Goal: Task Accomplishment & Management: Complete application form

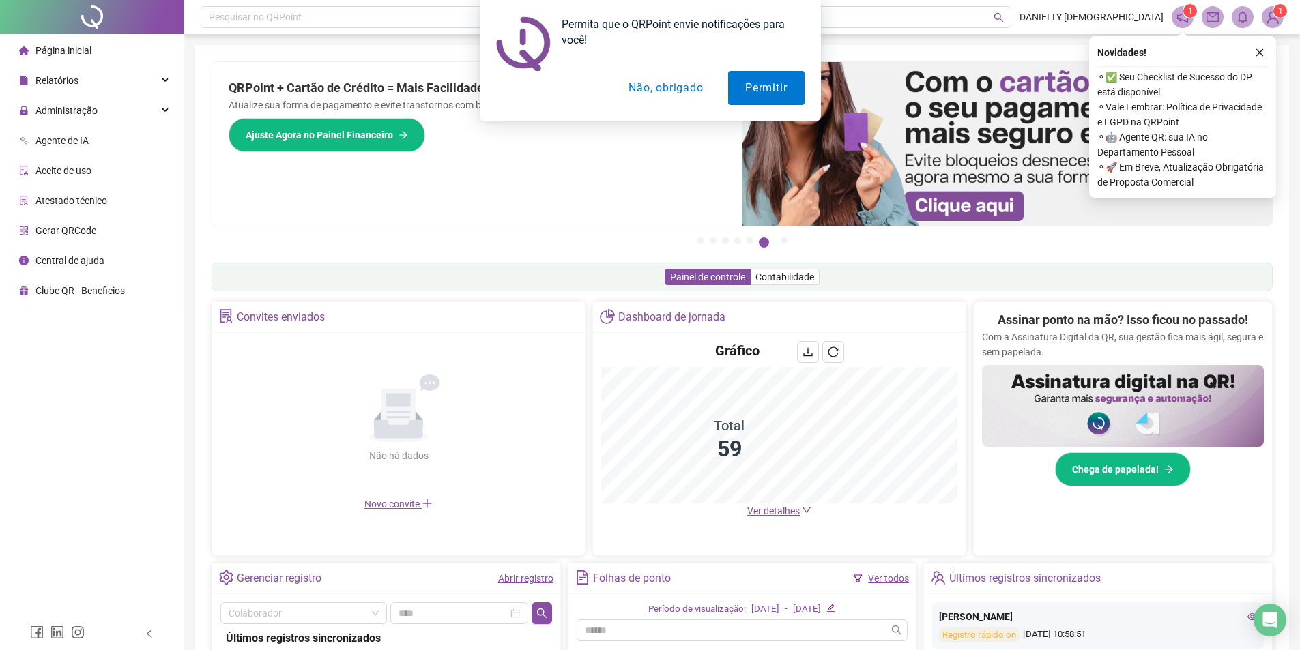
click at [626, 88] on button "Não, obrigado" at bounding box center [665, 88] width 108 height 34
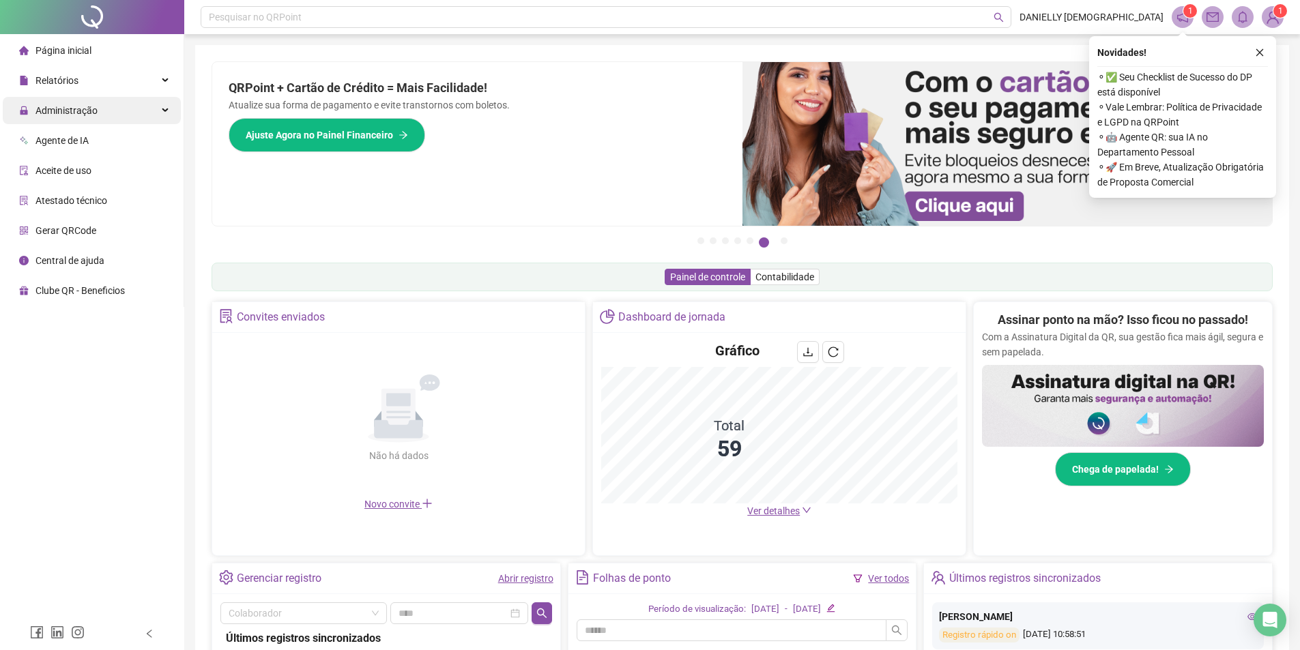
click at [130, 111] on div "Administração" at bounding box center [92, 110] width 178 height 27
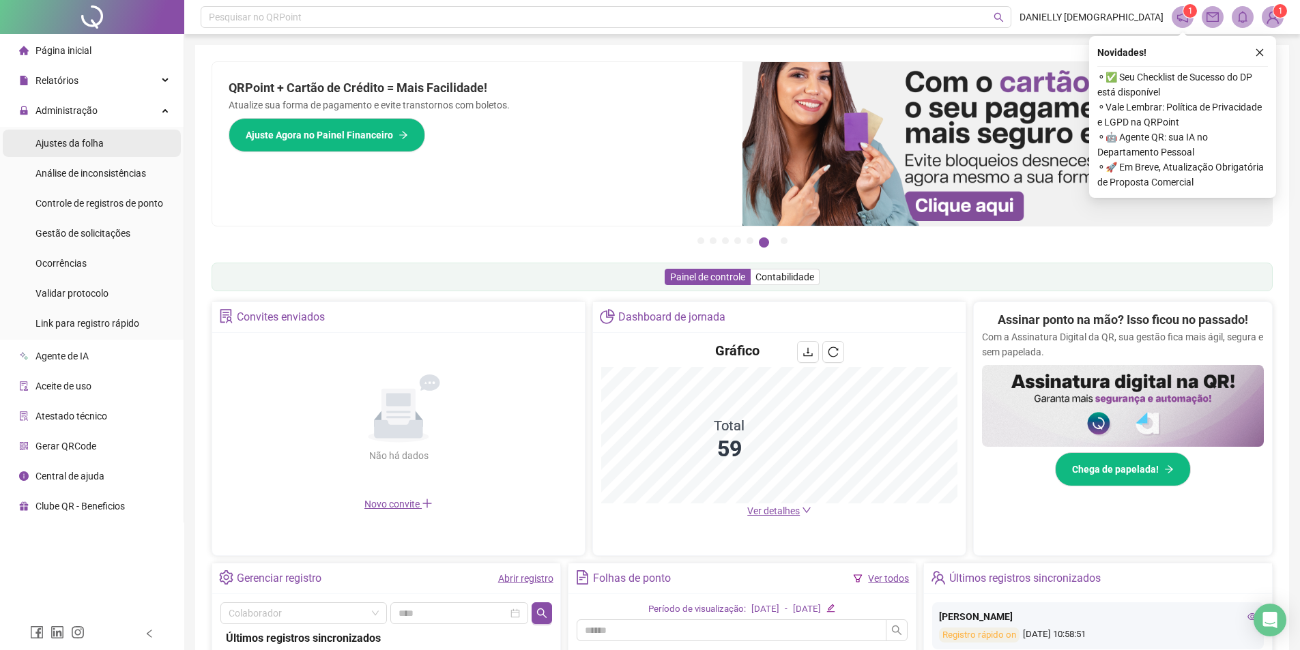
click at [122, 140] on li "Ajustes da folha" at bounding box center [92, 143] width 178 height 27
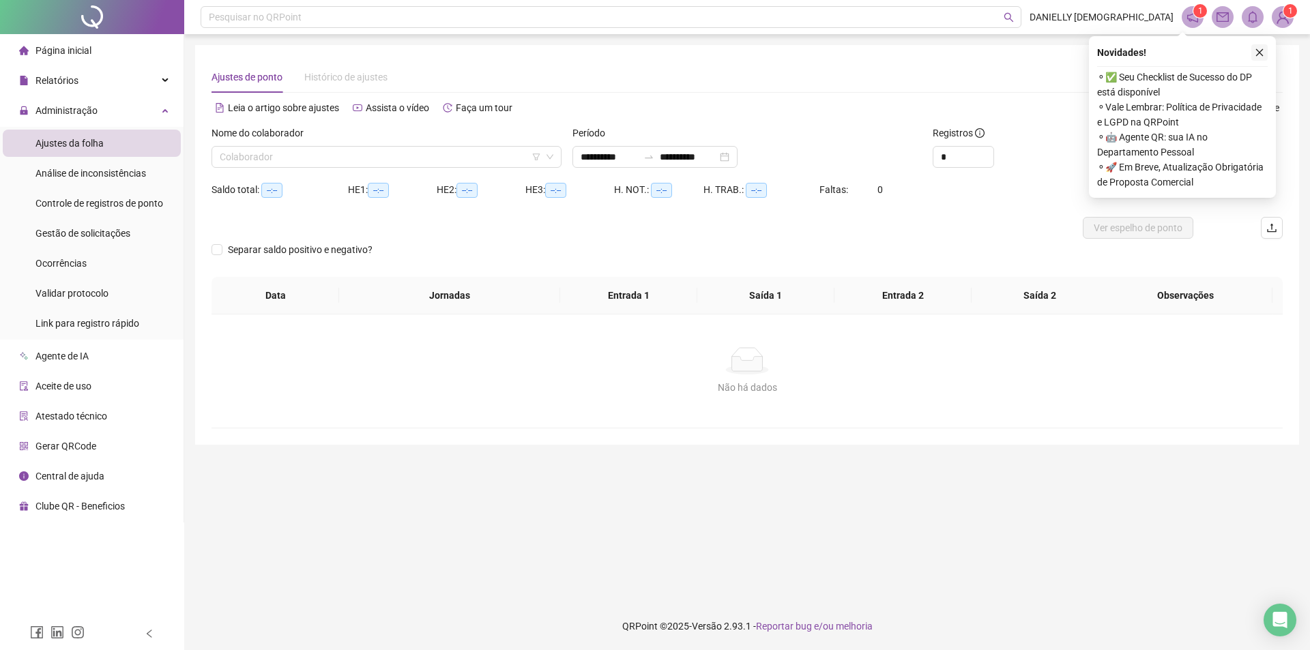
click at [1260, 48] on icon "close" at bounding box center [1260, 53] width 10 height 10
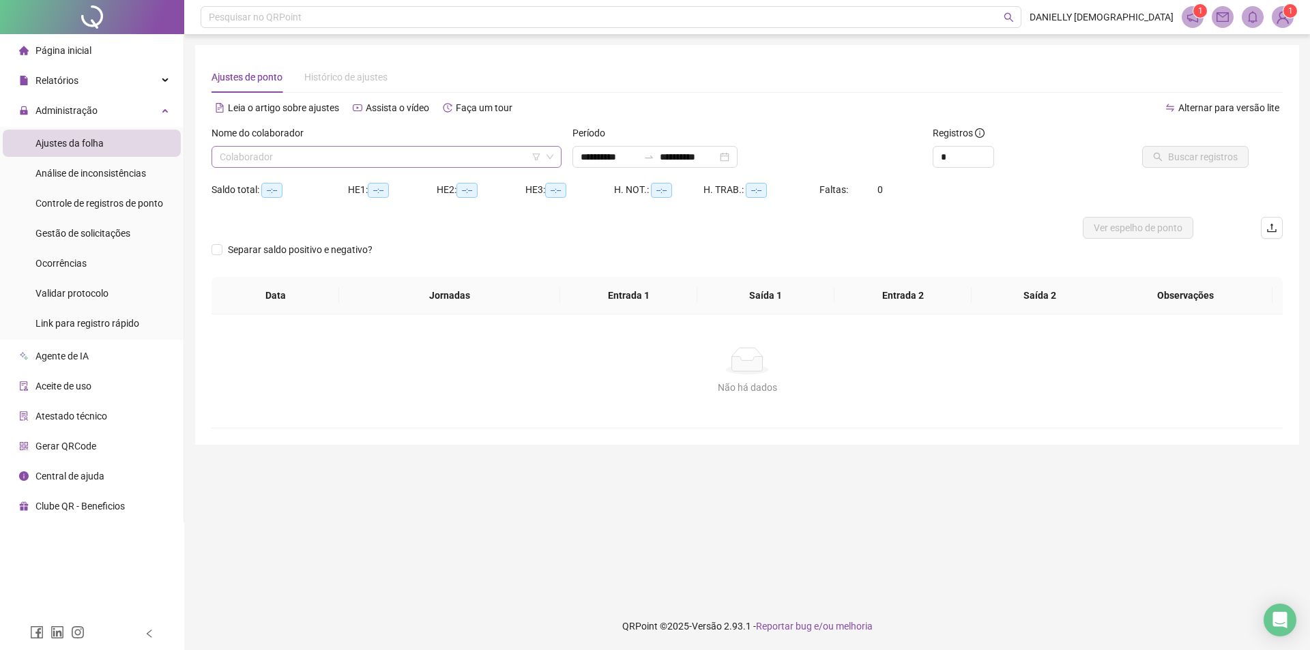
click at [395, 152] on input "search" at bounding box center [380, 157] width 321 height 20
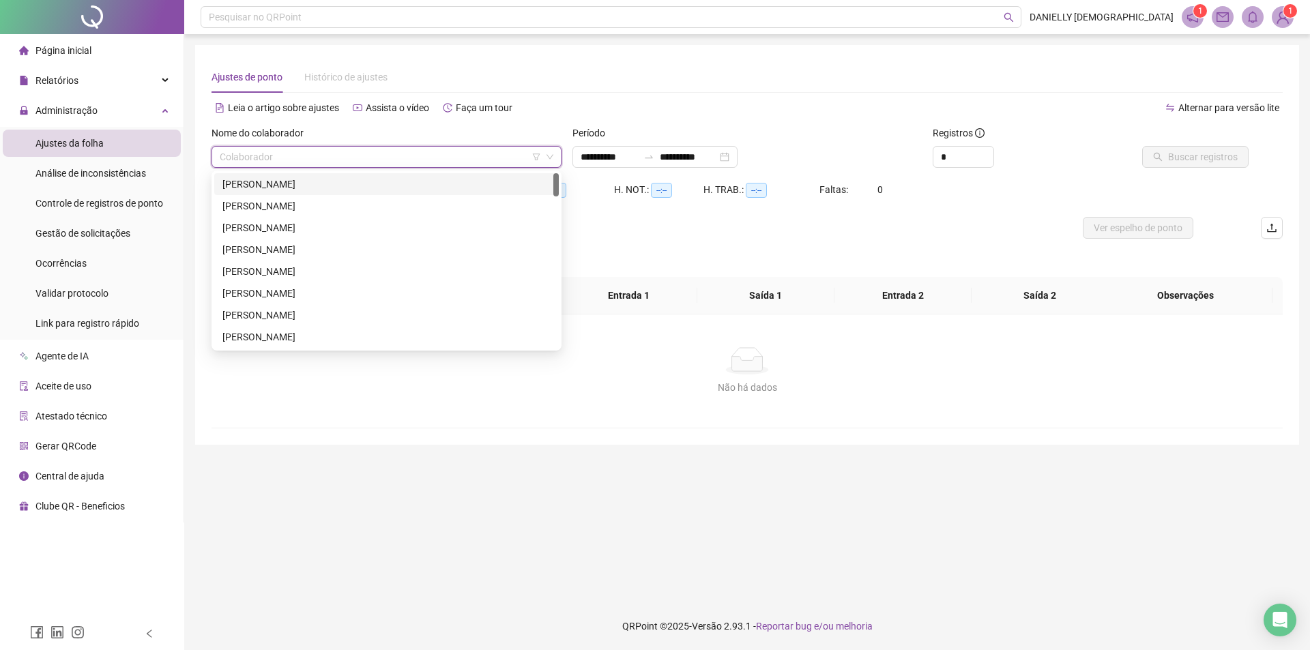
click at [314, 186] on div "[PERSON_NAME]" at bounding box center [386, 184] width 328 height 15
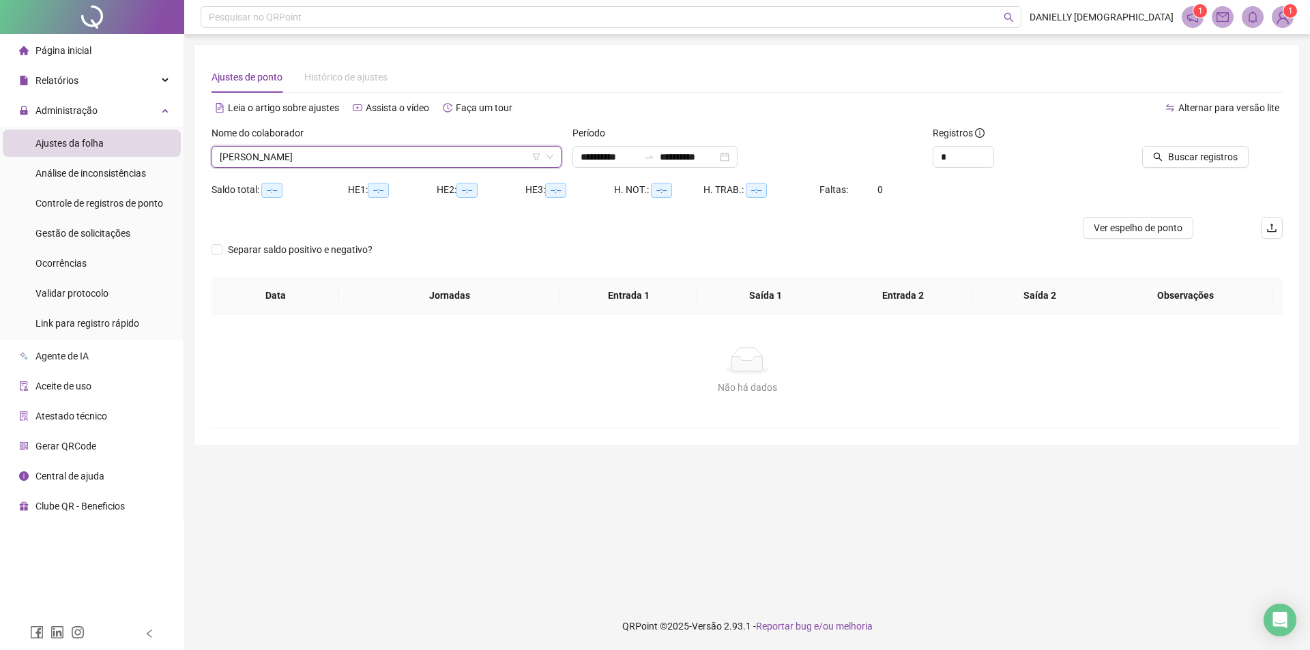
click at [462, 153] on span "[PERSON_NAME]" at bounding box center [387, 157] width 334 height 20
click at [446, 156] on span "[PERSON_NAME]" at bounding box center [387, 157] width 334 height 20
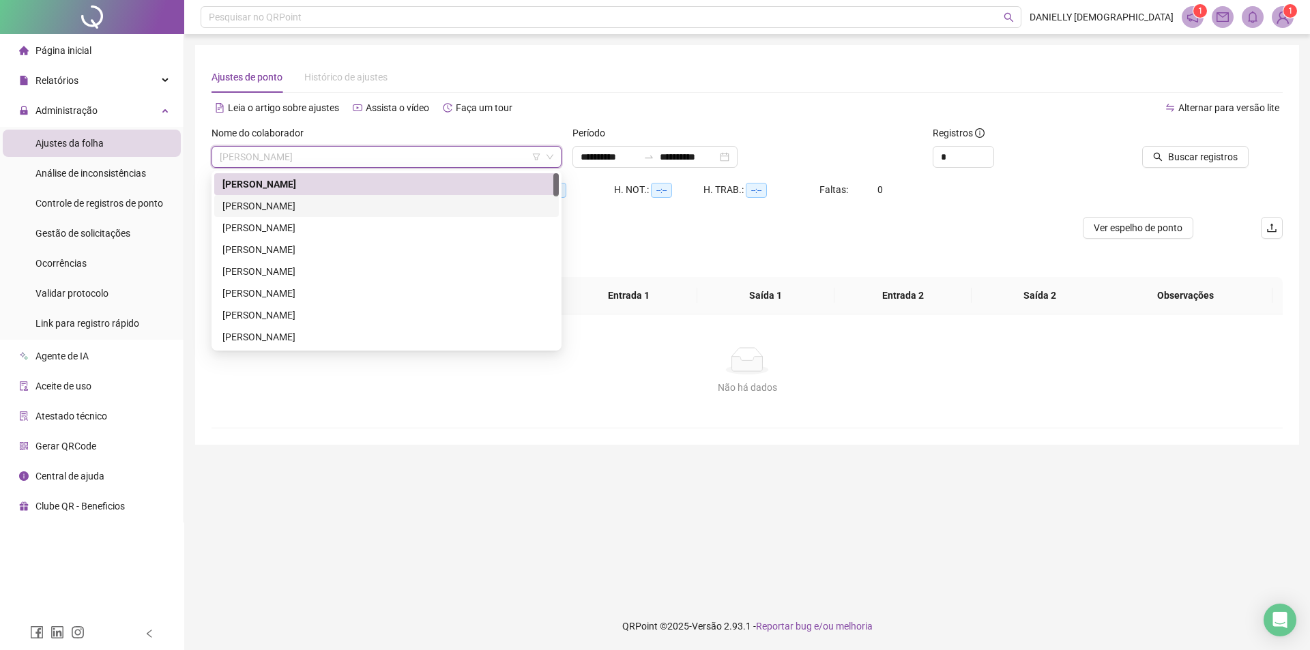
click at [389, 199] on div "[PERSON_NAME]" at bounding box center [386, 206] width 328 height 15
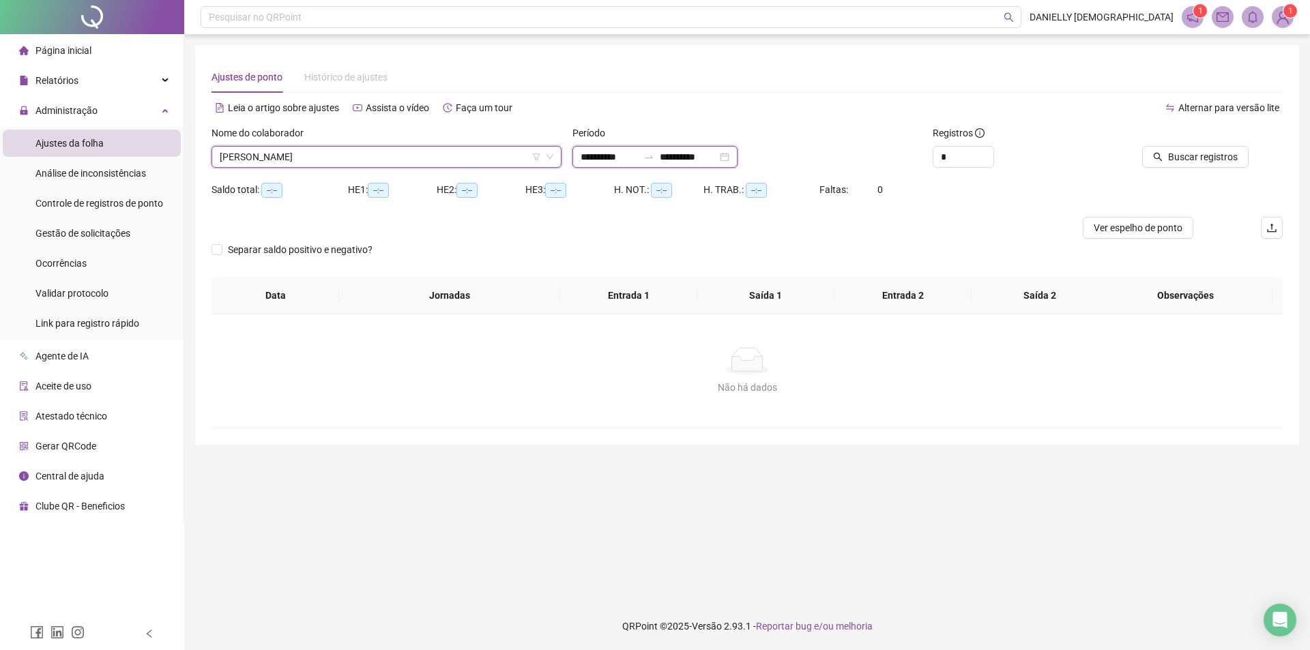
click at [584, 149] on input "**********" at bounding box center [609, 156] width 57 height 15
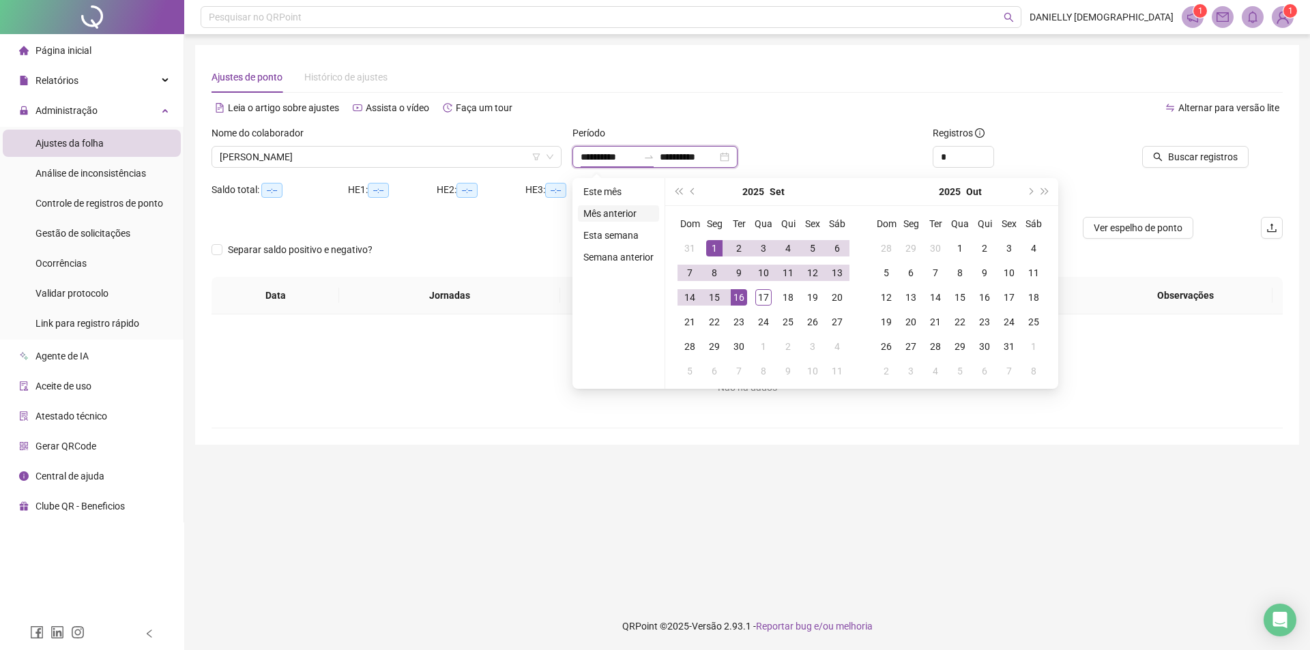
type input "**********"
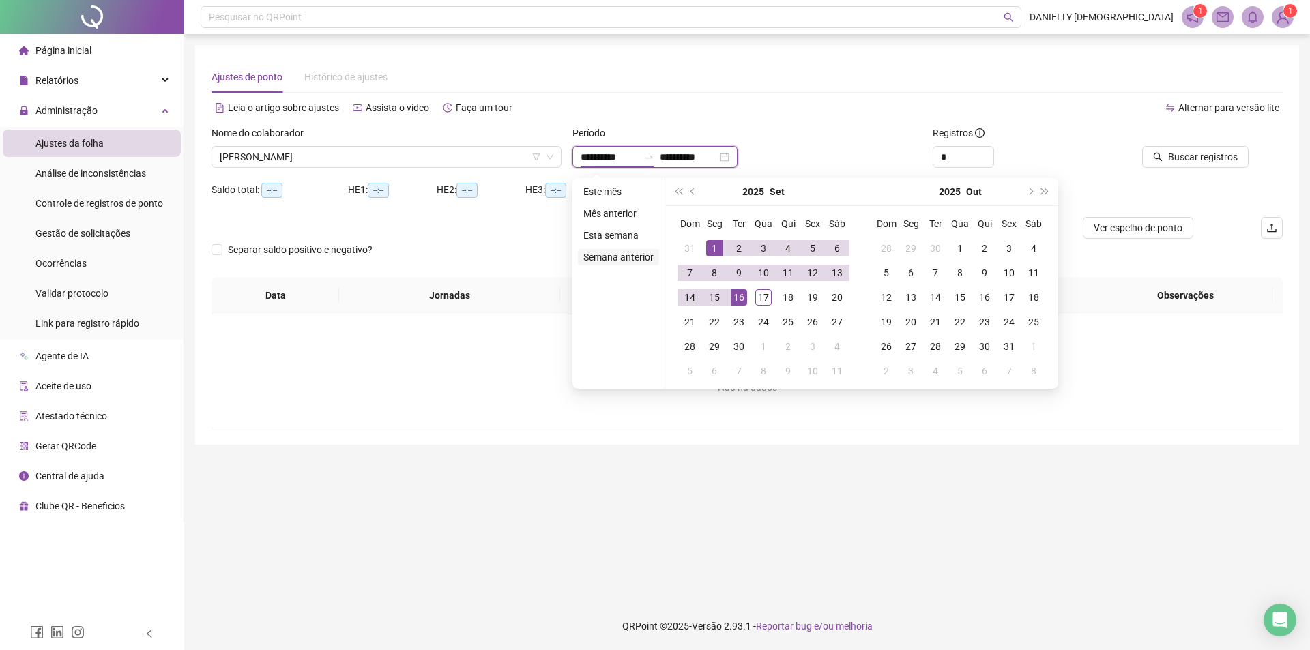
type input "**********"
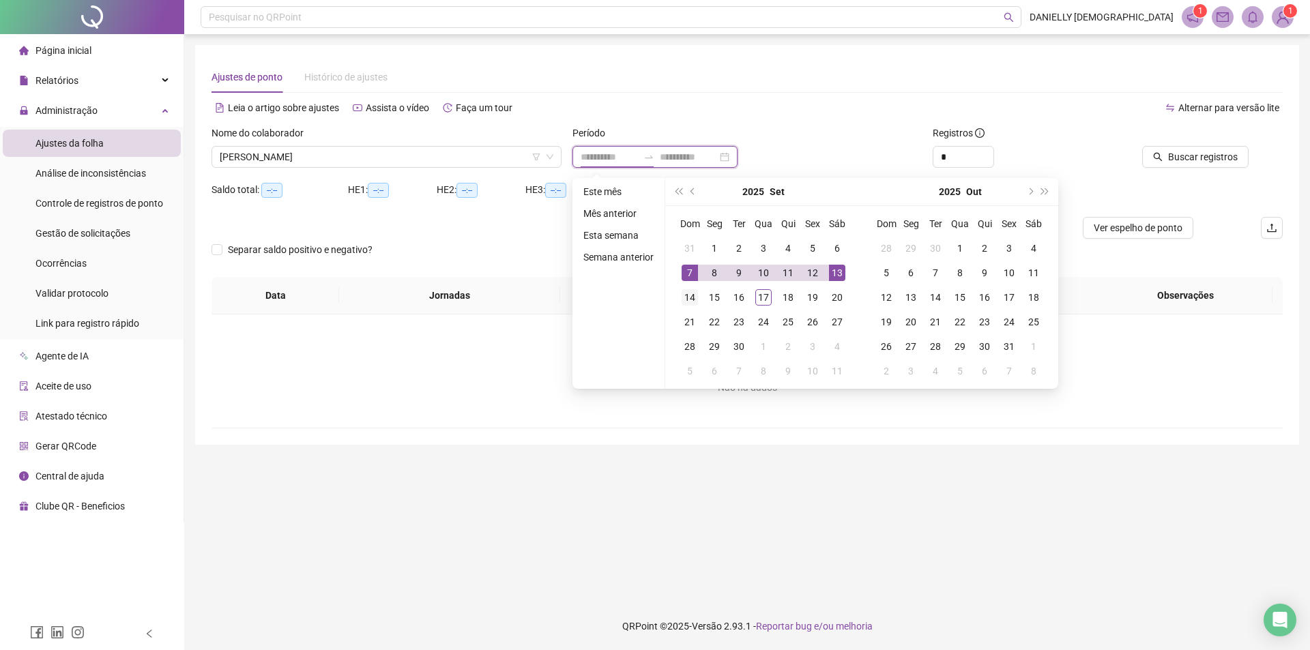
type input "**********"
click at [695, 190] on button "prev-year" at bounding box center [693, 191] width 15 height 27
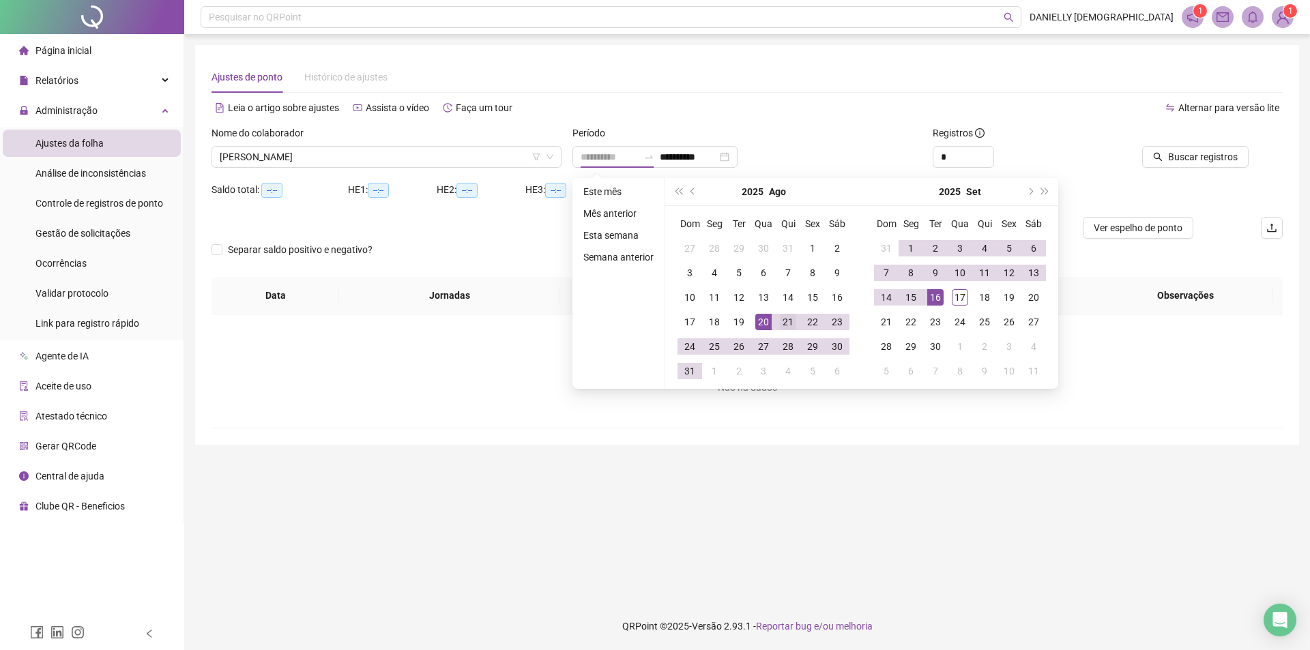
type input "**********"
click at [785, 326] on div "21" at bounding box center [788, 322] width 16 height 16
type input "**********"
click at [937, 299] on div "16" at bounding box center [935, 297] width 16 height 16
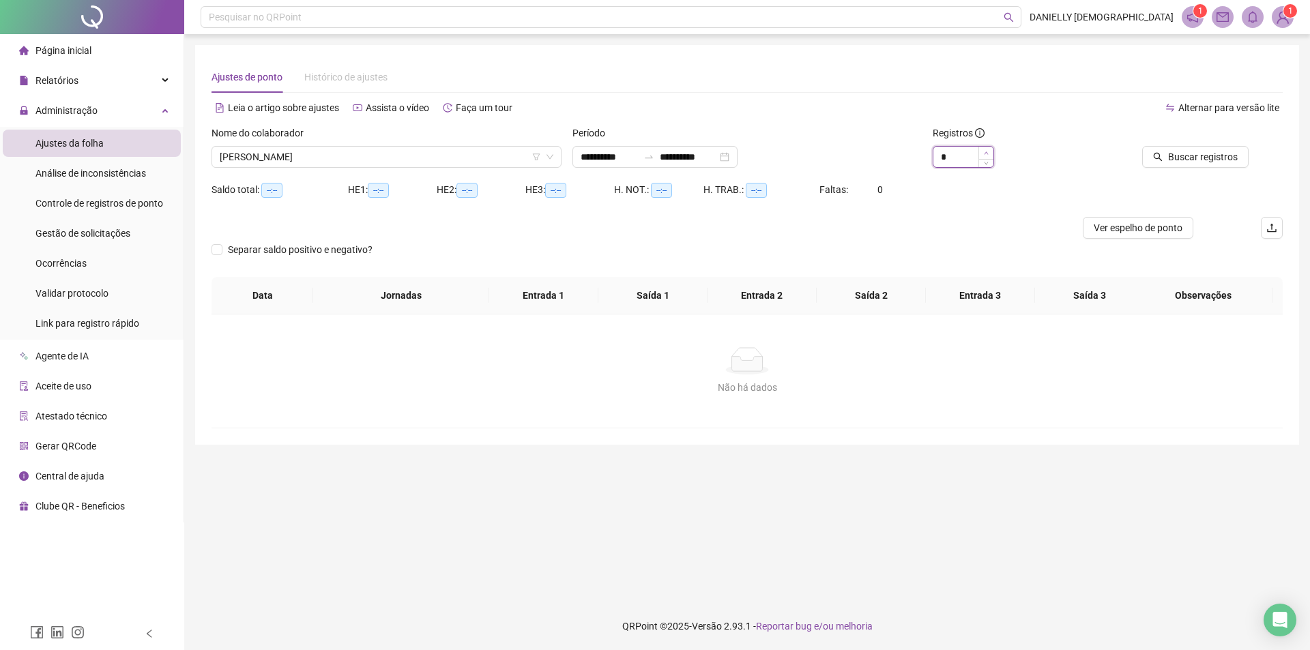
click at [986, 149] on span "Increase Value" at bounding box center [985, 153] width 15 height 12
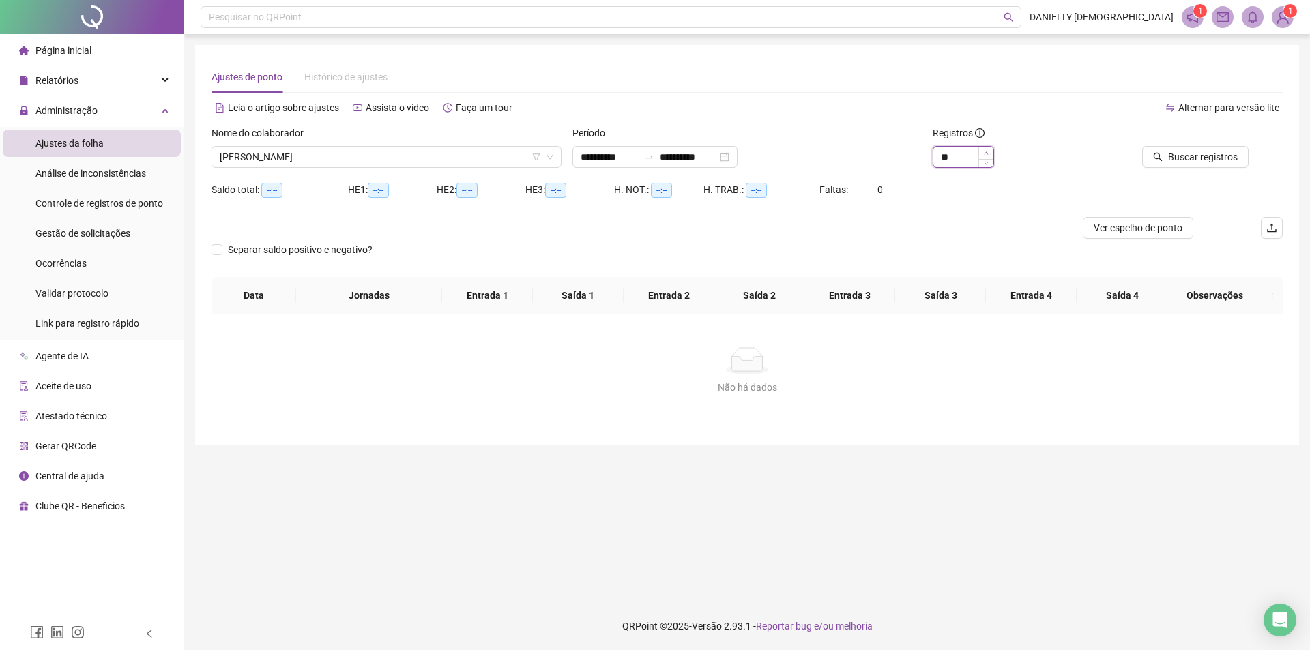
click at [986, 149] on span "Increase Value" at bounding box center [985, 153] width 15 height 12
type input "**"
click at [986, 149] on span "Increase Value" at bounding box center [985, 153] width 15 height 12
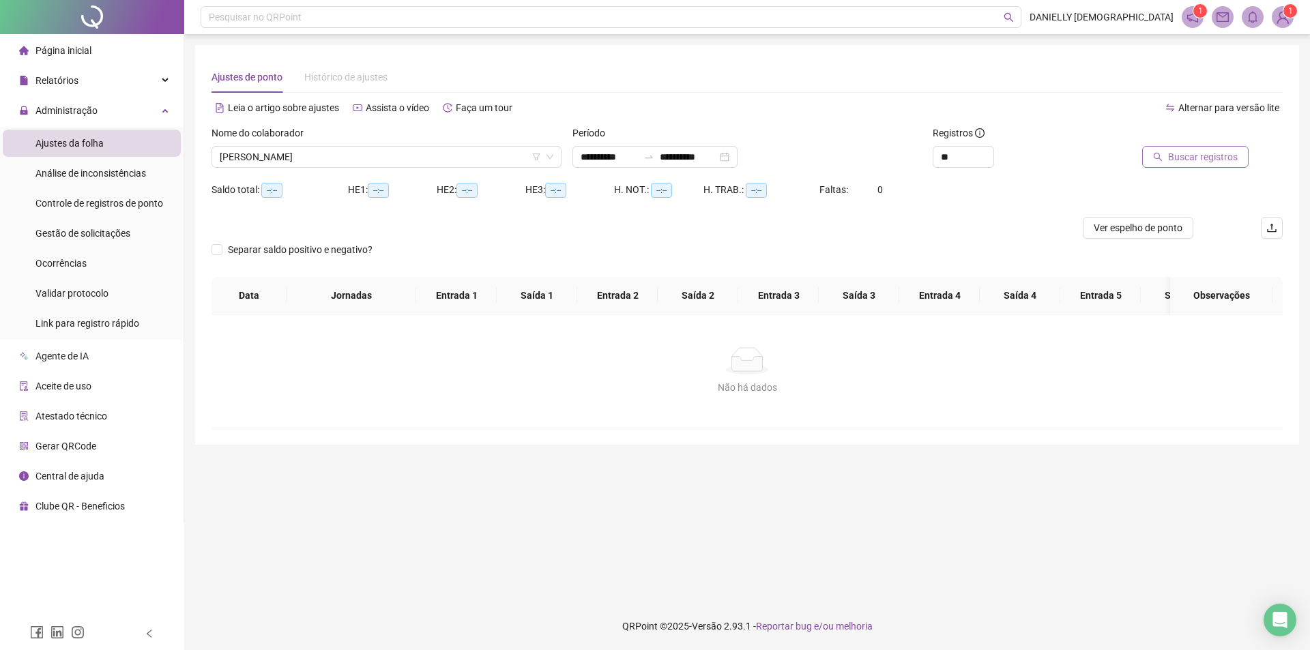
click at [1187, 158] on span "Buscar registros" at bounding box center [1203, 156] width 70 height 15
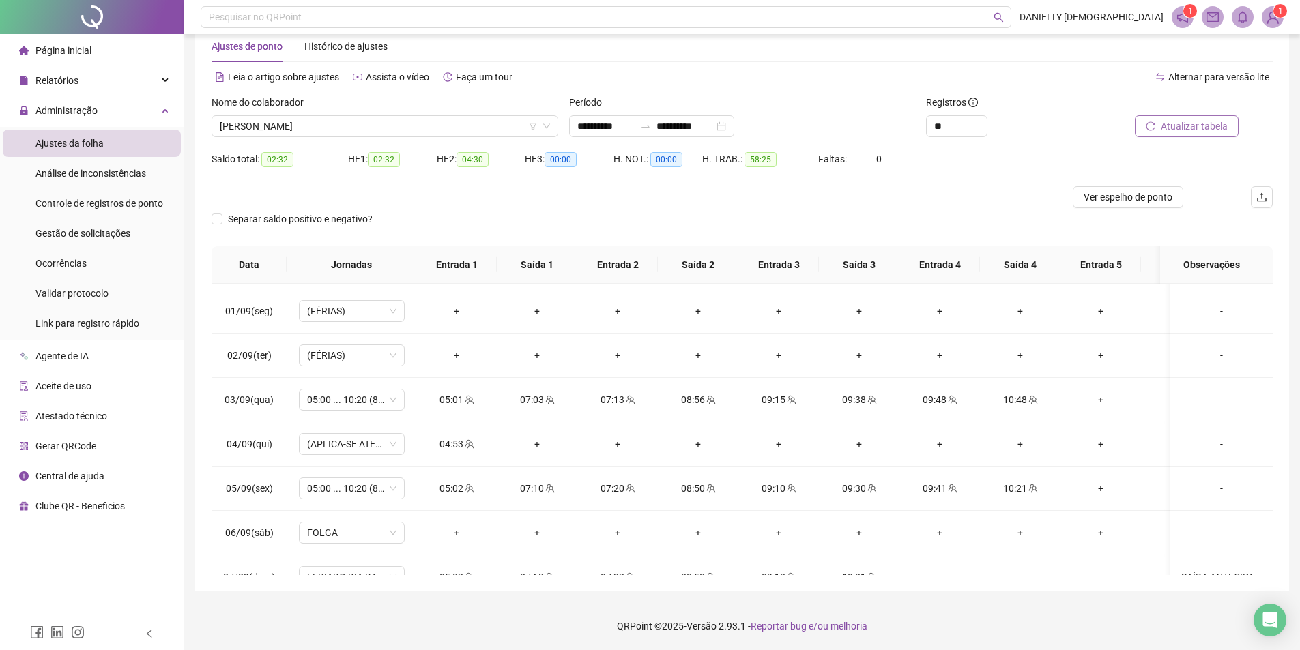
scroll to position [507, 0]
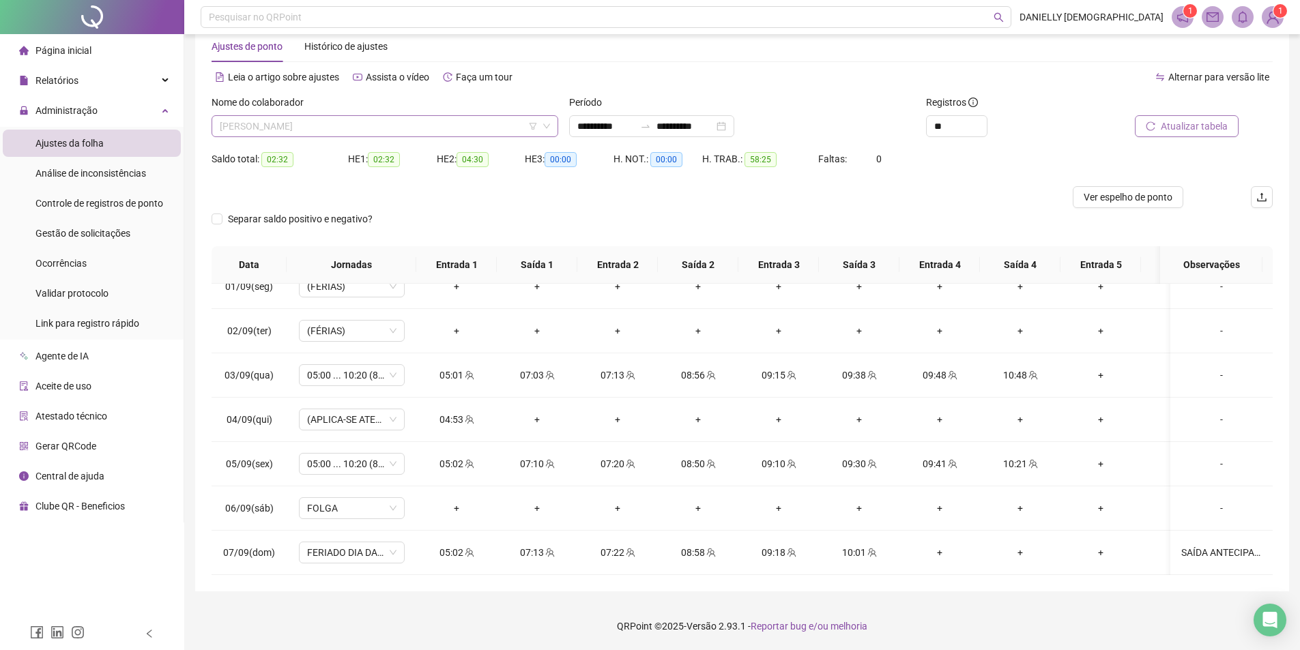
click at [317, 124] on span "[PERSON_NAME]" at bounding box center [385, 126] width 330 height 20
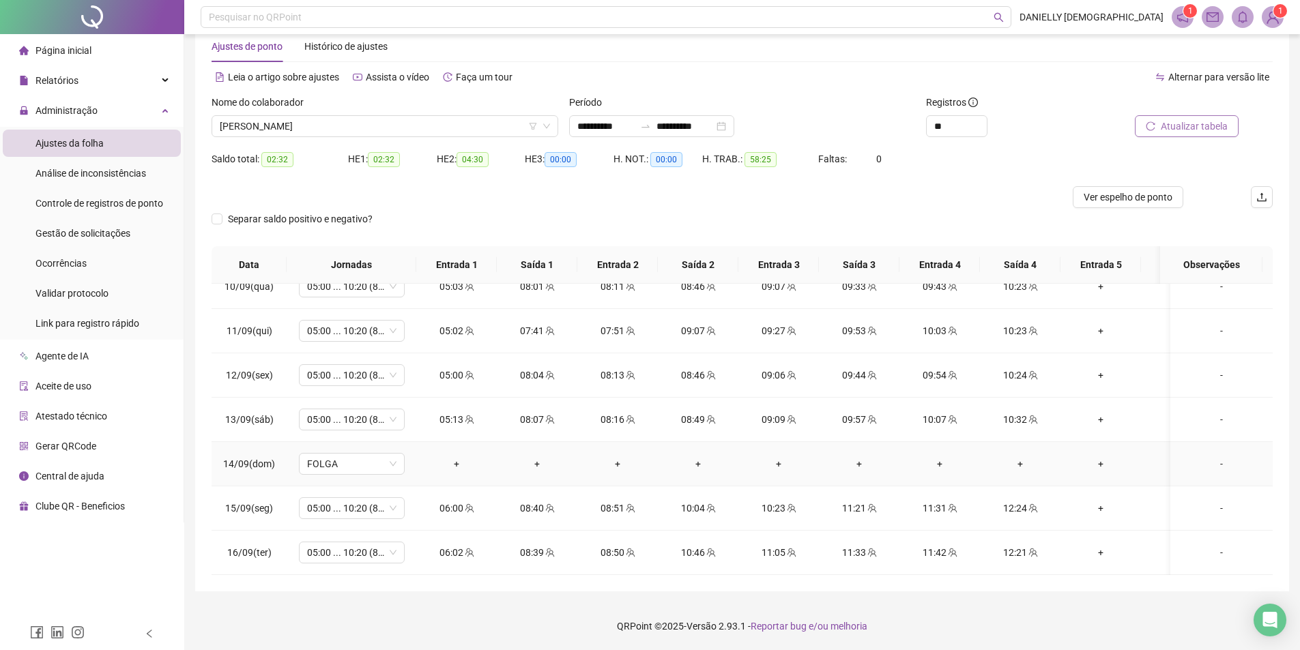
scroll to position [916, 0]
click at [423, 120] on span "[PERSON_NAME]" at bounding box center [385, 126] width 330 height 20
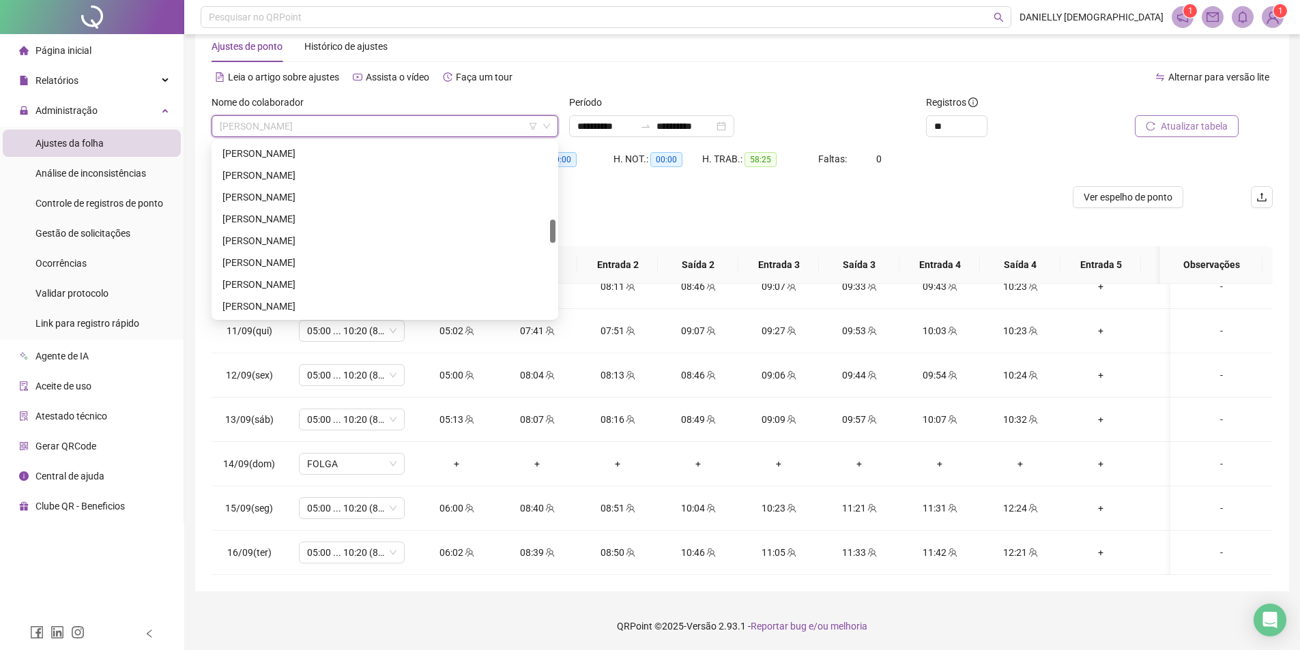
scroll to position [1113, 0]
drag, startPoint x: 346, startPoint y: 284, endPoint x: 563, endPoint y: 275, distance: 217.1
click at [346, 284] on div "WALESON [PERSON_NAME]" at bounding box center [384, 284] width 325 height 15
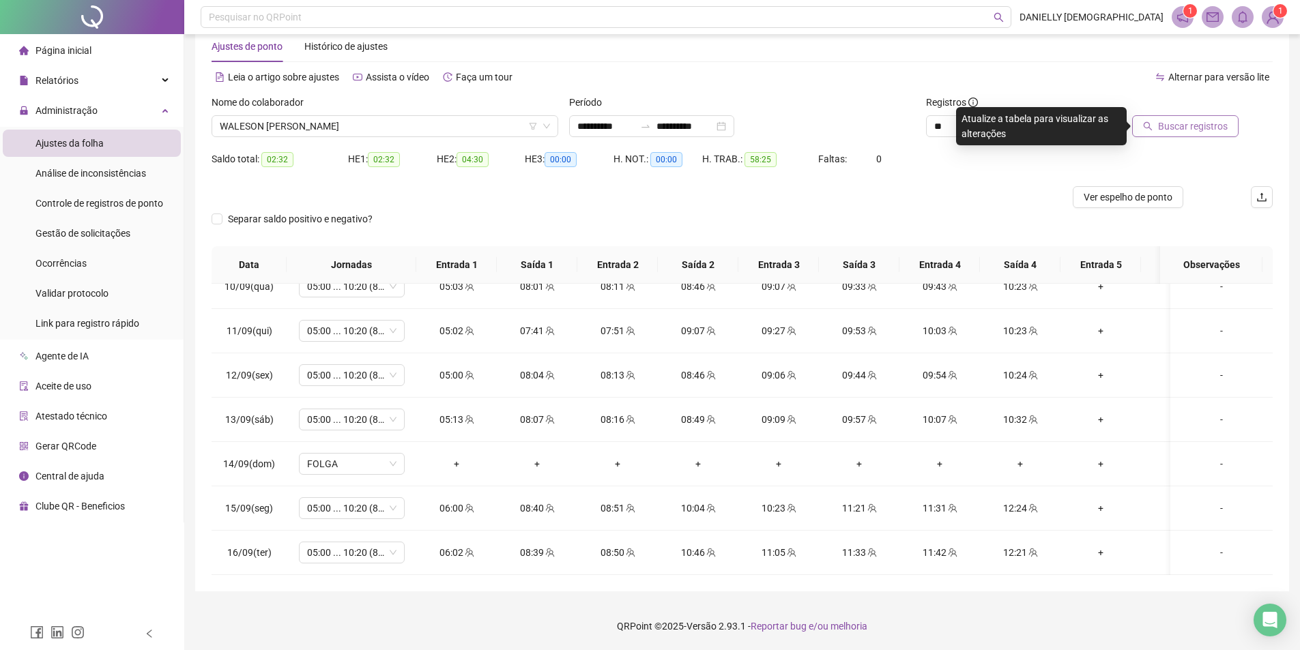
click at [1210, 122] on span "Buscar registros" at bounding box center [1193, 126] width 70 height 15
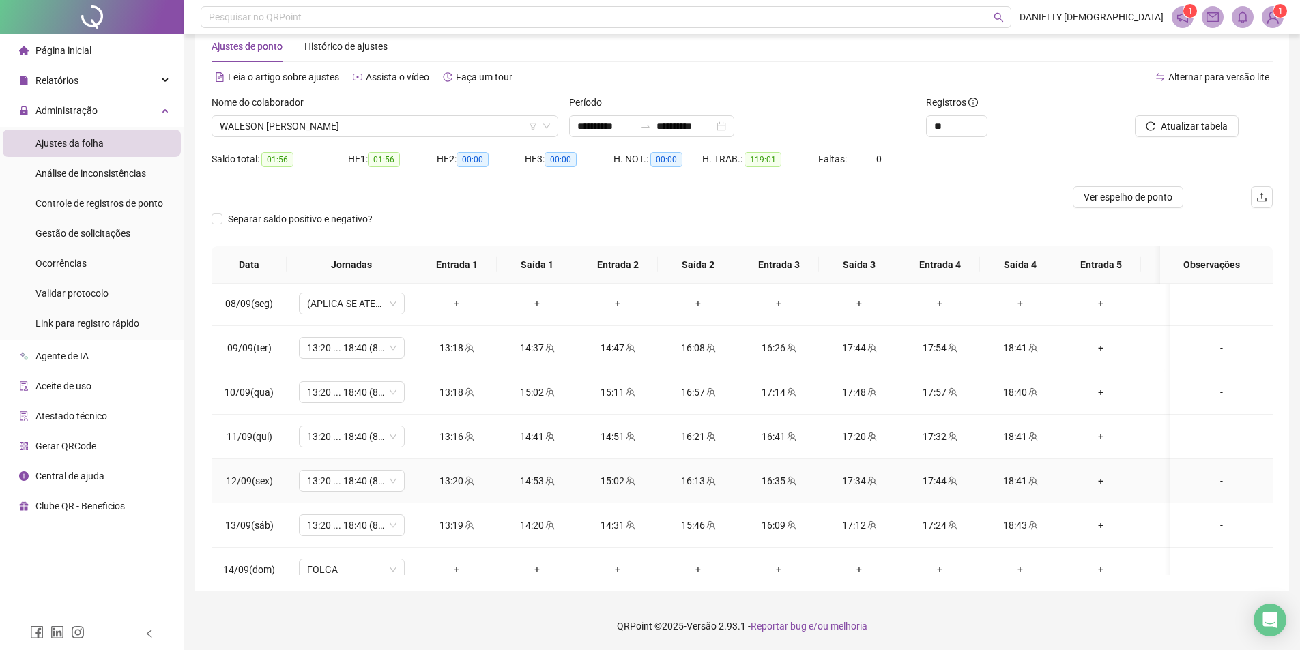
scroll to position [916, 0]
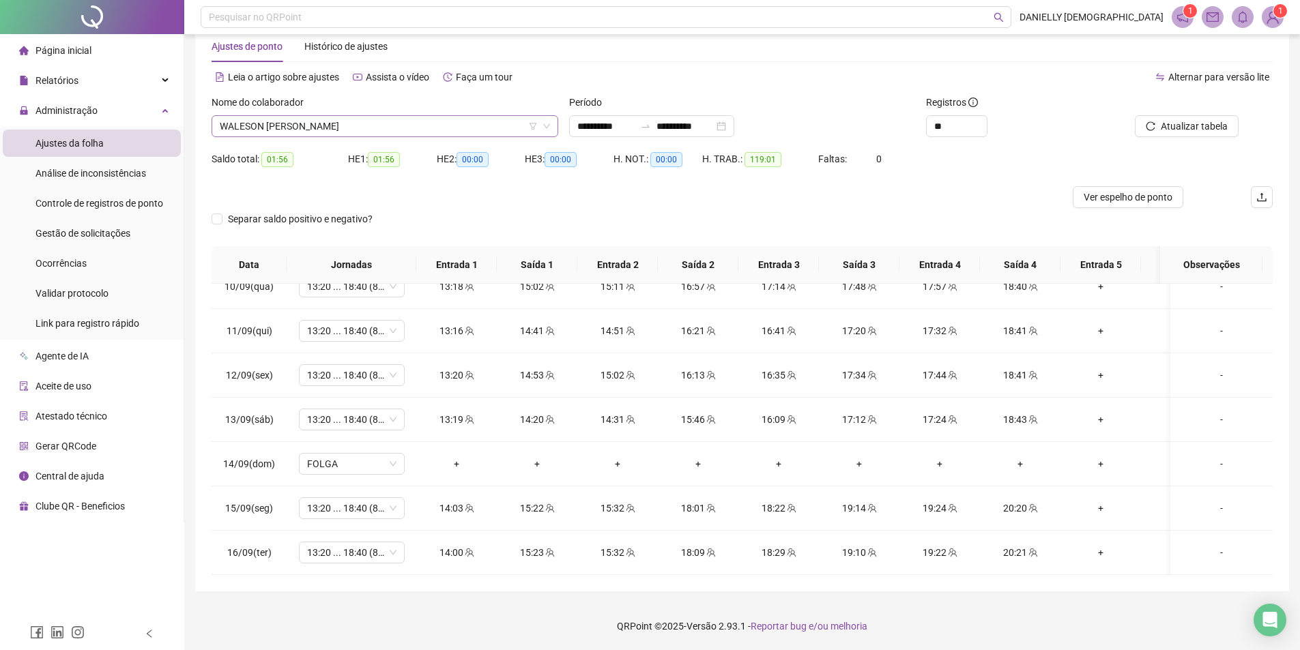
click at [493, 120] on span "WALESON [PERSON_NAME]" at bounding box center [385, 126] width 330 height 20
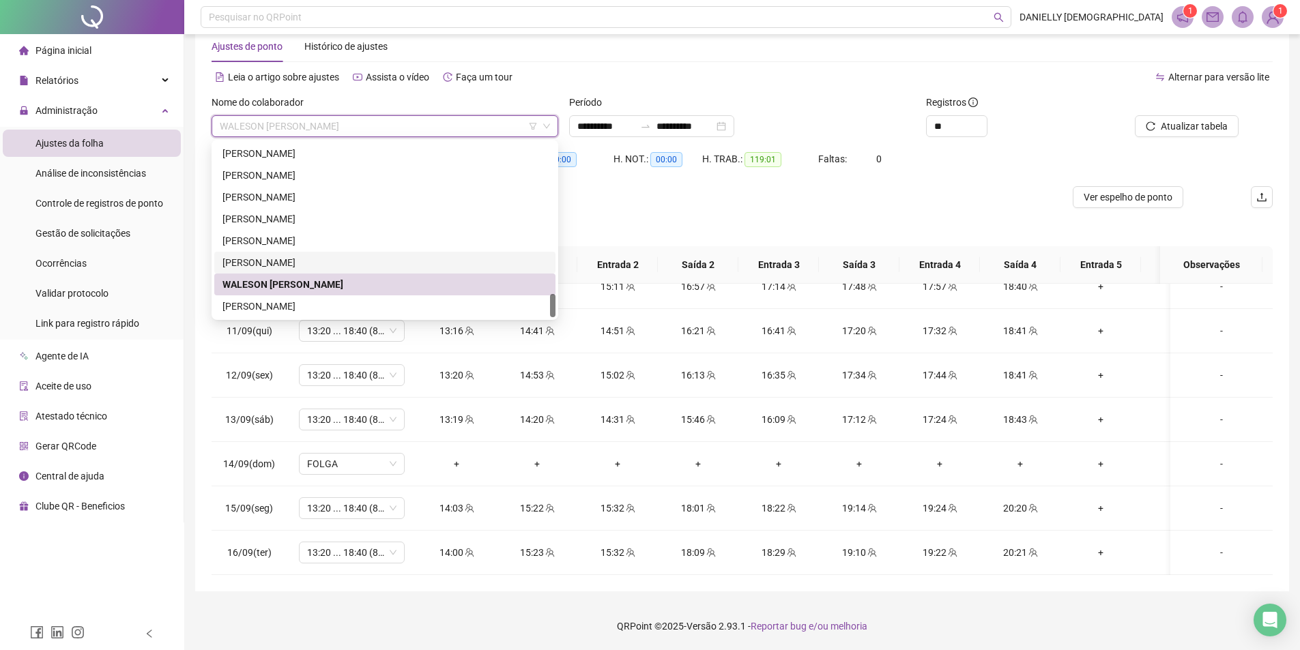
click at [292, 259] on div "[PERSON_NAME]" at bounding box center [384, 262] width 325 height 15
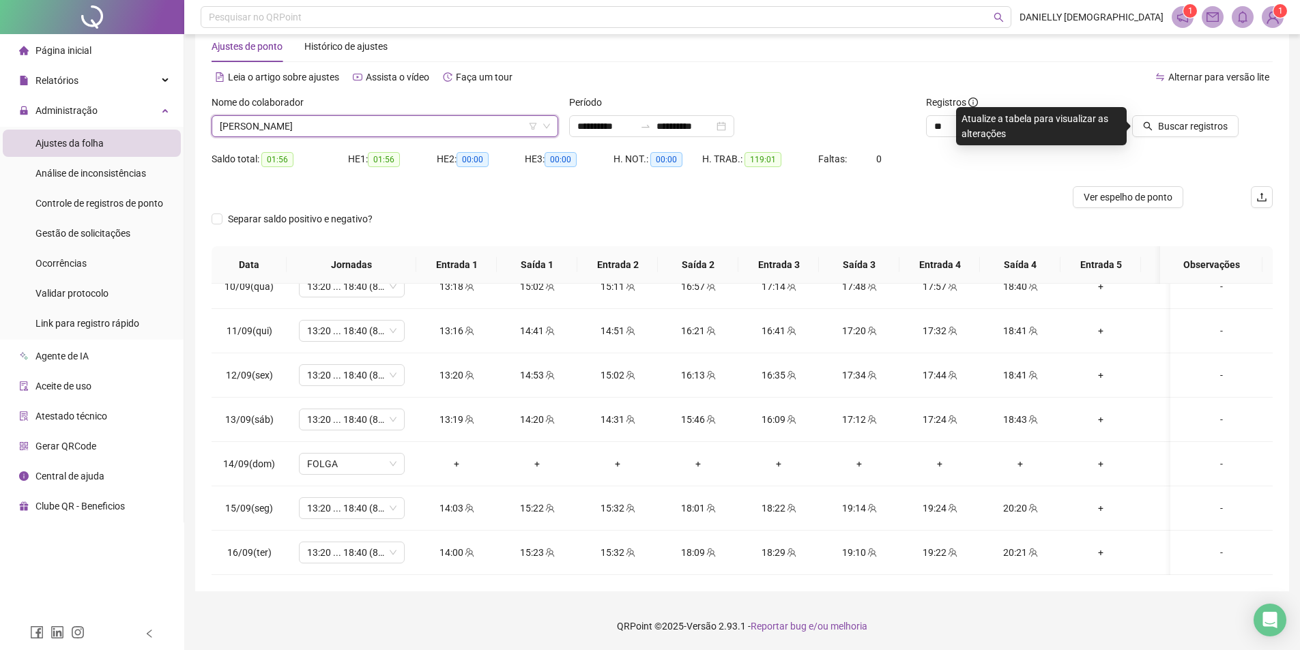
click at [351, 128] on span "[PERSON_NAME]" at bounding box center [385, 126] width 330 height 20
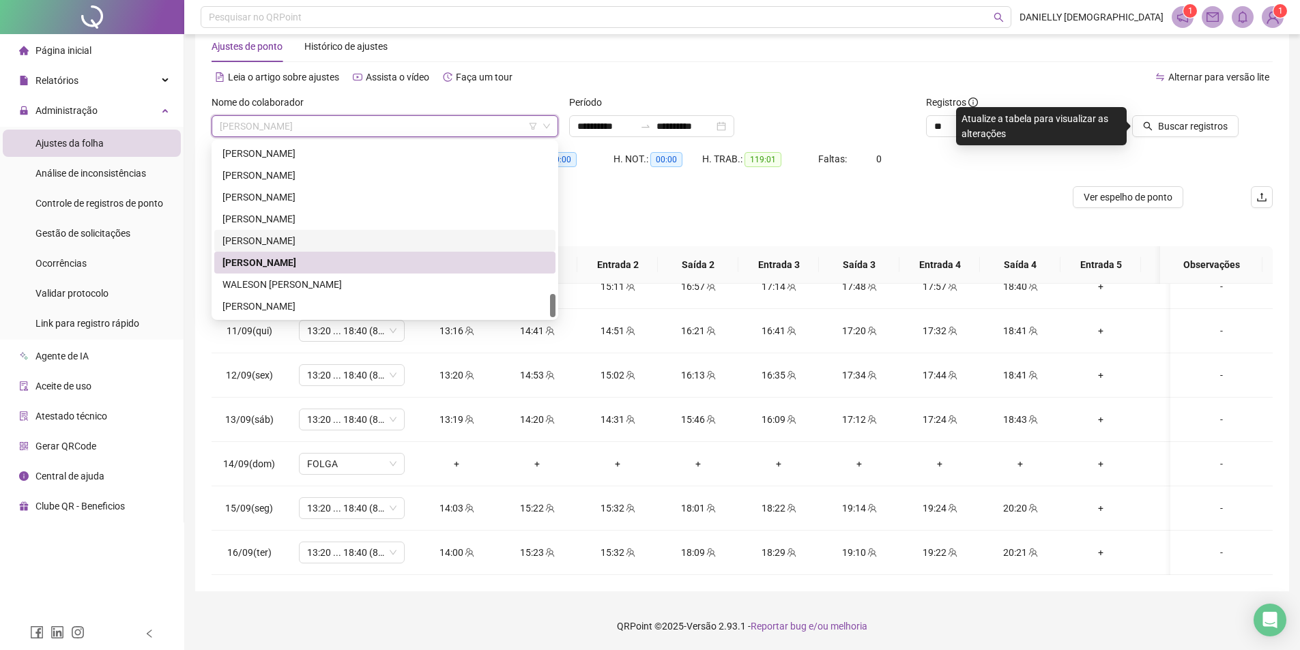
click at [308, 239] on div "[PERSON_NAME]" at bounding box center [384, 240] width 325 height 15
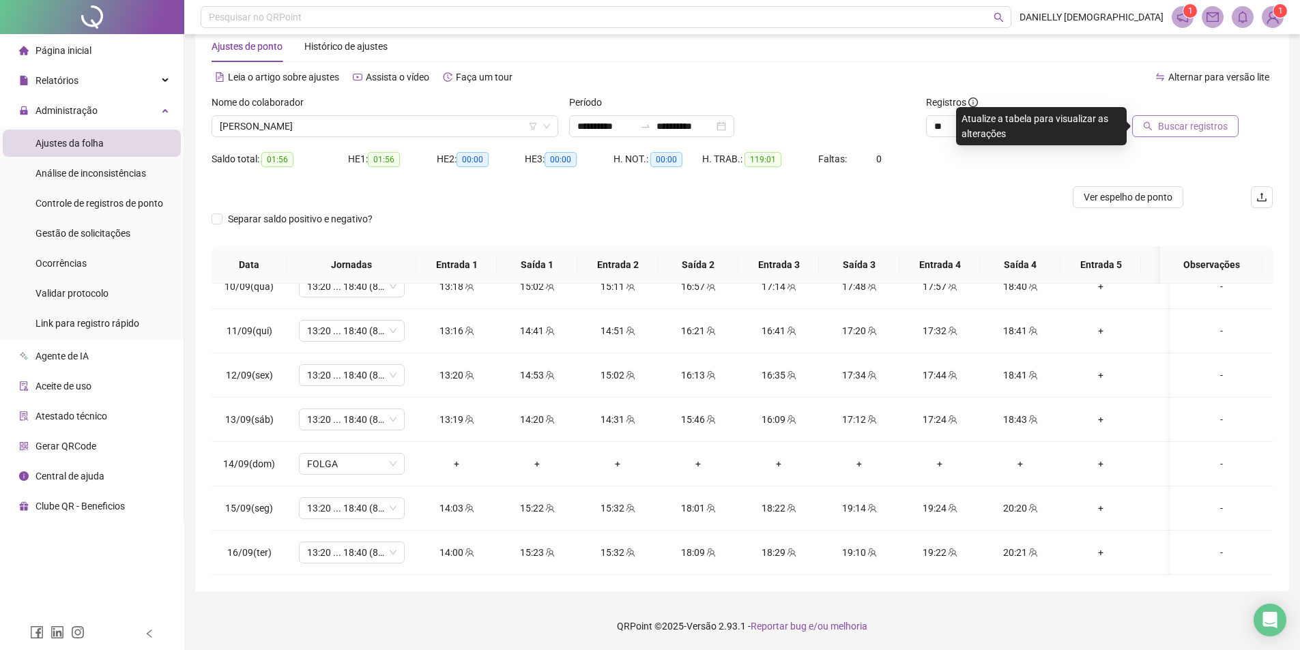
click at [1202, 133] on span "Buscar registros" at bounding box center [1193, 126] width 70 height 15
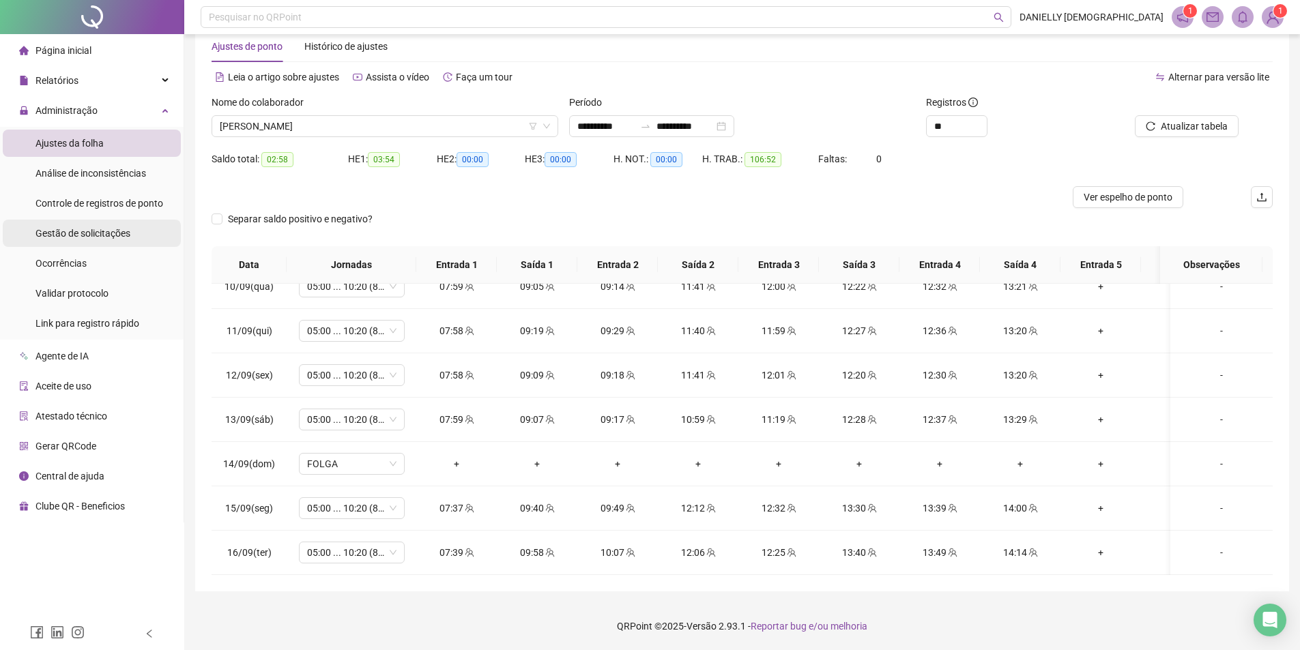
click at [108, 237] on span "Gestão de solicitações" at bounding box center [82, 233] width 95 height 11
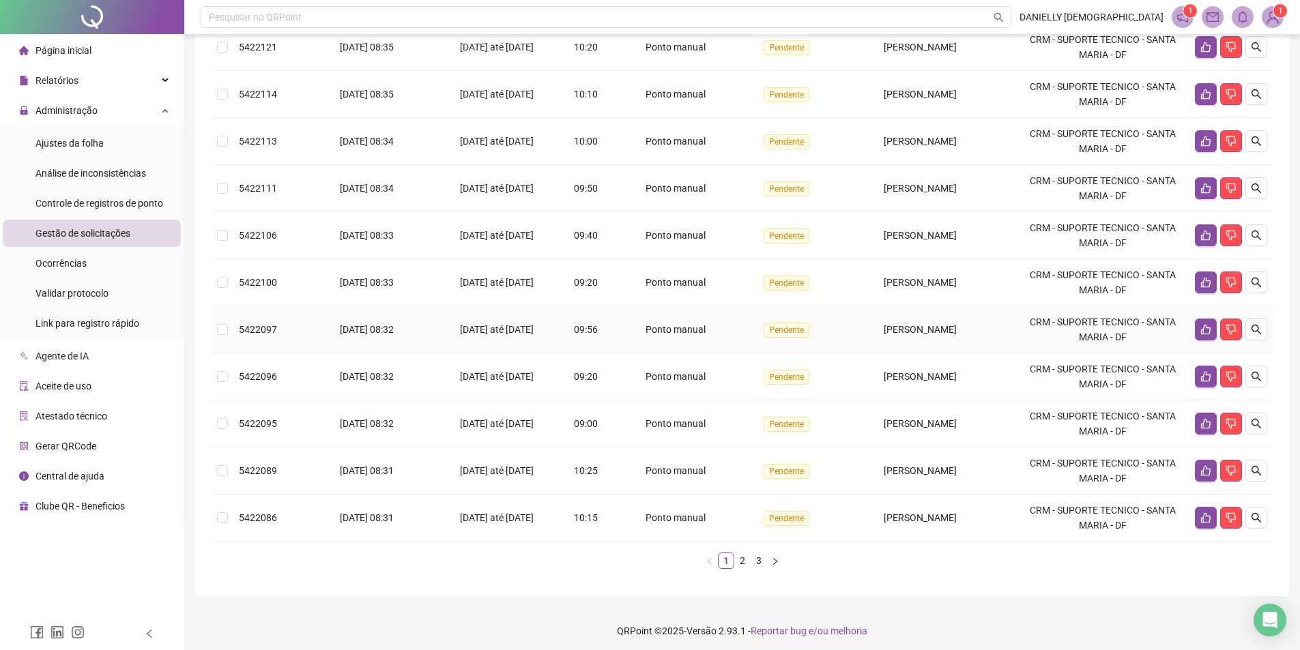
scroll to position [247, 0]
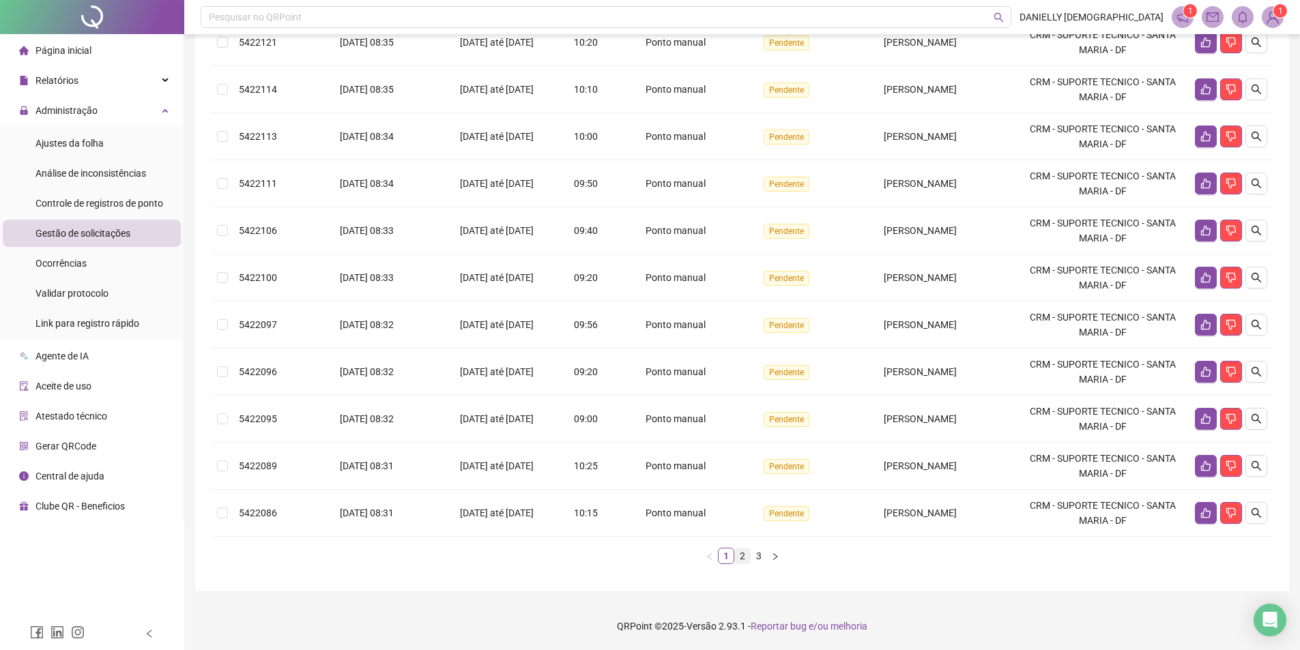
click at [742, 555] on link "2" at bounding box center [742, 555] width 15 height 15
click at [760, 556] on link "3" at bounding box center [758, 555] width 15 height 15
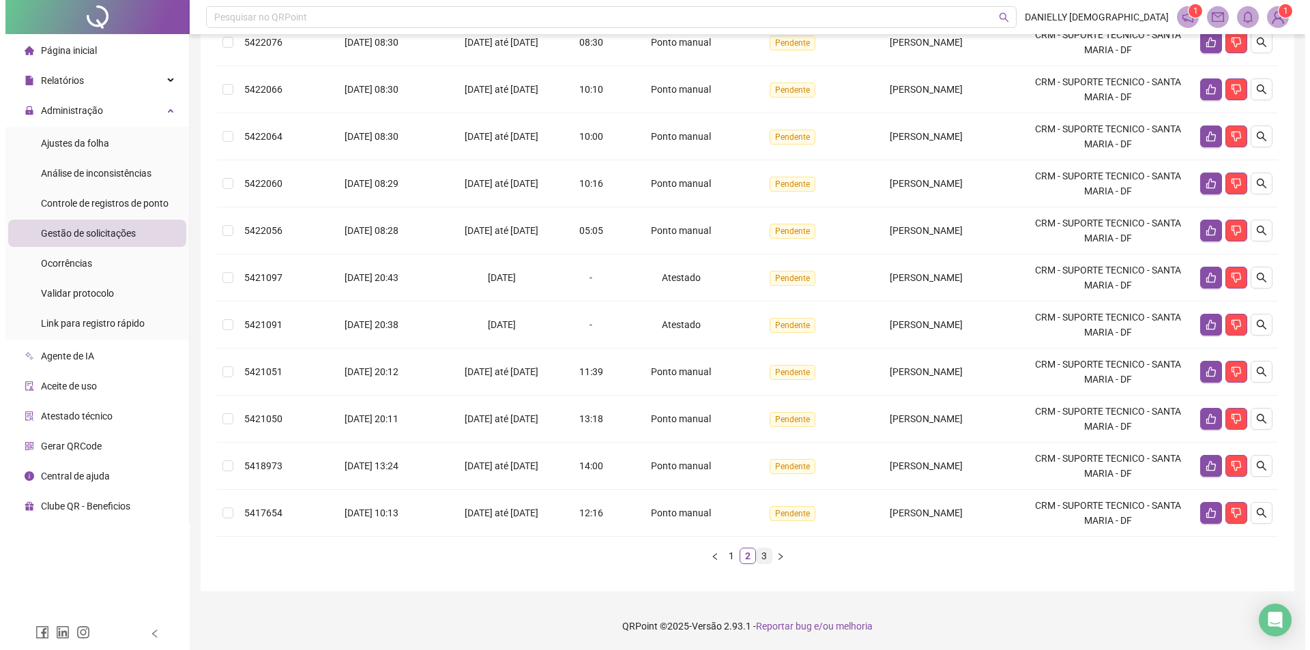
scroll to position [0, 0]
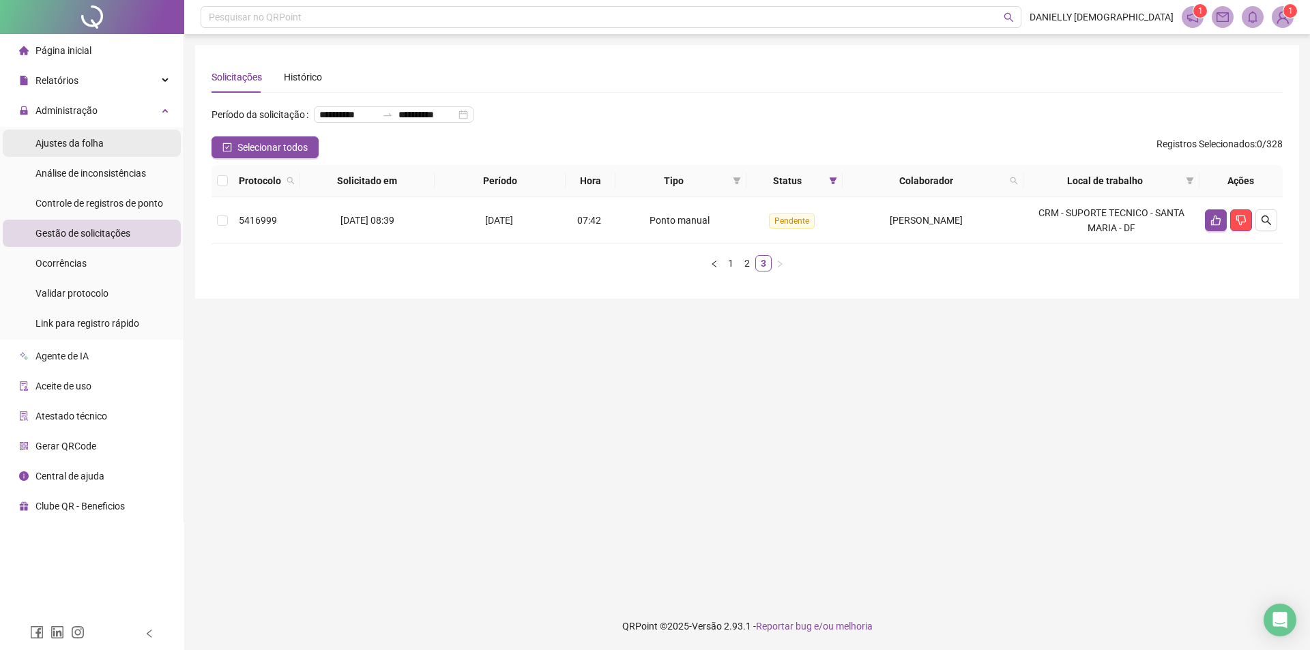
click at [100, 145] on span "Ajustes da folha" at bounding box center [69, 143] width 68 height 11
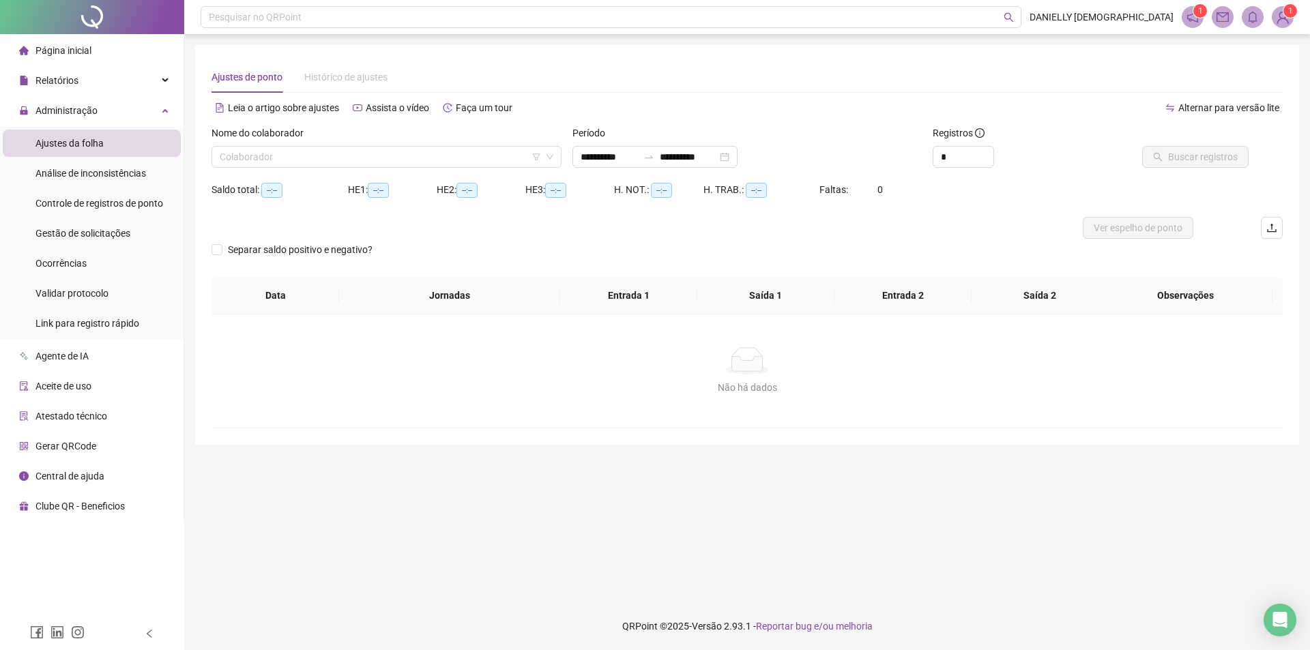
type input "**********"
click at [398, 155] on input "search" at bounding box center [380, 157] width 321 height 20
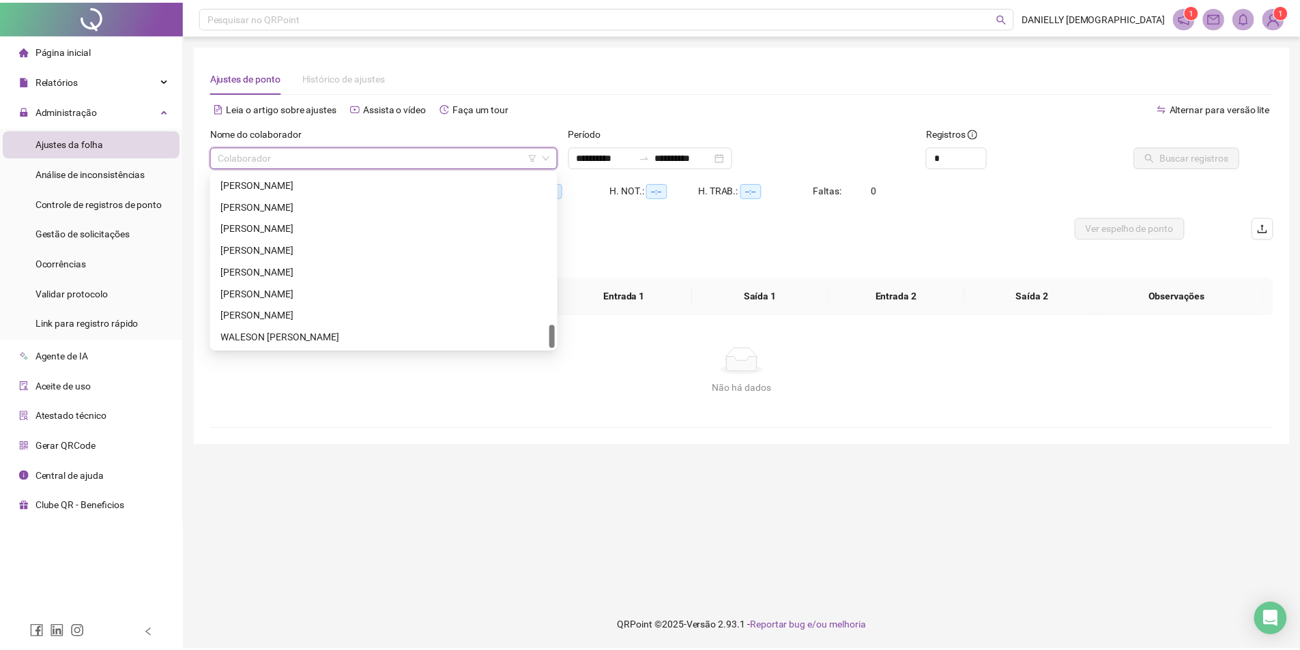
scroll to position [1113, 0]
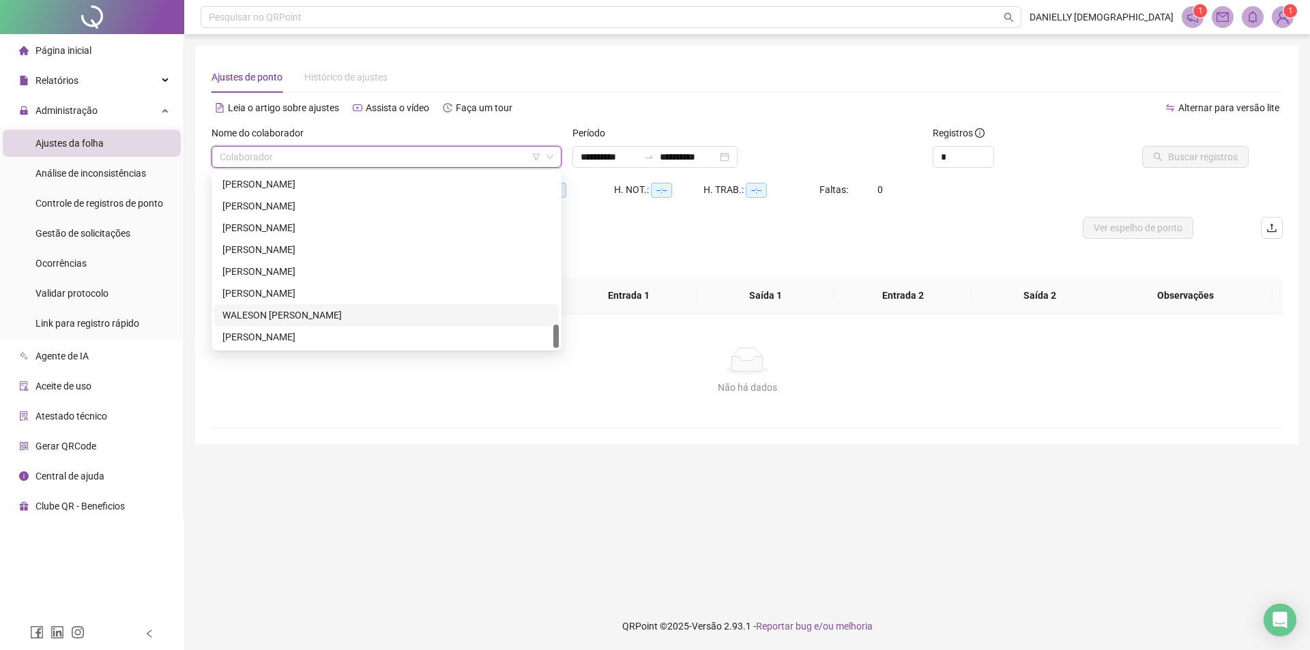
click at [306, 317] on div "WALESON [PERSON_NAME]" at bounding box center [386, 315] width 328 height 15
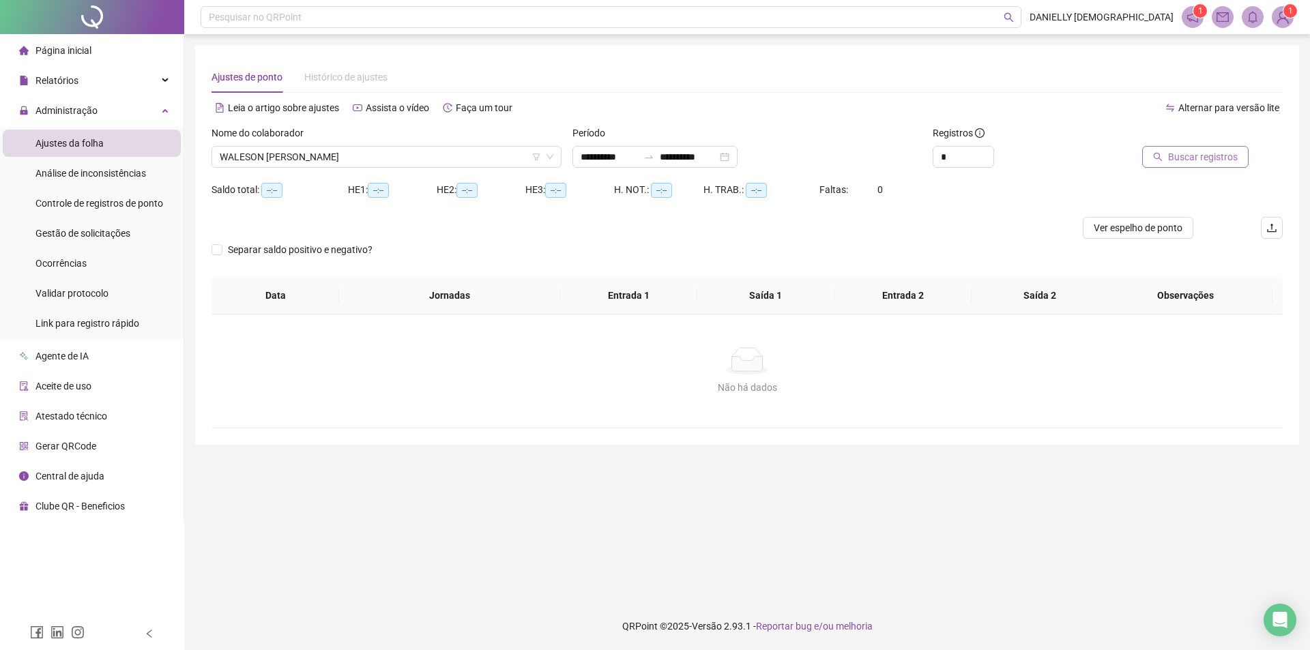
click at [1178, 154] on span "Buscar registros" at bounding box center [1203, 156] width 70 height 15
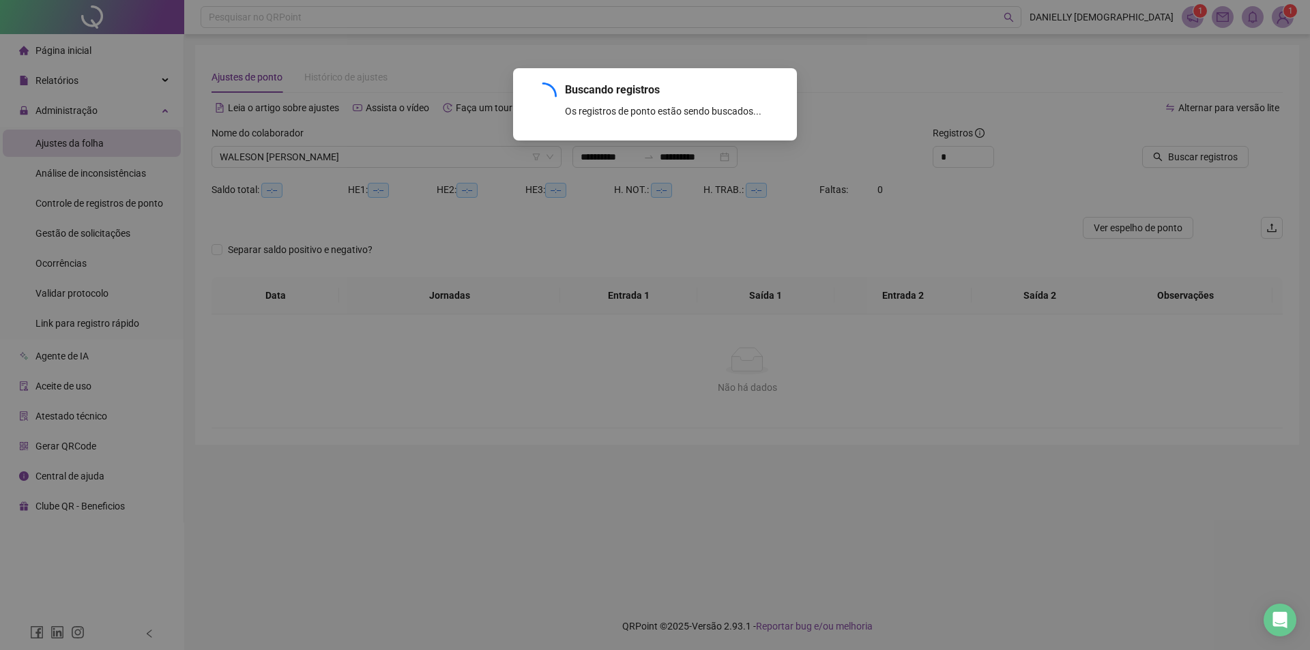
click at [989, 151] on div "Buscando registros Os registros de ponto estão sendo buscados... OK" at bounding box center [655, 325] width 1310 height 650
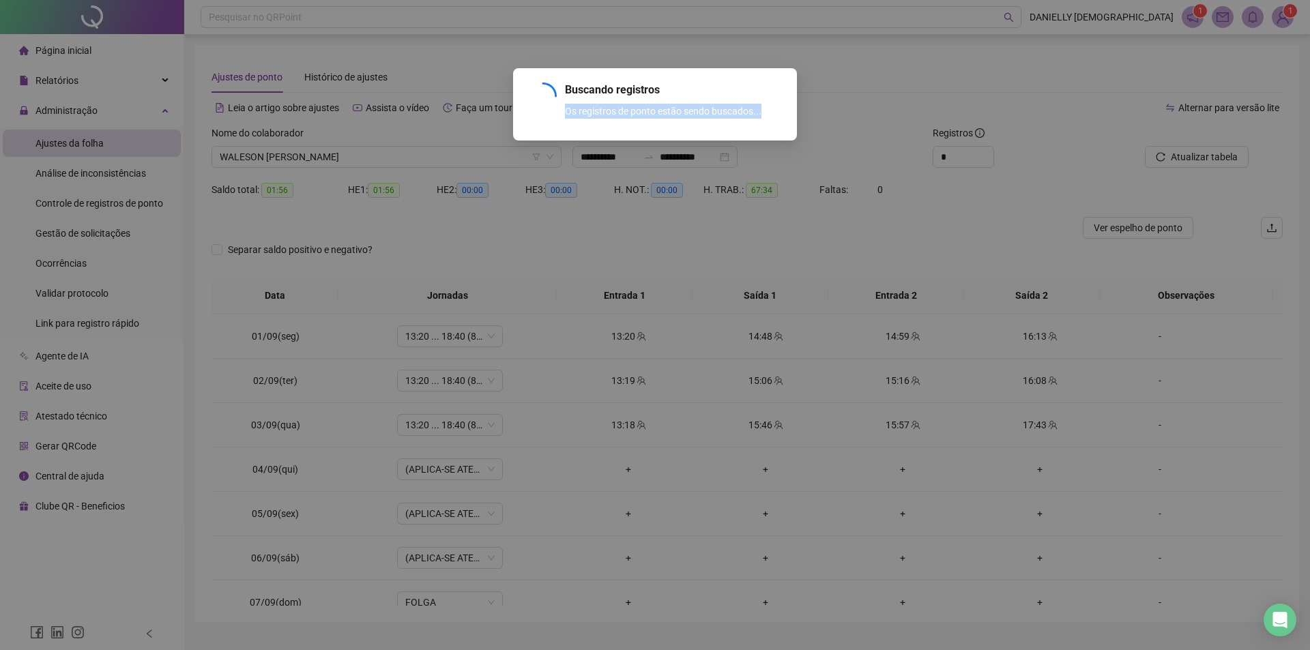
click at [989, 151] on div "Buscando registros Os registros de ponto estão sendo buscados... OK" at bounding box center [655, 325] width 1310 height 650
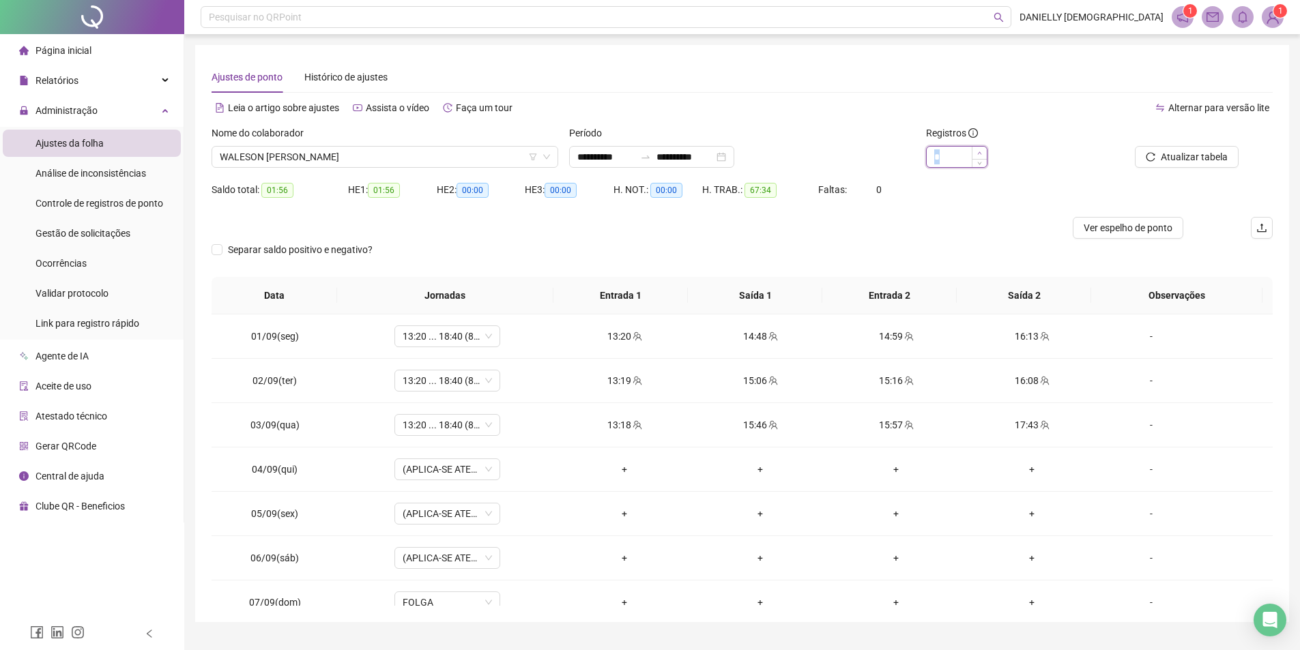
click at [984, 153] on div "*" at bounding box center [1010, 157] width 168 height 22
click at [984, 153] on span "Increase Value" at bounding box center [978, 153] width 15 height 12
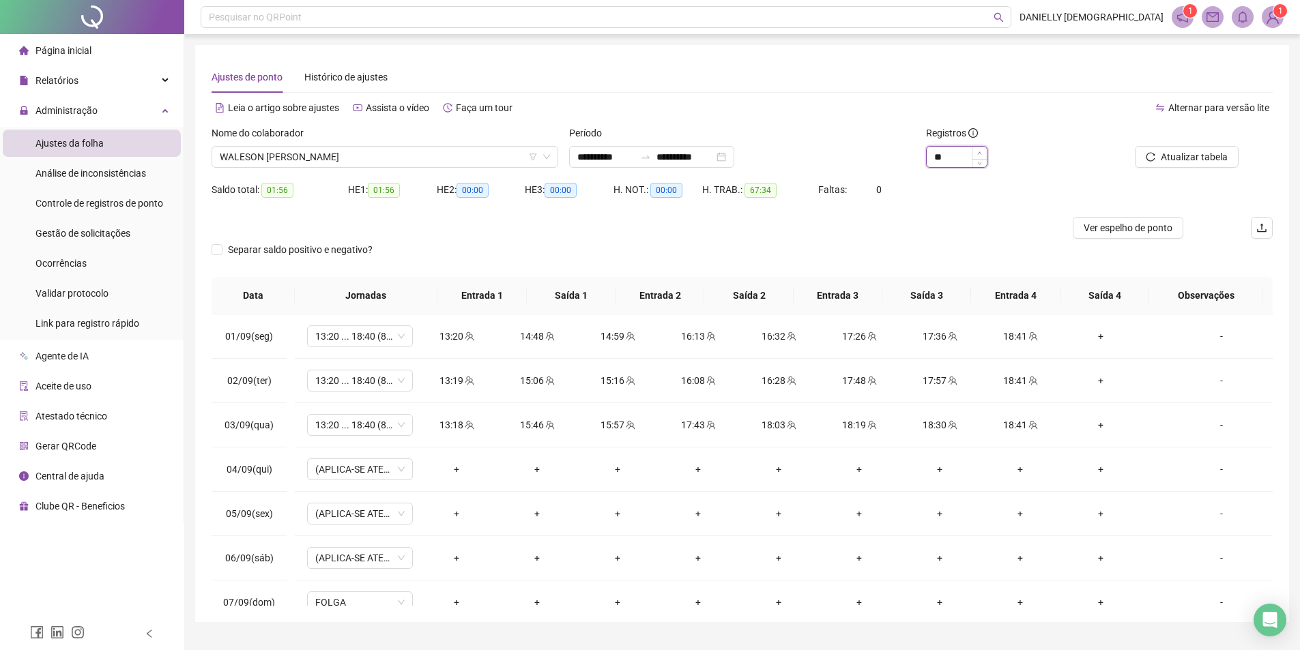
click at [984, 153] on span "Increase Value" at bounding box center [978, 153] width 15 height 12
type input "**"
click at [984, 153] on span "Increase Value" at bounding box center [978, 153] width 15 height 12
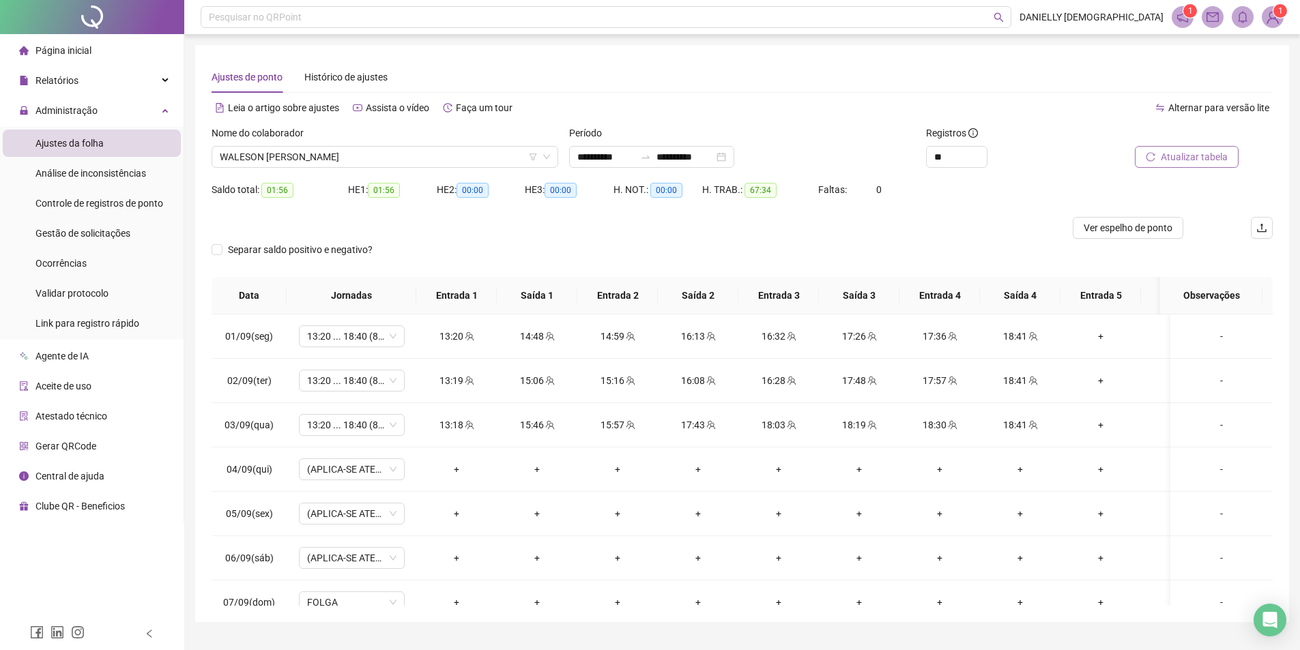
click at [1161, 152] on button "Atualizar tabela" at bounding box center [1186, 157] width 104 height 22
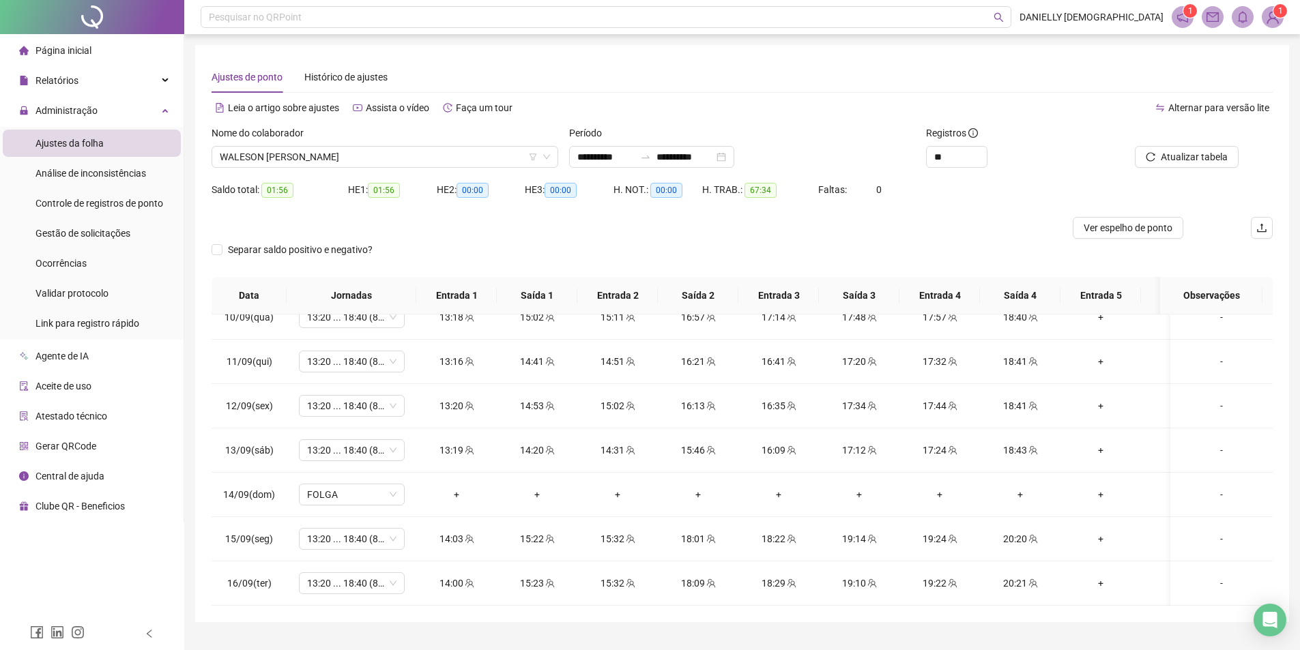
scroll to position [428, 0]
click at [1081, 230] on button "Ver espelho de ponto" at bounding box center [1127, 228] width 111 height 22
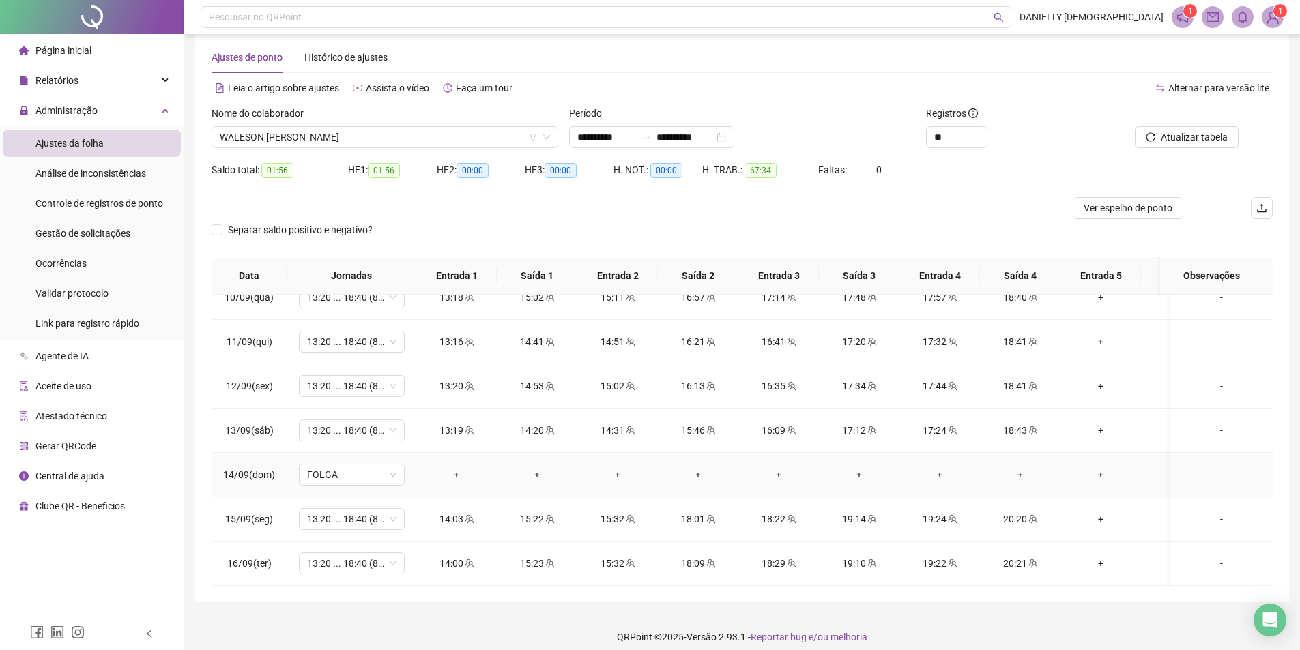
scroll to position [31, 0]
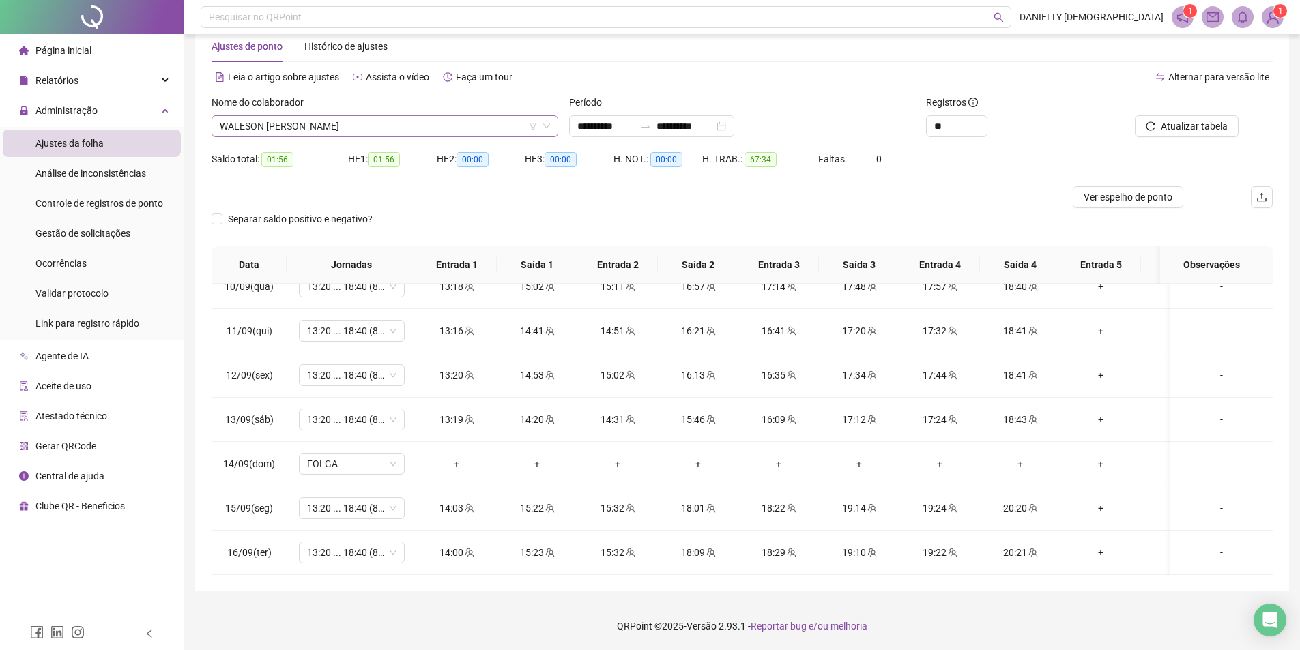
click at [385, 121] on span "WALESON [PERSON_NAME]" at bounding box center [385, 126] width 330 height 20
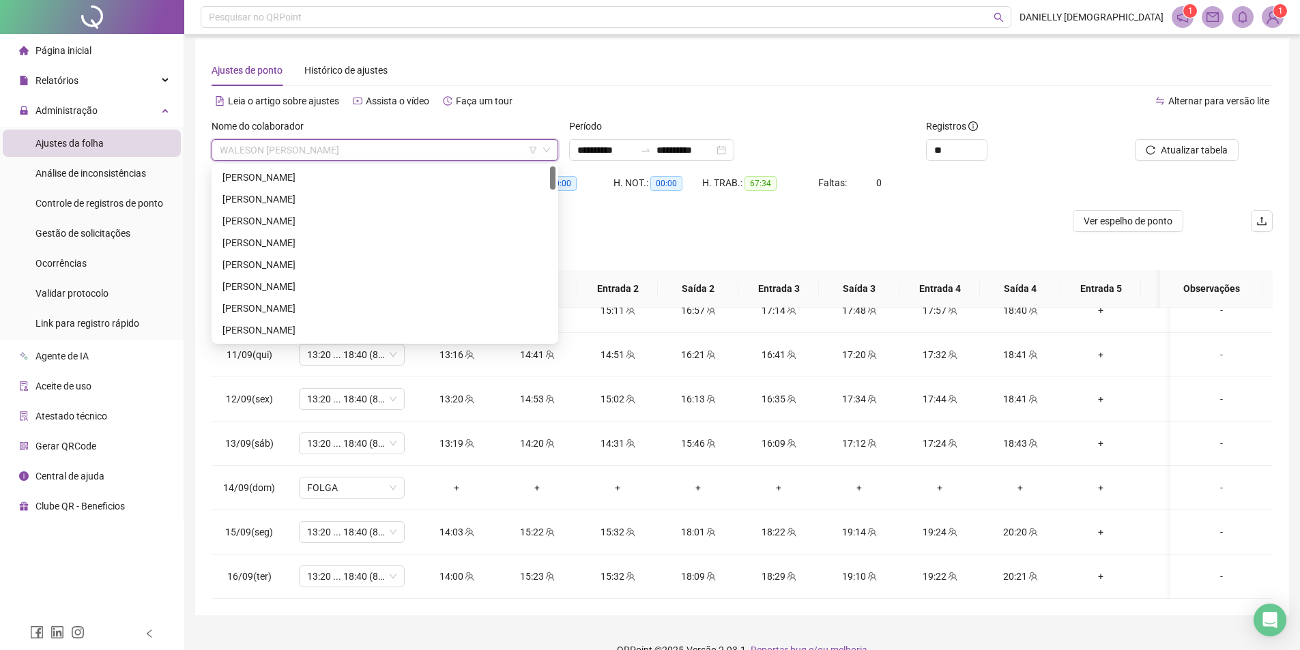
scroll to position [0, 0]
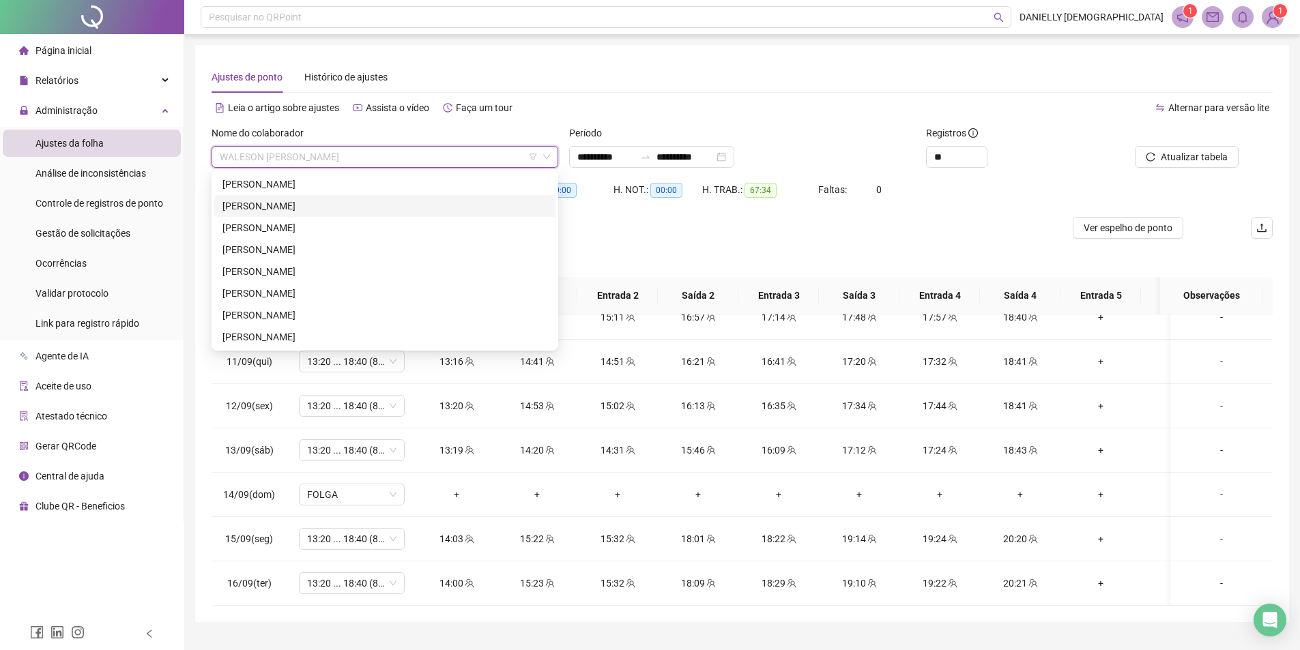
click at [355, 205] on div "[PERSON_NAME]" at bounding box center [384, 206] width 325 height 15
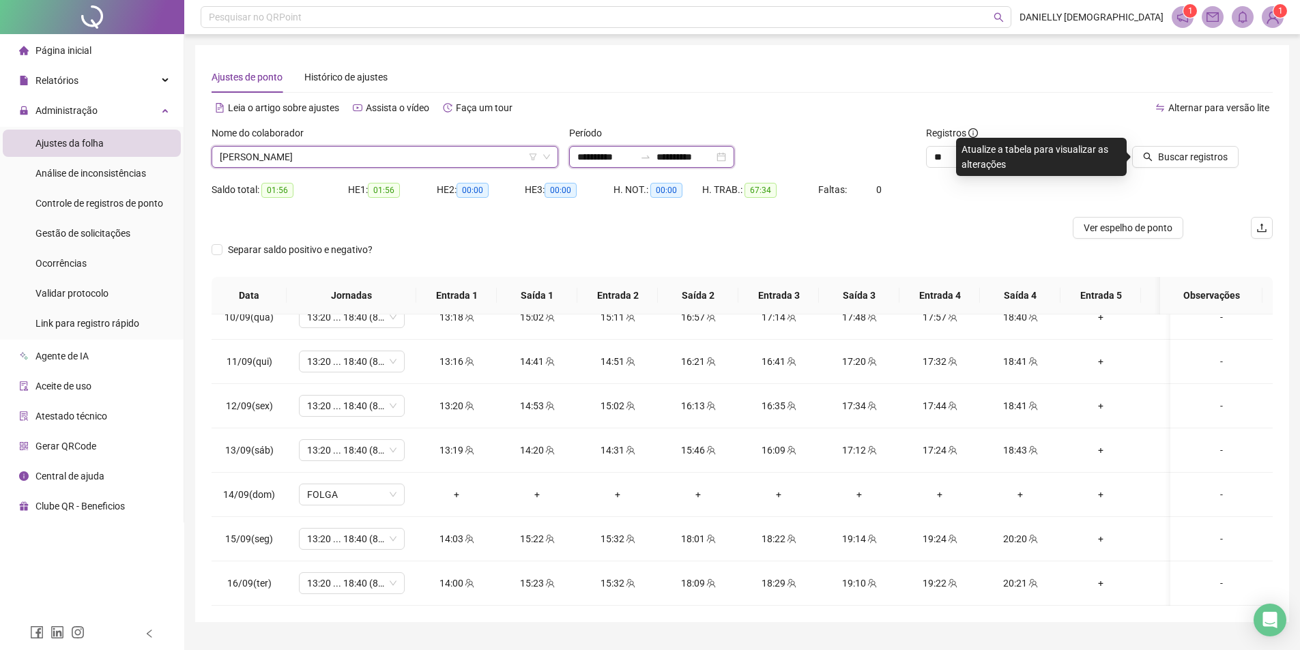
click at [598, 155] on input "**********" at bounding box center [605, 156] width 57 height 15
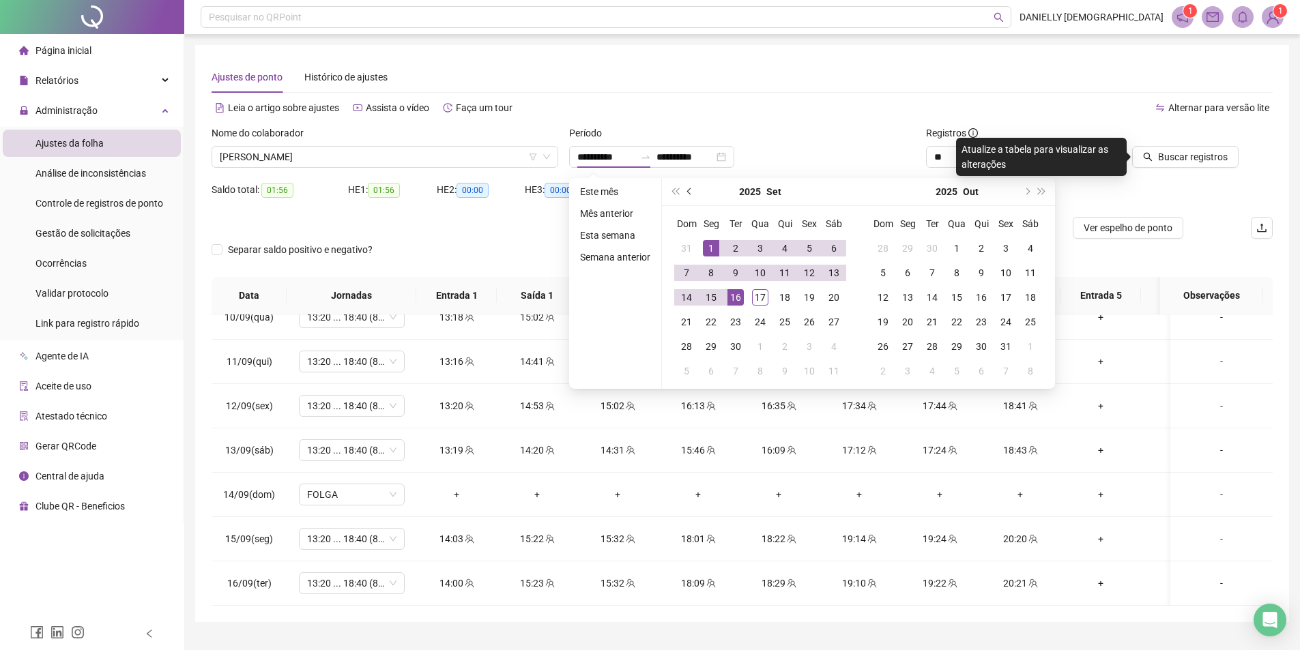
click at [691, 194] on button "prev-year" at bounding box center [689, 191] width 15 height 27
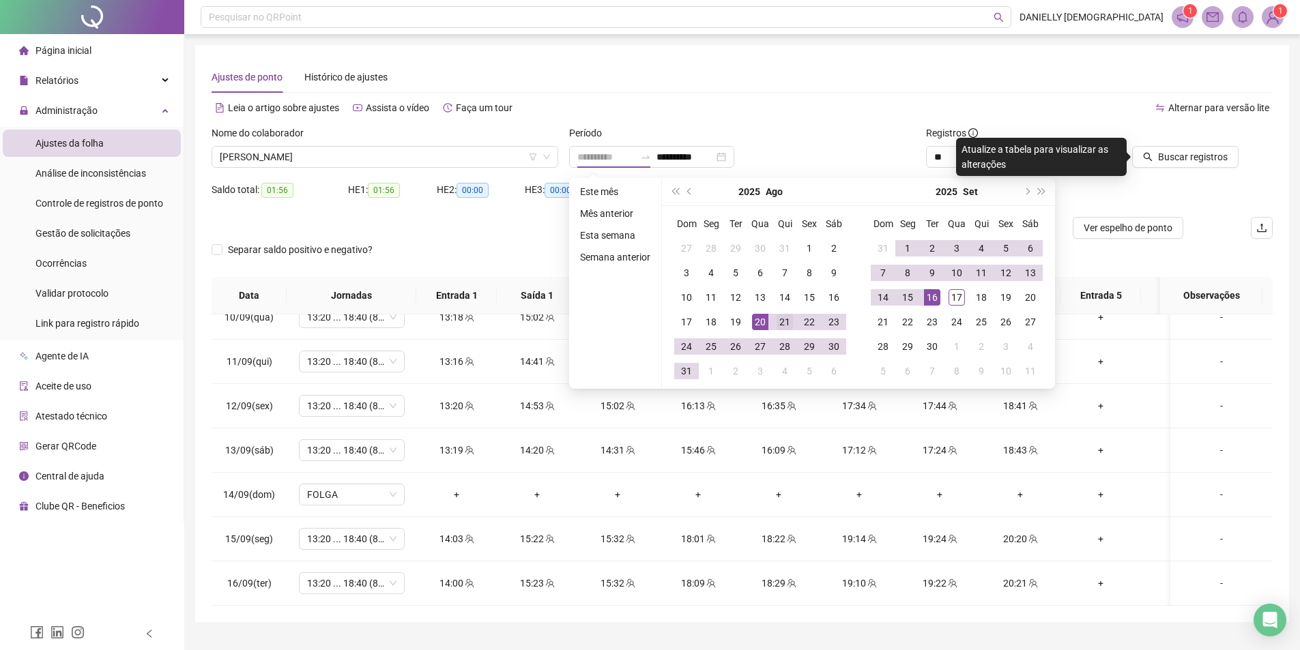
type input "**********"
click at [778, 323] on div "21" at bounding box center [784, 322] width 16 height 16
type input "**********"
click at [931, 296] on div "16" at bounding box center [932, 297] width 16 height 16
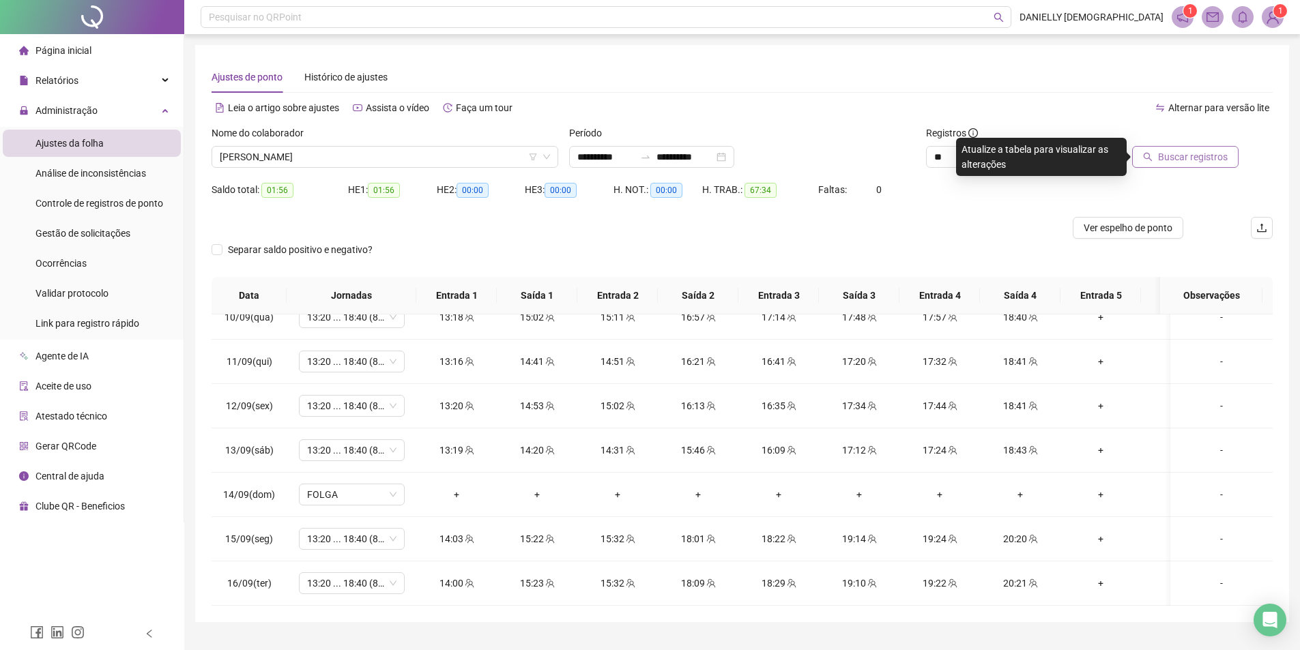
click at [1208, 151] on span "Buscar registros" at bounding box center [1193, 156] width 70 height 15
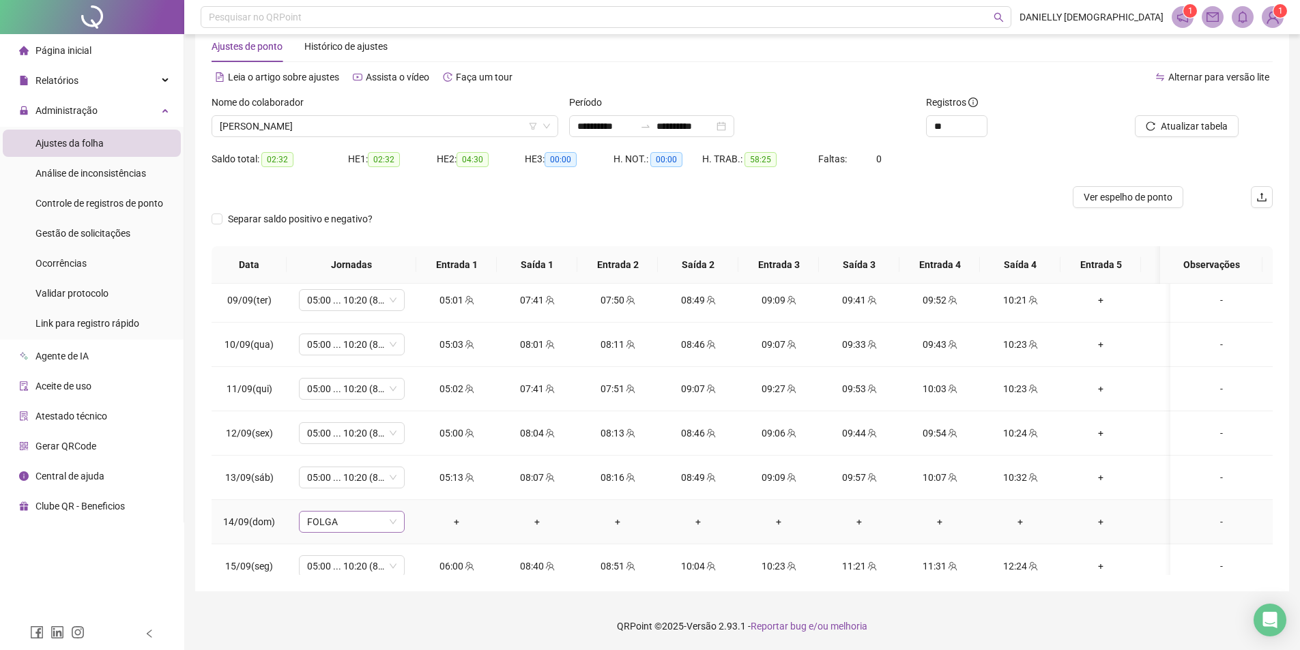
scroll to position [916, 0]
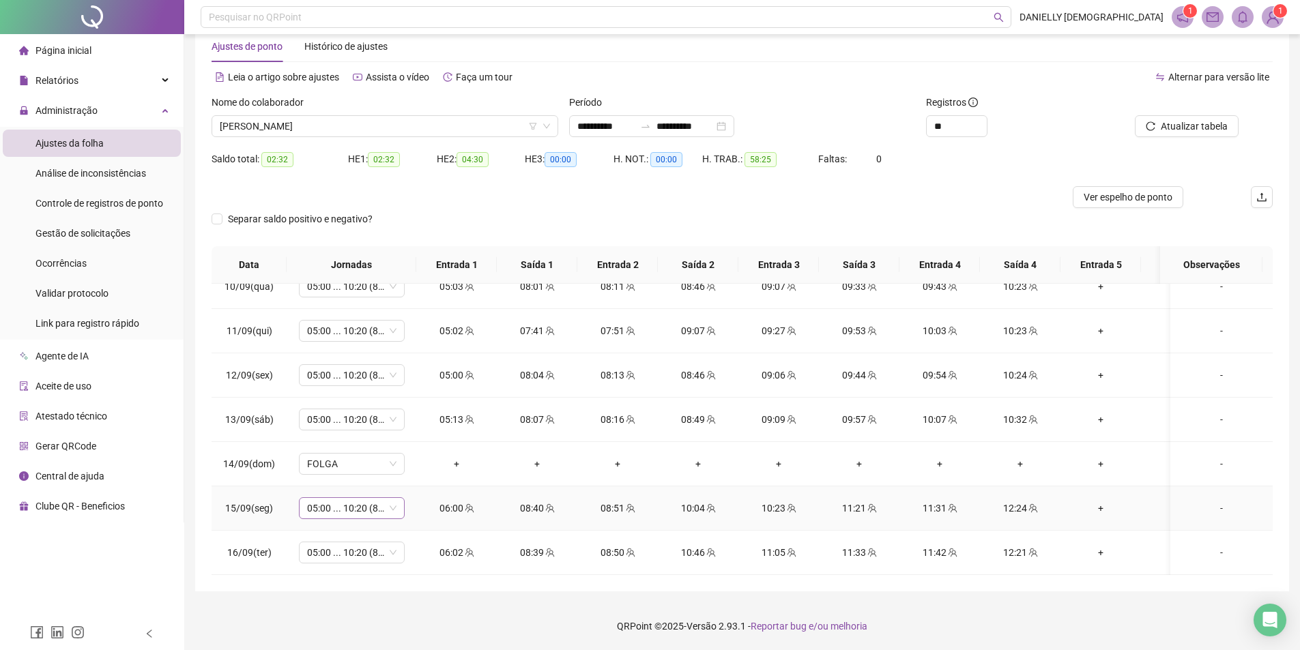
drag, startPoint x: 369, startPoint y: 515, endPoint x: 364, endPoint y: 508, distance: 8.9
click at [369, 515] on td "05:00 ... 10:20 (8 HORAS)" at bounding box center [352, 508] width 130 height 44
click at [364, 504] on span "05:00 ... 10:20 (8 HORAS)" at bounding box center [351, 508] width 89 height 20
type input "*****"
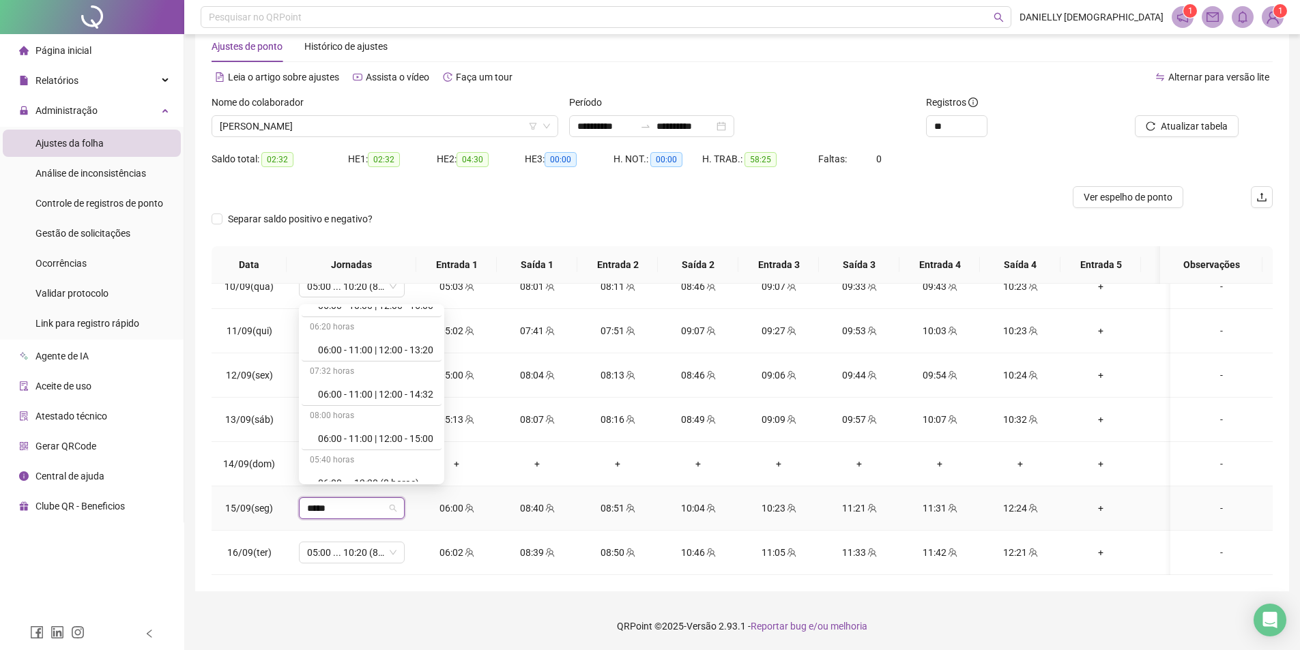
scroll to position [402, 0]
click at [416, 422] on div "06:00 ... 12:20 (8 horas)" at bounding box center [375, 425] width 115 height 15
click at [409, 469] on span "Sim" at bounding box center [416, 462] width 16 height 15
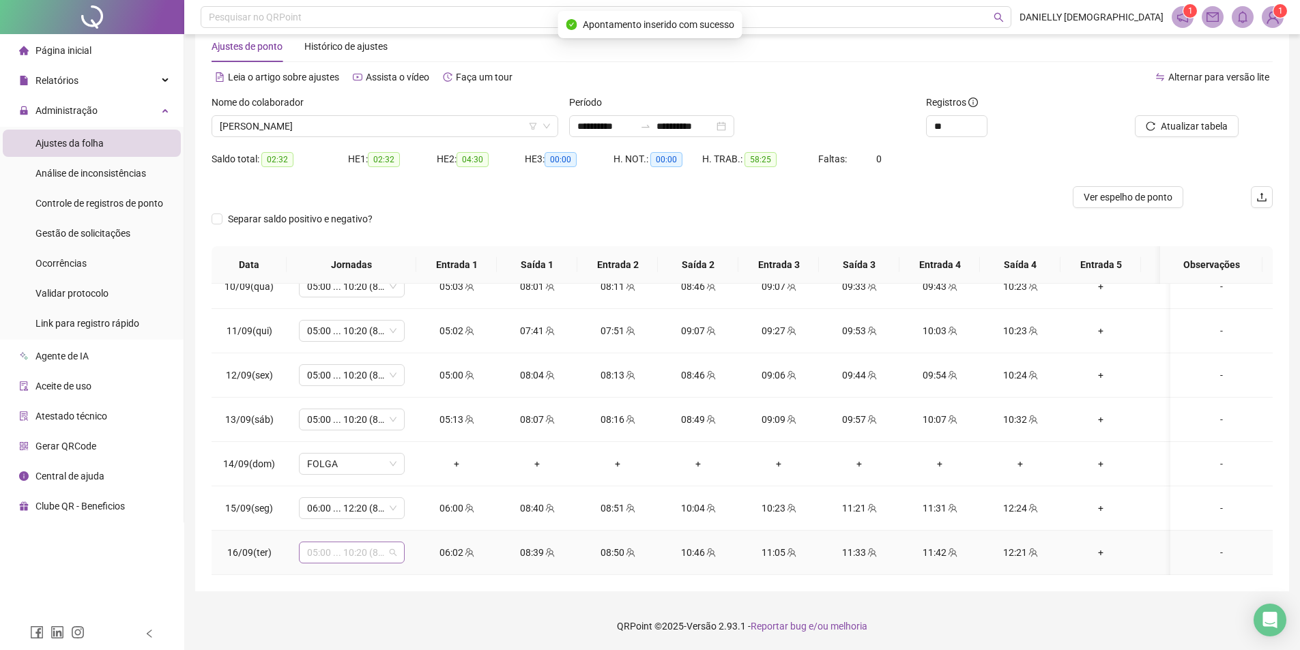
click at [354, 545] on span "05:00 ... 10:20 (8 HORAS)" at bounding box center [351, 552] width 89 height 20
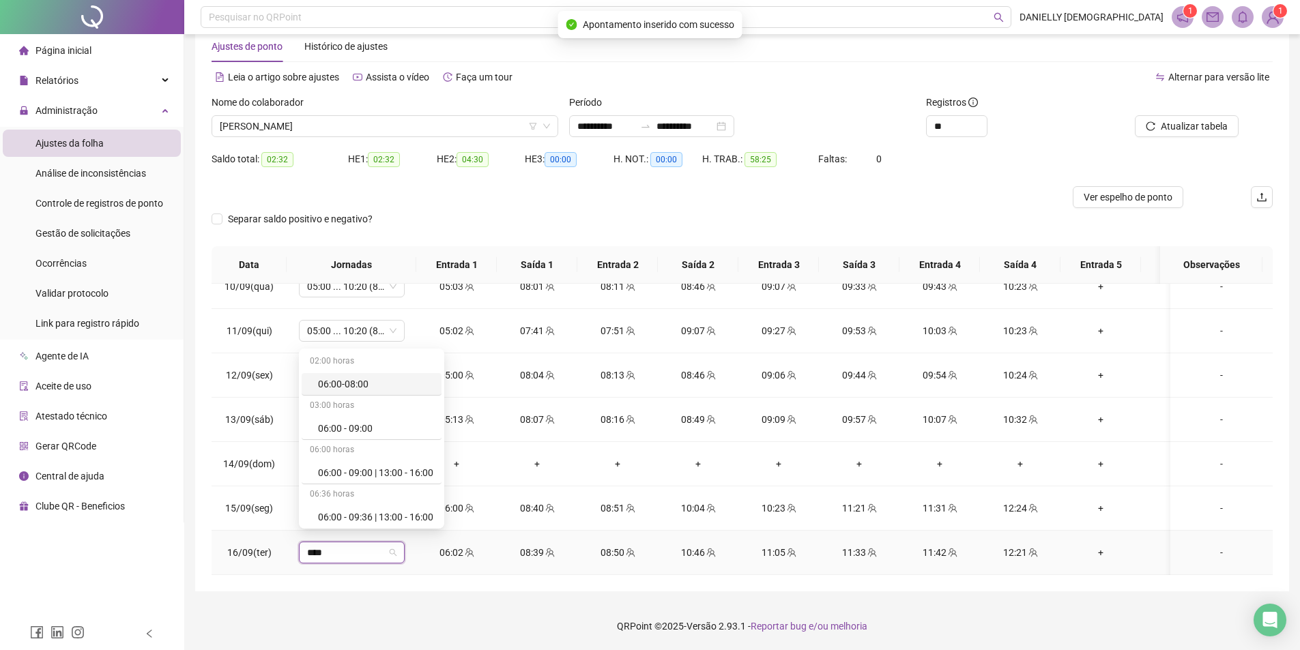
type input "*****"
click at [398, 466] on div "06:00 ... 12:20 (8 horas)" at bounding box center [375, 470] width 115 height 15
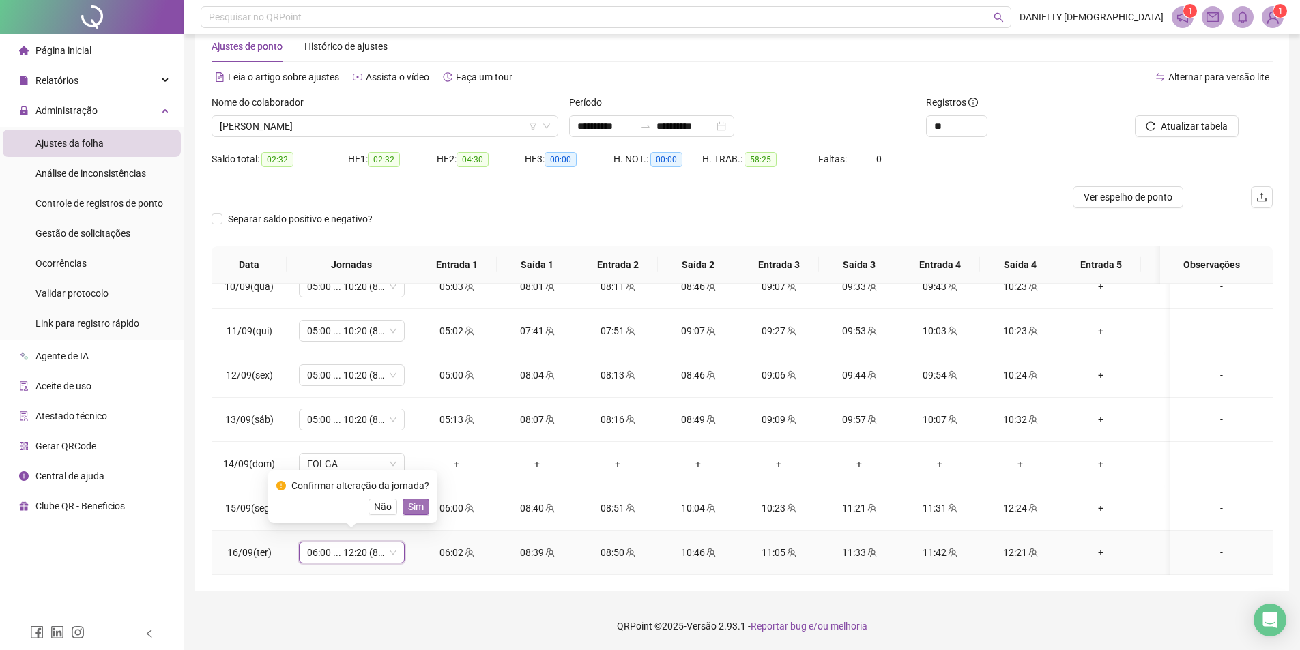
click at [421, 506] on button "Sim" at bounding box center [415, 507] width 27 height 16
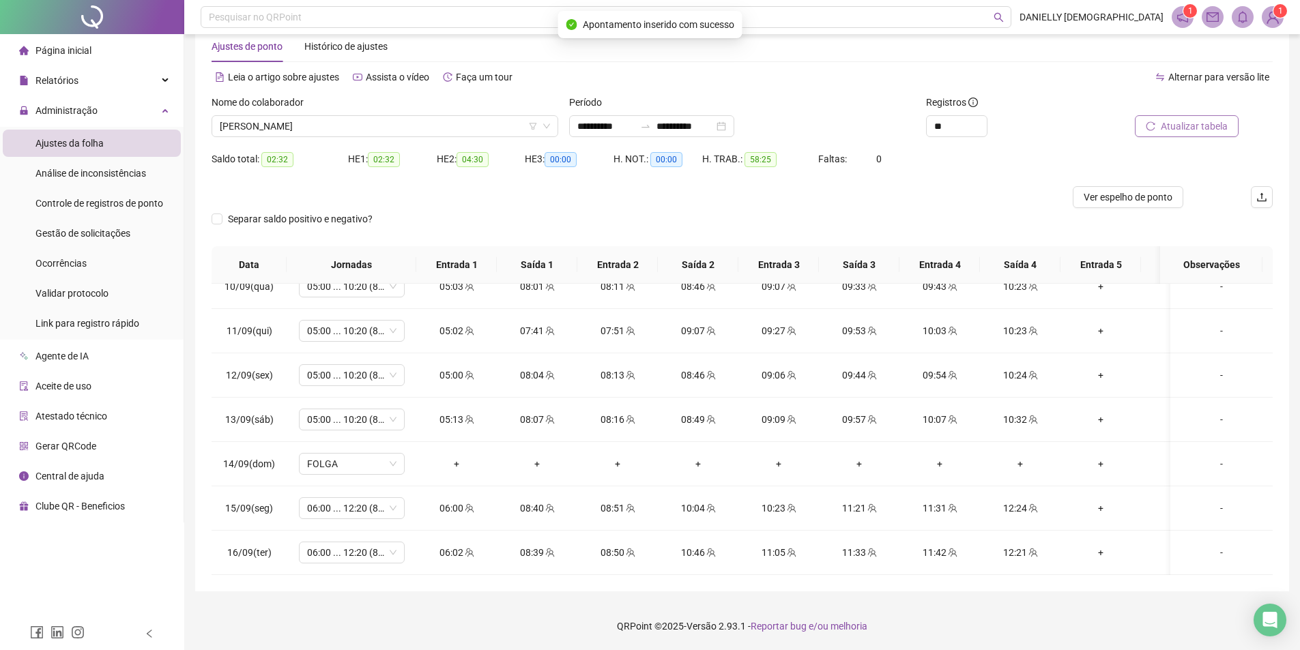
click at [1208, 128] on span "Atualizar tabela" at bounding box center [1193, 126] width 67 height 15
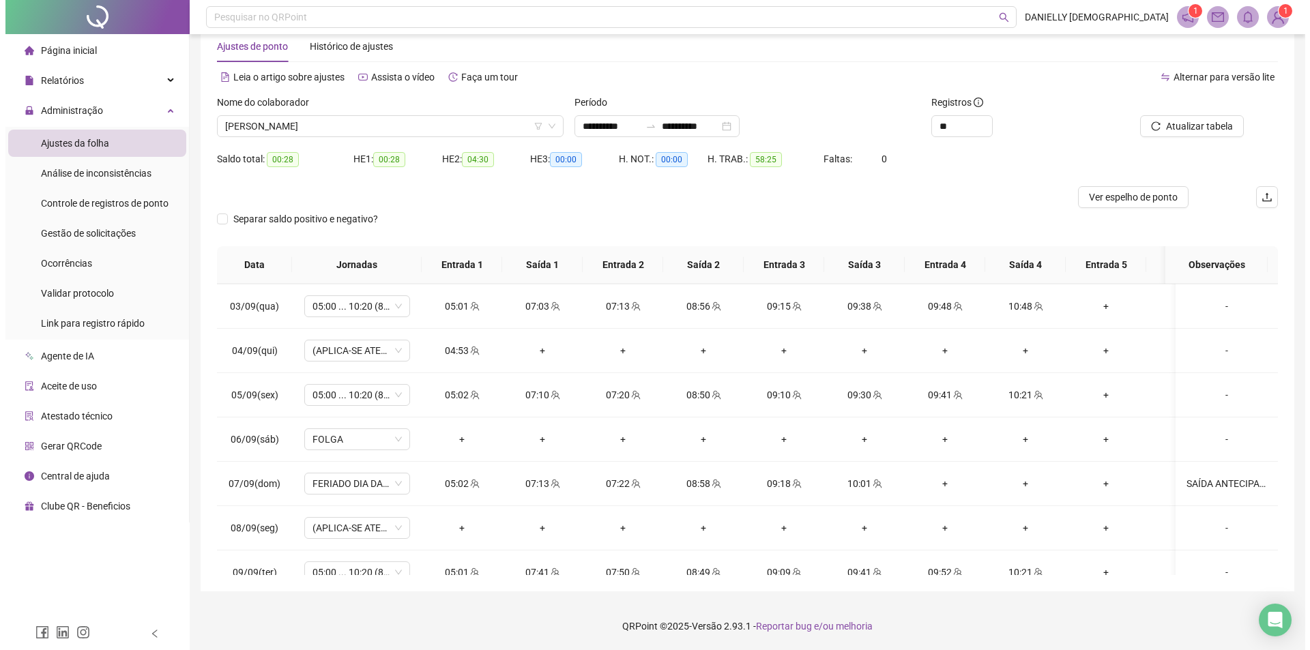
scroll to position [575, 0]
click at [1242, 483] on div "SAÍDA ANTECIPADA - COLABORADORA PASSANDO MAL" at bounding box center [1221, 484] width 80 height 15
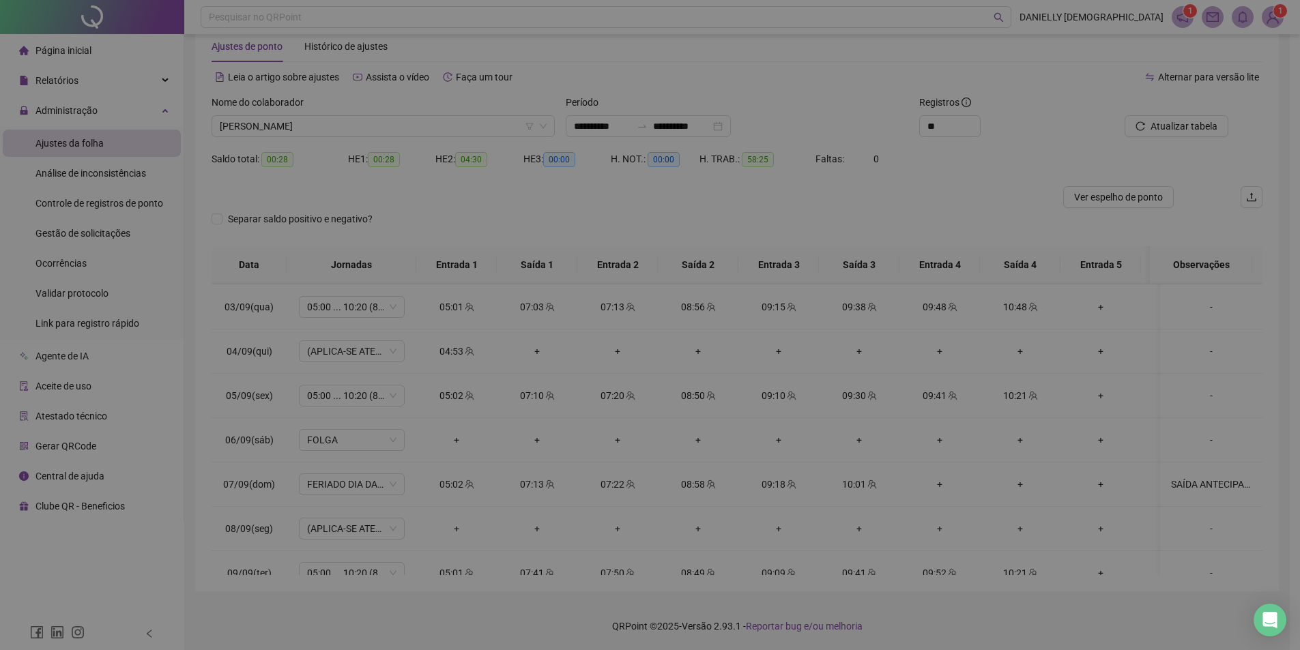
type textarea "**********"
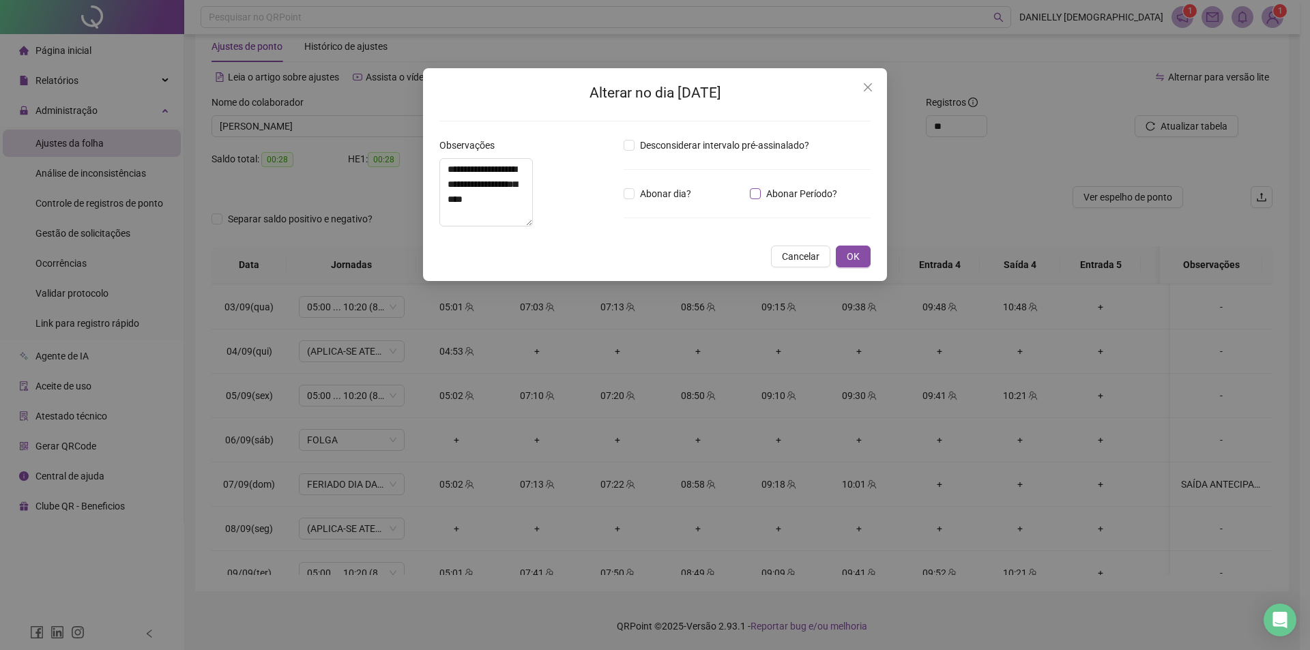
click at [772, 197] on span "Abonar Período?" at bounding box center [802, 193] width 82 height 15
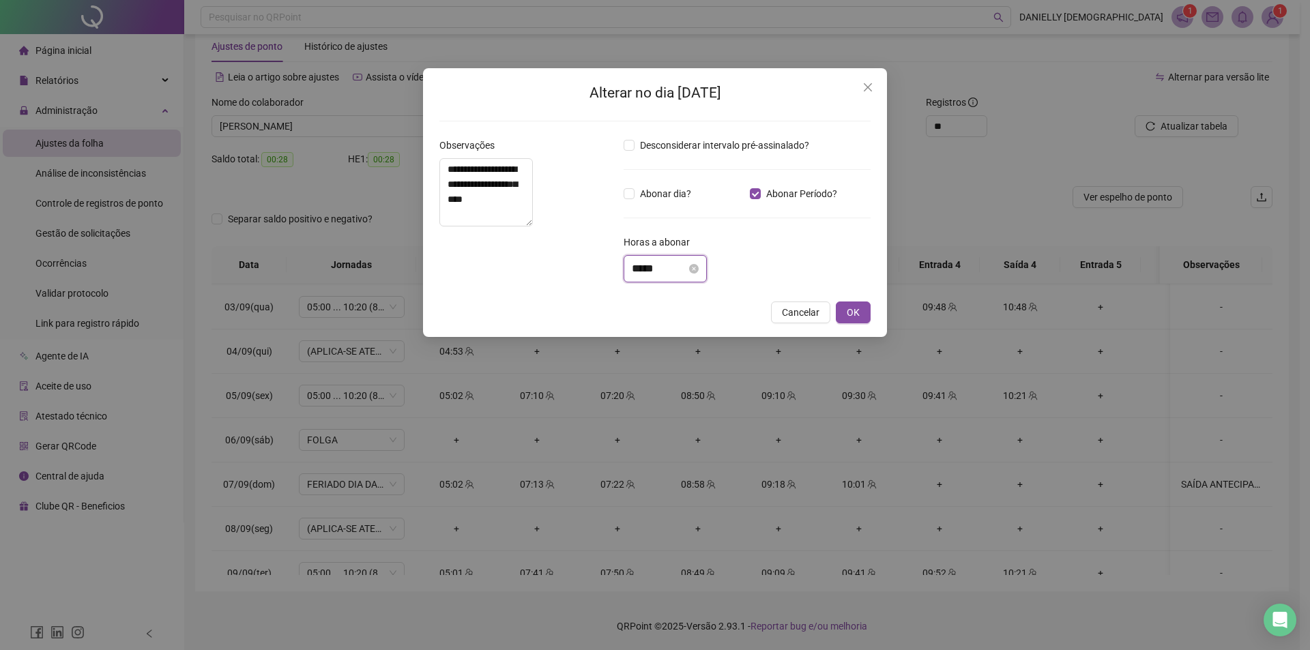
click at [674, 267] on input "*****" at bounding box center [659, 269] width 55 height 16
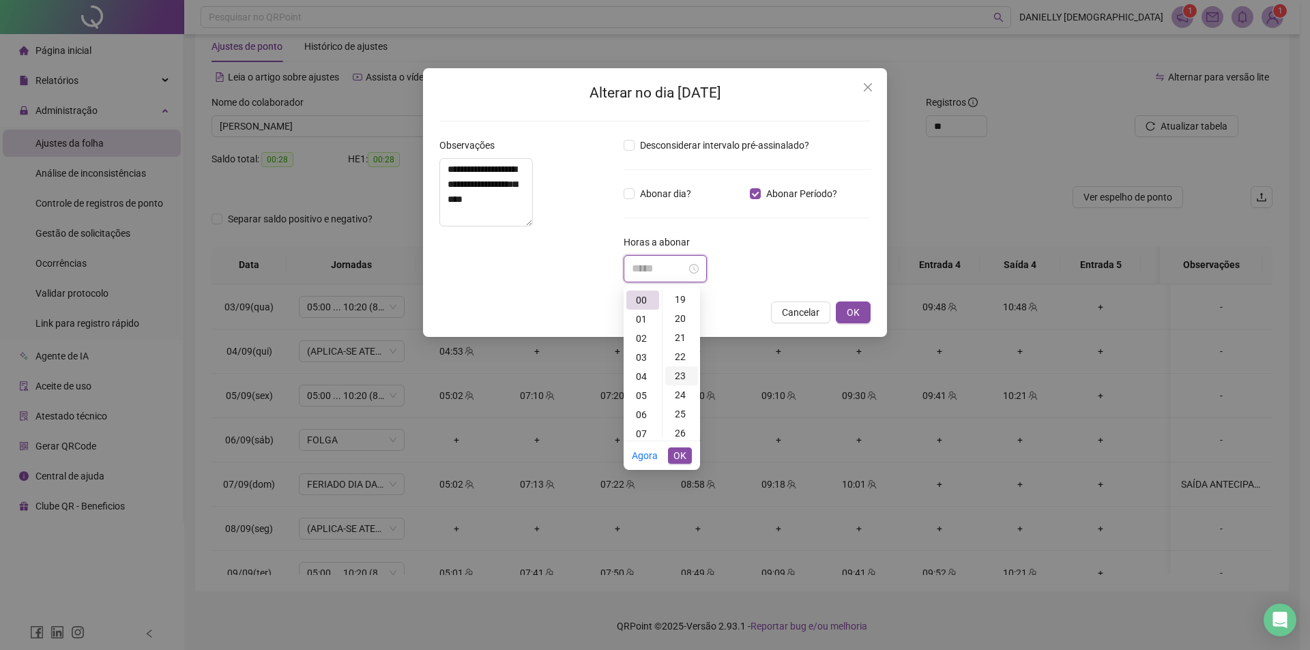
scroll to position [341, 0]
click at [684, 340] on div "20" at bounding box center [681, 341] width 33 height 19
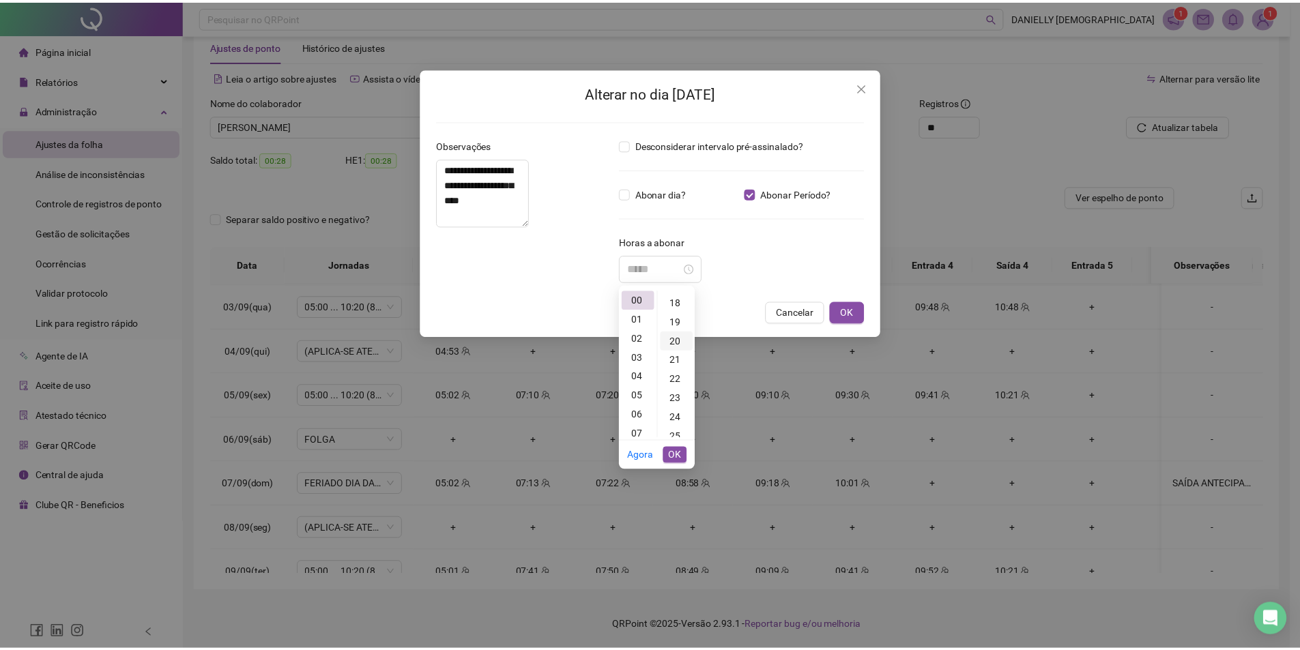
scroll to position [382, 0]
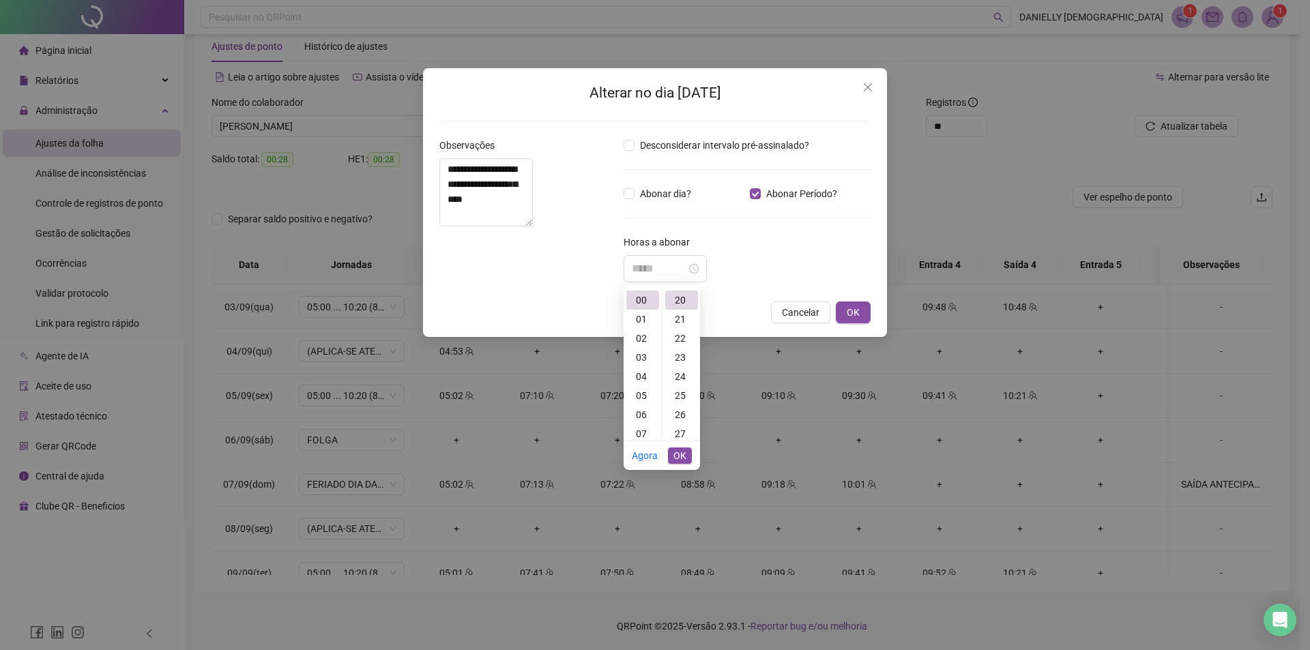
type input "*****"
click at [684, 458] on span "OK" at bounding box center [679, 455] width 13 height 15
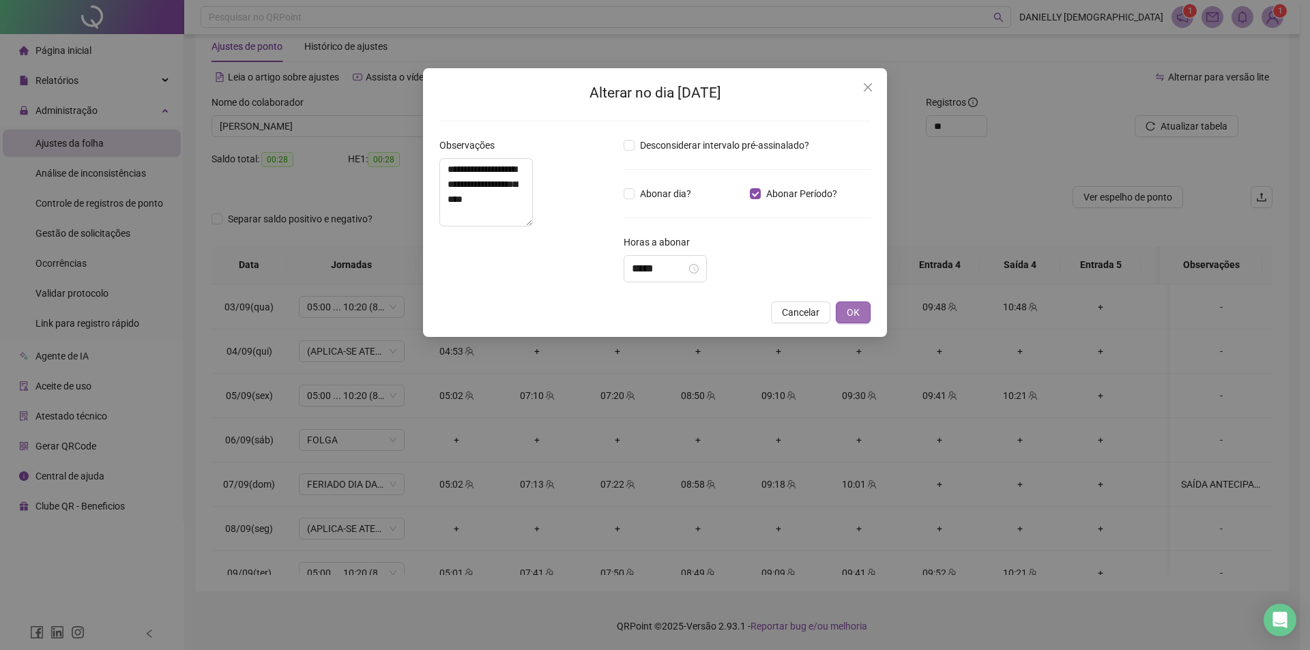
click at [847, 319] on span "OK" at bounding box center [853, 312] width 13 height 15
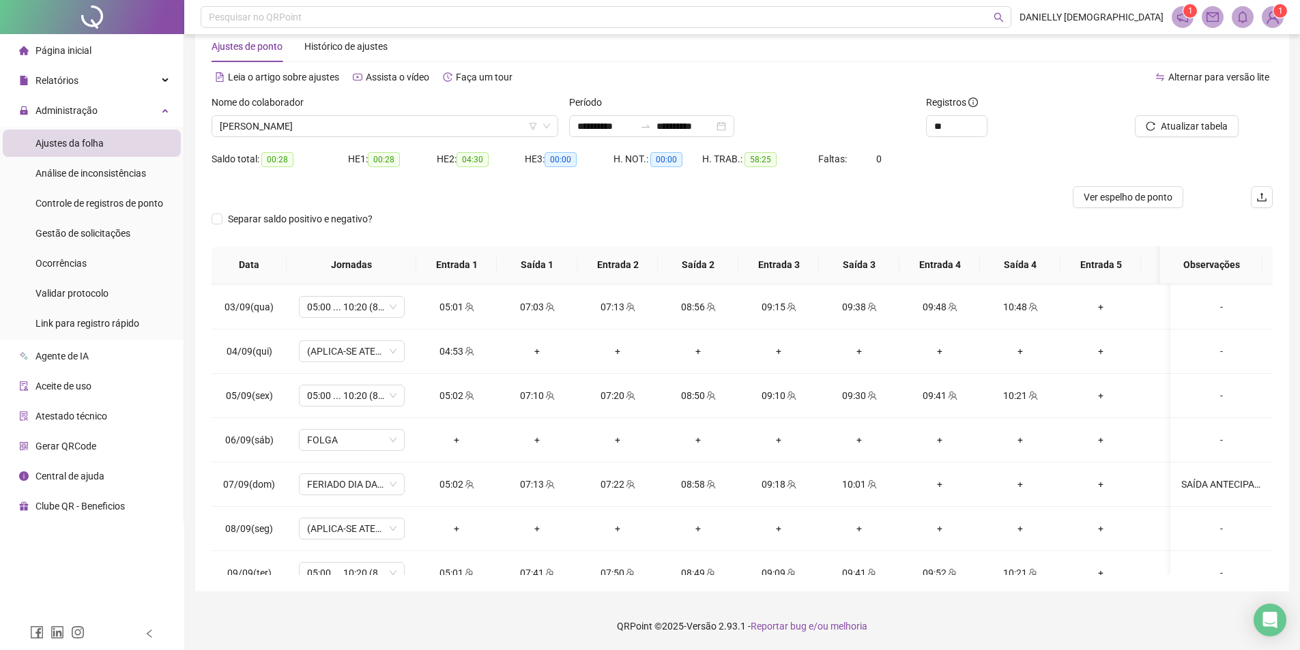
click at [1217, 115] on div at bounding box center [1171, 105] width 134 height 20
click at [1212, 124] on span "Atualizar tabela" at bounding box center [1193, 126] width 67 height 15
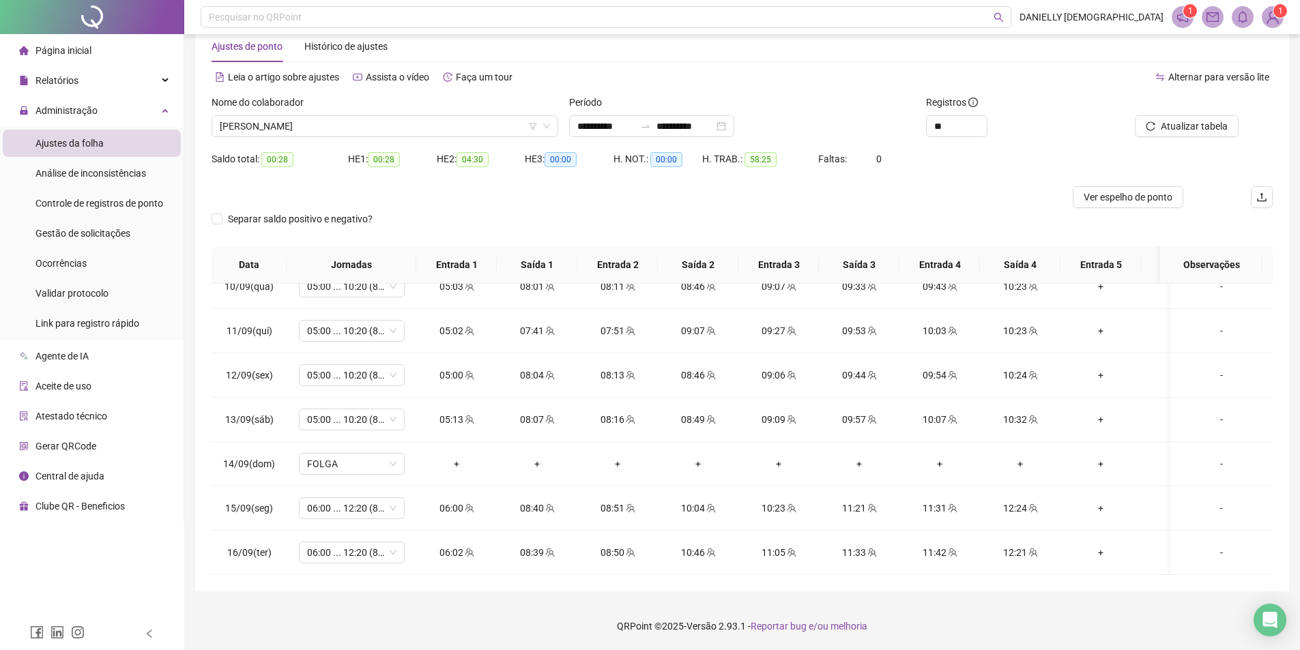
scroll to position [916, 0]
click at [1164, 136] on button "Atualizar tabela" at bounding box center [1186, 126] width 104 height 22
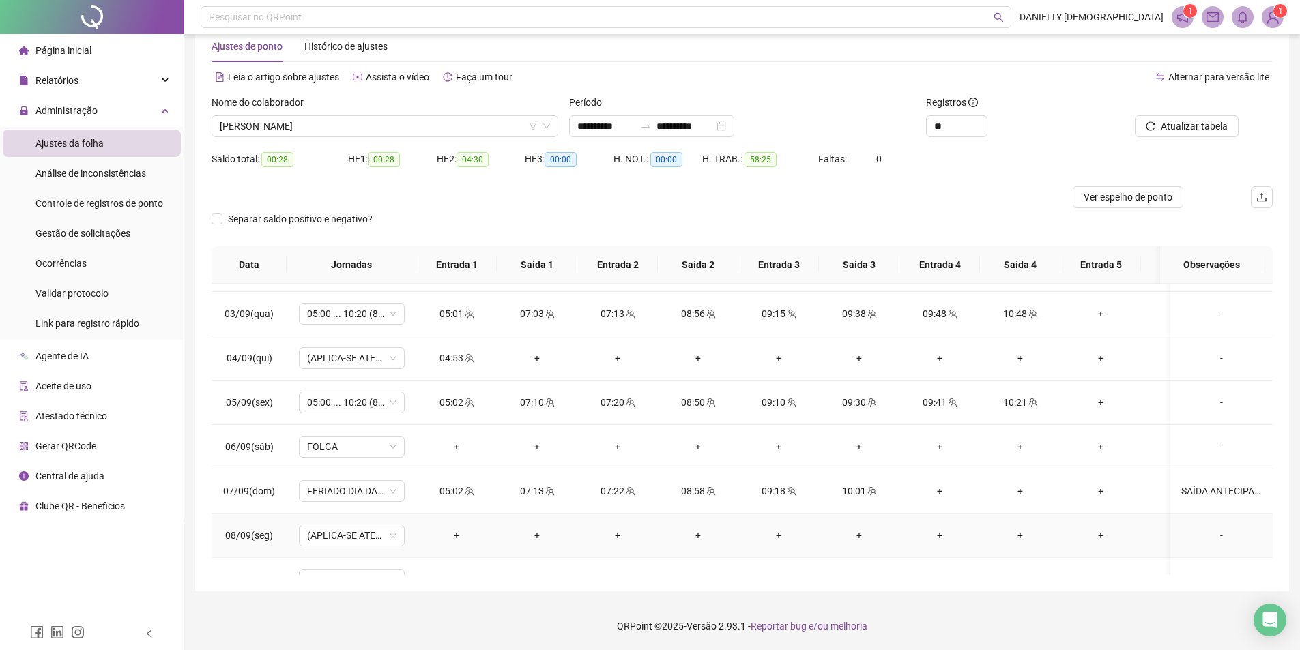
scroll to position [507, 0]
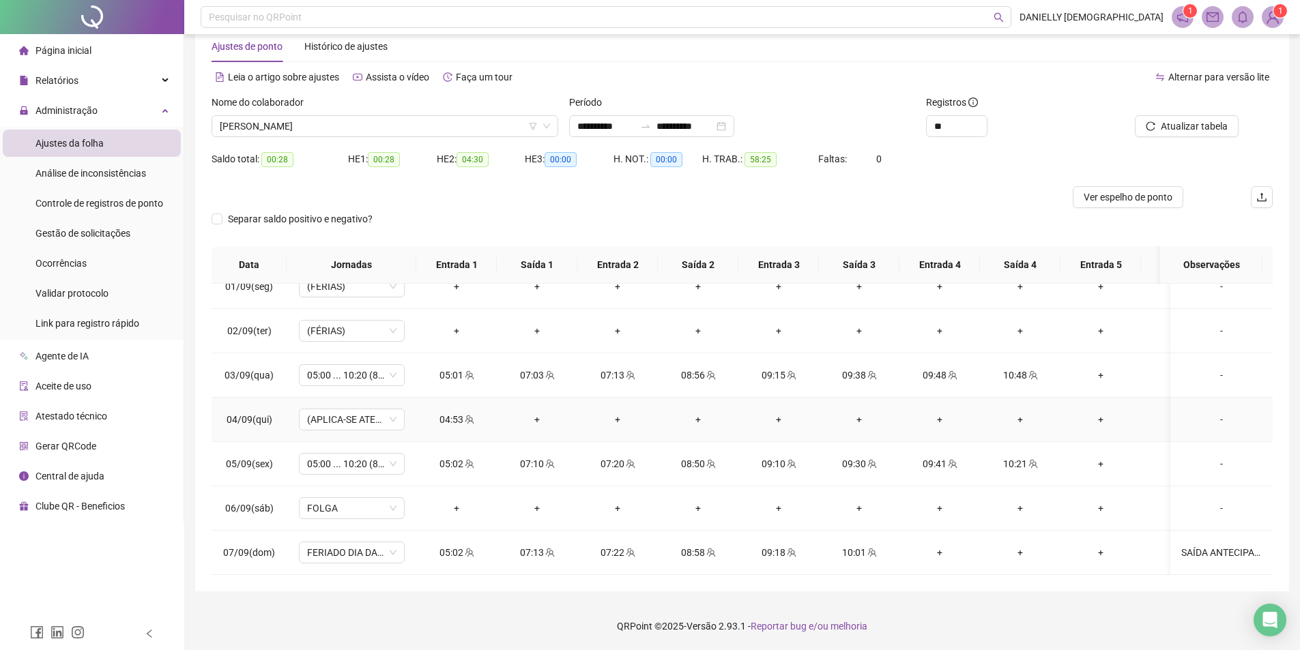
click at [1214, 424] on div "-" at bounding box center [1221, 419] width 80 height 15
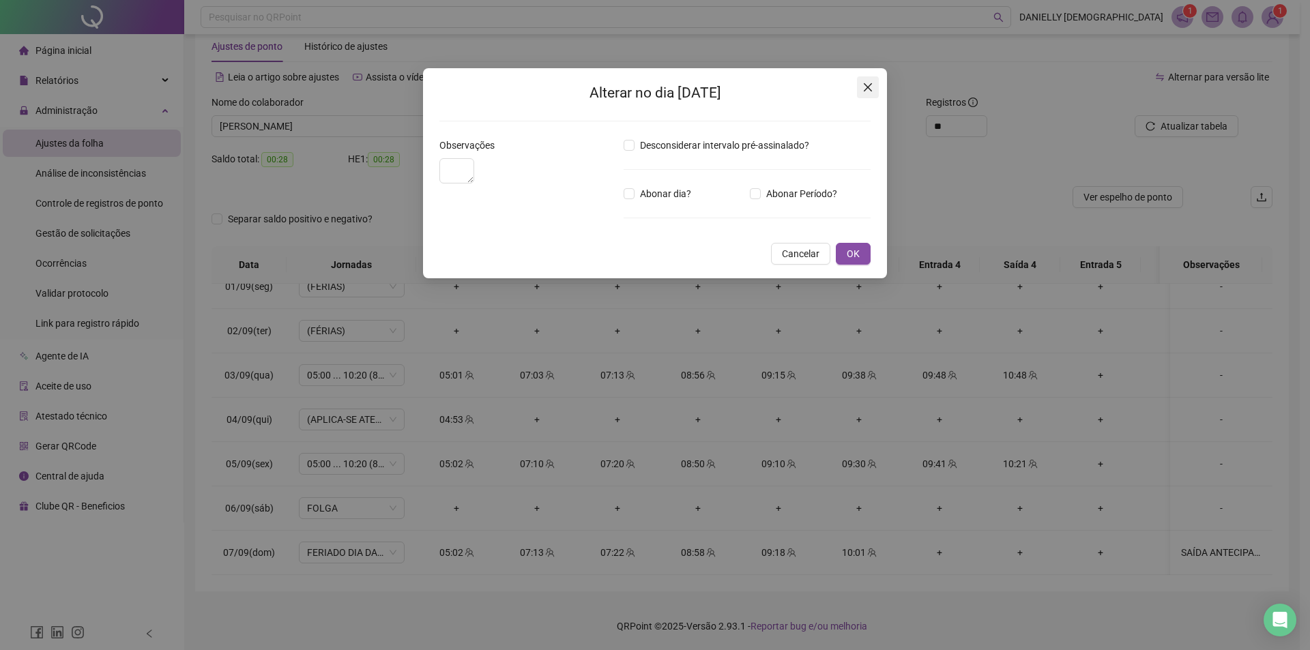
click at [868, 86] on icon "close" at bounding box center [868, 87] width 8 height 8
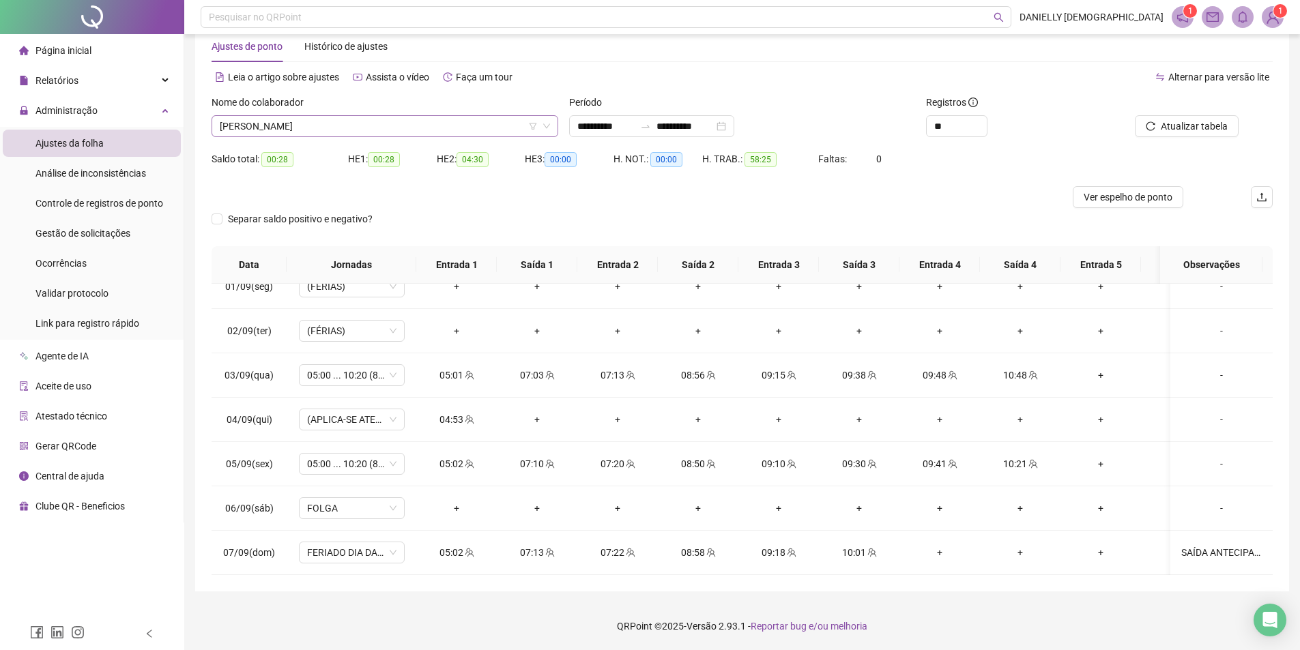
click at [450, 126] on span "[PERSON_NAME]" at bounding box center [385, 126] width 330 height 20
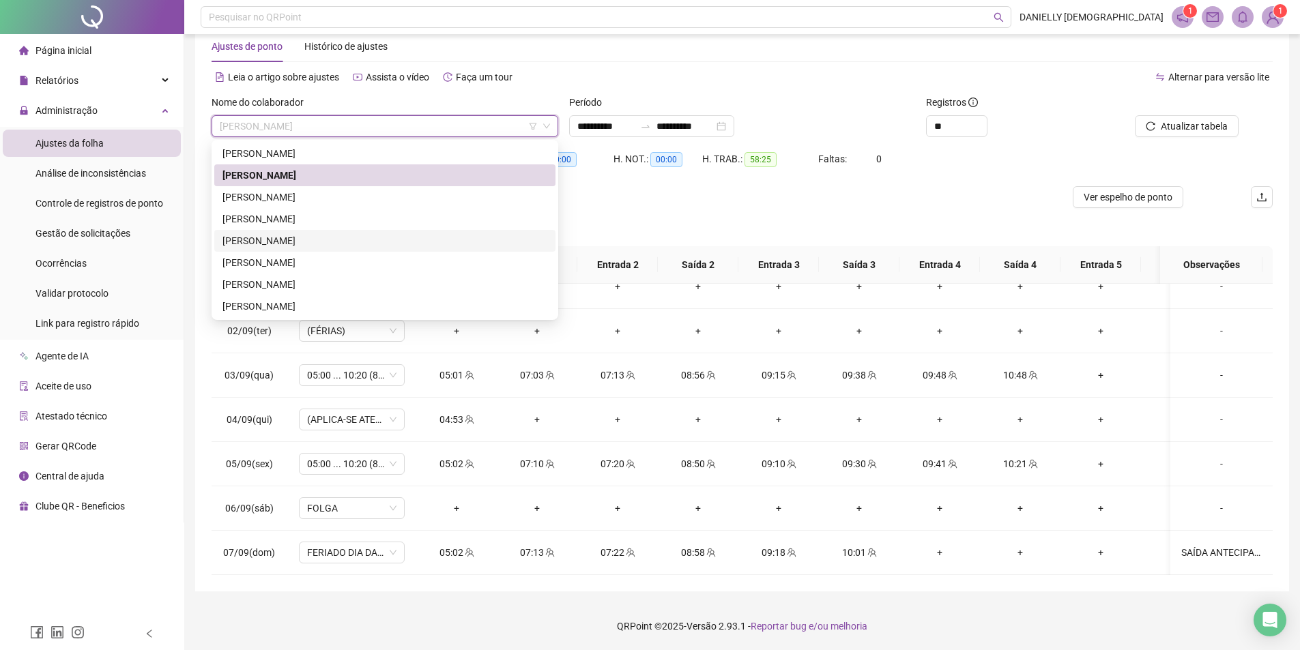
click at [387, 235] on div "[PERSON_NAME]" at bounding box center [384, 240] width 325 height 15
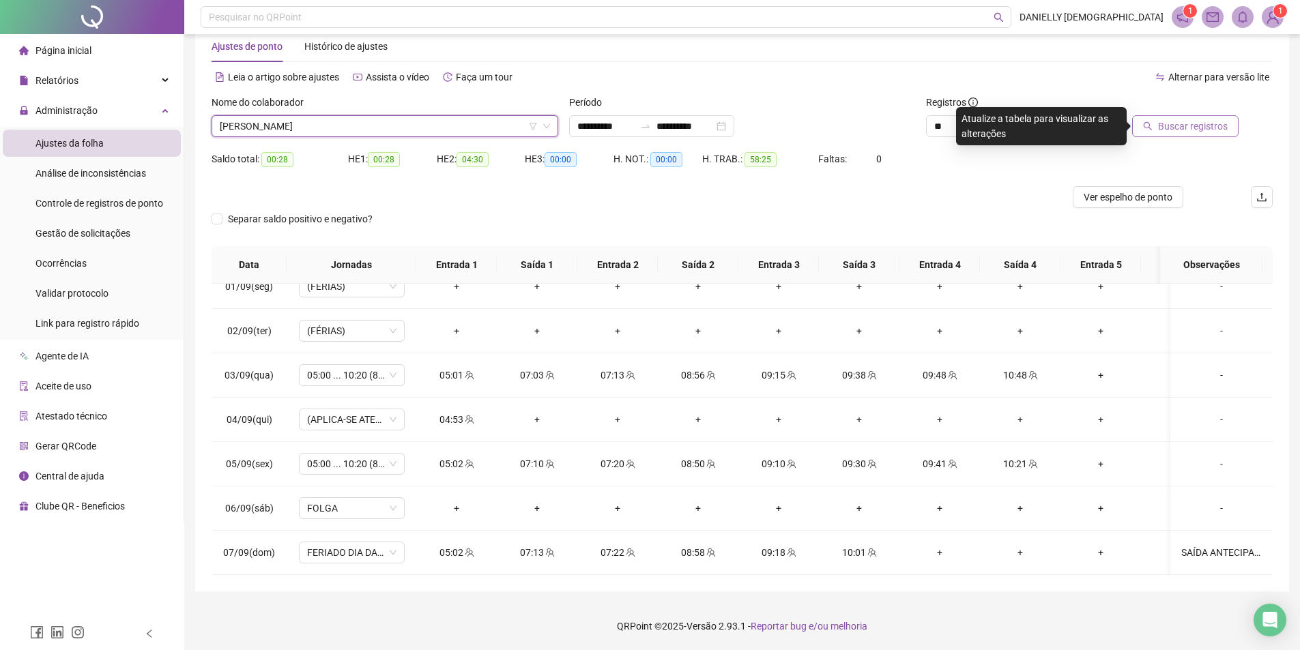
click at [1173, 123] on span "Buscar registros" at bounding box center [1193, 126] width 70 height 15
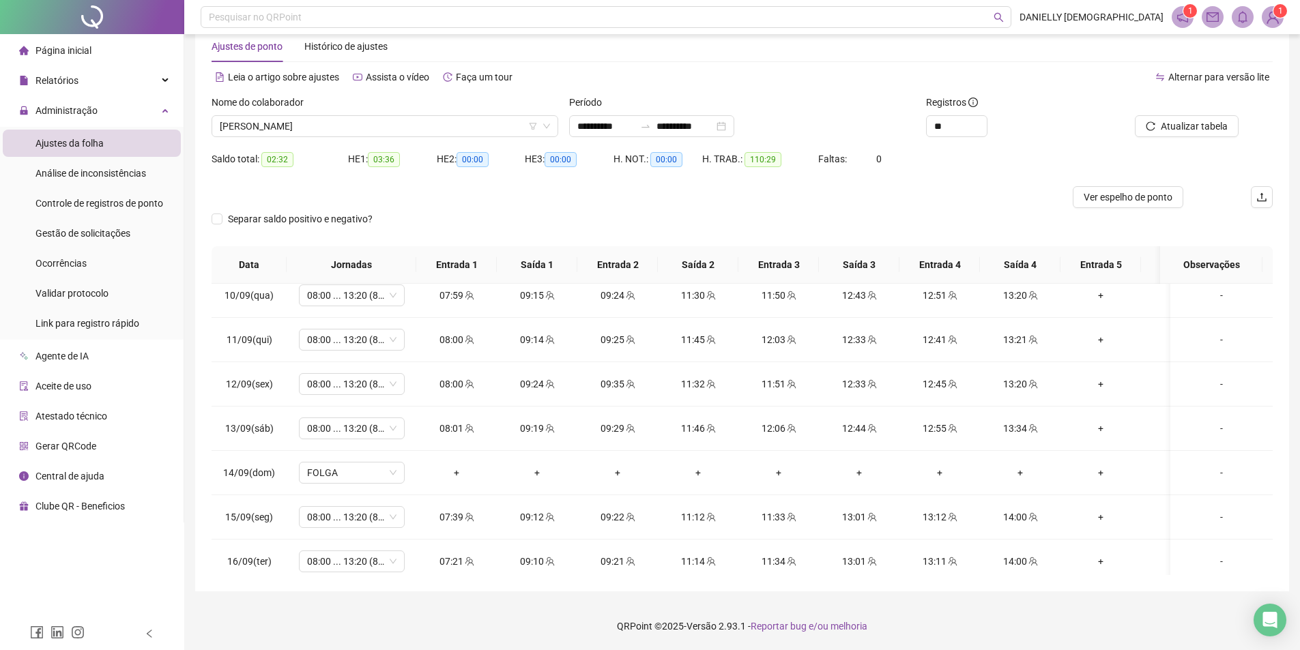
scroll to position [916, 0]
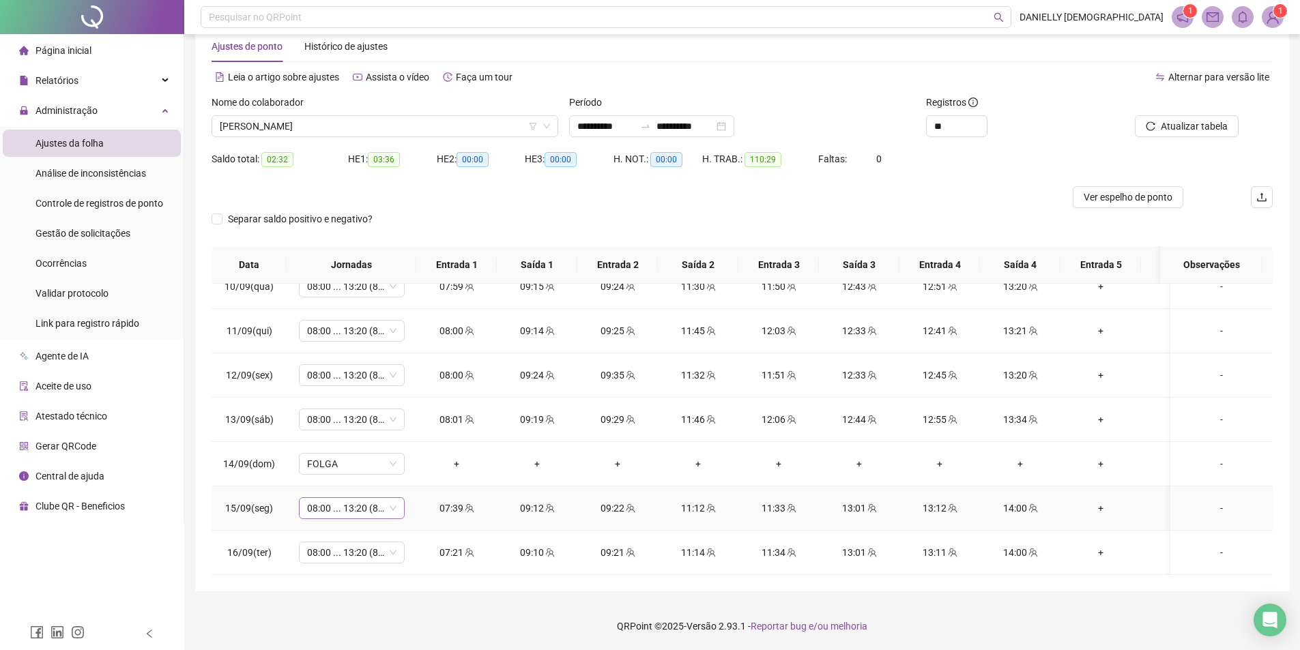
click at [360, 498] on span "08:00 ... 13:20 (8 HORAS)" at bounding box center [351, 508] width 89 height 20
type input "*****"
drag, startPoint x: 297, startPoint y: 497, endPoint x: 243, endPoint y: 495, distance: 54.6
click at [243, 495] on tr "15/09(seg) ***** 08:00 ... 13:20 (8 HORAS) 07:39 09:12 09:22 11:12 11:33 13:01 …" at bounding box center [847, 508] width 1273 height 44
click at [384, 616] on footer "QRPoint © 2025 - Versão 2.93.1 - Reportar bug e/ou melhoria" at bounding box center [741, 626] width 1115 height 48
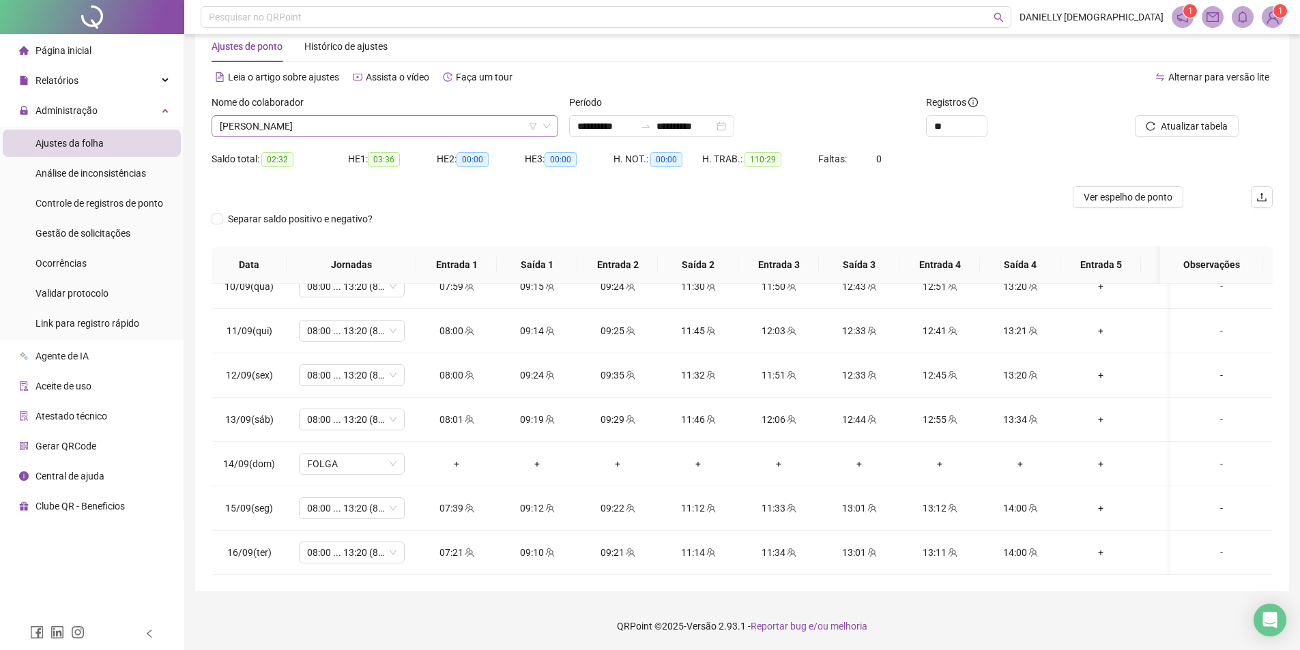
click at [415, 123] on span "[PERSON_NAME]" at bounding box center [385, 126] width 330 height 20
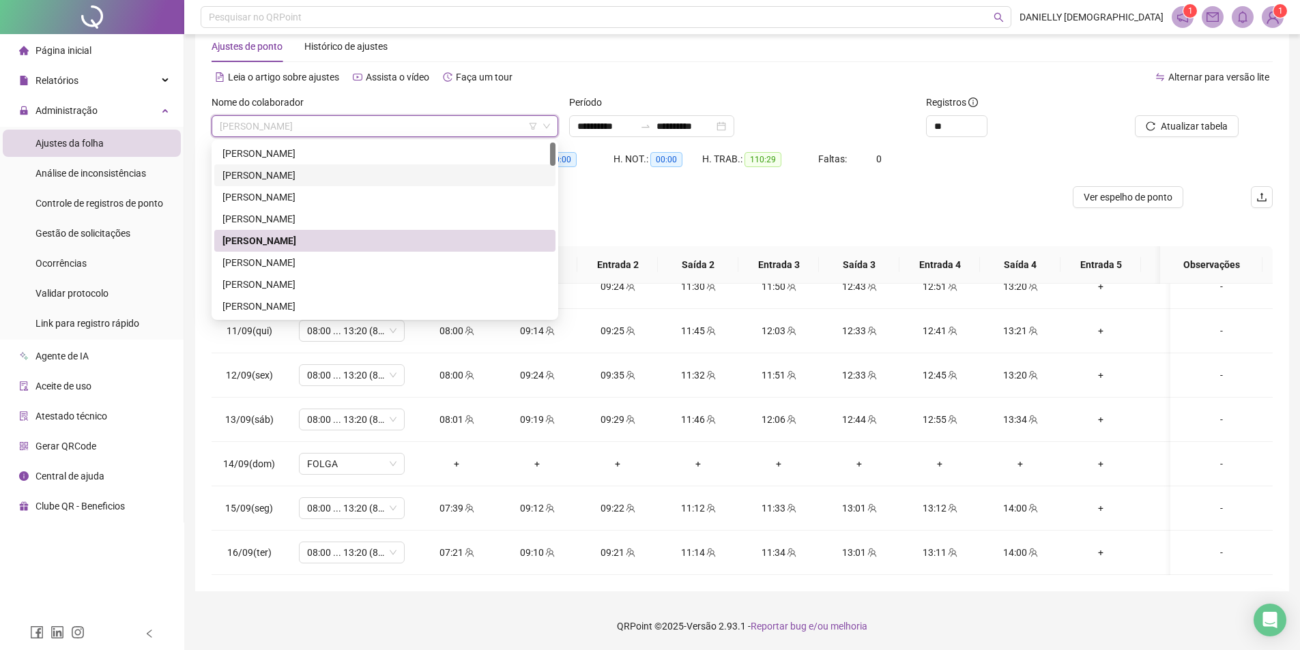
click at [311, 179] on div "[PERSON_NAME]" at bounding box center [384, 175] width 325 height 15
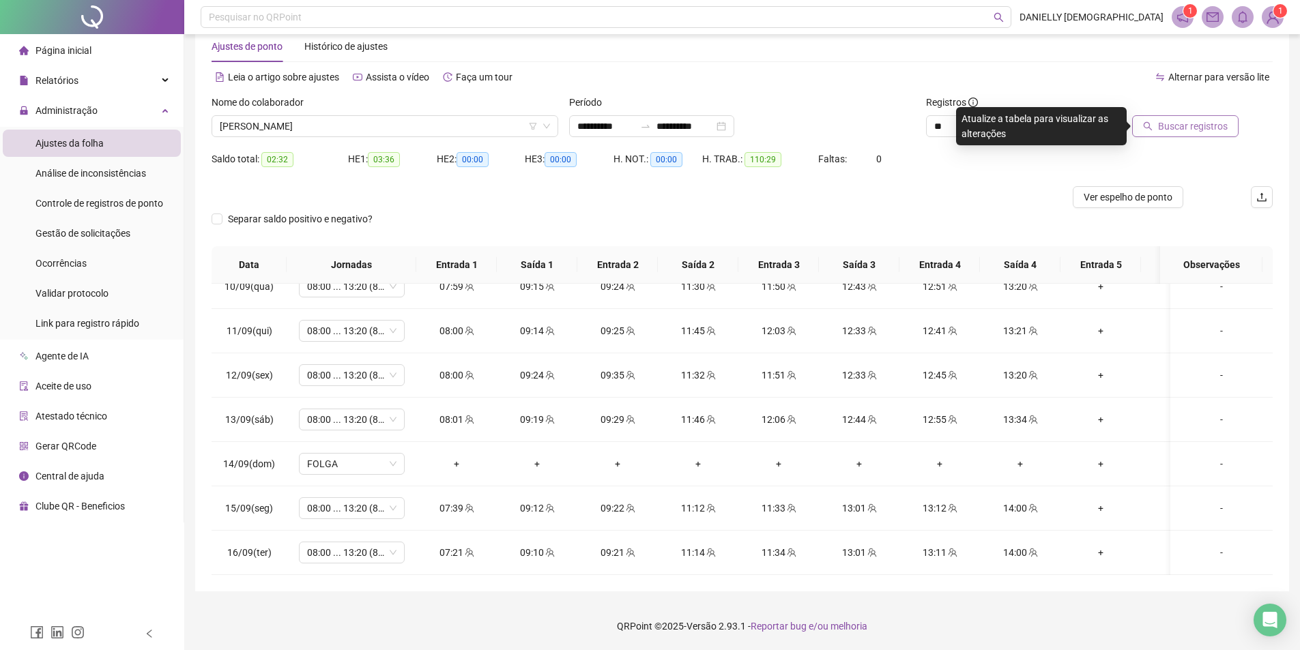
click at [1186, 133] on span "Buscar registros" at bounding box center [1193, 126] width 70 height 15
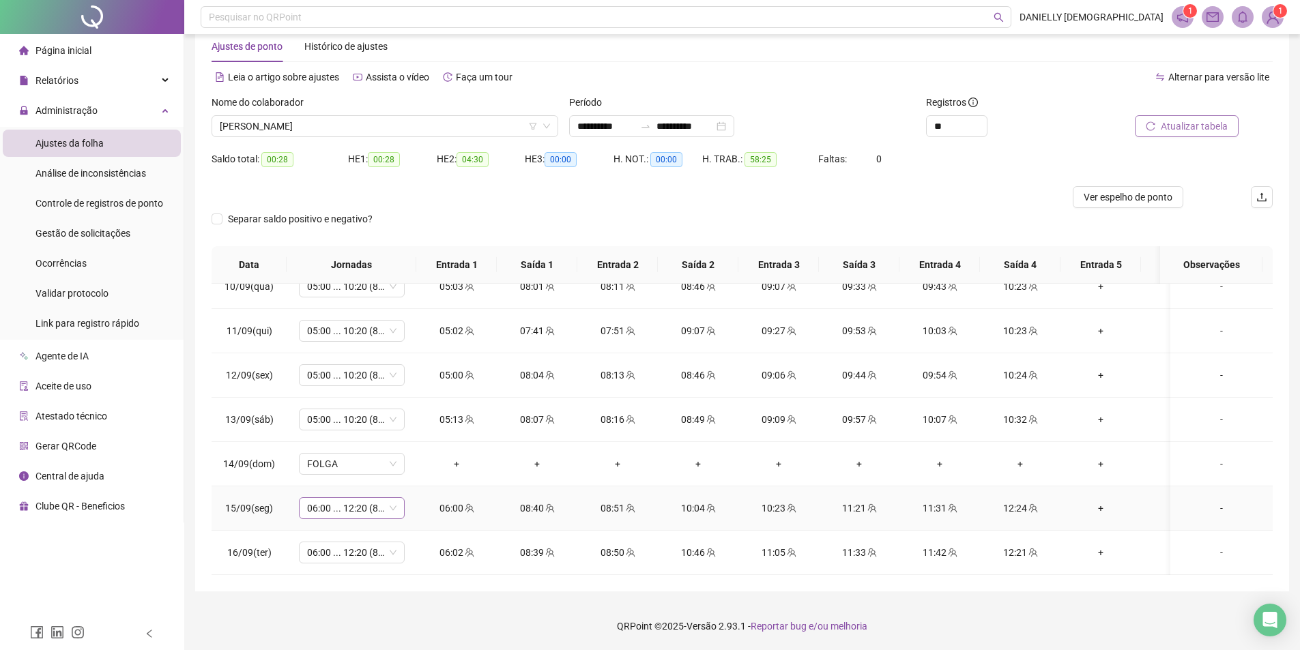
click at [355, 498] on span "06:00 ... 12:20 (8 HORAS)" at bounding box center [351, 508] width 89 height 20
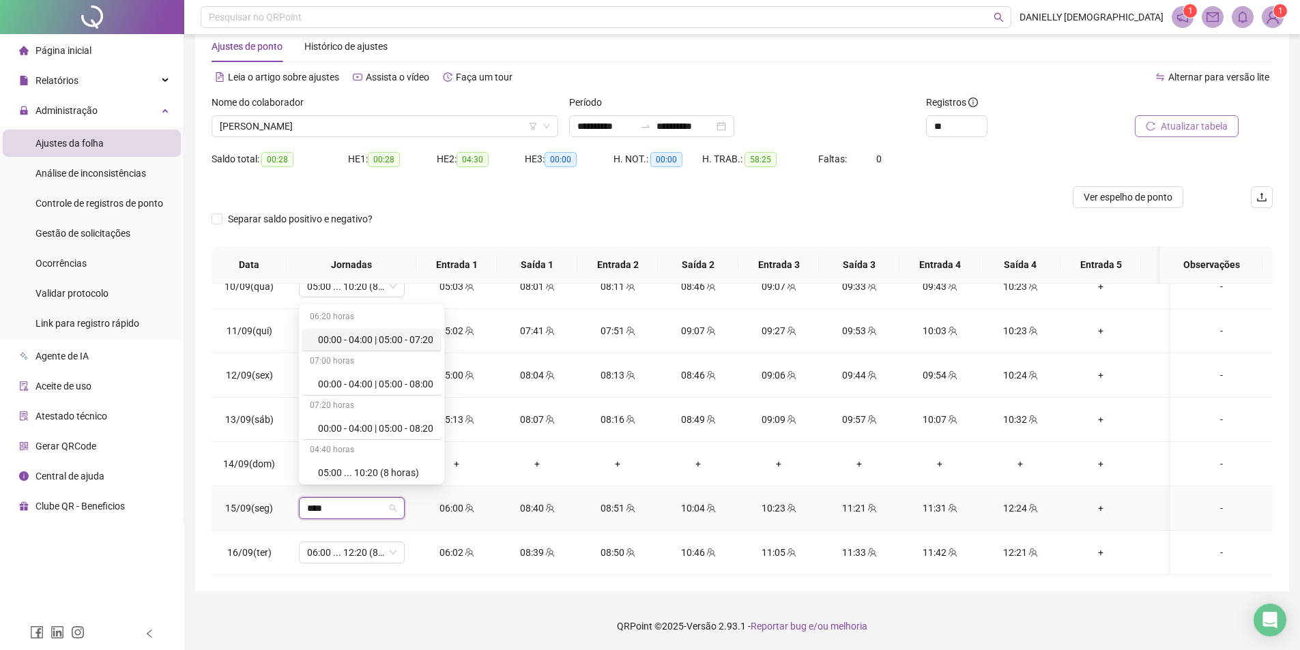
type input "*****"
click at [354, 480] on div "05:00 ... 10:20 (8 horas)" at bounding box center [372, 473] width 140 height 23
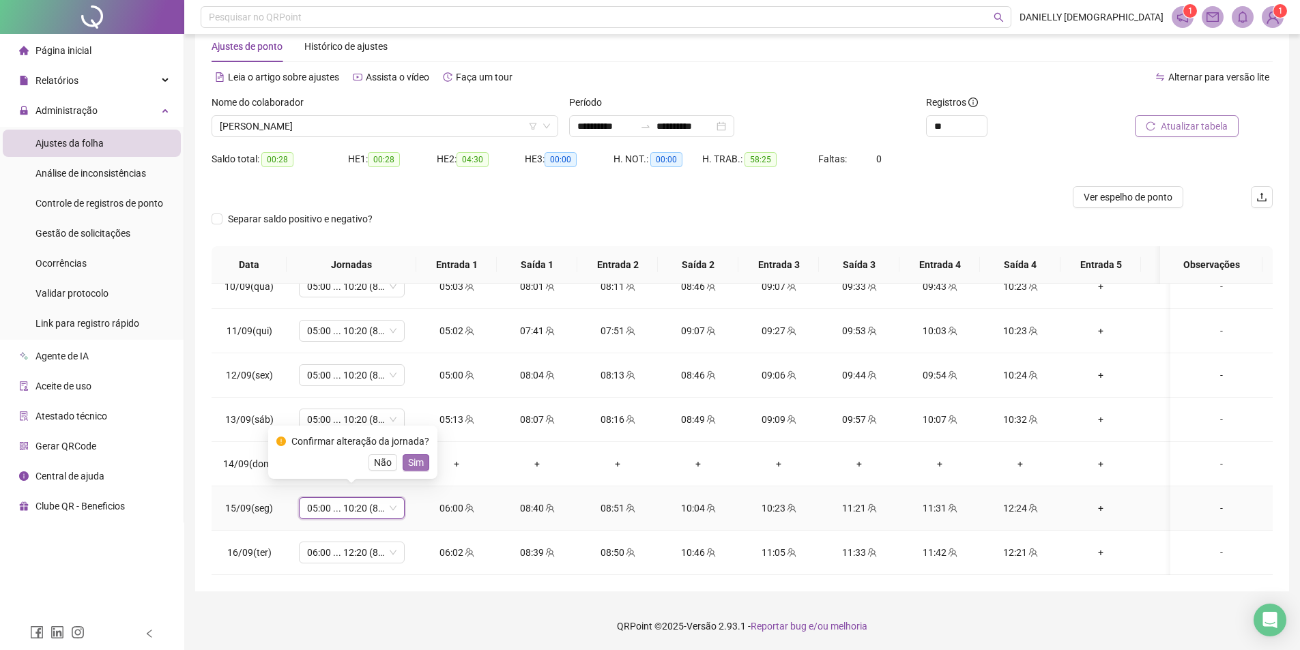
click at [412, 458] on span "Sim" at bounding box center [416, 462] width 16 height 15
click at [330, 545] on span "06:00 ... 12:20 (8 HORAS)" at bounding box center [351, 552] width 89 height 20
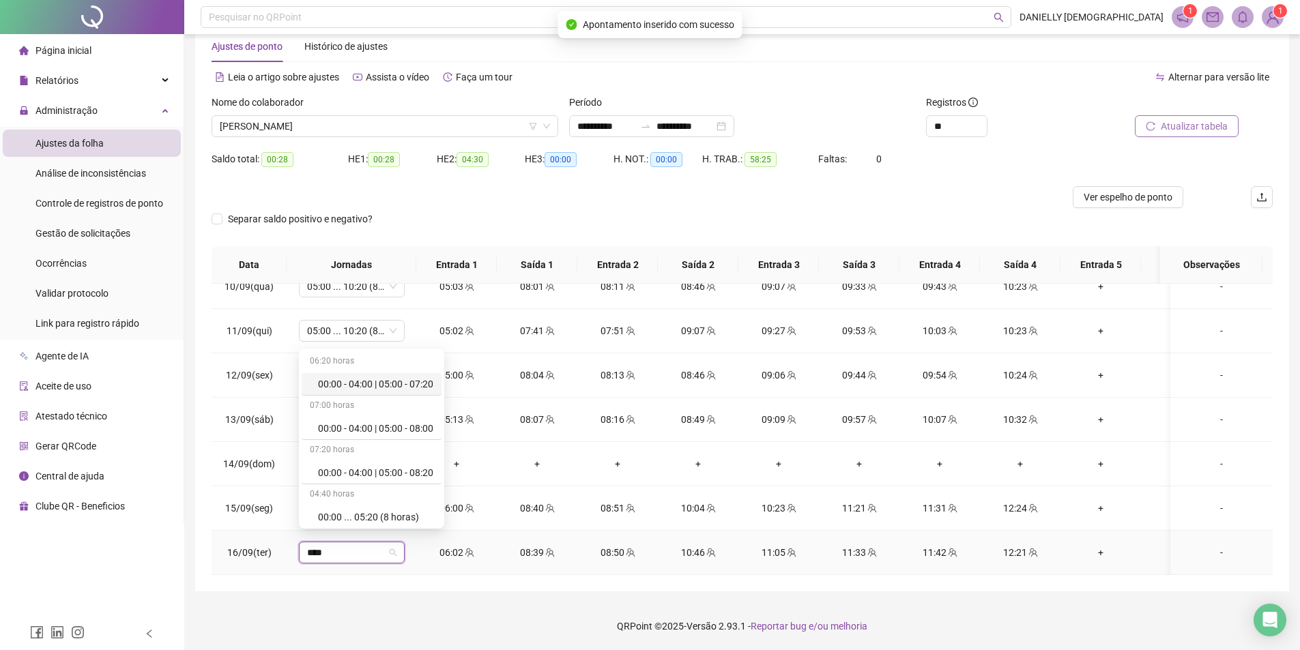
type input "*****"
click at [351, 522] on div "05:00 ... 10:20 (8 horas)" at bounding box center [375, 517] width 115 height 15
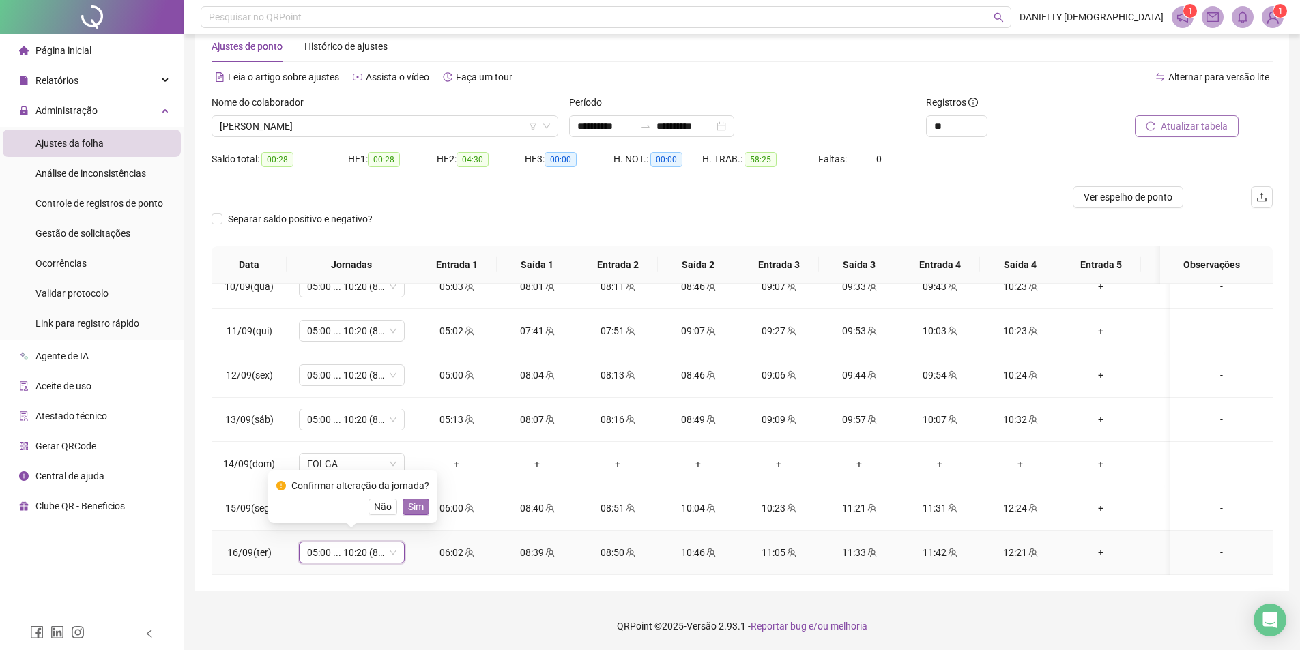
click at [420, 504] on span "Sim" at bounding box center [416, 506] width 16 height 15
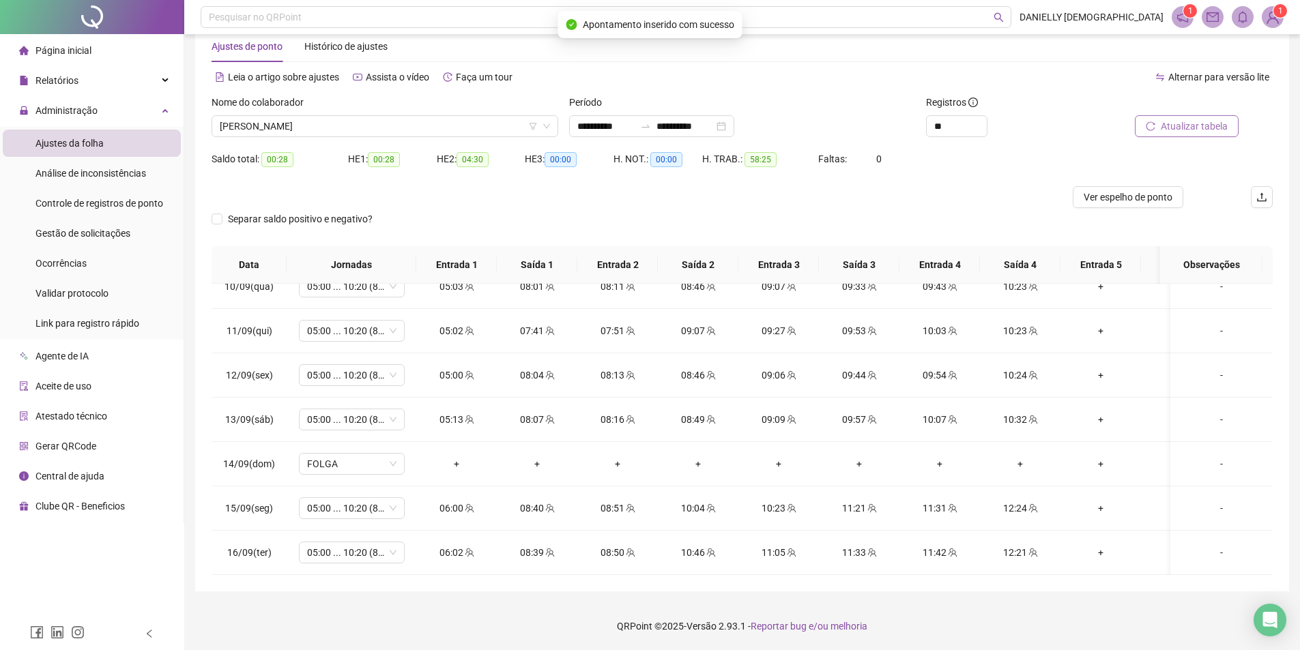
click at [1203, 122] on span "Atualizar tabela" at bounding box center [1193, 126] width 67 height 15
click at [352, 498] on span "05:00 ... 10:20 (8 HORAS)" at bounding box center [351, 508] width 89 height 20
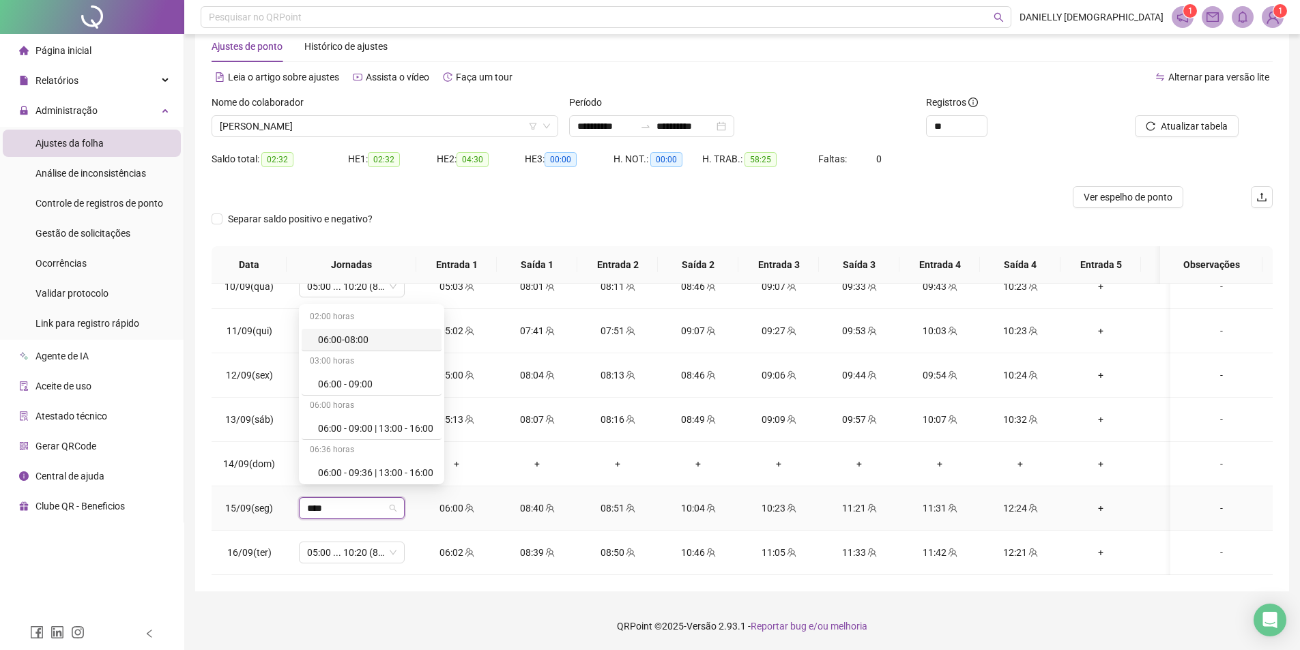
type input "*****"
click at [389, 387] on div "06:00 ... 12:20 (8 horas)" at bounding box center [375, 381] width 115 height 15
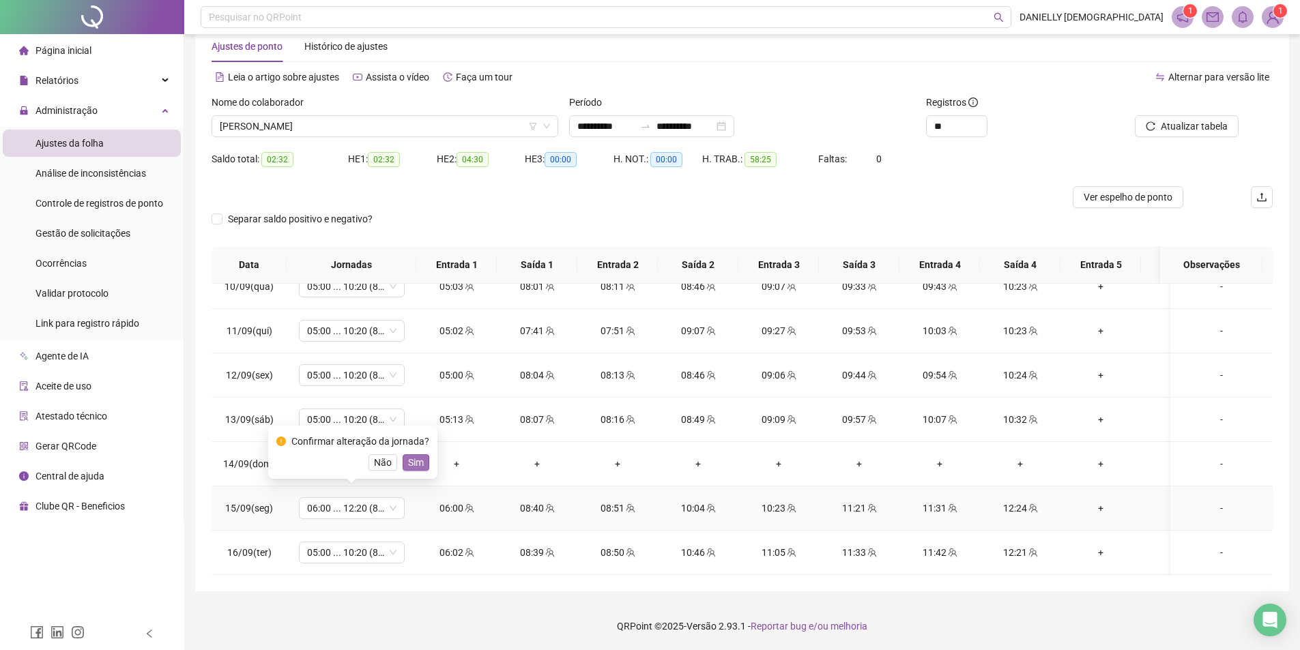
click at [420, 470] on button "Sim" at bounding box center [415, 462] width 27 height 16
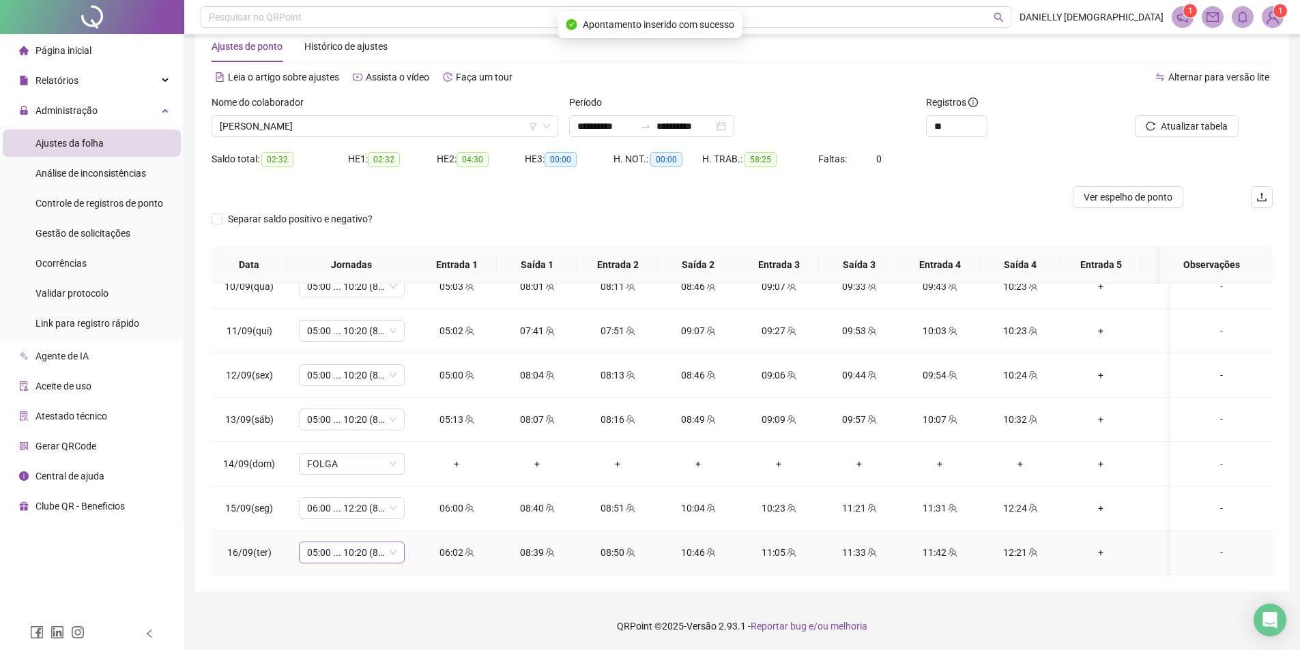
click at [355, 546] on span "05:00 ... 10:20 (8 HORAS)" at bounding box center [351, 552] width 89 height 20
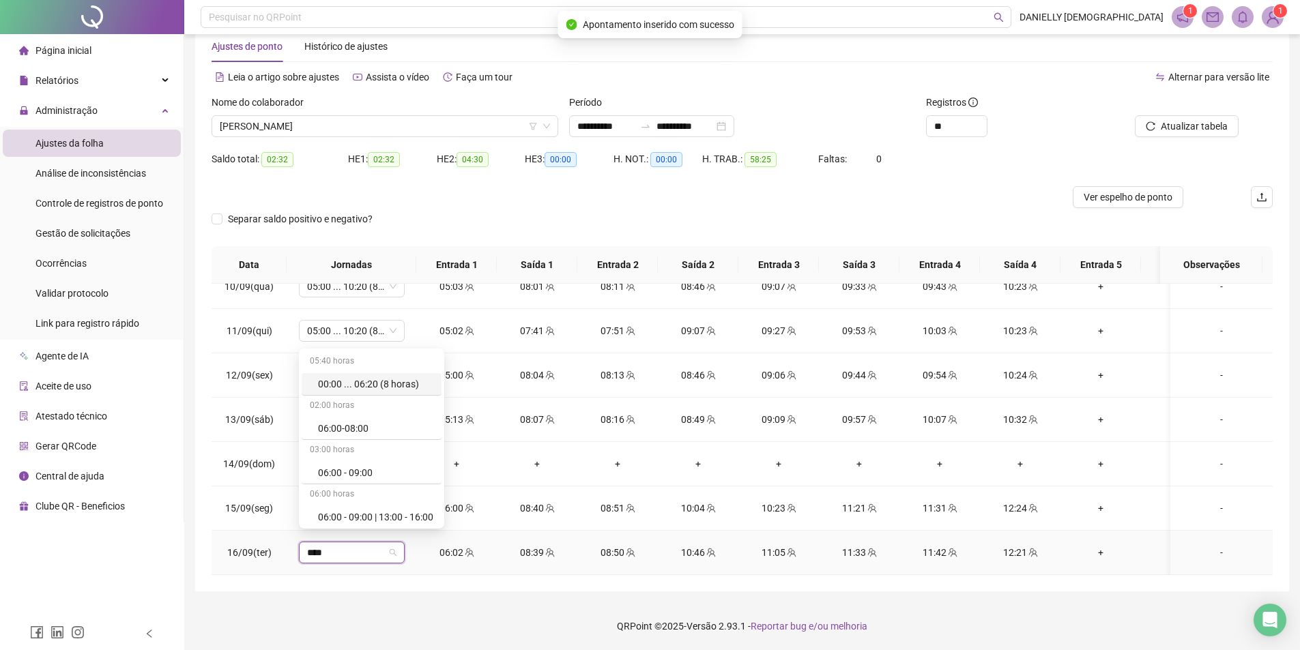
type input "*****"
click at [390, 422] on div "06:00 ... 12:20 (8 horas)" at bounding box center [375, 425] width 115 height 15
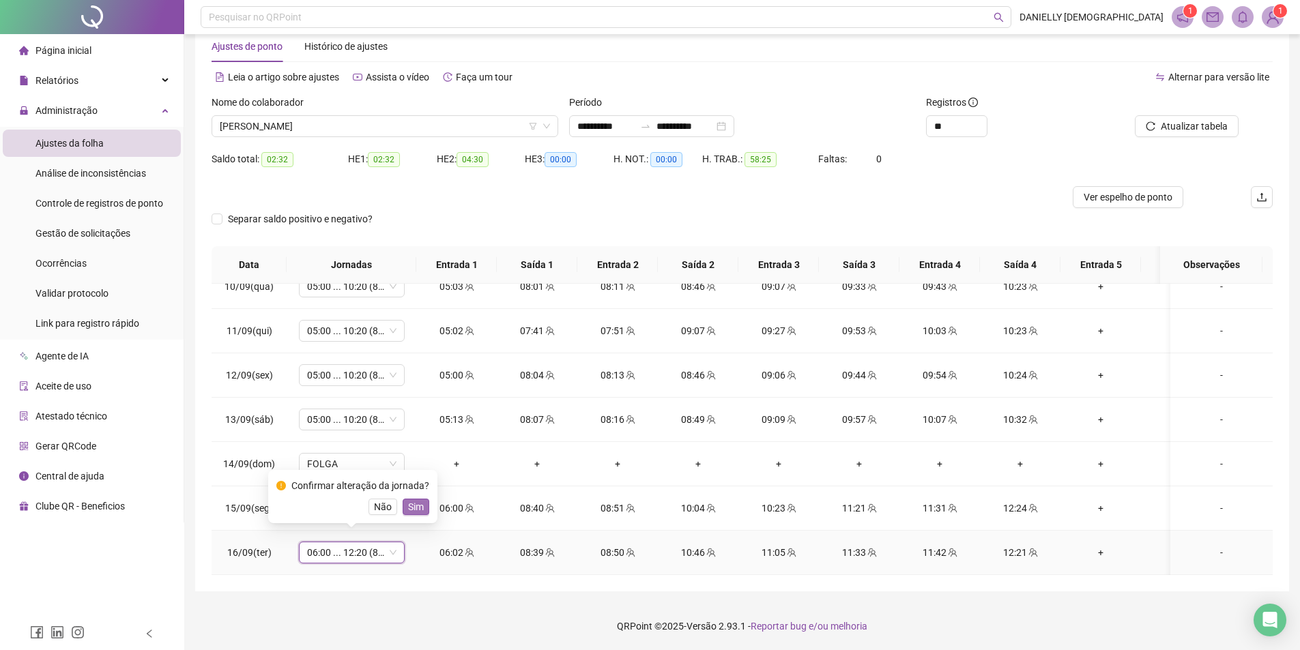
click at [417, 501] on span "Sim" at bounding box center [416, 506] width 16 height 15
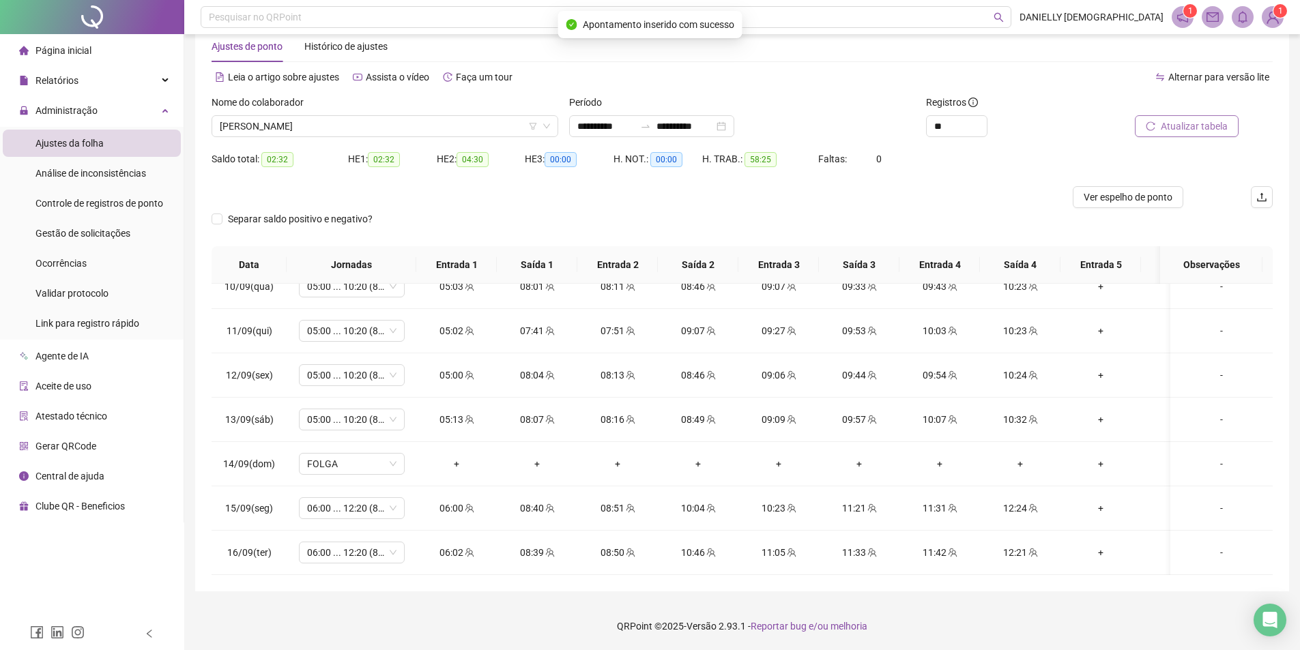
click at [1169, 127] on span "Atualizar tabela" at bounding box center [1193, 126] width 67 height 15
click at [364, 124] on span "[PERSON_NAME]" at bounding box center [385, 126] width 330 height 20
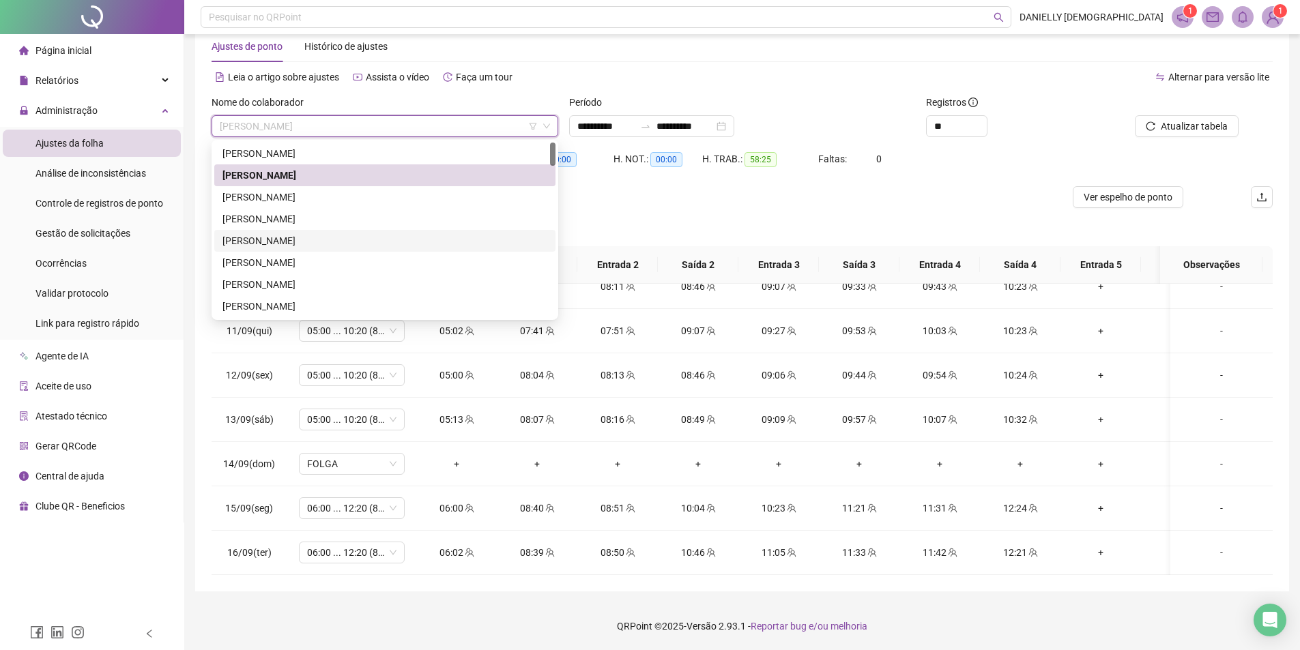
drag, startPoint x: 326, startPoint y: 240, endPoint x: 338, endPoint y: 237, distance: 12.1
click at [326, 240] on div "[PERSON_NAME]" at bounding box center [384, 240] width 325 height 15
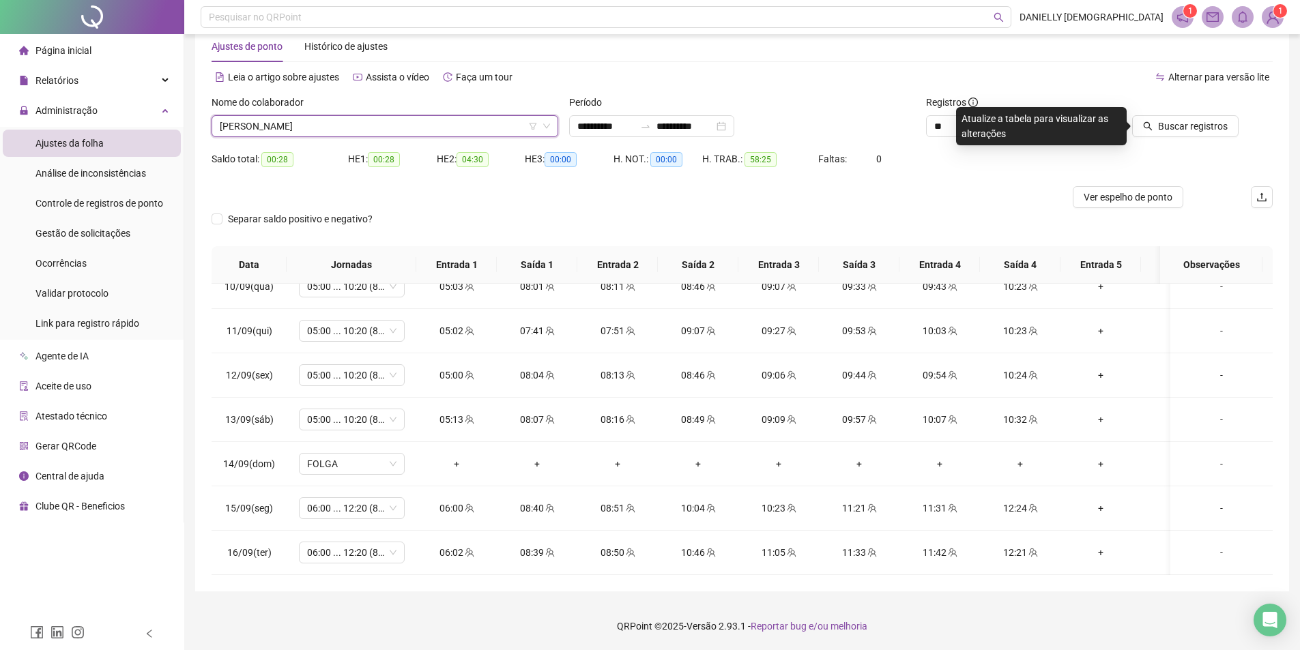
click at [1180, 131] on span "Buscar registros" at bounding box center [1193, 126] width 70 height 15
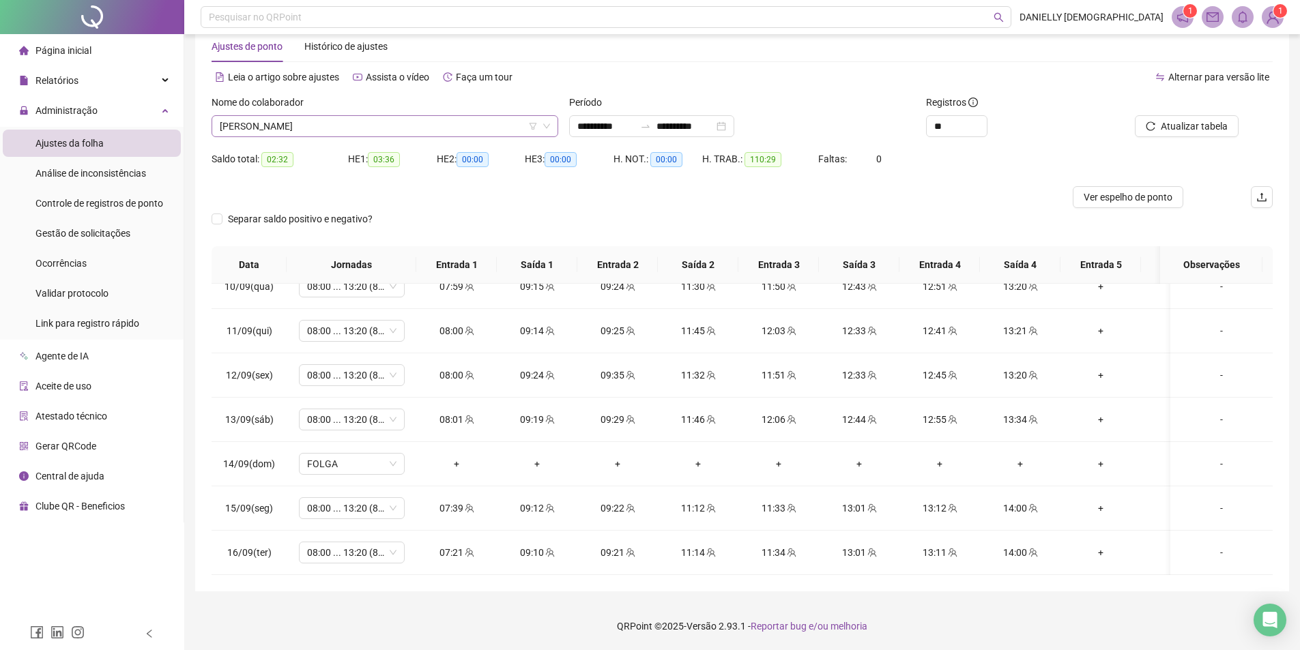
click at [404, 126] on span "[PERSON_NAME]" at bounding box center [385, 126] width 330 height 20
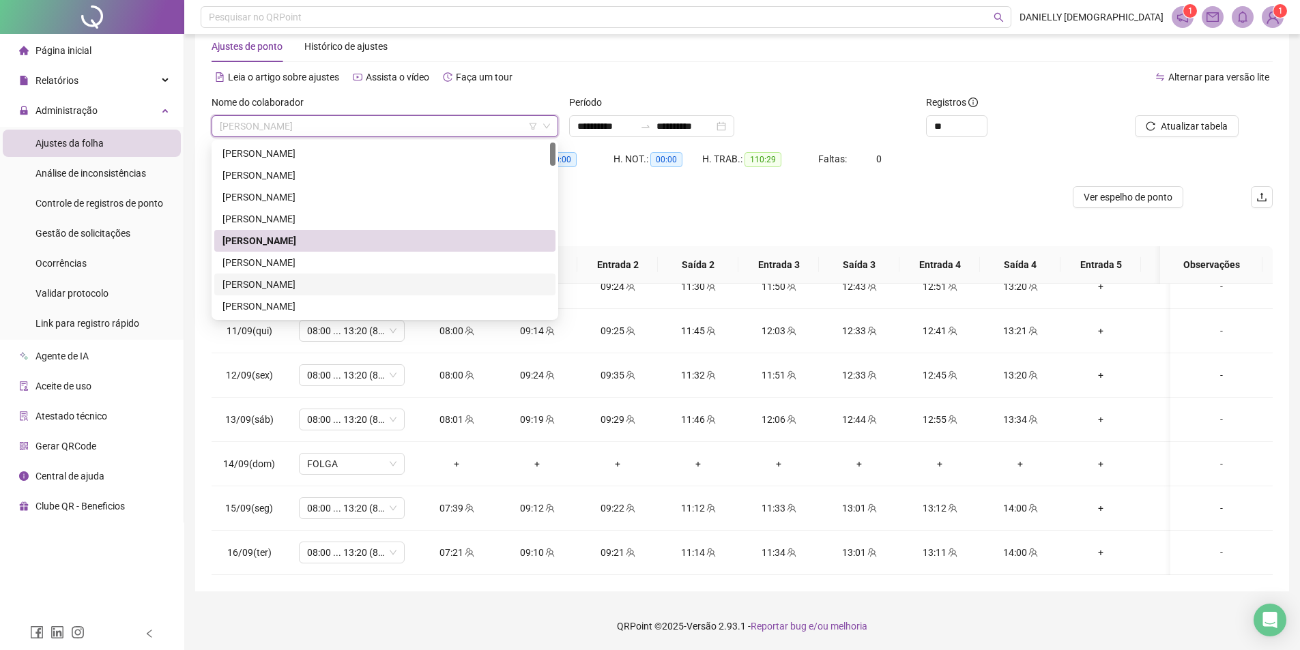
click at [338, 280] on div "[PERSON_NAME]" at bounding box center [384, 284] width 325 height 15
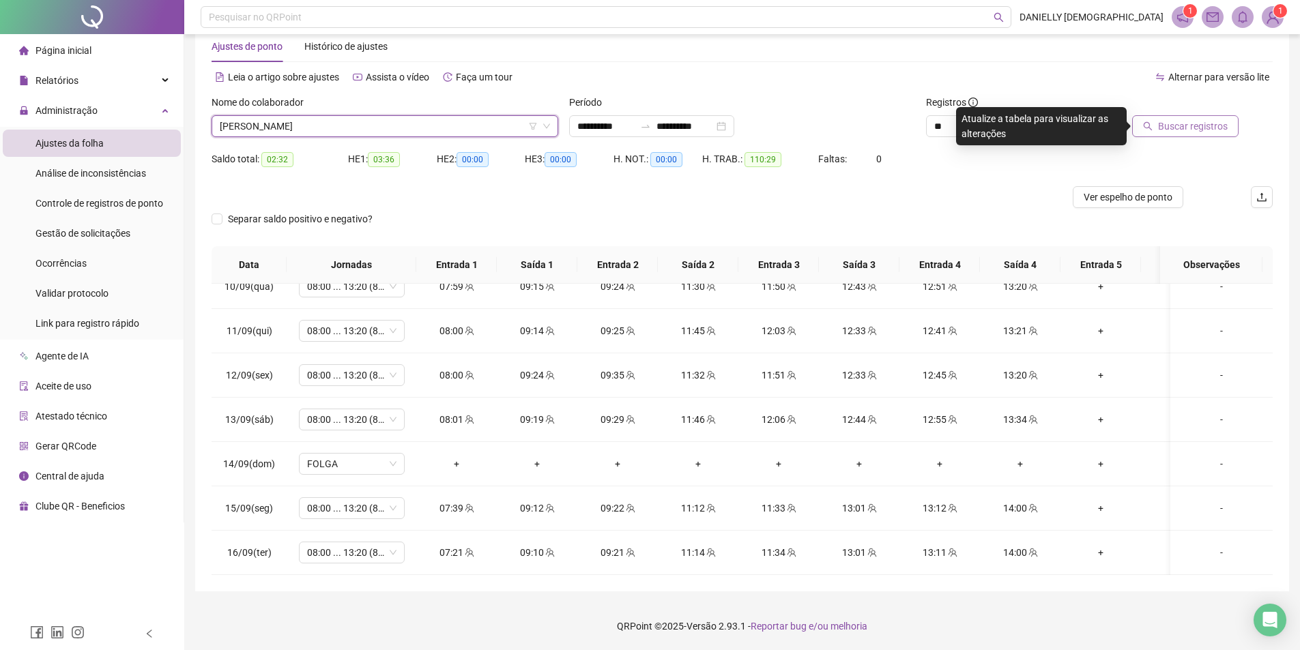
click at [1185, 125] on span "Buscar registros" at bounding box center [1193, 126] width 70 height 15
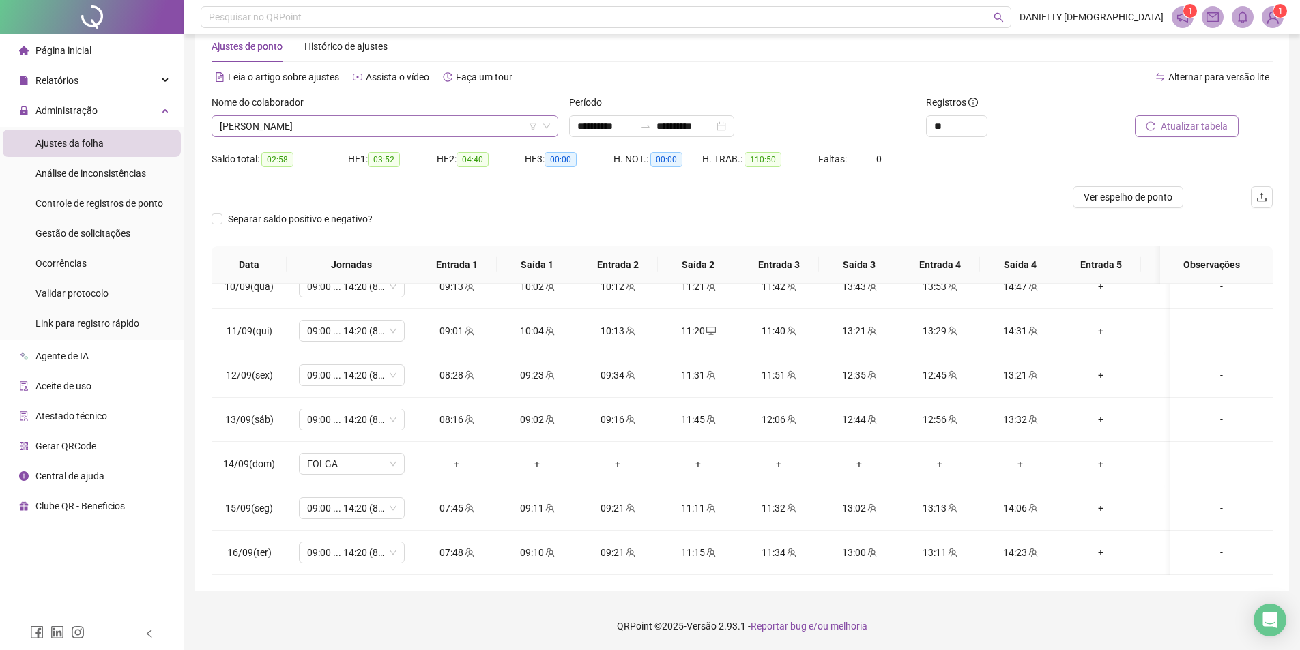
click at [323, 121] on span "[PERSON_NAME]" at bounding box center [385, 126] width 330 height 20
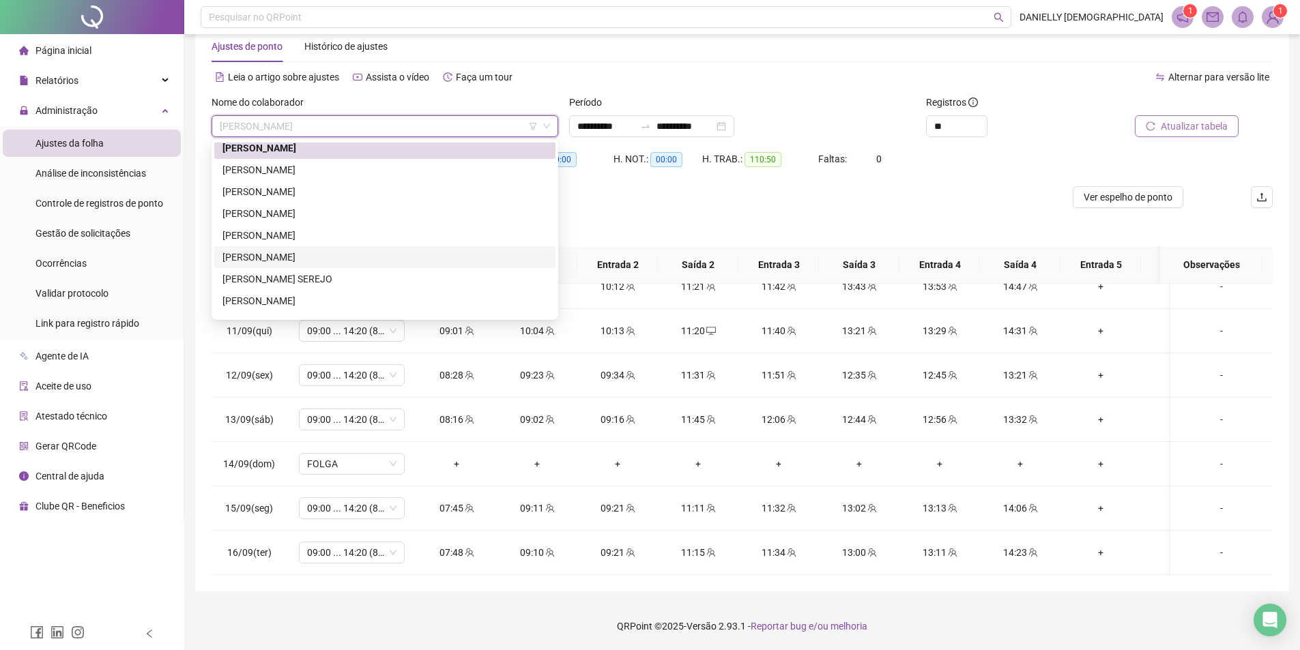
scroll to position [205, 0]
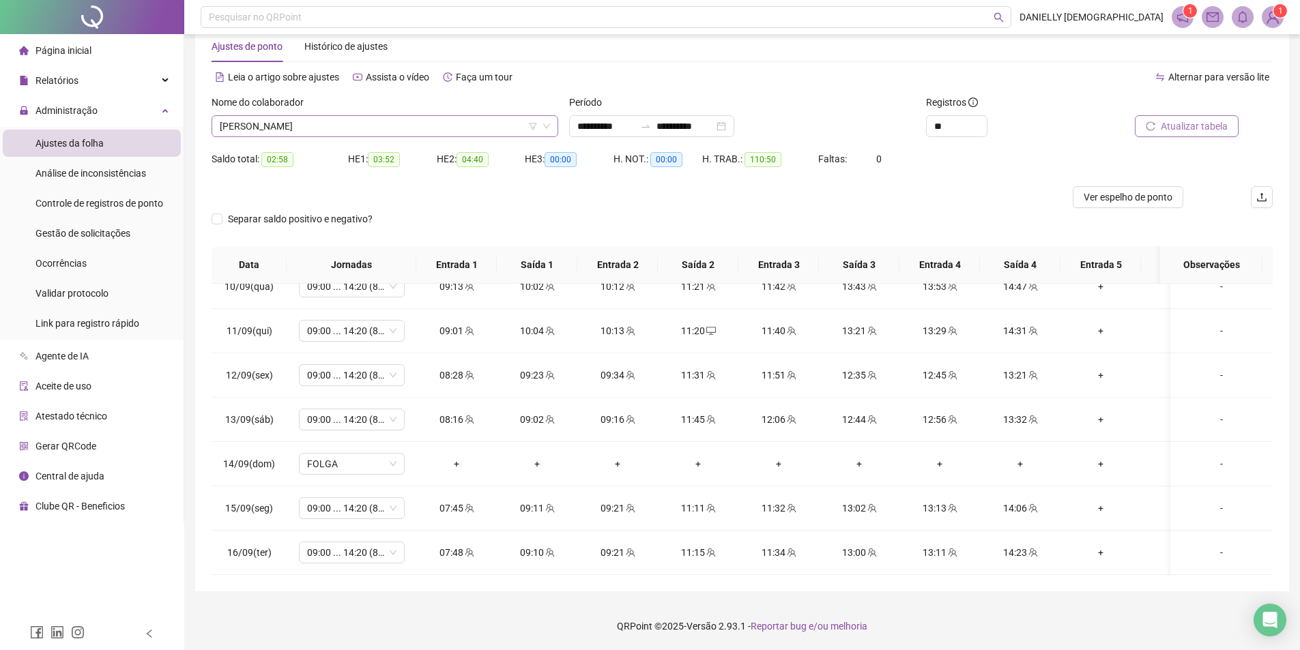
click at [385, 121] on span "[PERSON_NAME]" at bounding box center [385, 126] width 330 height 20
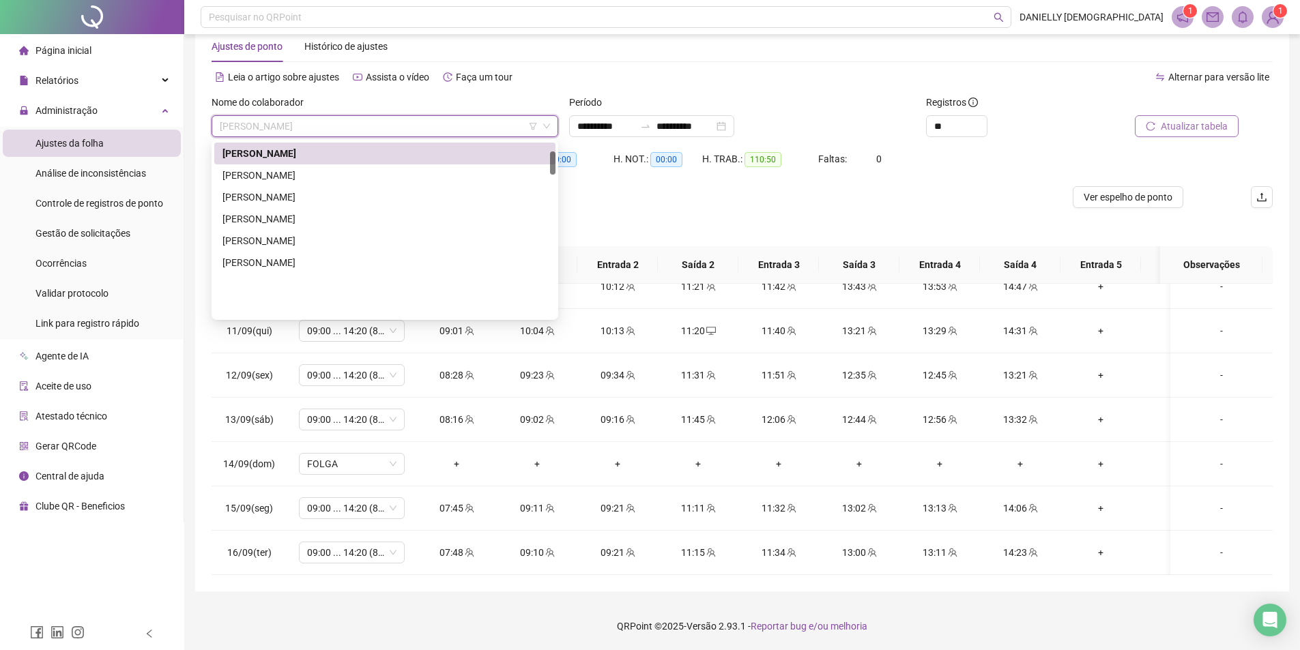
scroll to position [63, 0]
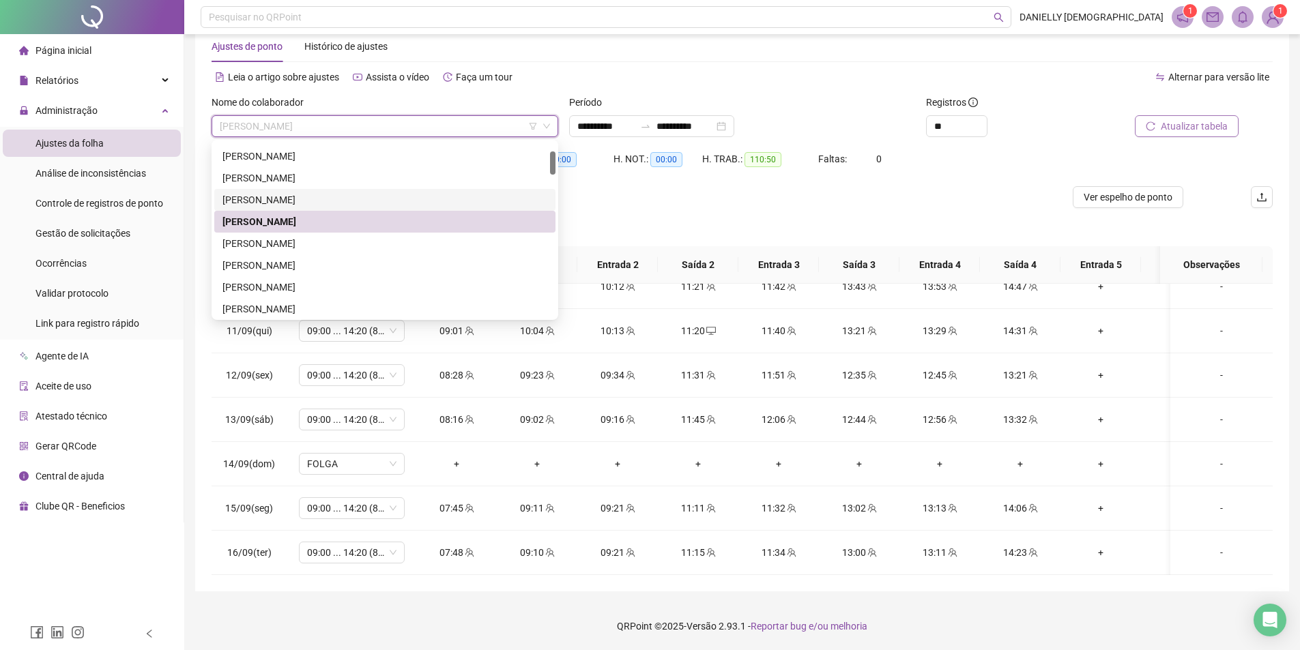
click at [339, 199] on div "[PERSON_NAME]" at bounding box center [384, 199] width 325 height 15
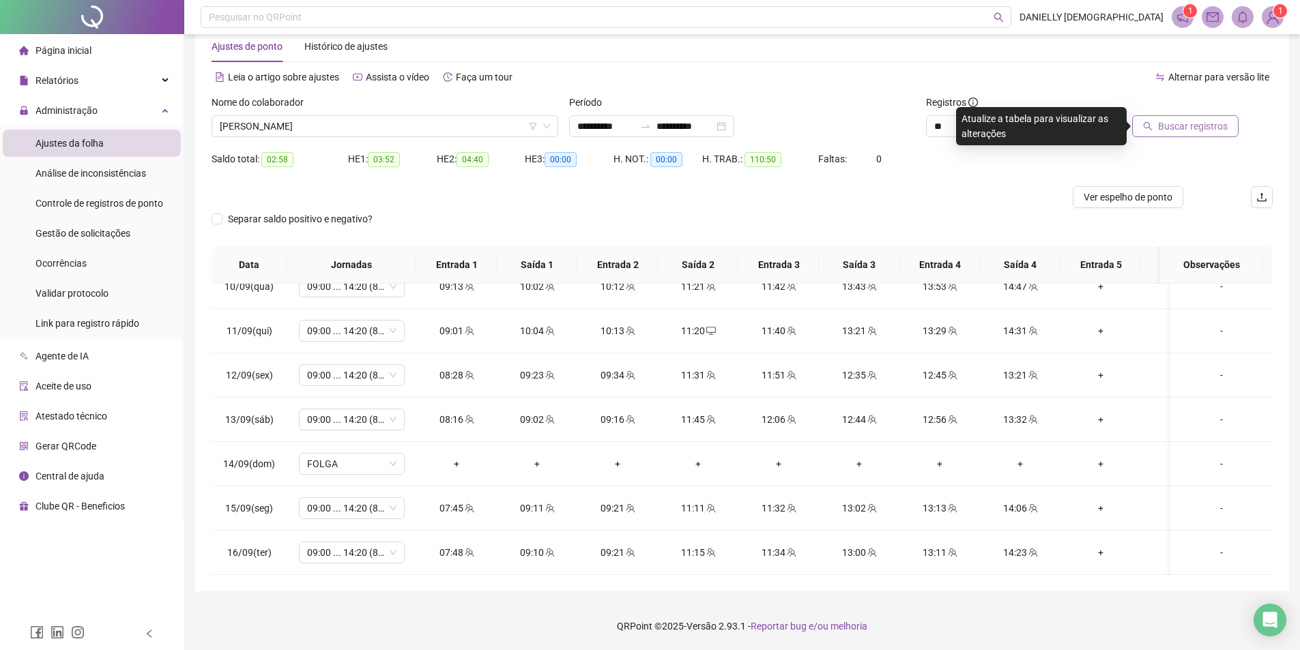
click at [1198, 129] on span "Buscar registros" at bounding box center [1193, 126] width 70 height 15
click at [341, 130] on span "[PERSON_NAME]" at bounding box center [385, 126] width 330 height 20
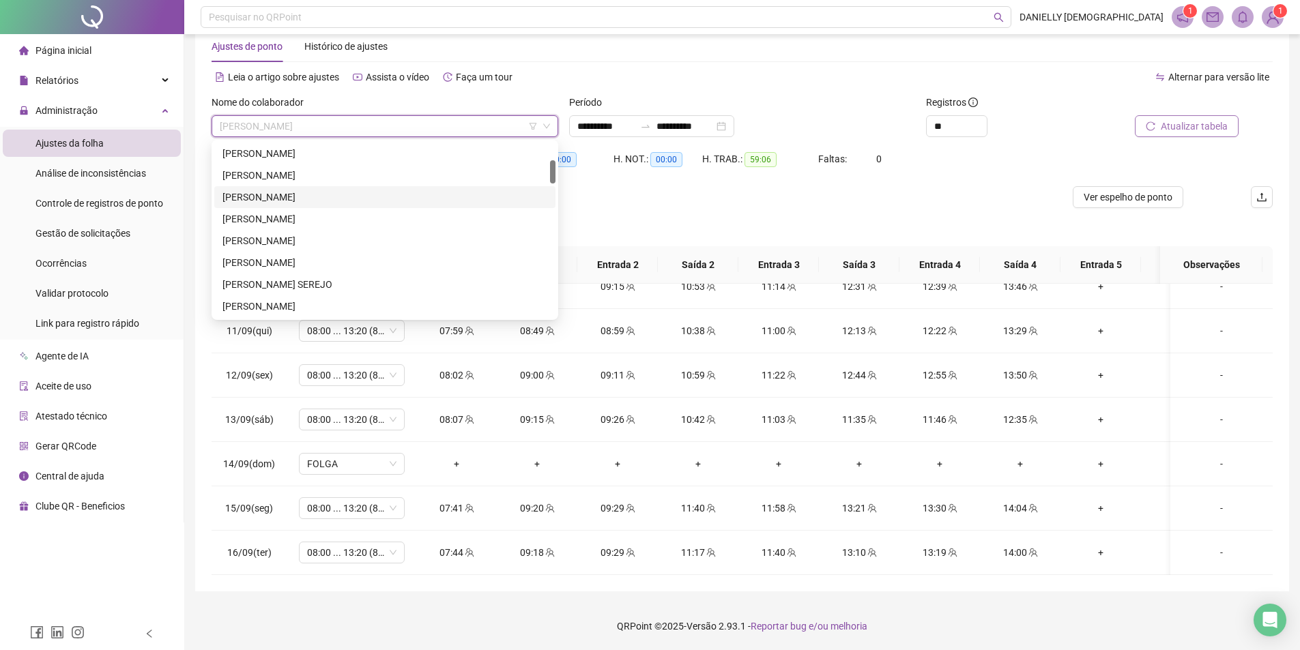
scroll to position [199, 0]
click at [332, 282] on div "[PERSON_NAME]" at bounding box center [384, 281] width 325 height 15
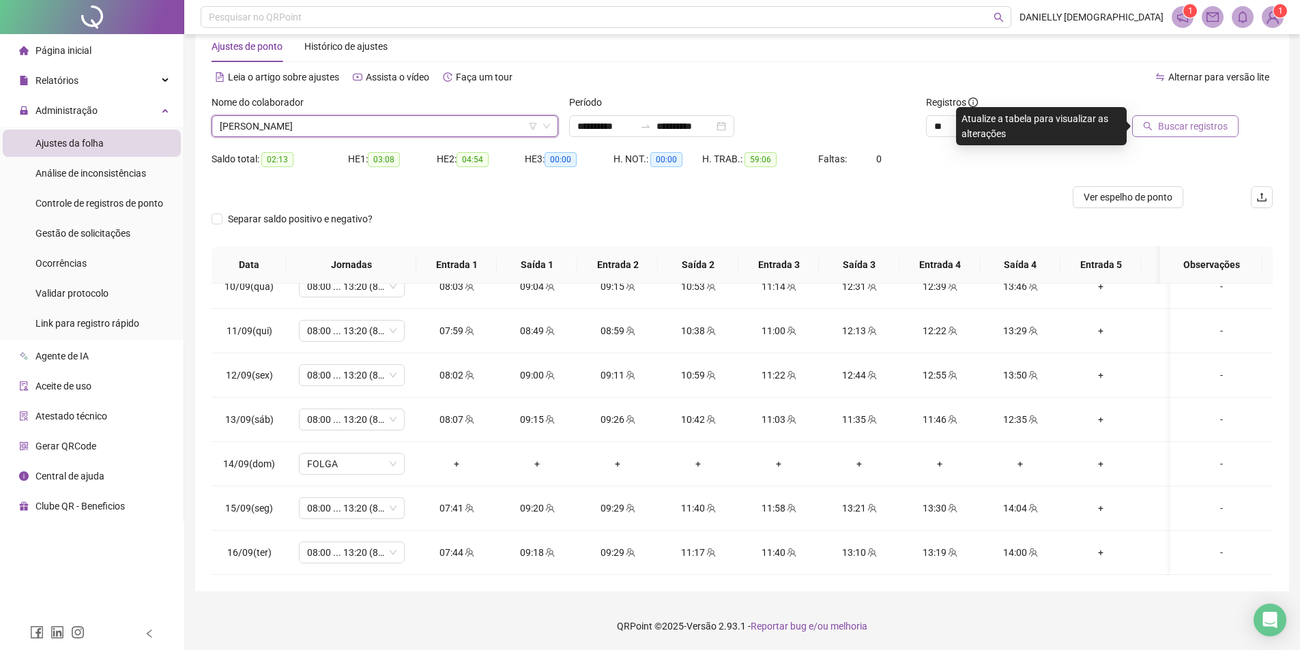
click at [1145, 121] on button "Buscar registros" at bounding box center [1185, 126] width 106 height 22
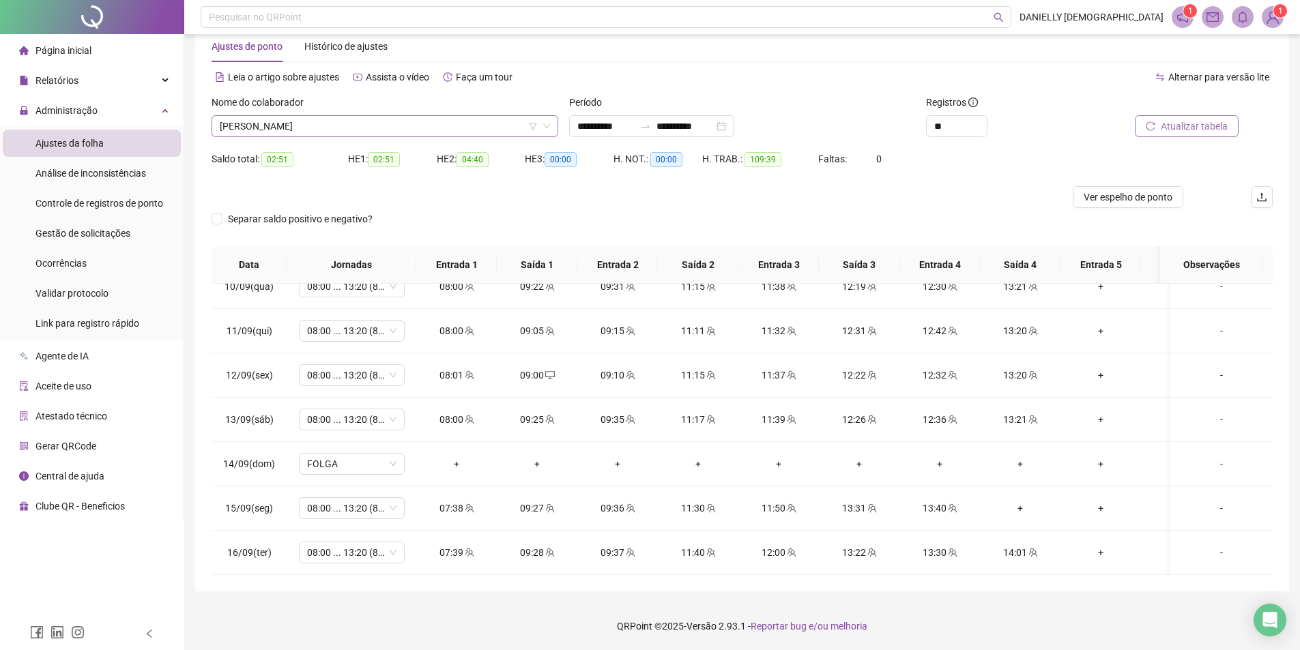
click at [255, 123] on span "[PERSON_NAME]" at bounding box center [385, 126] width 330 height 20
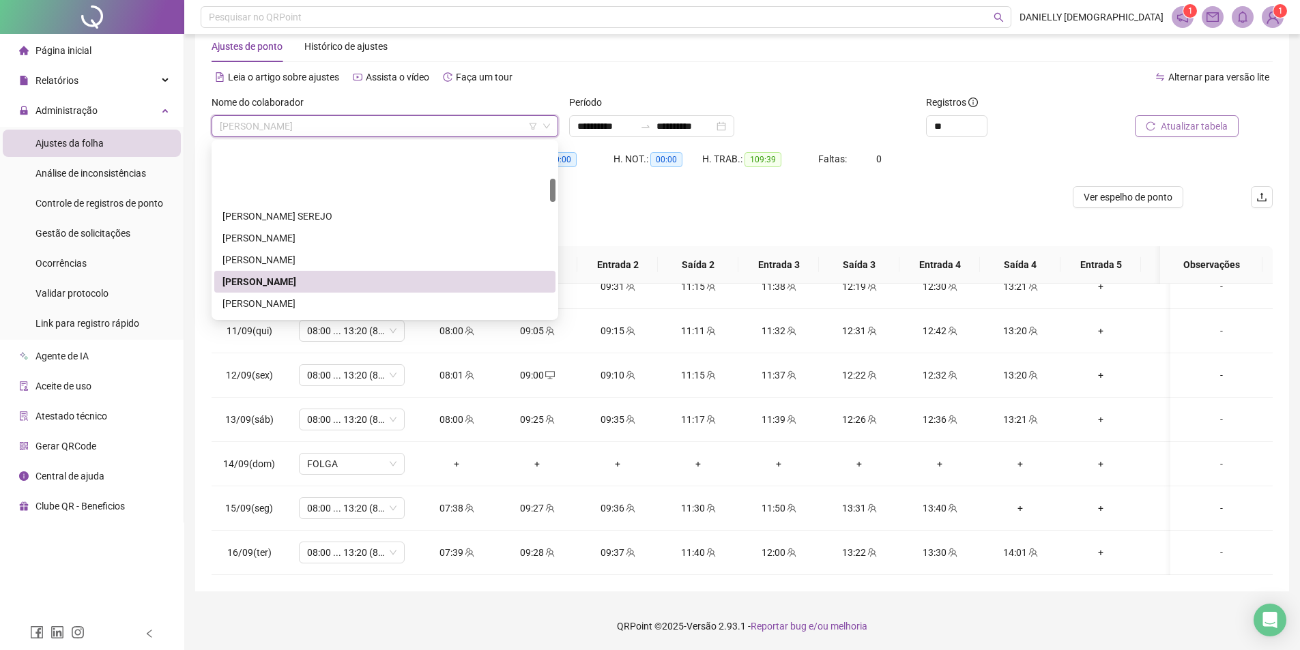
scroll to position [267, 0]
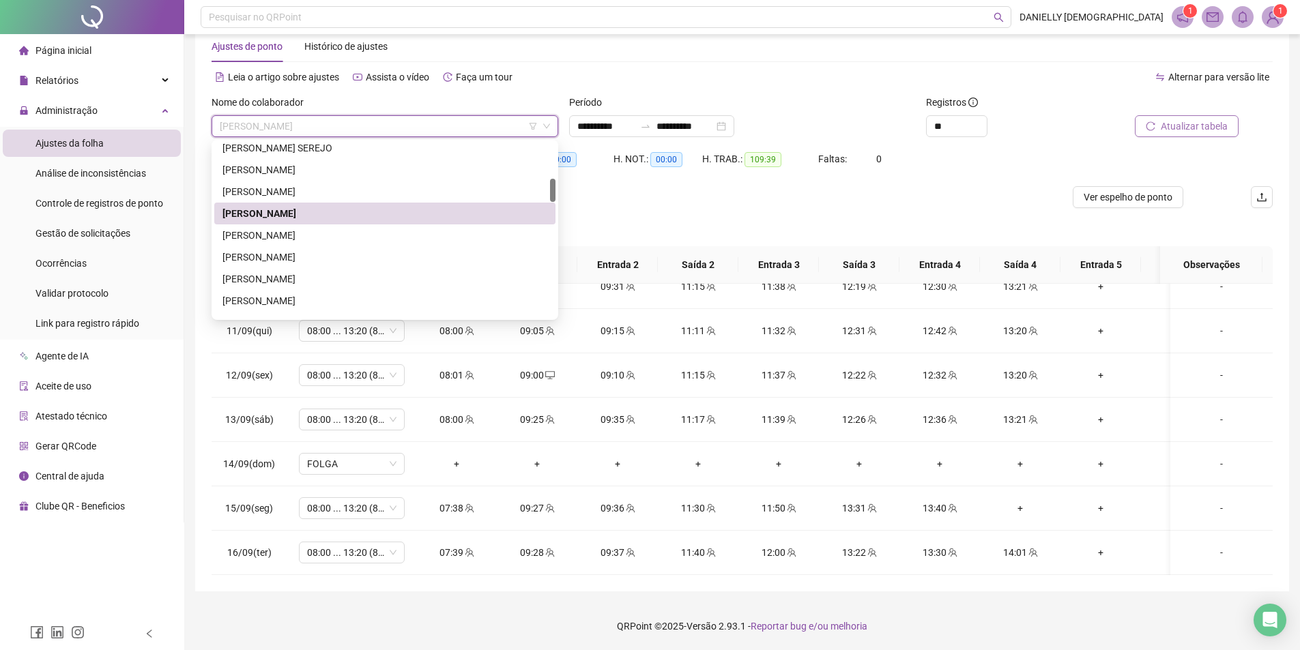
click at [308, 223] on div "[PERSON_NAME]" at bounding box center [384, 214] width 341 height 22
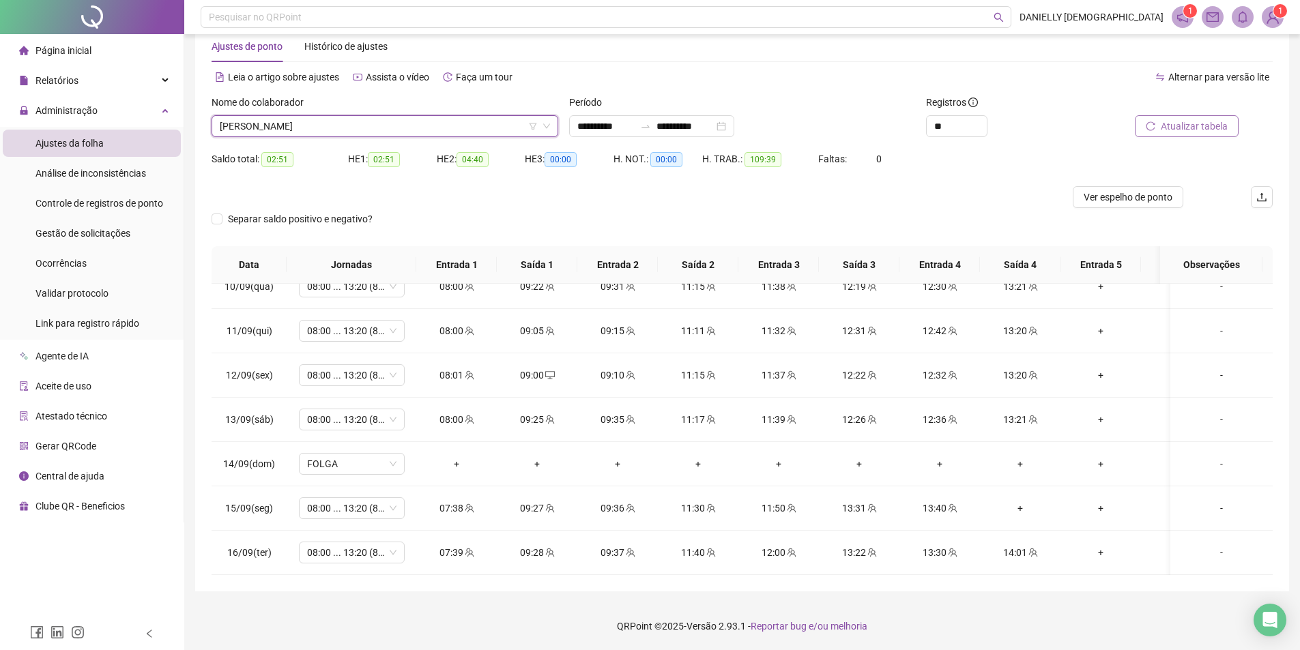
click at [329, 129] on span "[PERSON_NAME]" at bounding box center [385, 126] width 330 height 20
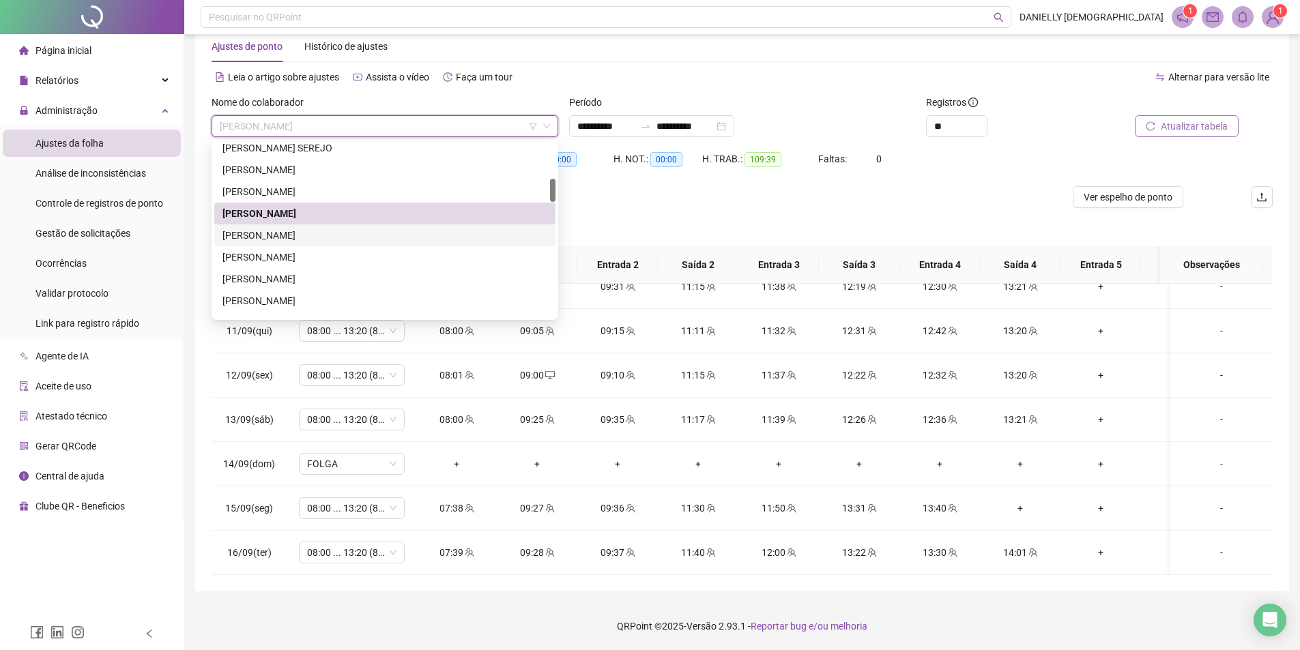
click at [294, 239] on div "[PERSON_NAME]" at bounding box center [384, 235] width 325 height 15
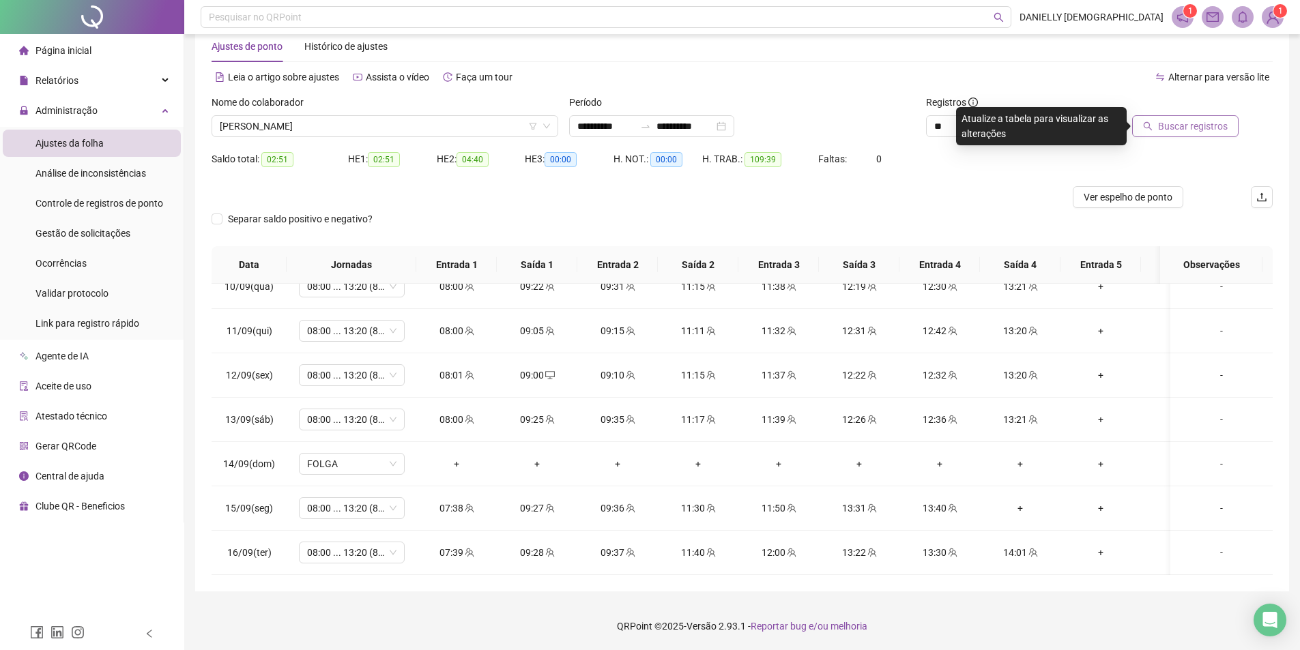
click at [1173, 130] on span "Buscar registros" at bounding box center [1193, 126] width 70 height 15
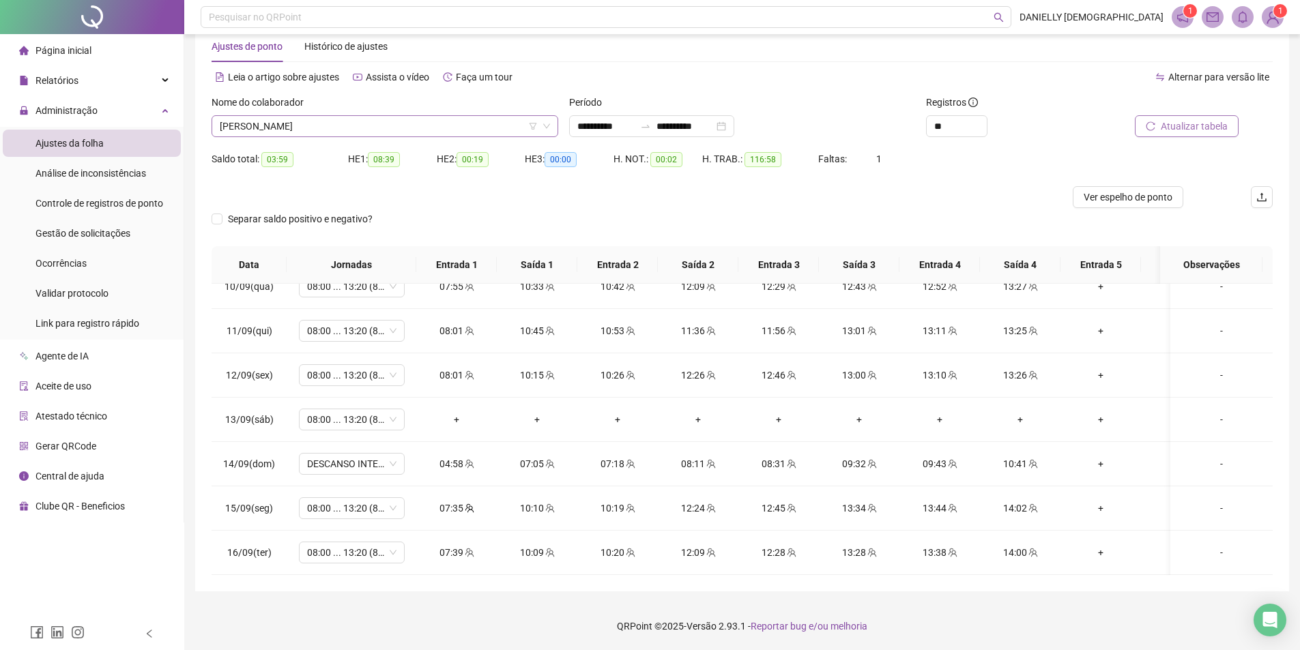
click at [406, 124] on span "[PERSON_NAME]" at bounding box center [385, 126] width 330 height 20
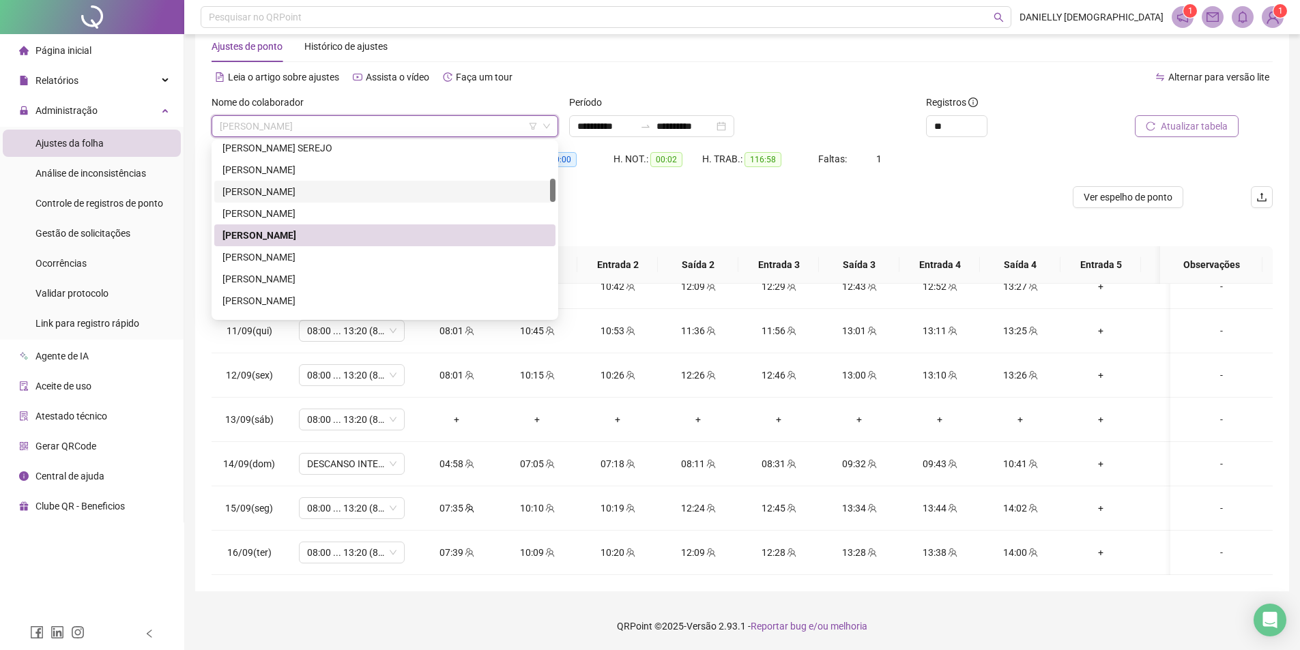
scroll to position [336, 0]
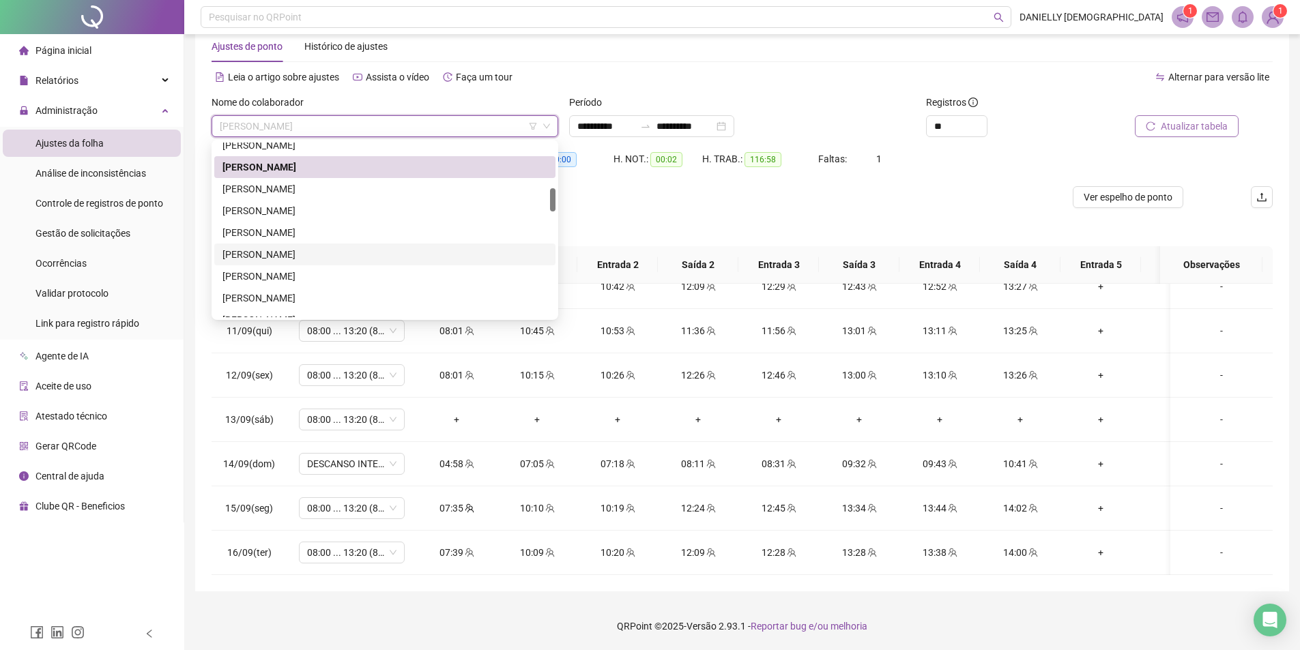
click at [341, 250] on div "[PERSON_NAME]" at bounding box center [384, 254] width 325 height 15
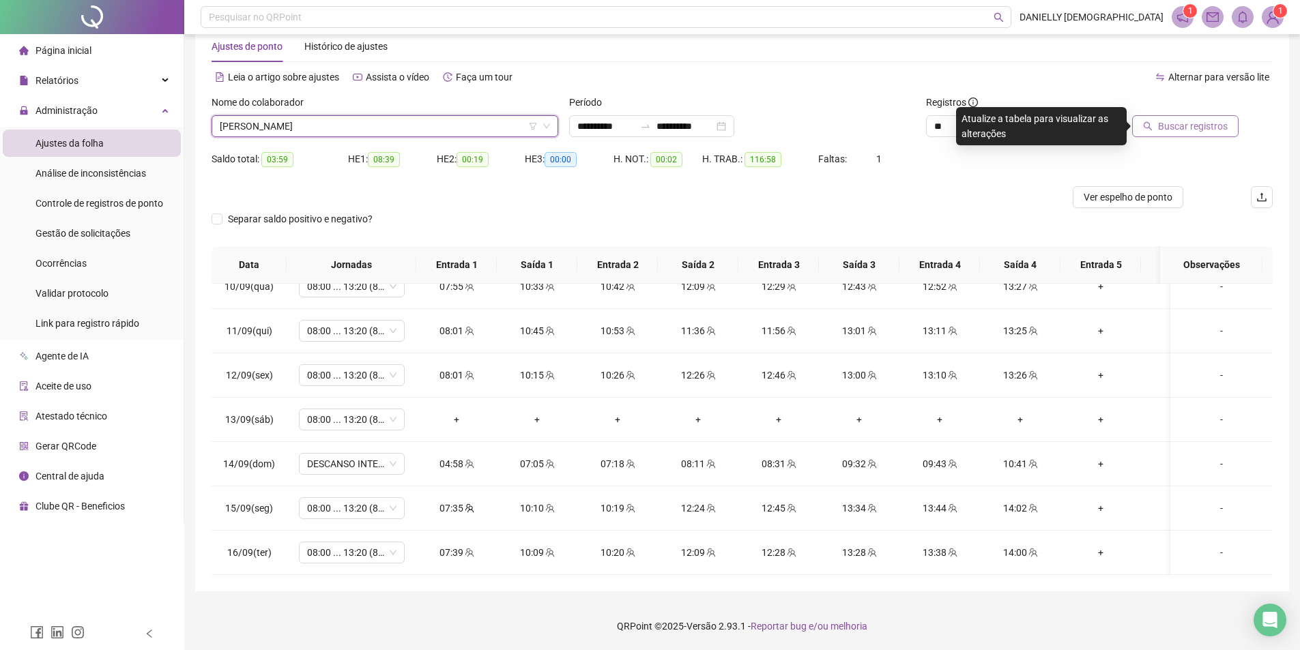
click at [1161, 122] on span "Buscar registros" at bounding box center [1193, 126] width 70 height 15
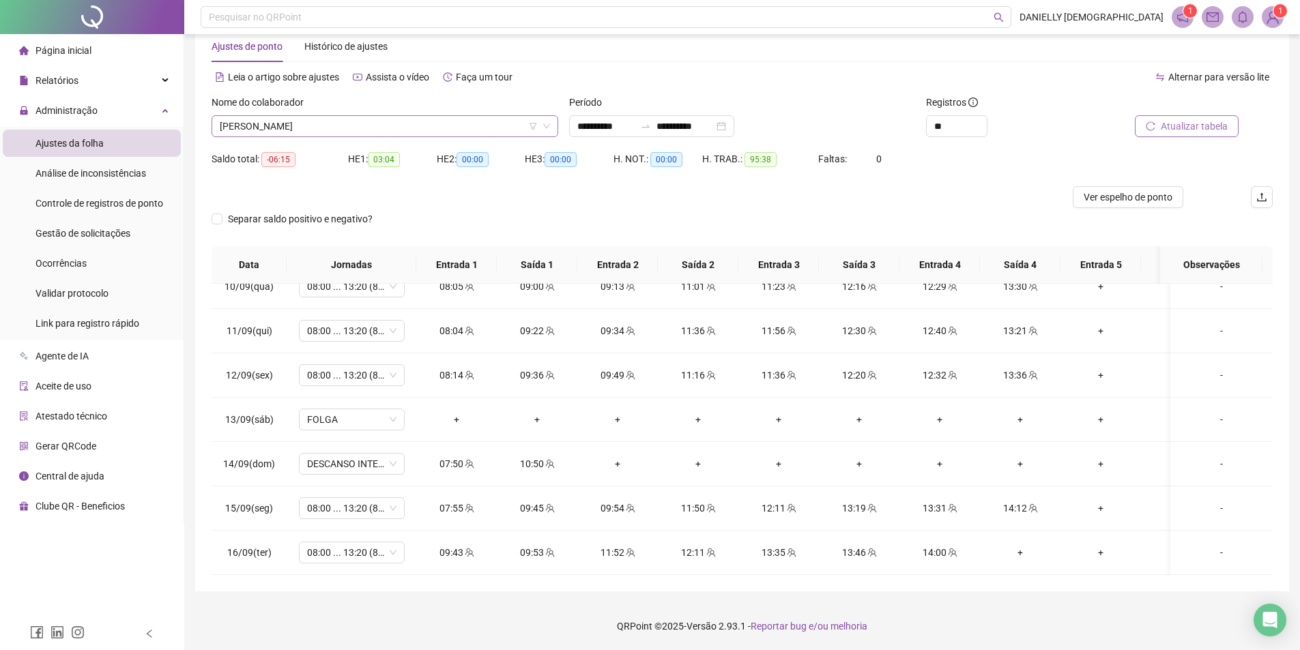
click at [388, 134] on span "[PERSON_NAME]" at bounding box center [385, 126] width 330 height 20
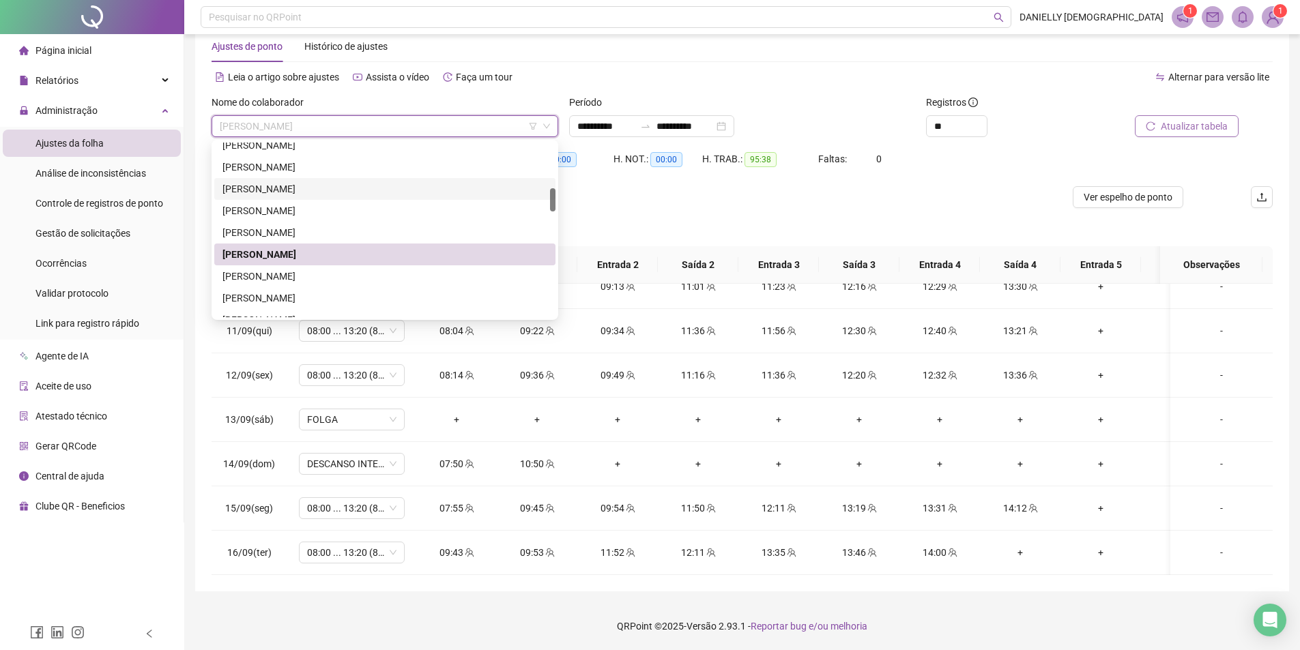
scroll to position [404, 0]
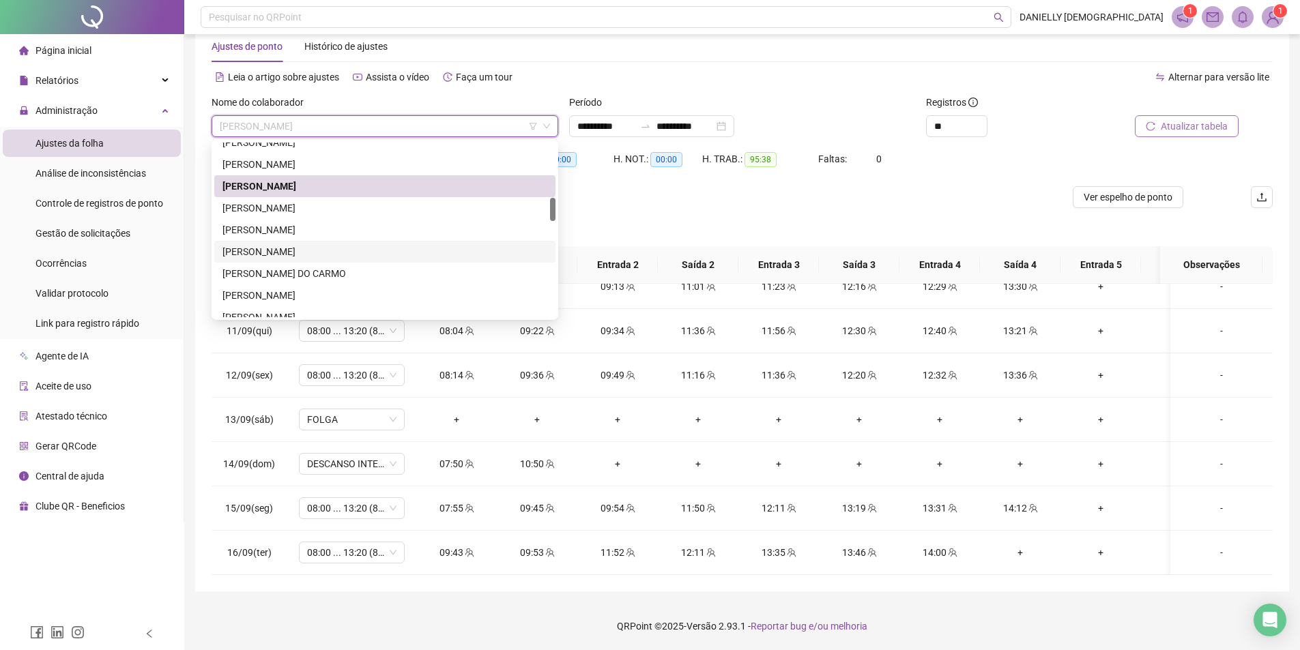
click at [380, 246] on div "[PERSON_NAME]" at bounding box center [384, 251] width 325 height 15
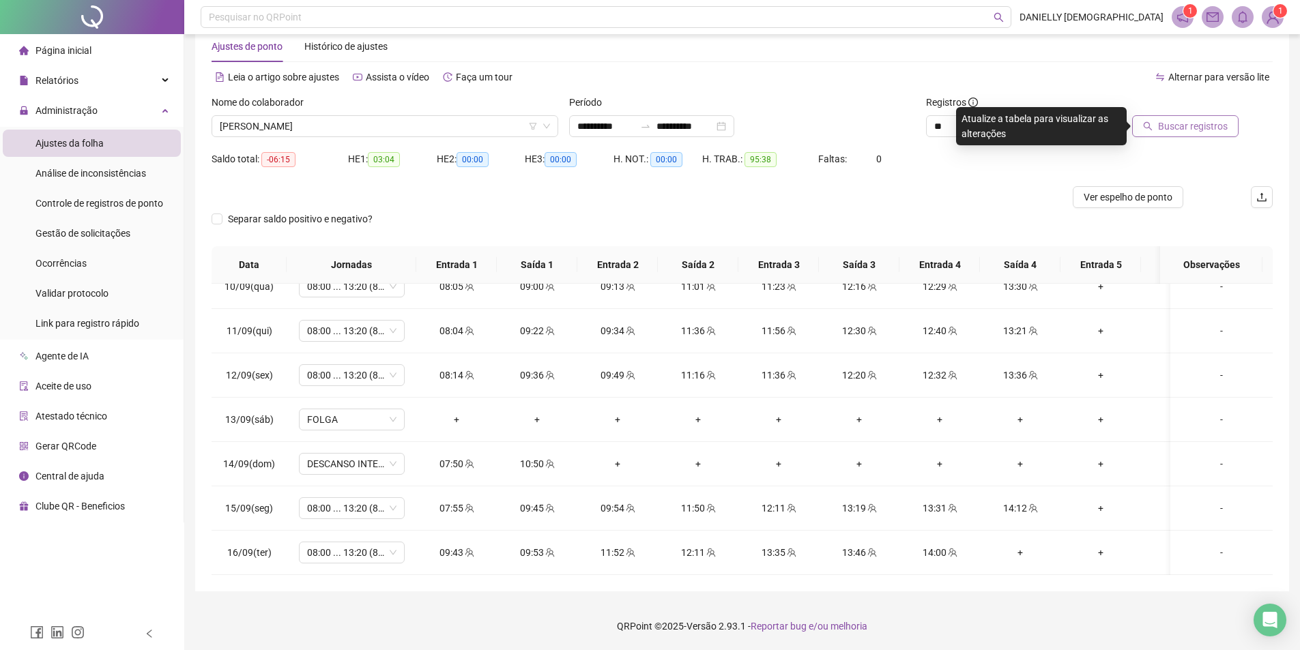
click at [1201, 132] on span "Buscar registros" at bounding box center [1193, 126] width 70 height 15
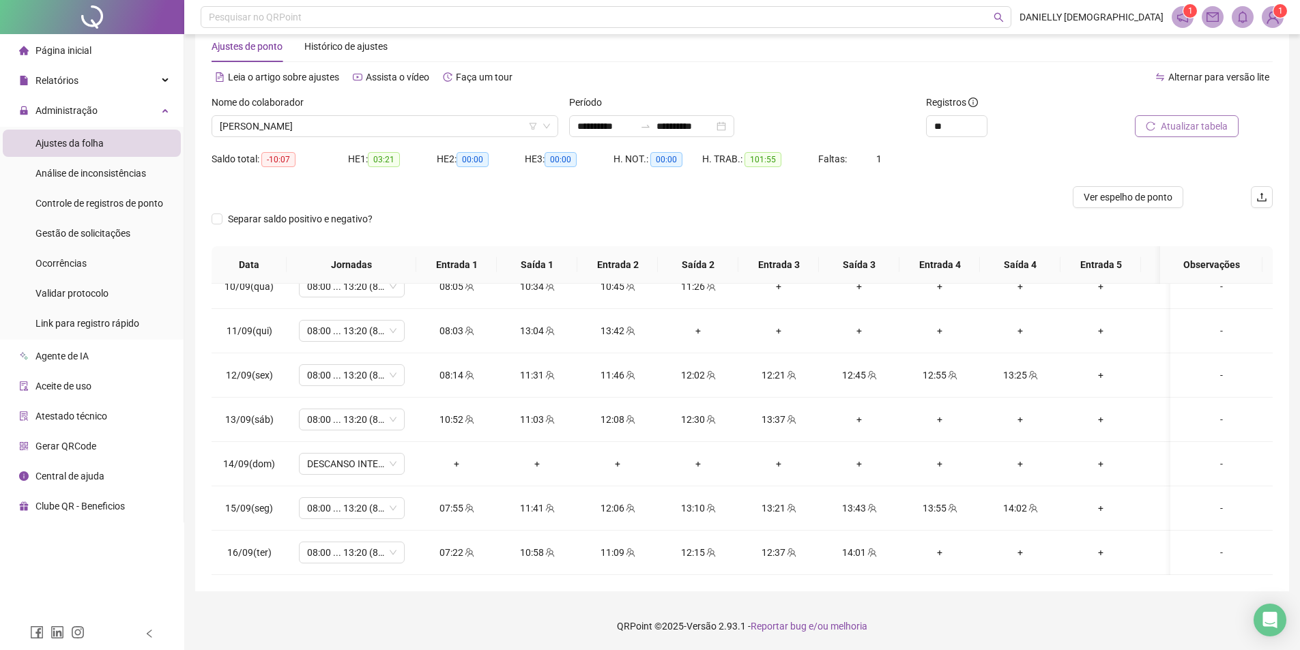
click at [405, 110] on div "Nome do colaborador" at bounding box center [384, 105] width 347 height 20
click at [395, 126] on span "[PERSON_NAME]" at bounding box center [385, 126] width 330 height 20
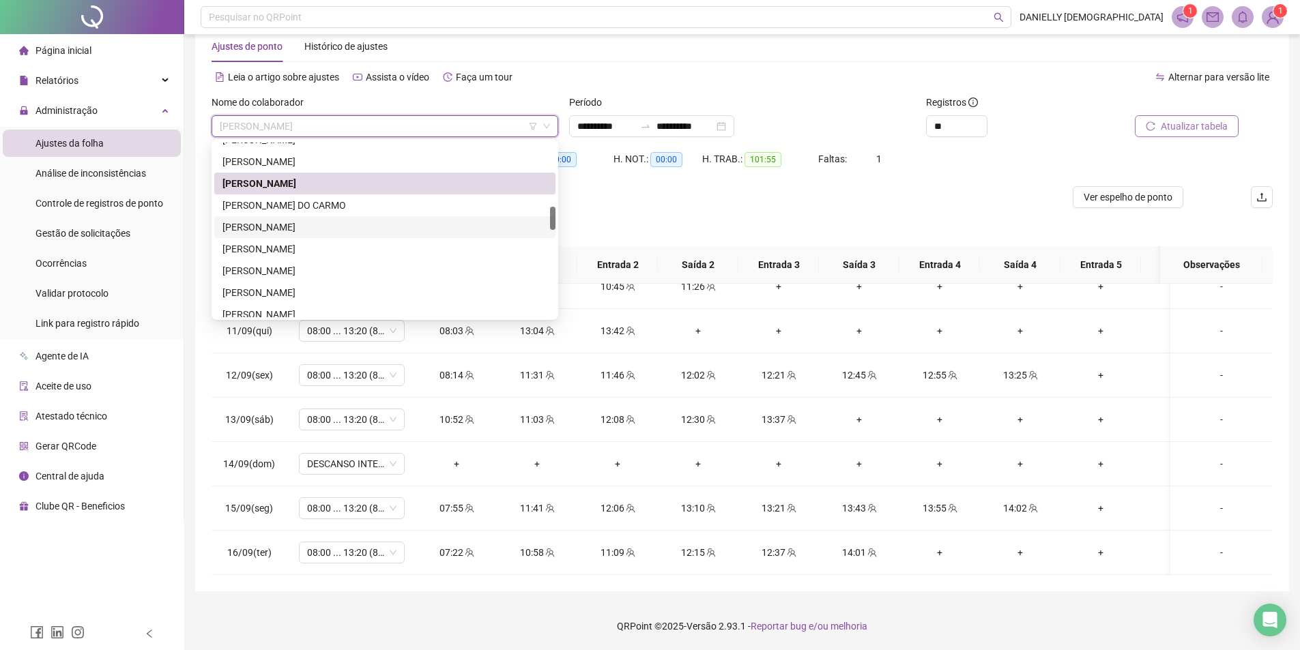
scroll to position [540, 0]
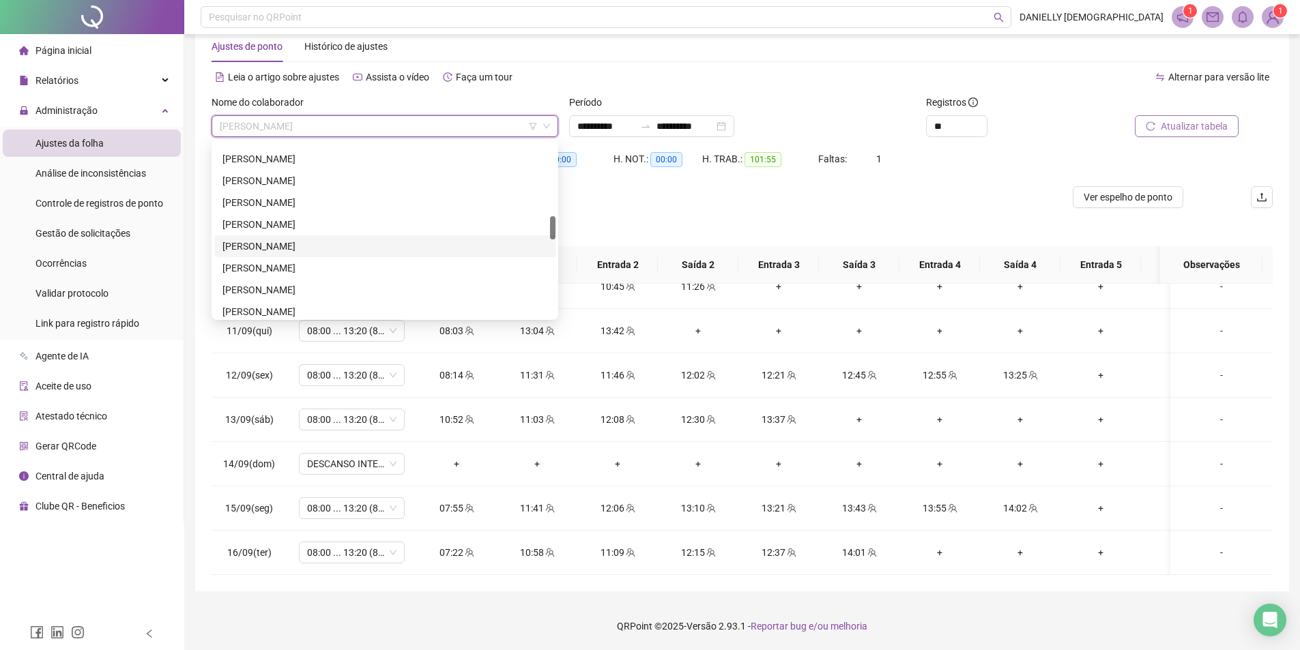
click at [326, 244] on div "[PERSON_NAME]" at bounding box center [384, 246] width 325 height 15
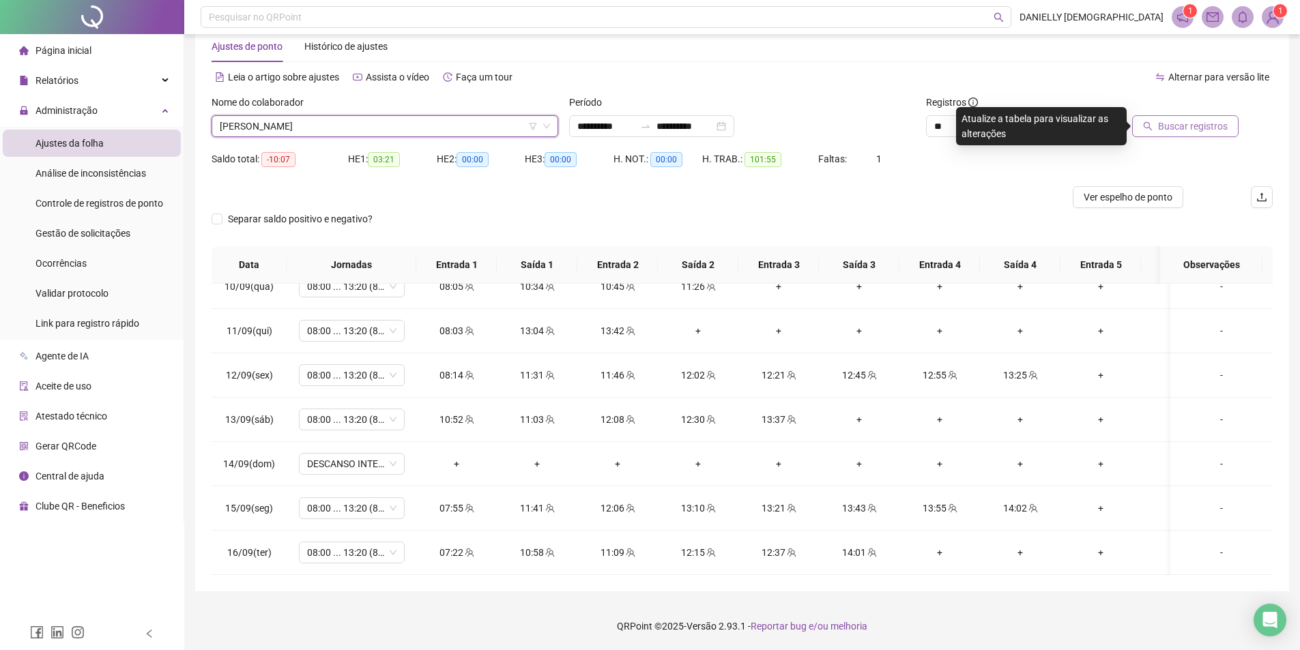
click at [1171, 125] on span "Buscar registros" at bounding box center [1193, 126] width 70 height 15
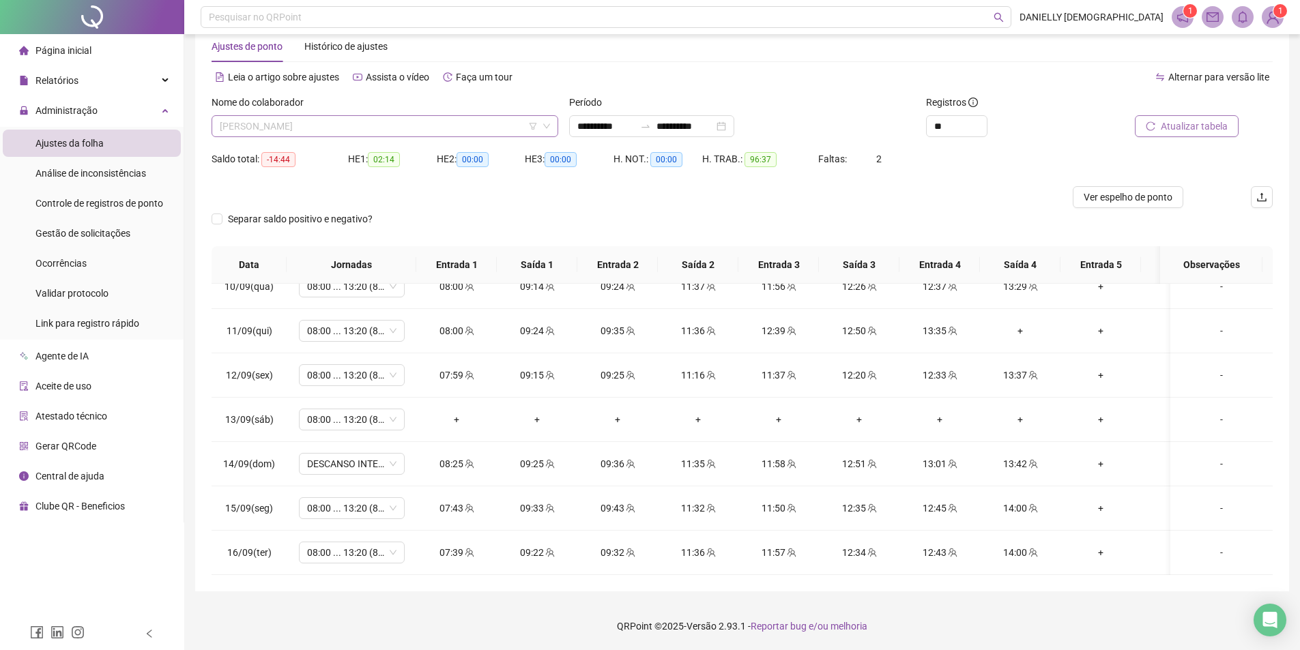
click at [352, 123] on span "[PERSON_NAME]" at bounding box center [385, 126] width 330 height 20
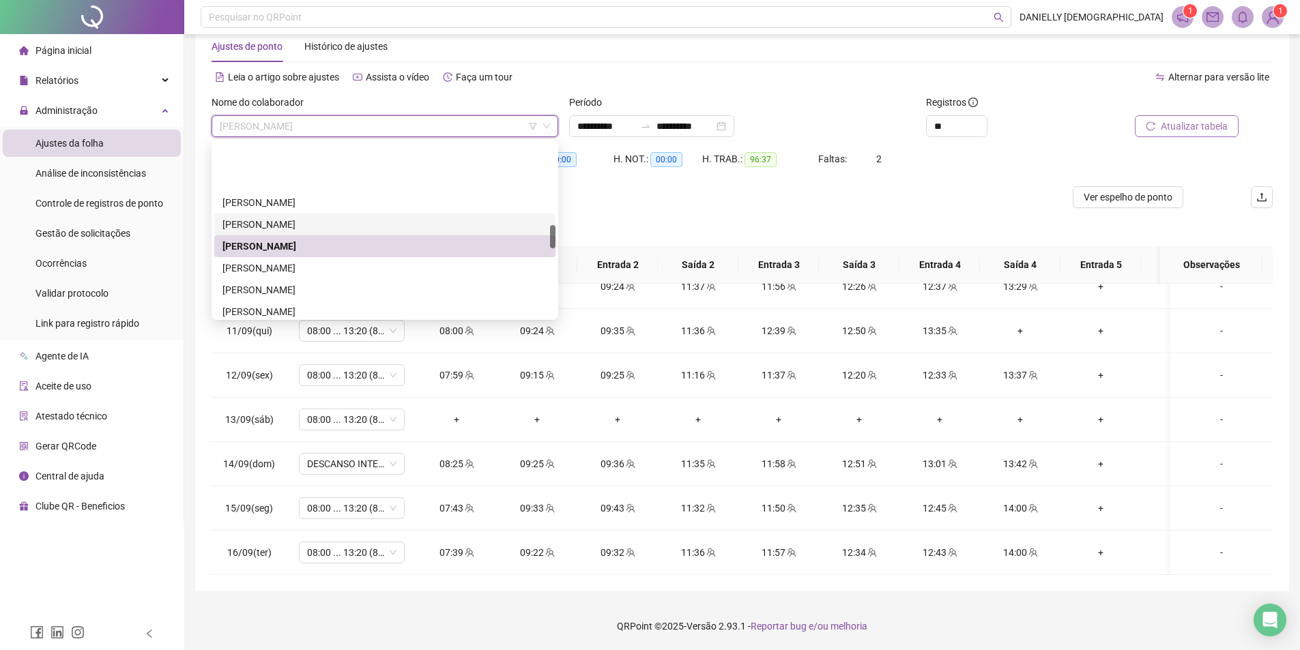
scroll to position [609, 0]
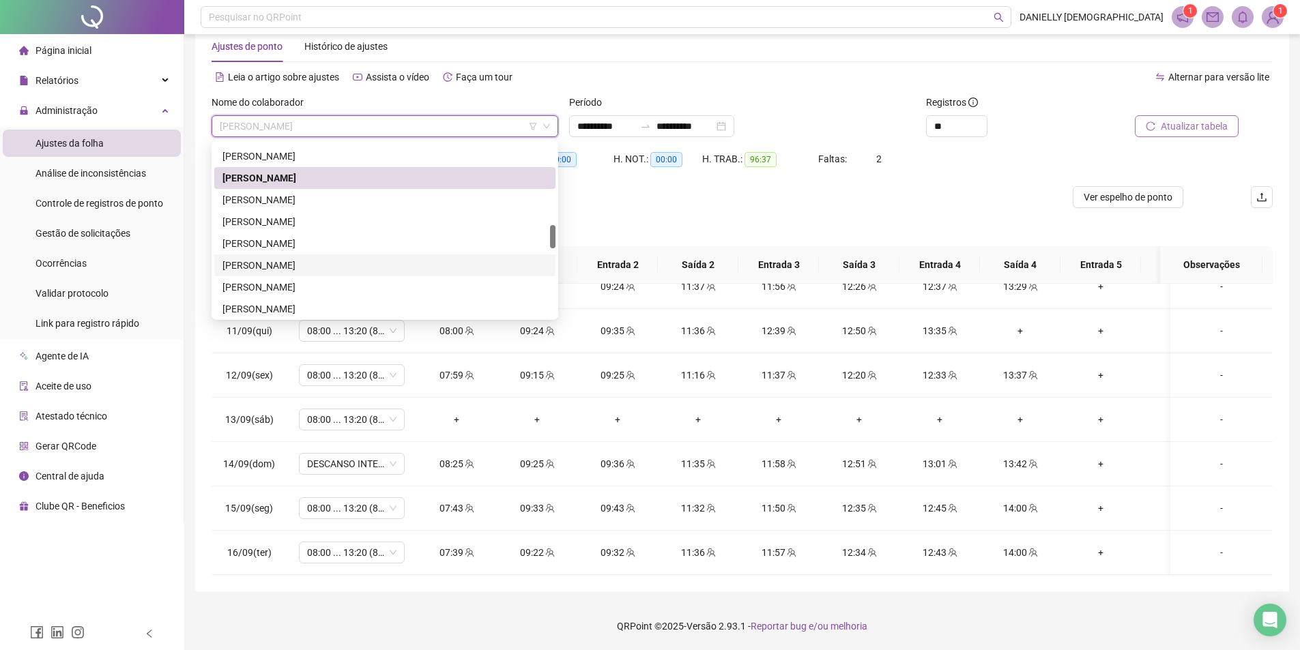
click at [387, 260] on div "[PERSON_NAME]" at bounding box center [384, 265] width 325 height 15
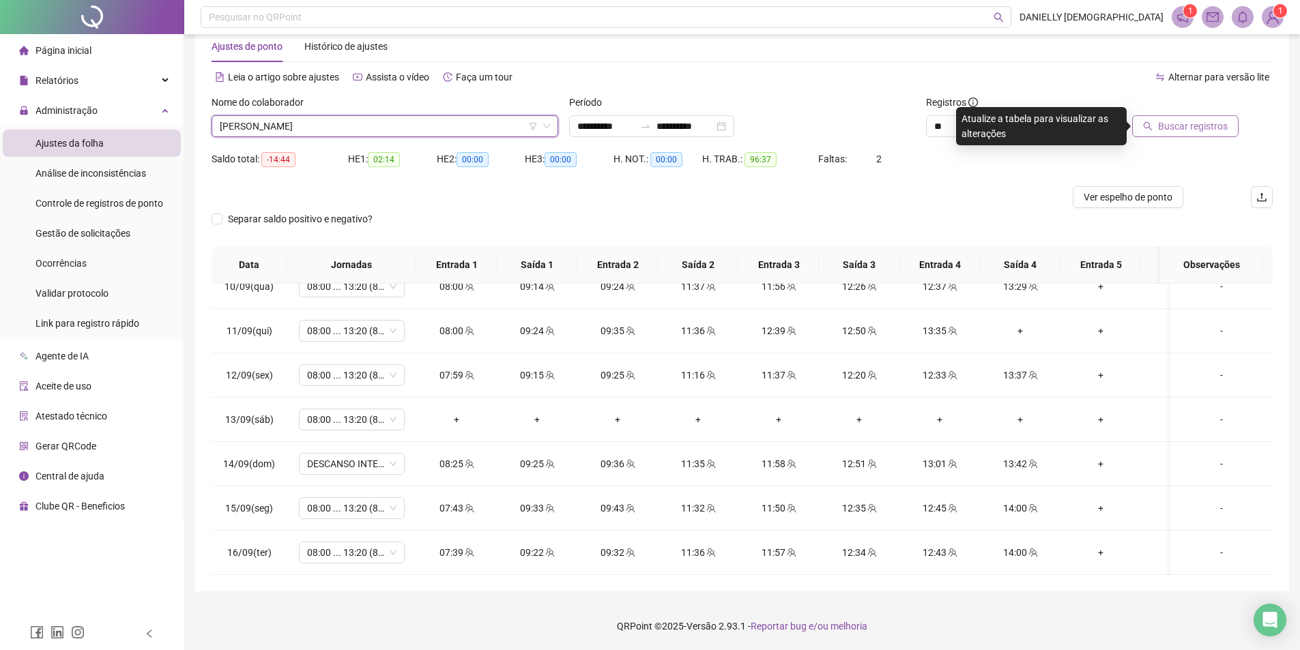
click at [1186, 132] on span "Buscar registros" at bounding box center [1193, 126] width 70 height 15
click at [343, 123] on span "[PERSON_NAME]" at bounding box center [385, 126] width 330 height 20
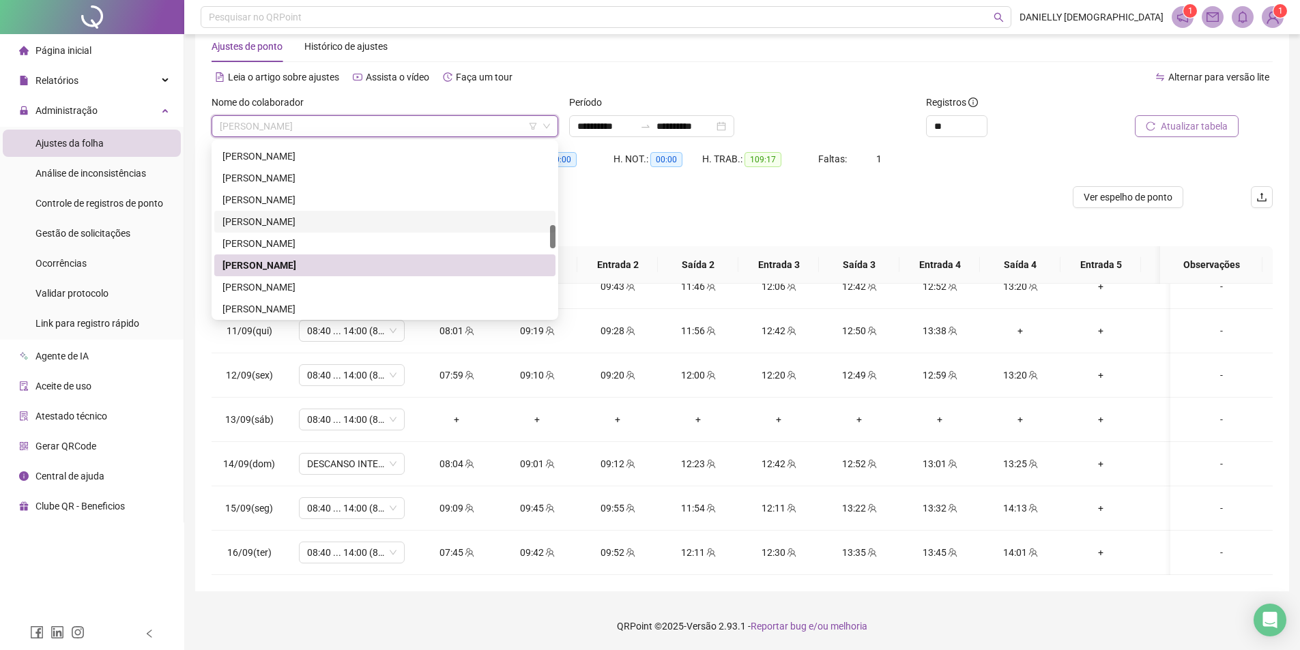
scroll to position [677, 0]
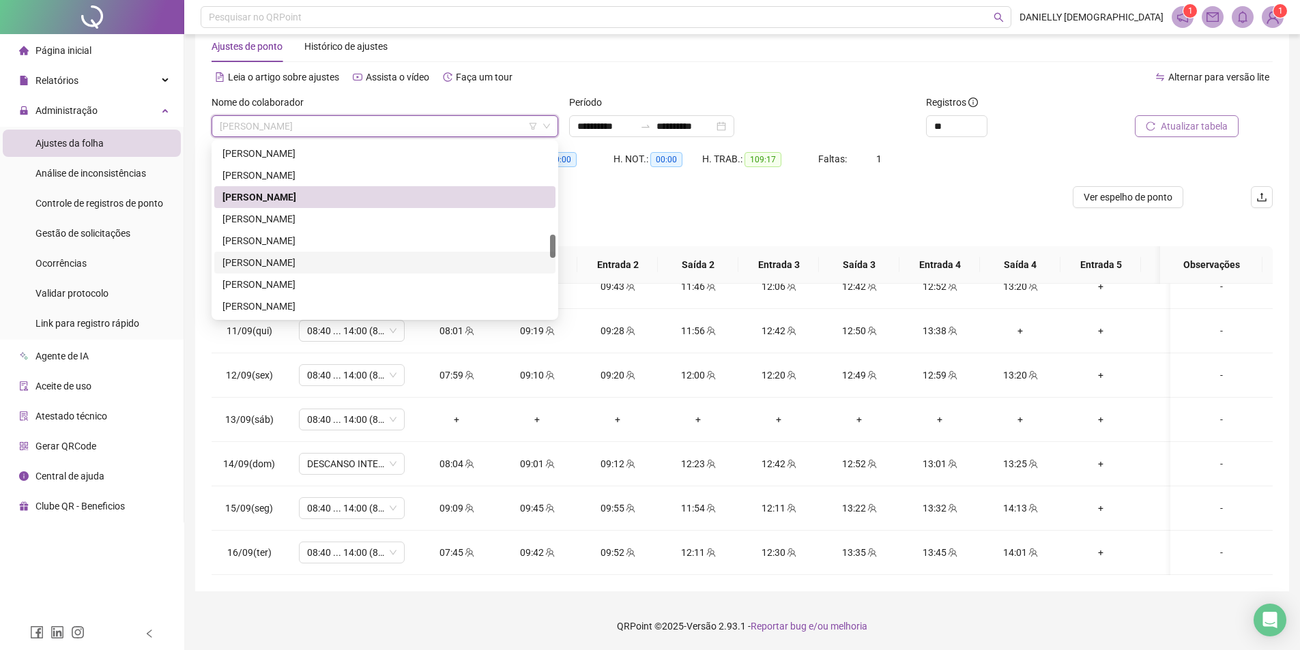
click at [350, 257] on div "[PERSON_NAME]" at bounding box center [384, 262] width 325 height 15
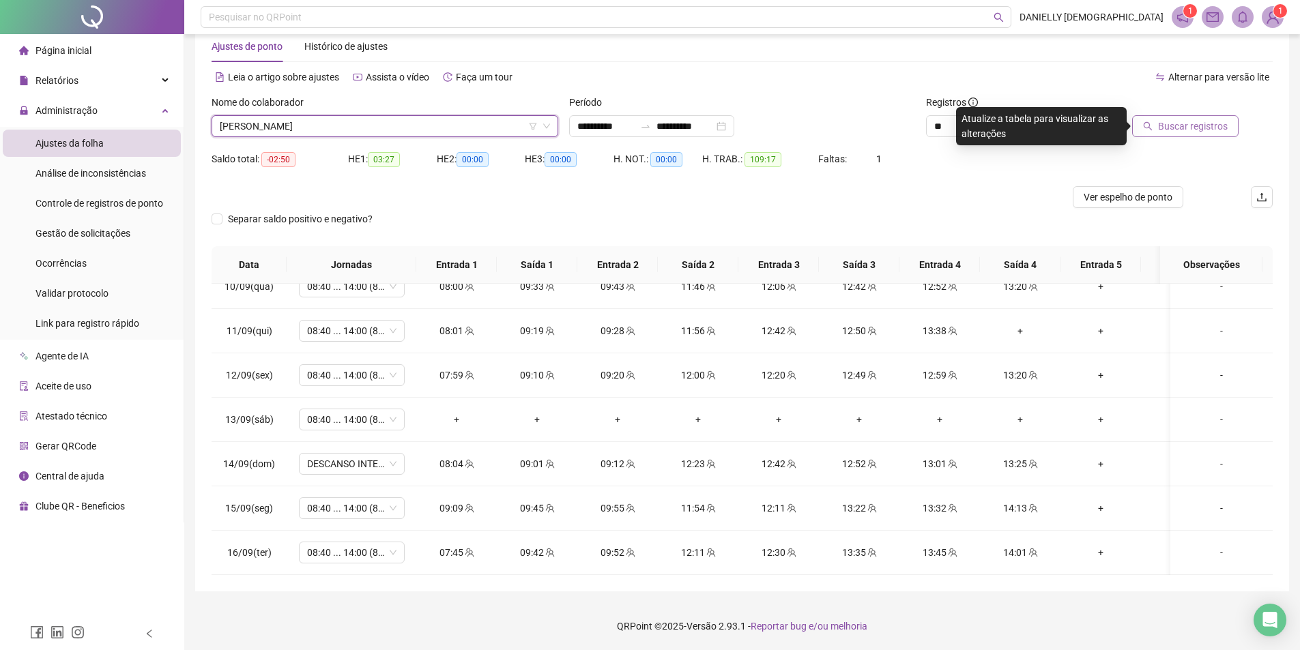
click at [1178, 117] on button "Buscar registros" at bounding box center [1185, 126] width 106 height 22
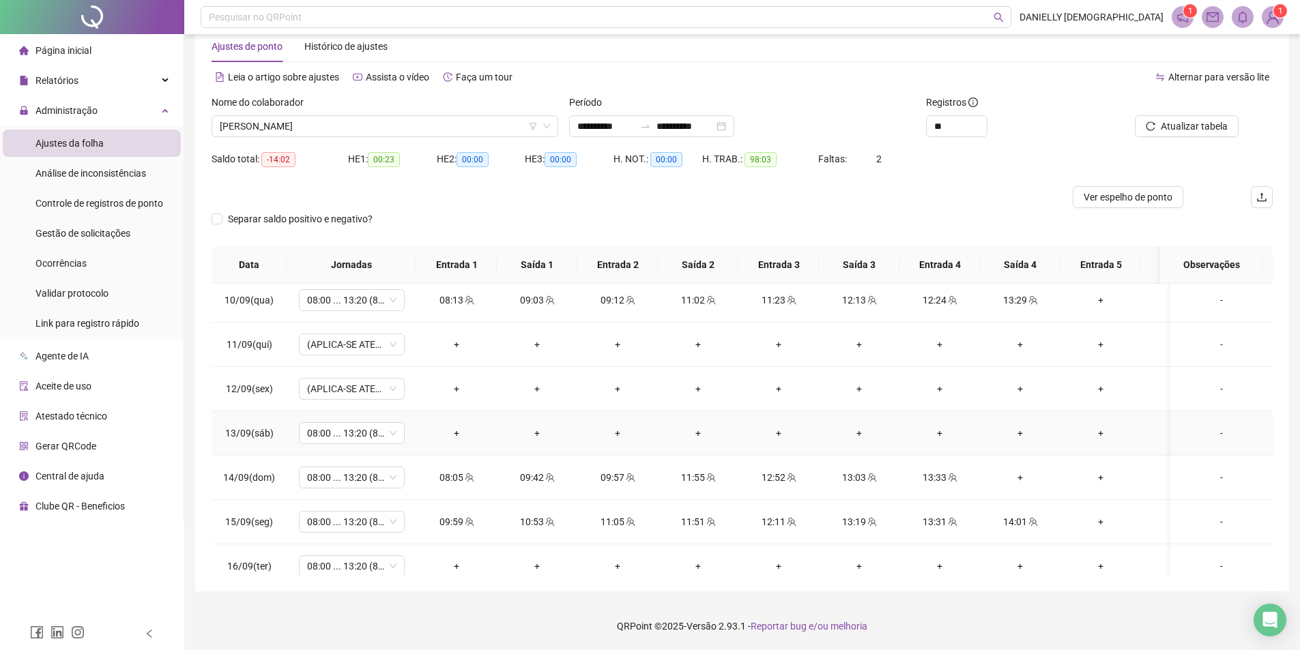
scroll to position [916, 0]
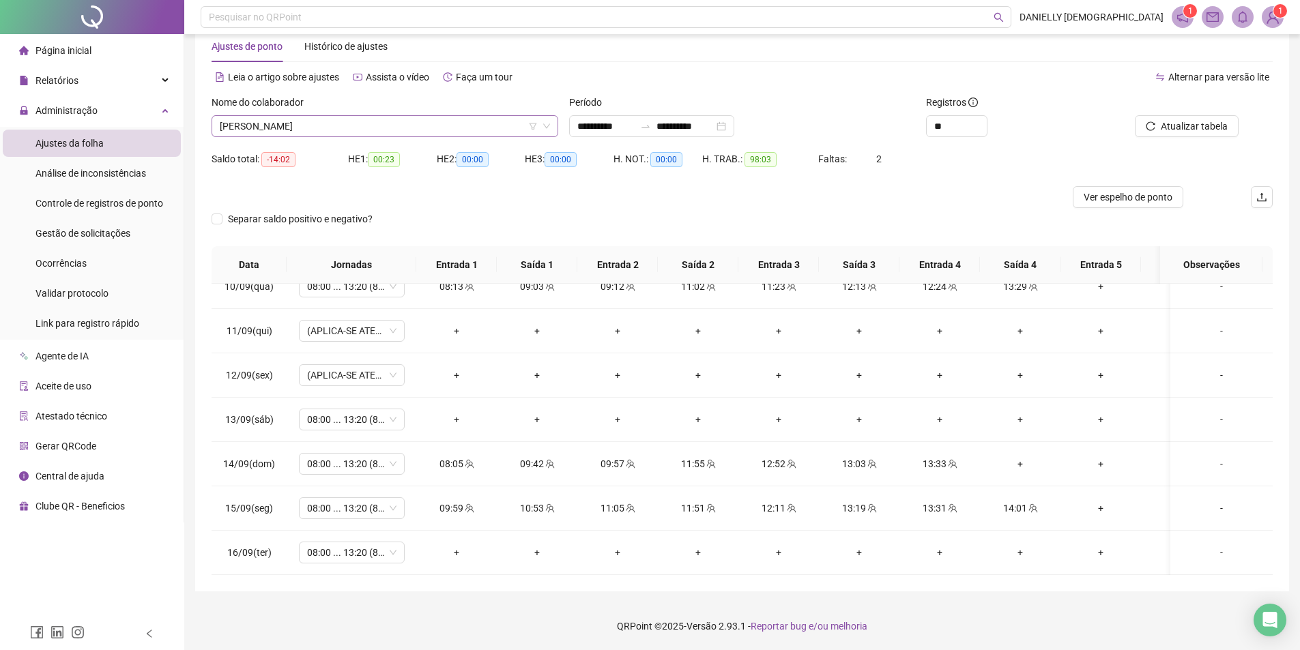
click at [301, 122] on span "[PERSON_NAME]" at bounding box center [385, 126] width 330 height 20
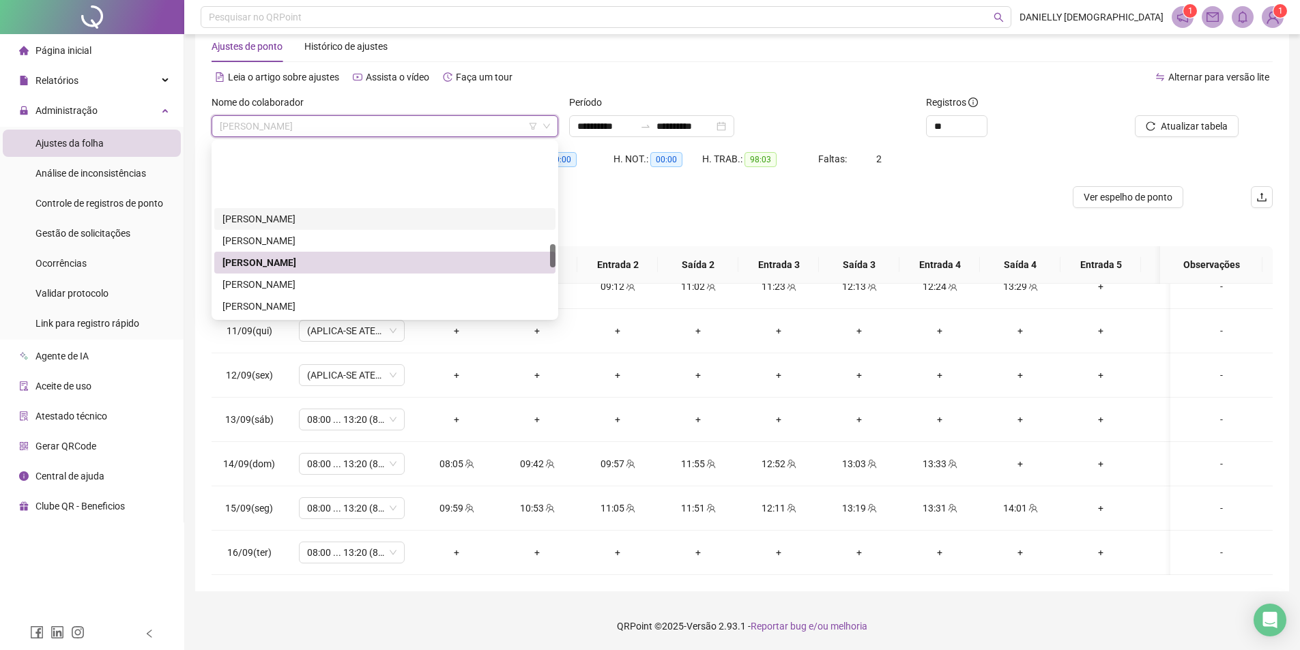
scroll to position [745, 0]
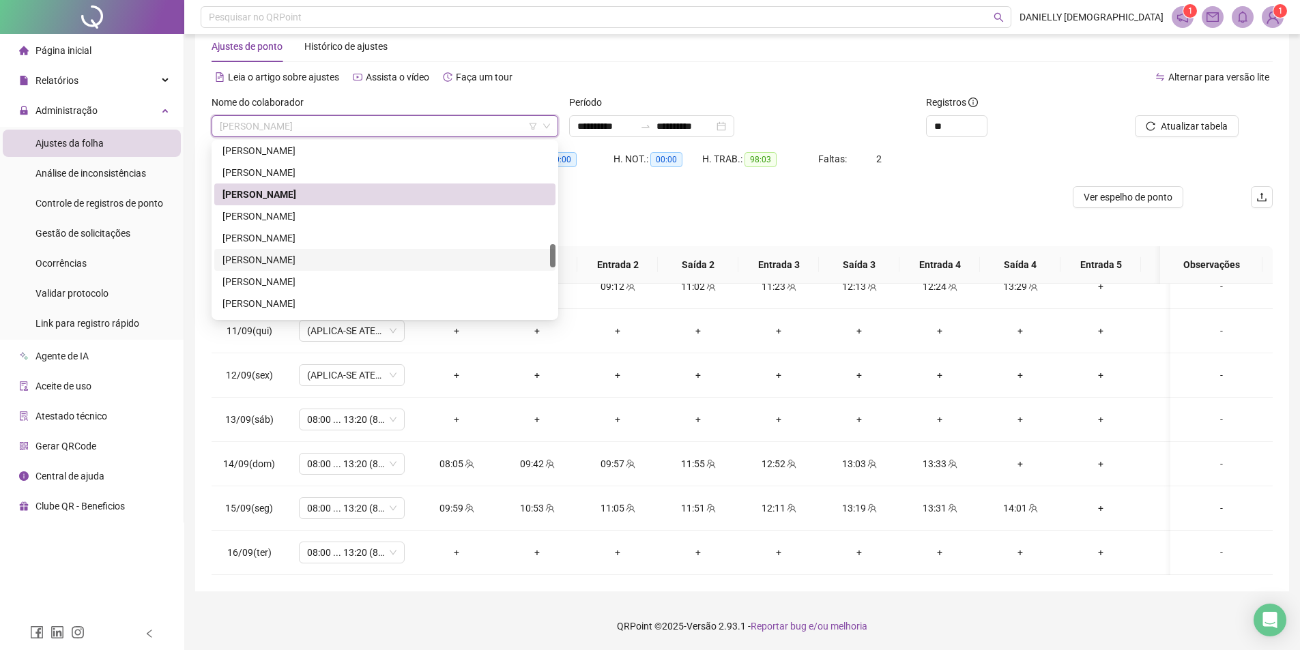
click at [342, 257] on div "[PERSON_NAME]" at bounding box center [384, 259] width 325 height 15
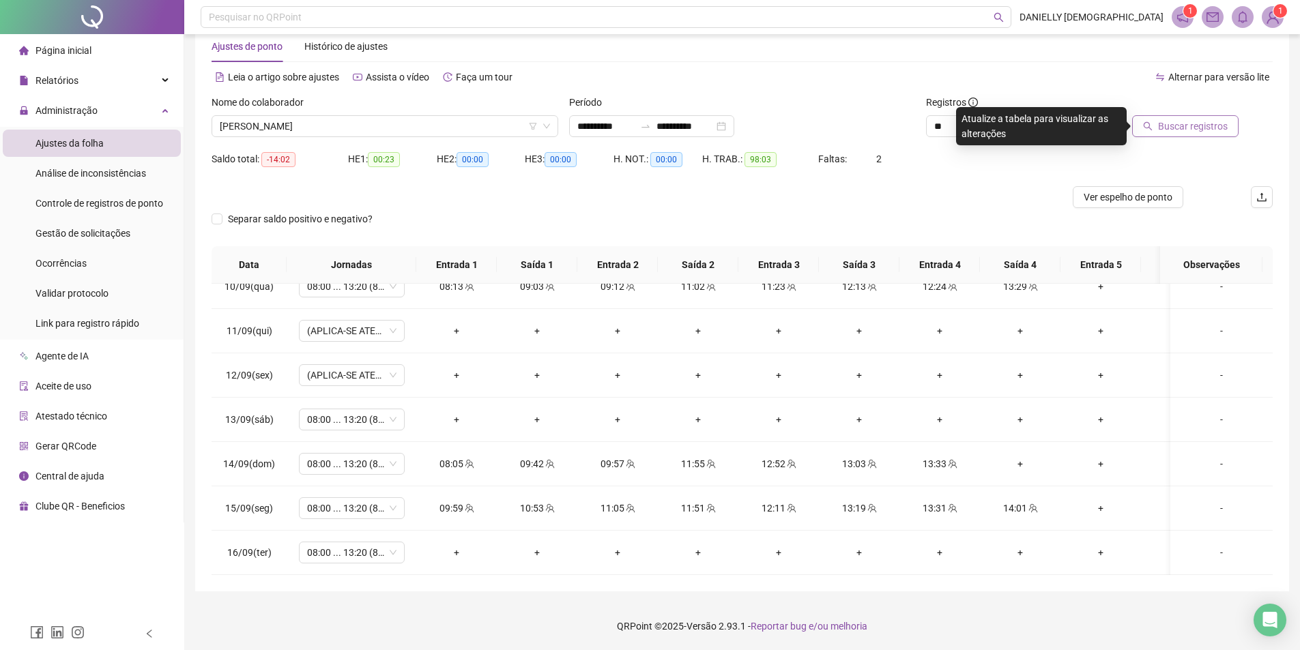
click at [1184, 126] on span "Buscar registros" at bounding box center [1193, 126] width 70 height 15
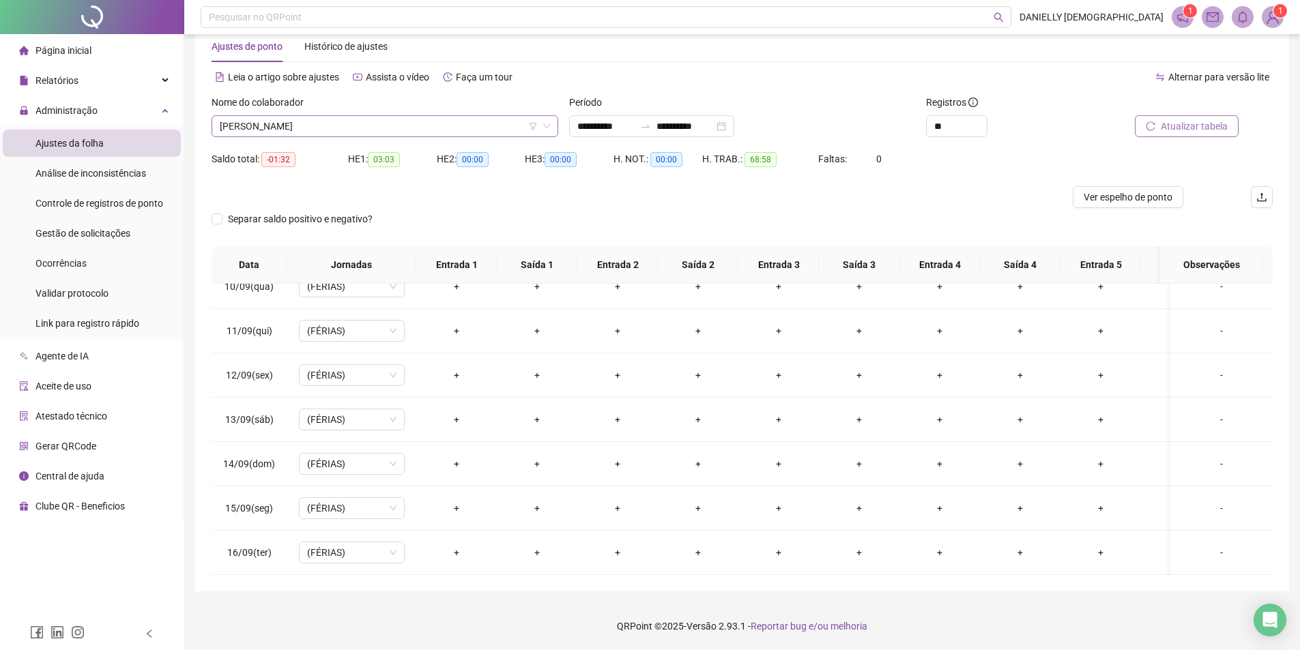
click at [302, 128] on span "[PERSON_NAME]" at bounding box center [385, 126] width 330 height 20
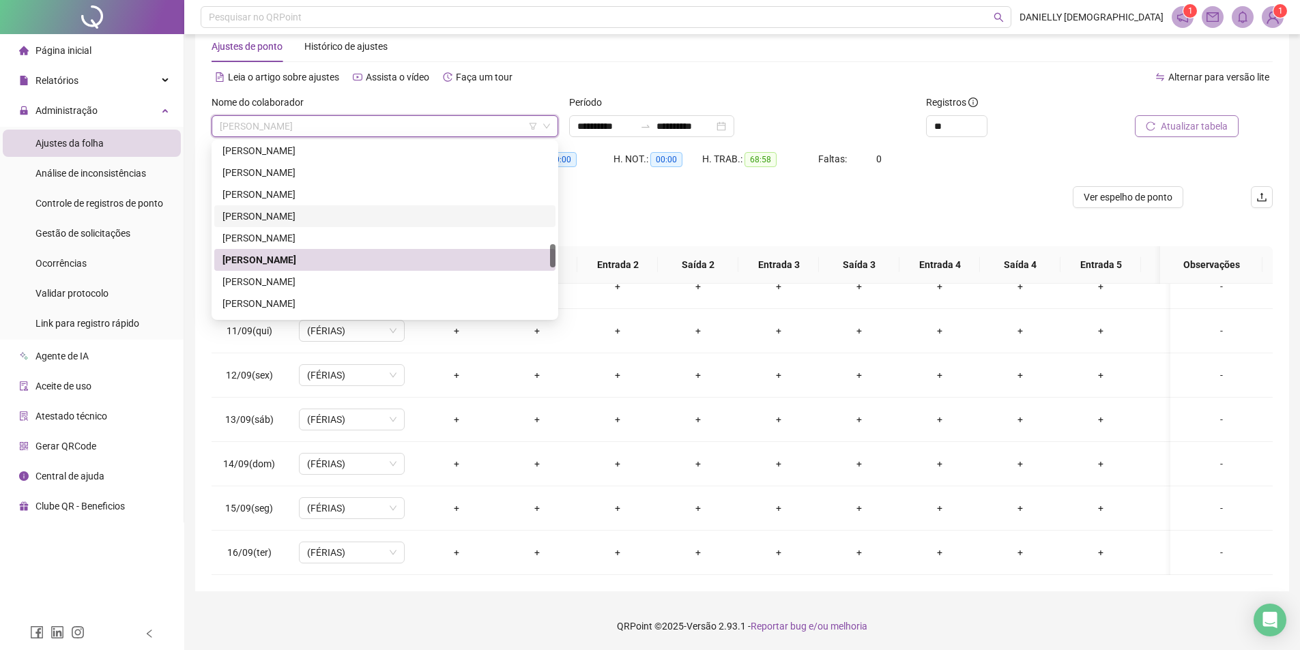
scroll to position [813, 0]
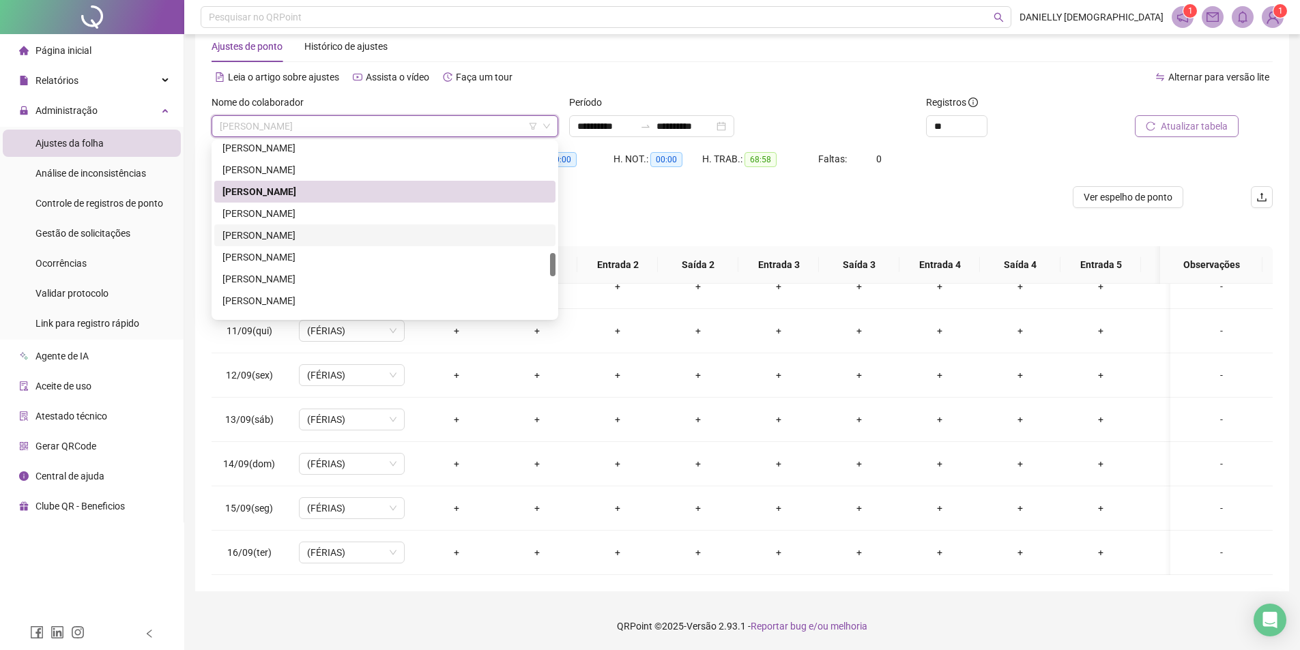
click at [338, 235] on div "[PERSON_NAME]" at bounding box center [384, 235] width 325 height 15
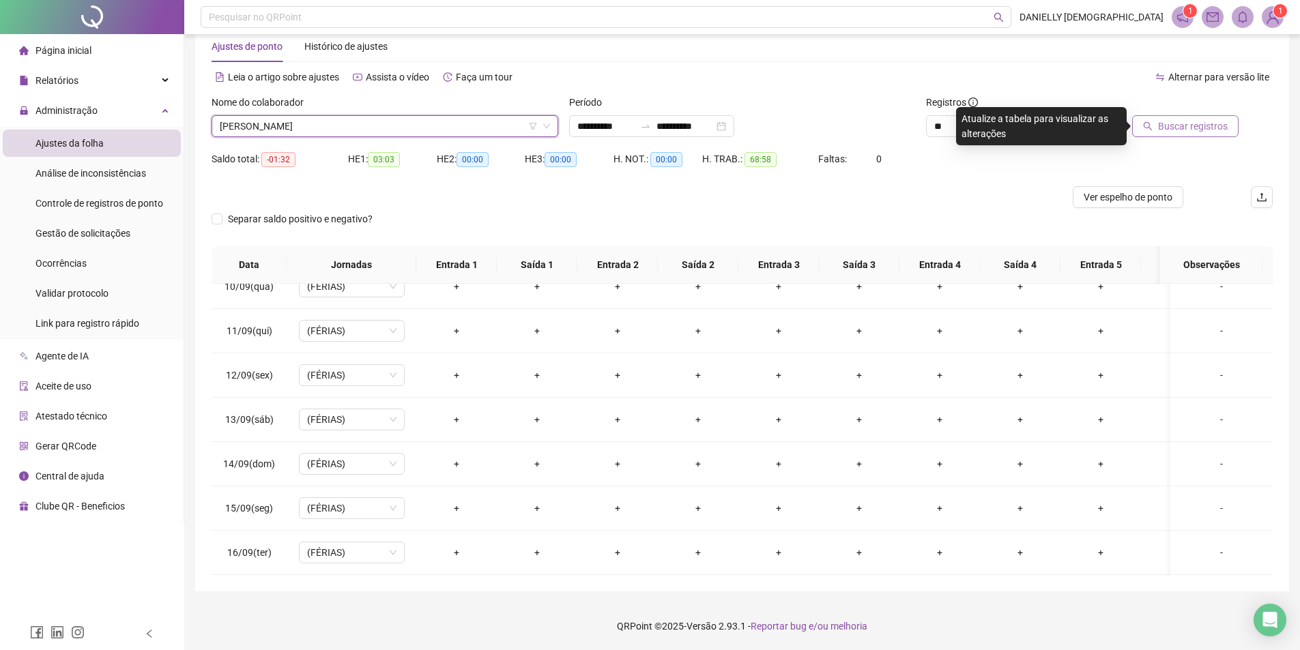
click at [1190, 130] on span "Buscar registros" at bounding box center [1193, 126] width 70 height 15
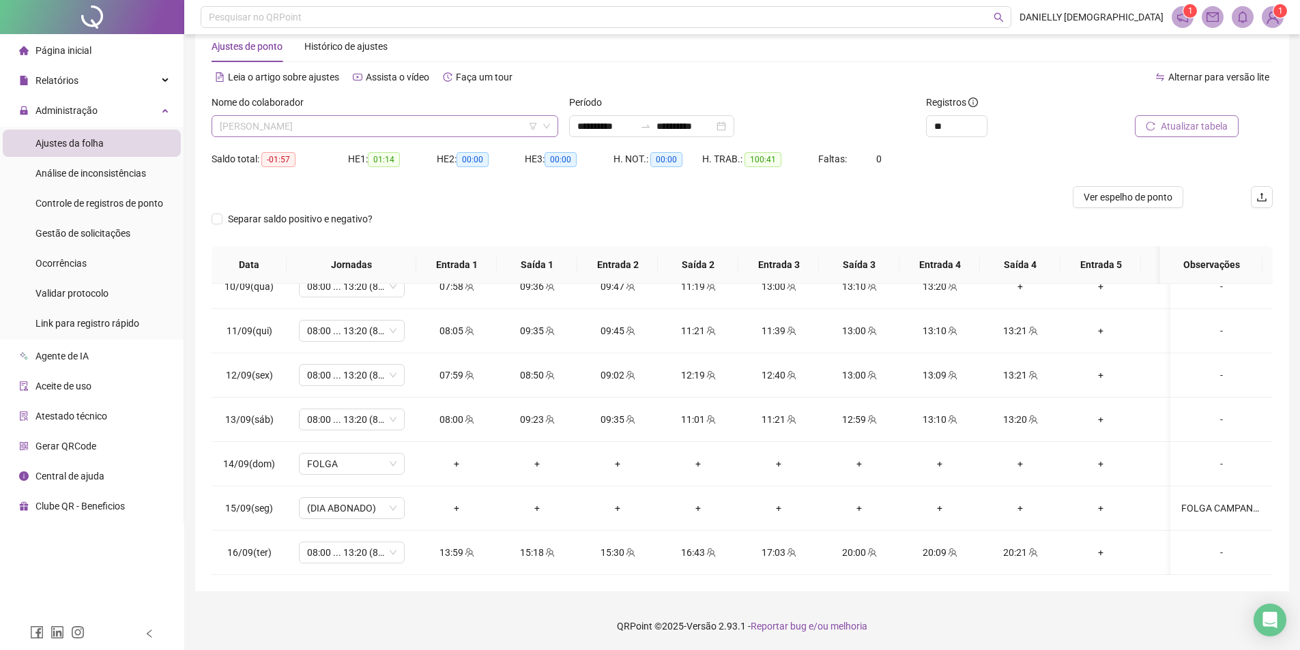
click at [370, 136] on span "[PERSON_NAME]" at bounding box center [385, 126] width 330 height 20
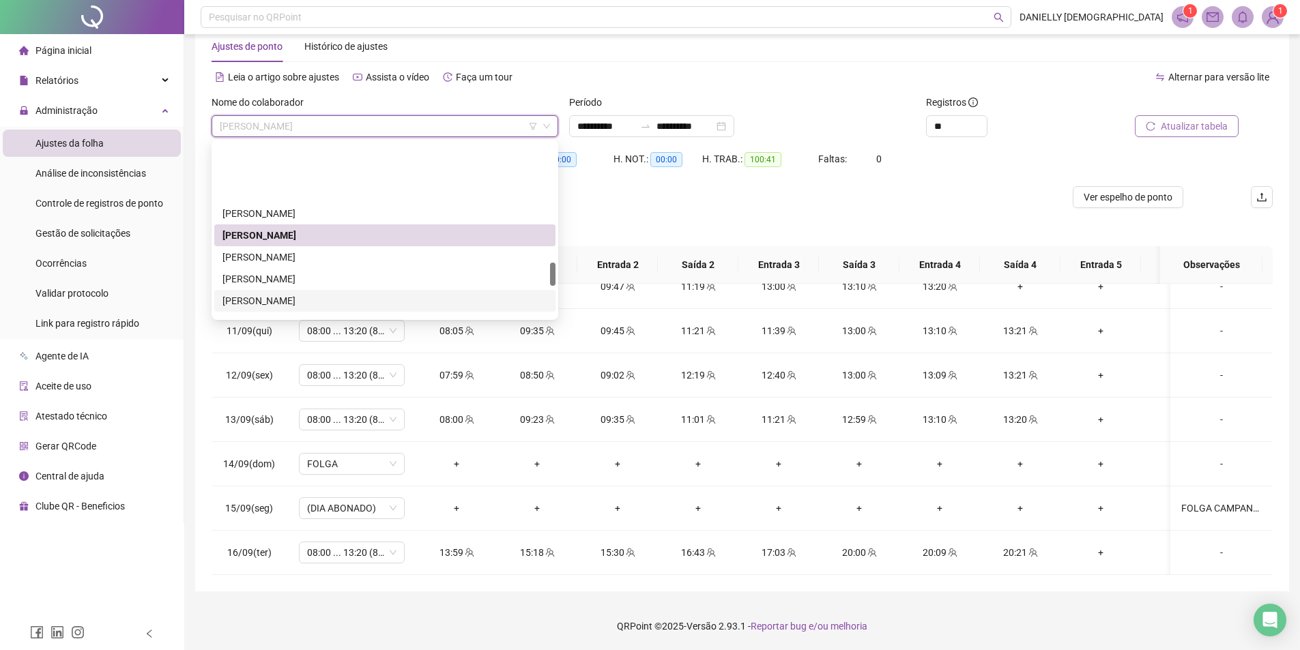
scroll to position [881, 0]
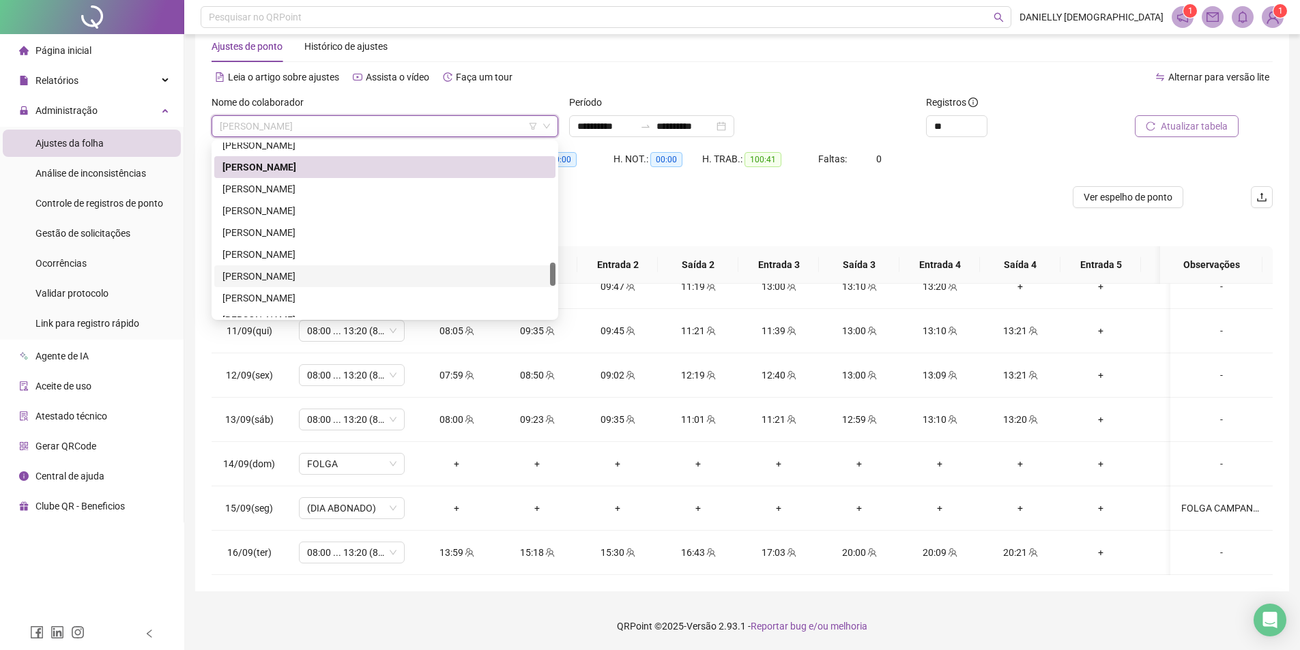
click at [325, 275] on div "[PERSON_NAME]" at bounding box center [384, 276] width 325 height 15
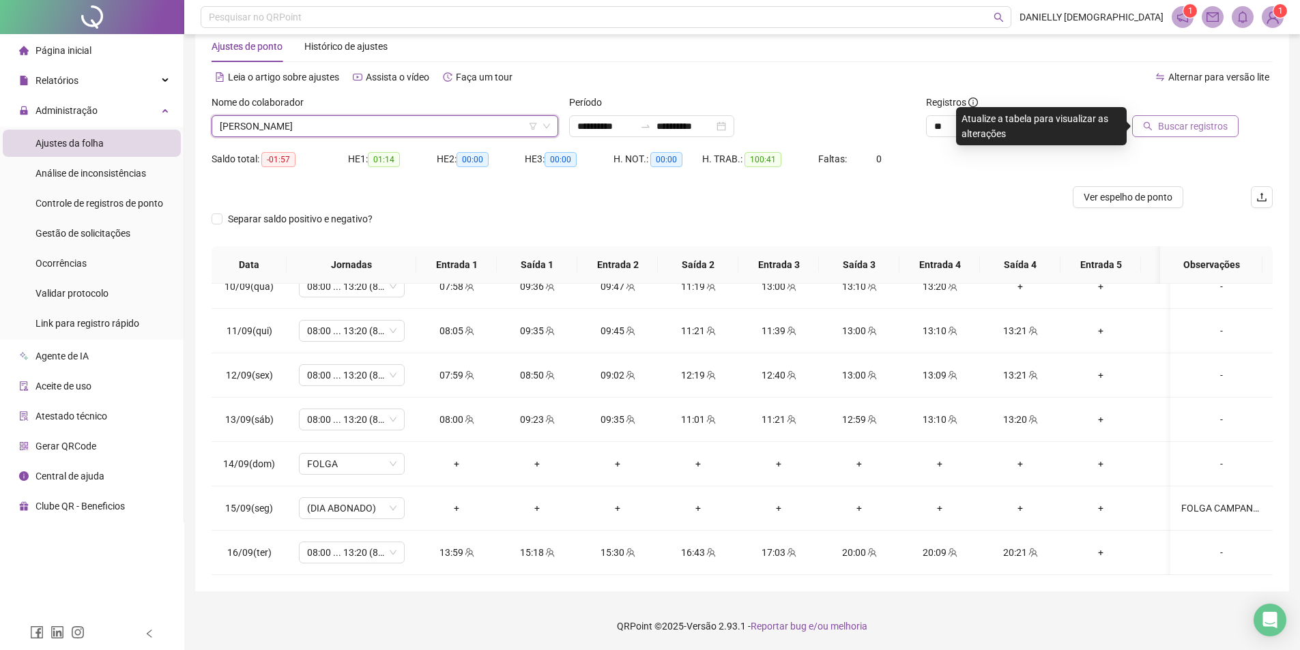
click at [1167, 126] on span "Buscar registros" at bounding box center [1193, 126] width 70 height 15
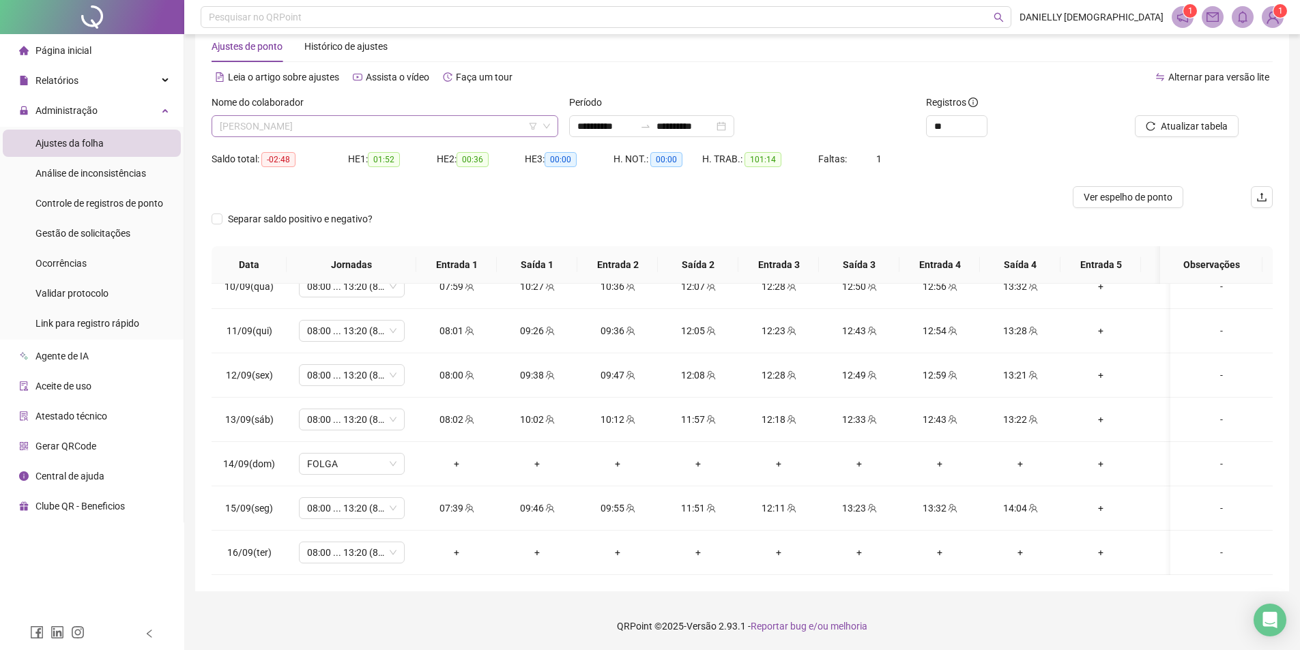
click at [364, 125] on span "[PERSON_NAME]" at bounding box center [385, 126] width 330 height 20
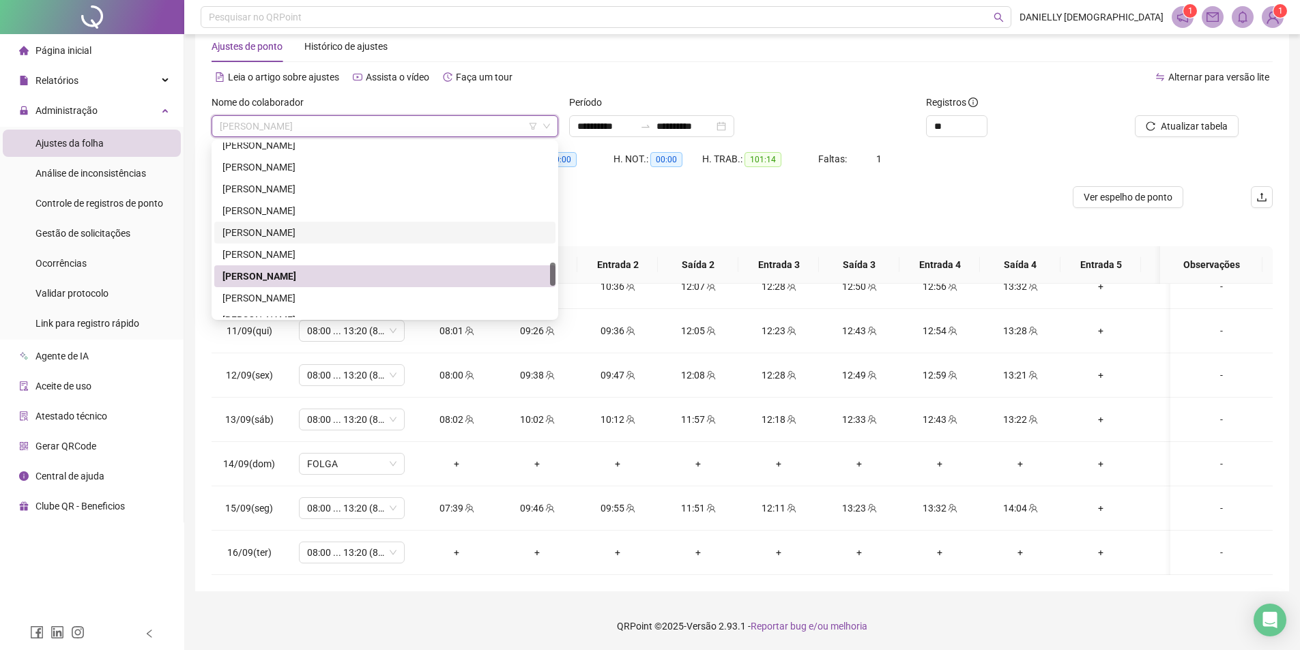
scroll to position [950, 0]
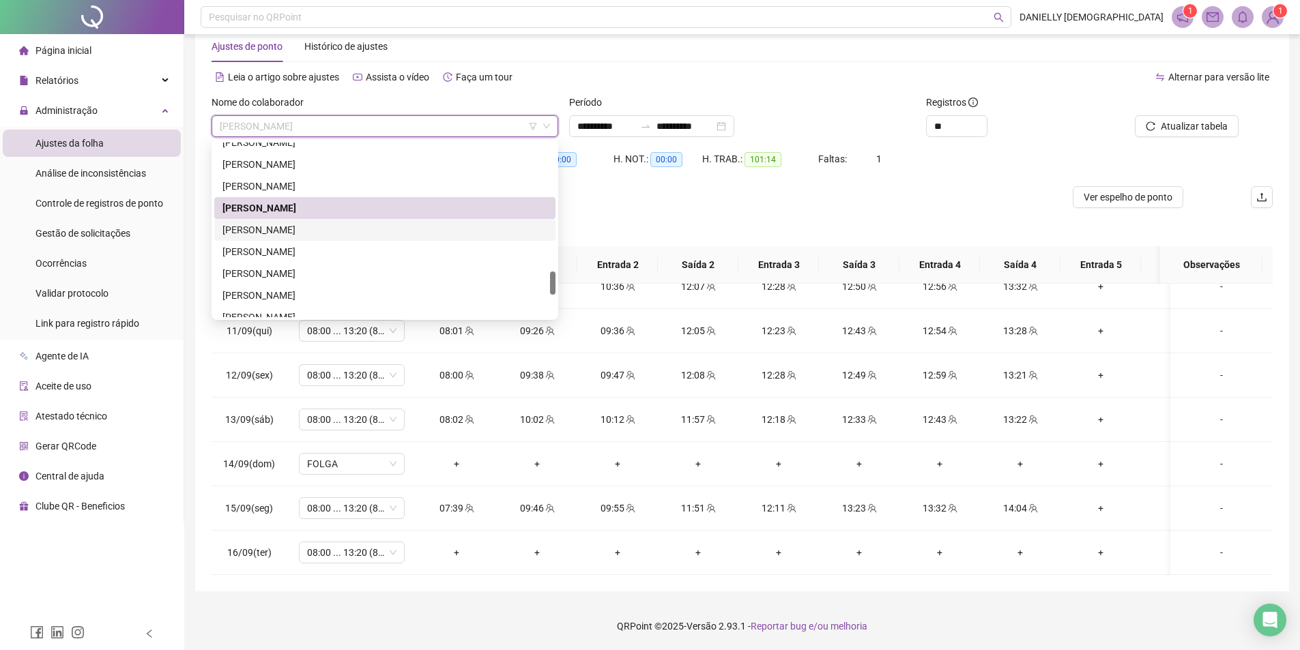
click at [337, 237] on div "[PERSON_NAME]" at bounding box center [384, 230] width 341 height 22
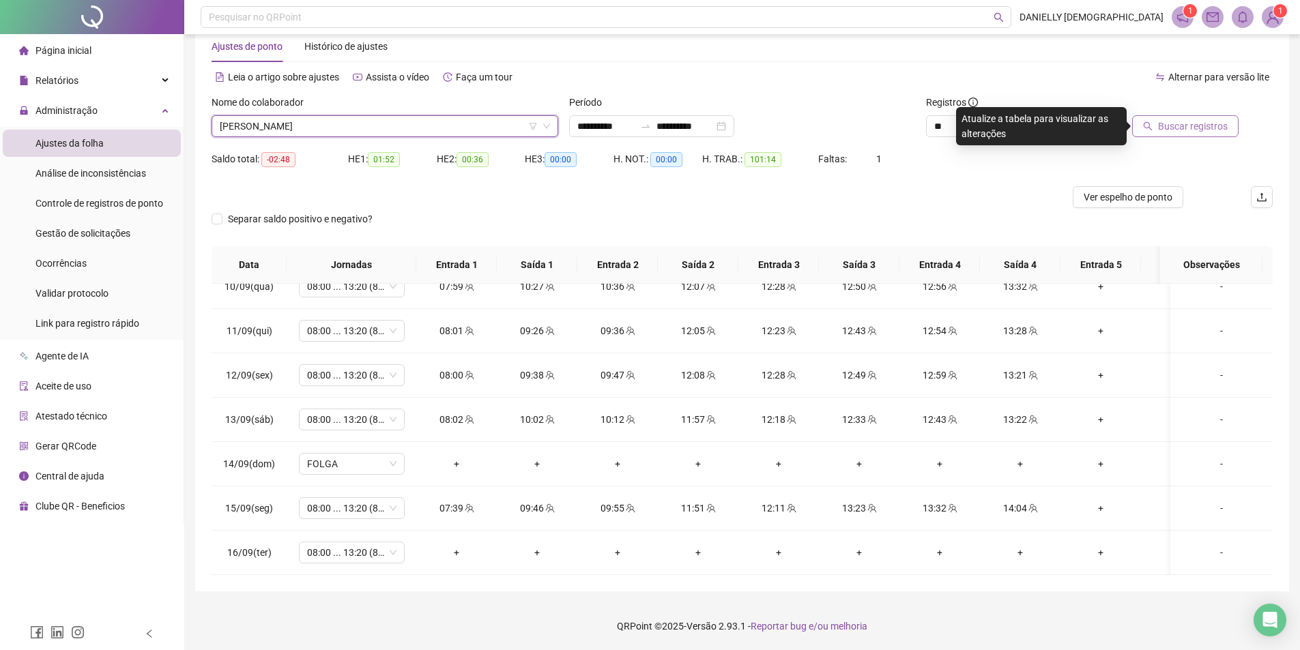
click at [1195, 132] on span "Buscar registros" at bounding box center [1193, 126] width 70 height 15
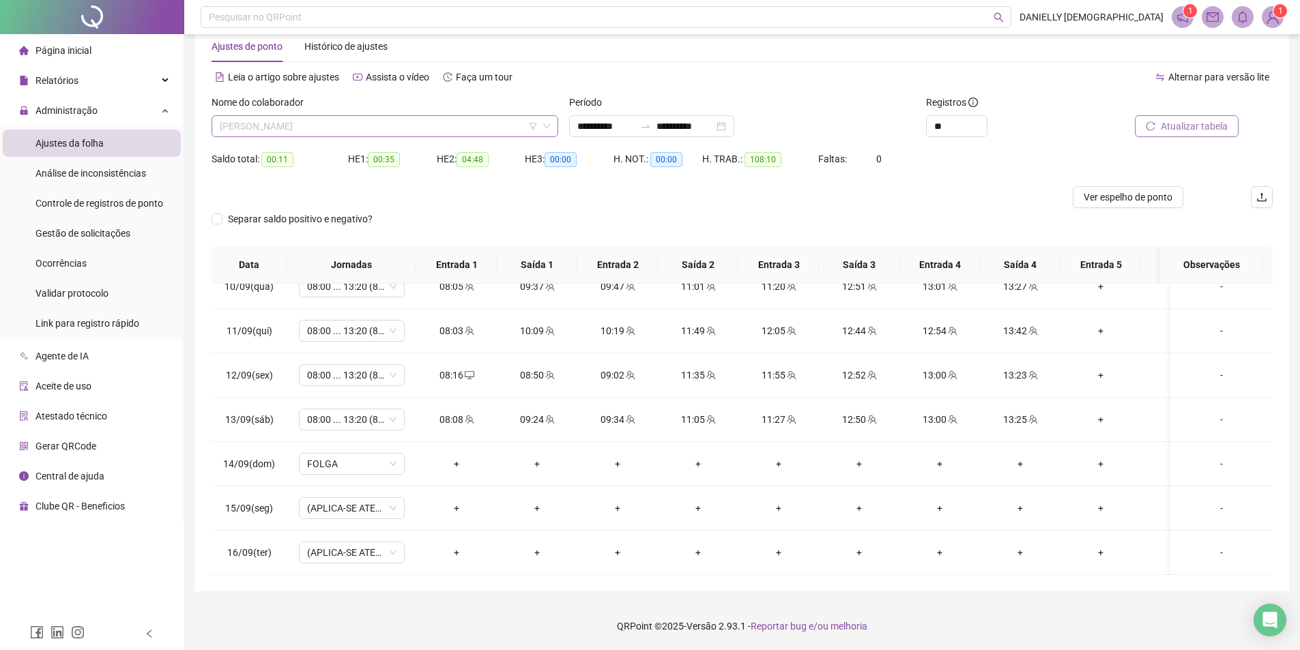
click at [245, 132] on span "[PERSON_NAME]" at bounding box center [385, 126] width 330 height 20
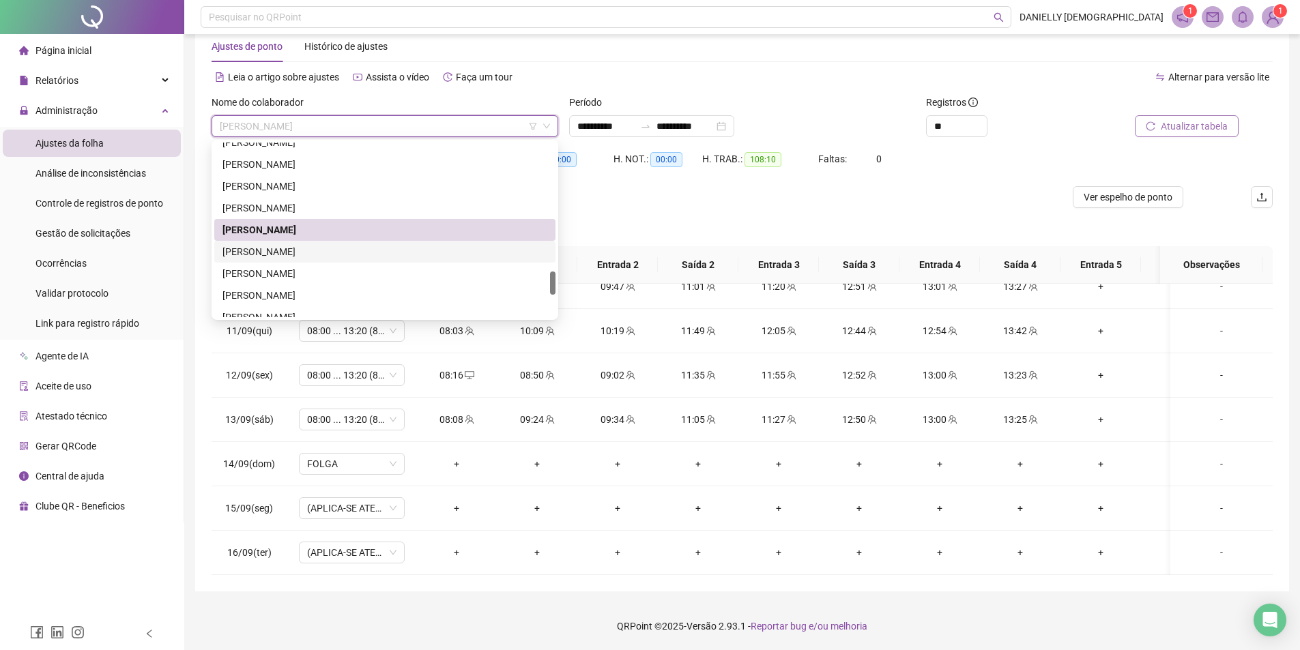
click at [354, 248] on div "[PERSON_NAME]" at bounding box center [384, 251] width 325 height 15
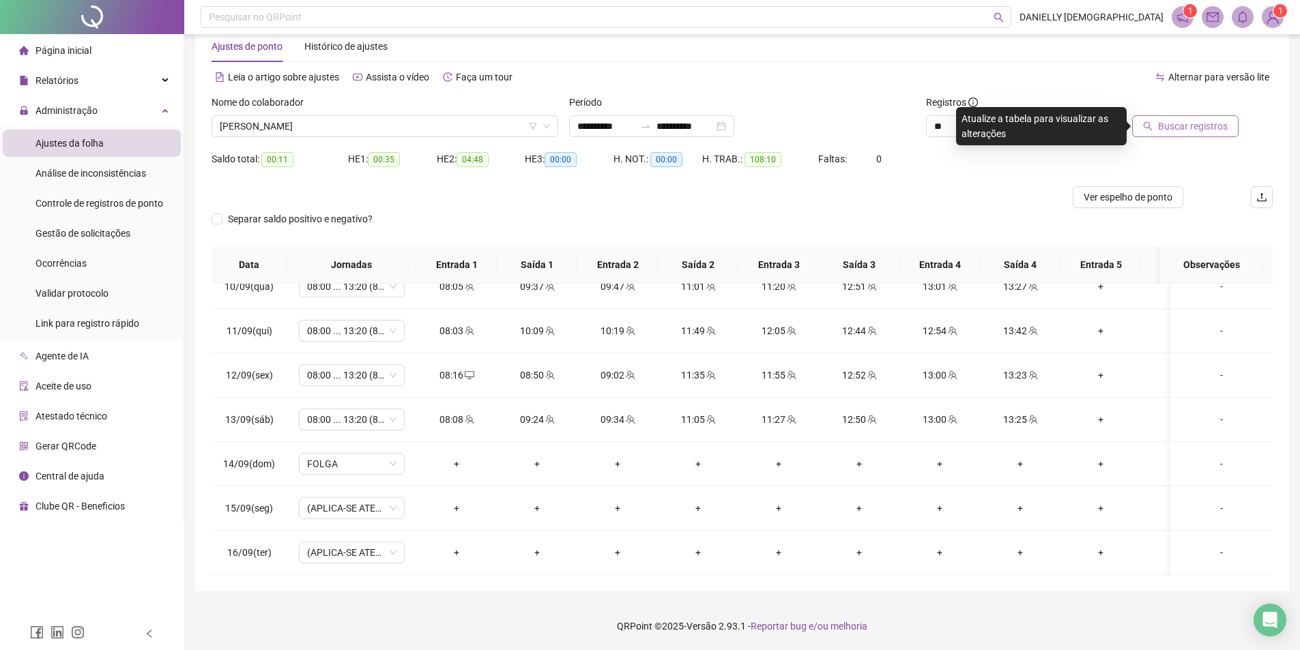
click at [1175, 128] on span "Buscar registros" at bounding box center [1193, 126] width 70 height 15
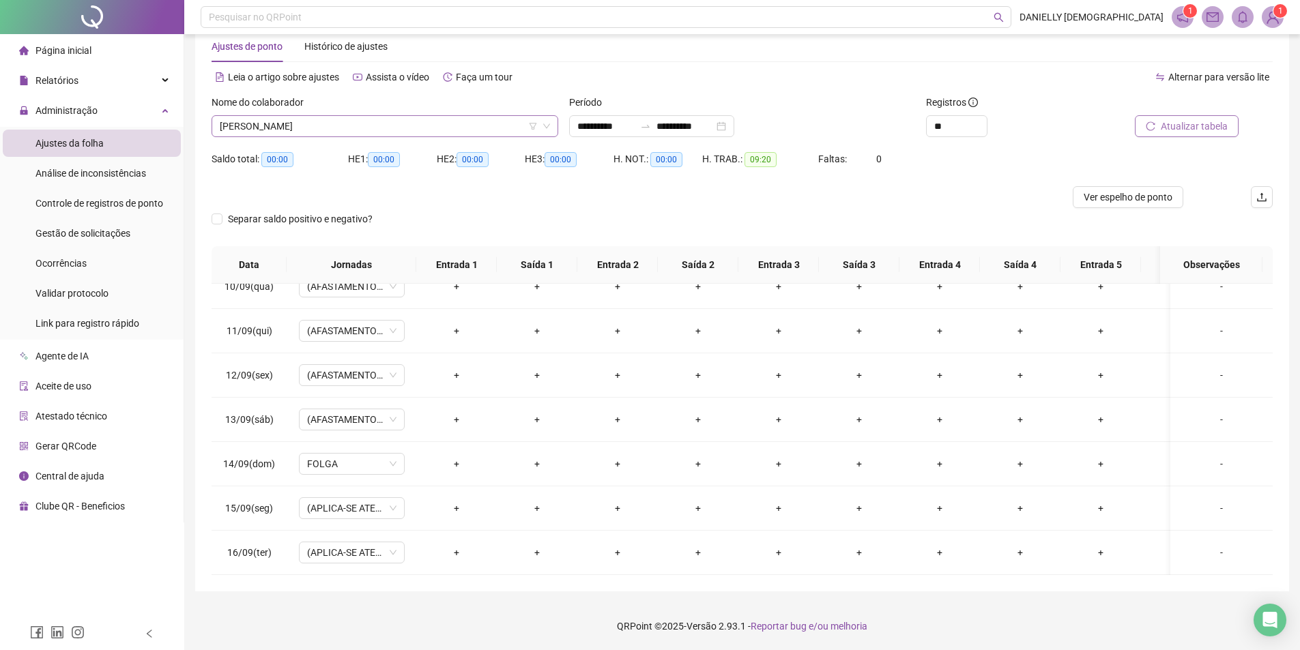
click at [363, 122] on span "[PERSON_NAME]" at bounding box center [385, 126] width 330 height 20
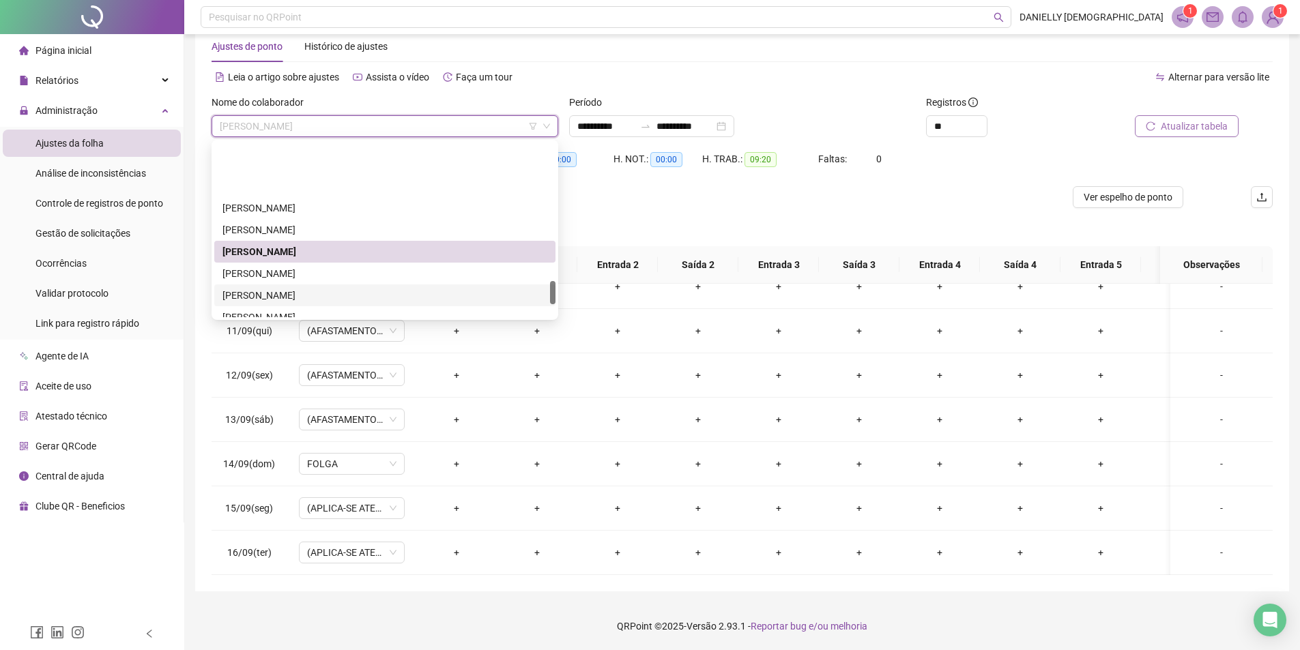
scroll to position [1018, 0]
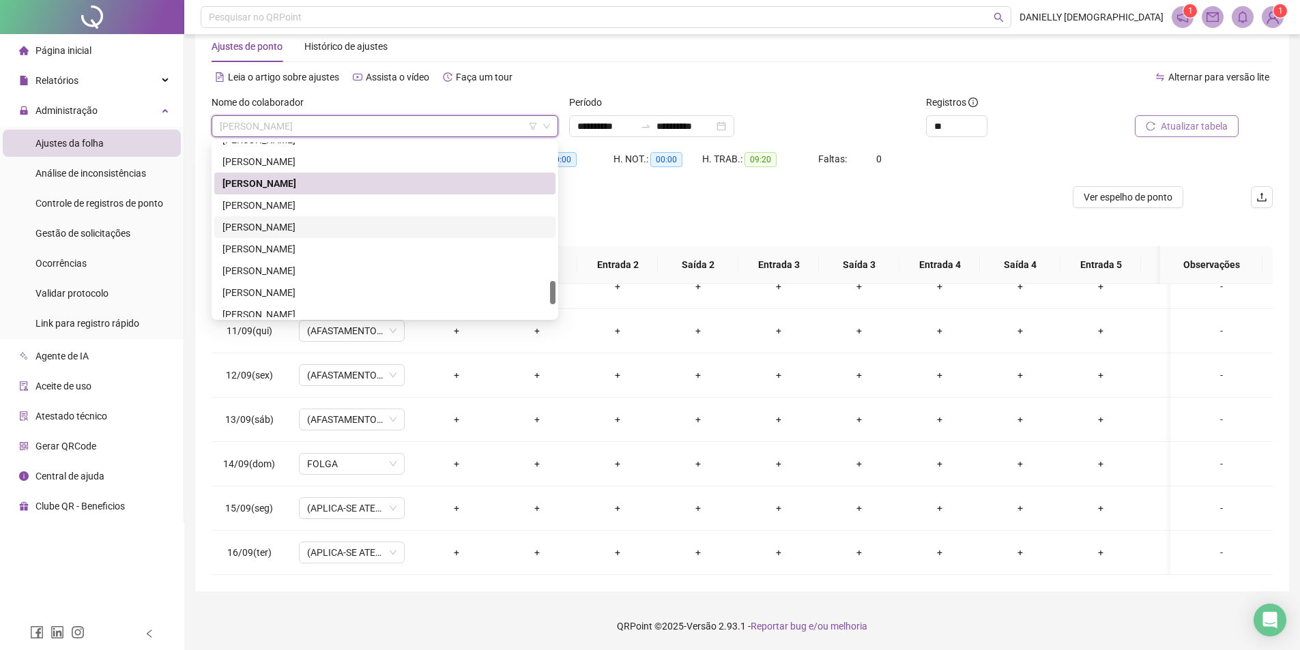
click at [363, 222] on div "[PERSON_NAME]" at bounding box center [384, 227] width 325 height 15
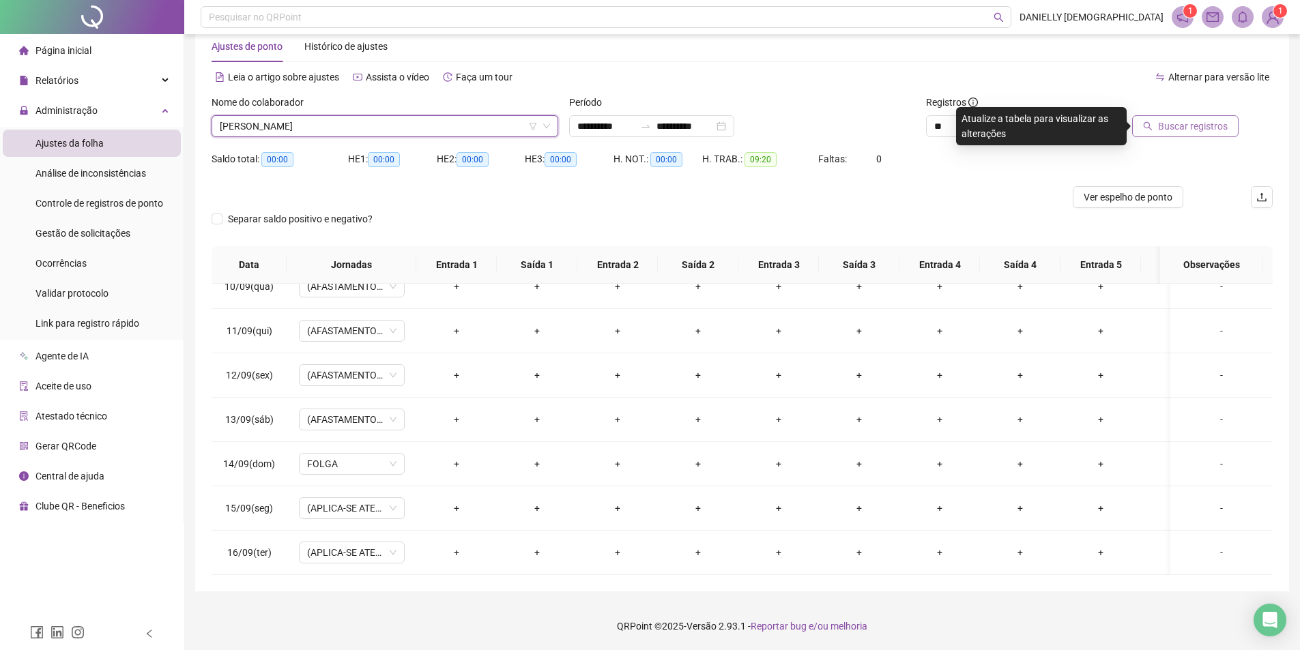
click at [1157, 123] on button "Buscar registros" at bounding box center [1185, 126] width 106 height 22
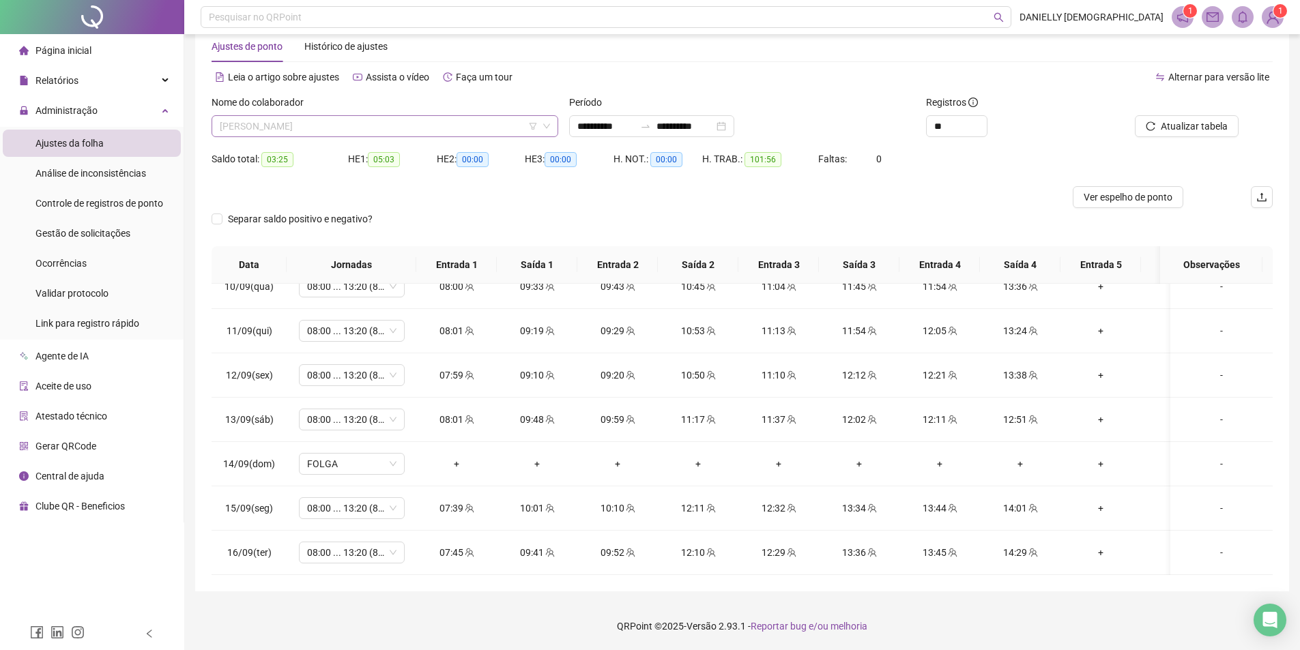
click at [409, 121] on span "[PERSON_NAME]" at bounding box center [385, 126] width 330 height 20
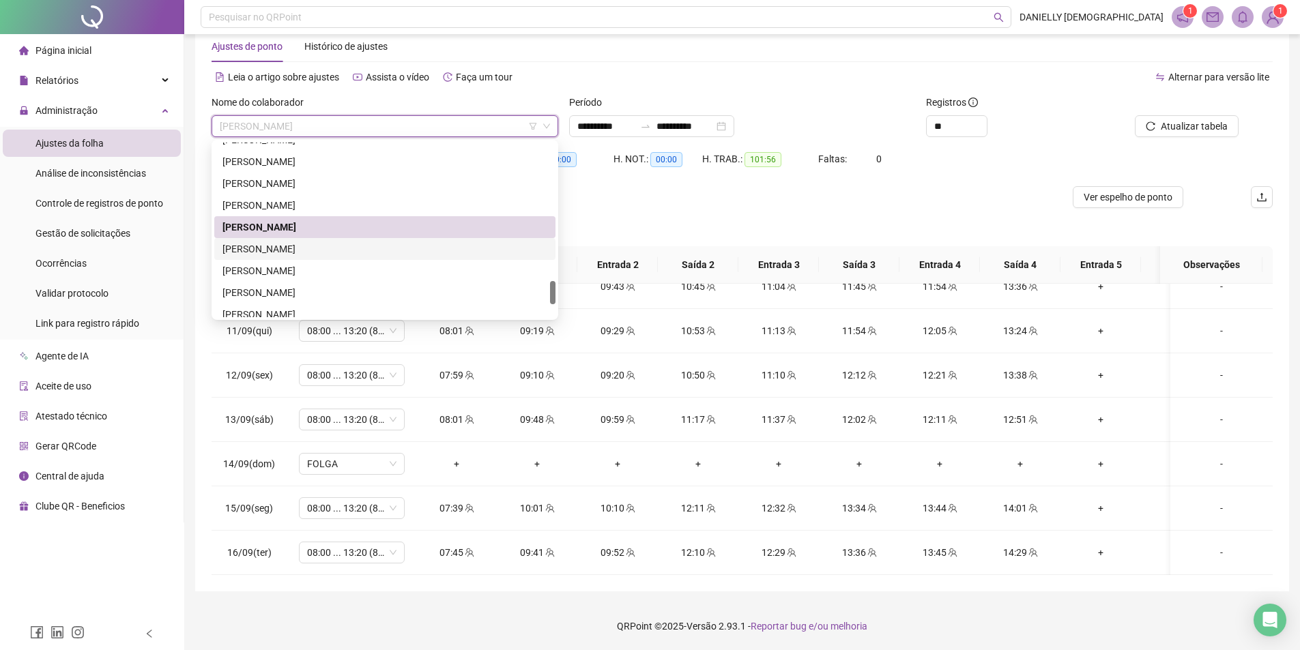
click at [362, 243] on div "[PERSON_NAME]" at bounding box center [384, 248] width 325 height 15
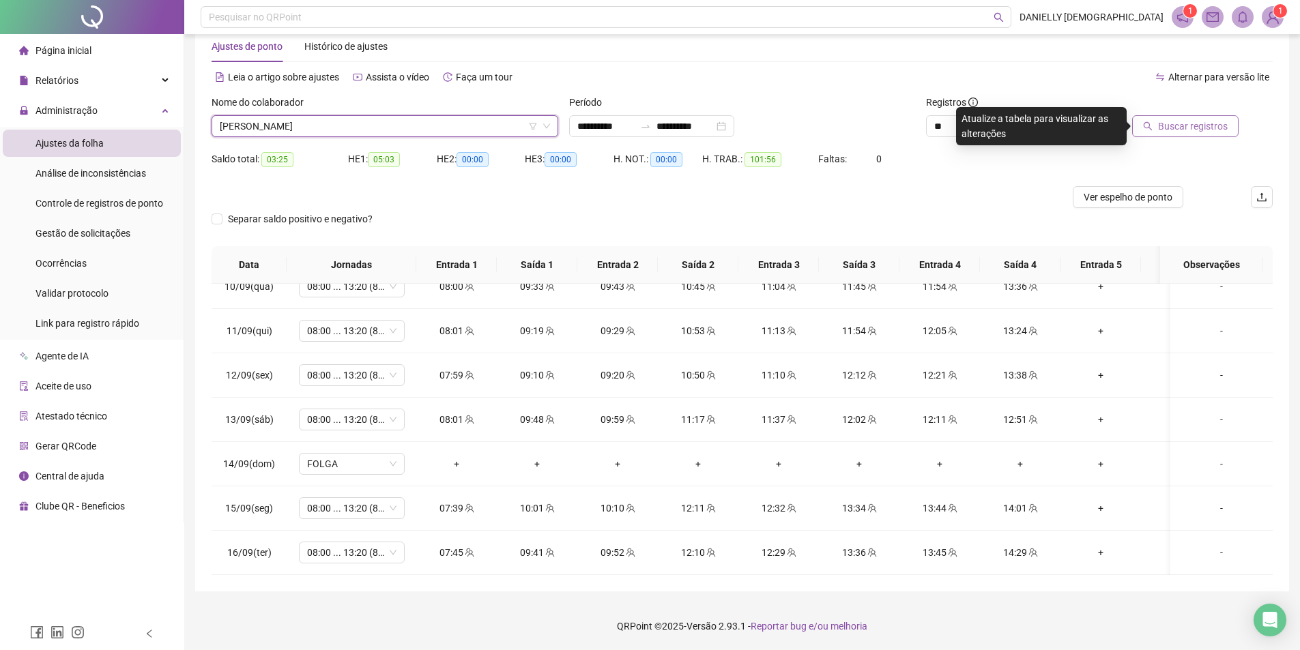
click at [1176, 126] on span "Buscar registros" at bounding box center [1193, 126] width 70 height 15
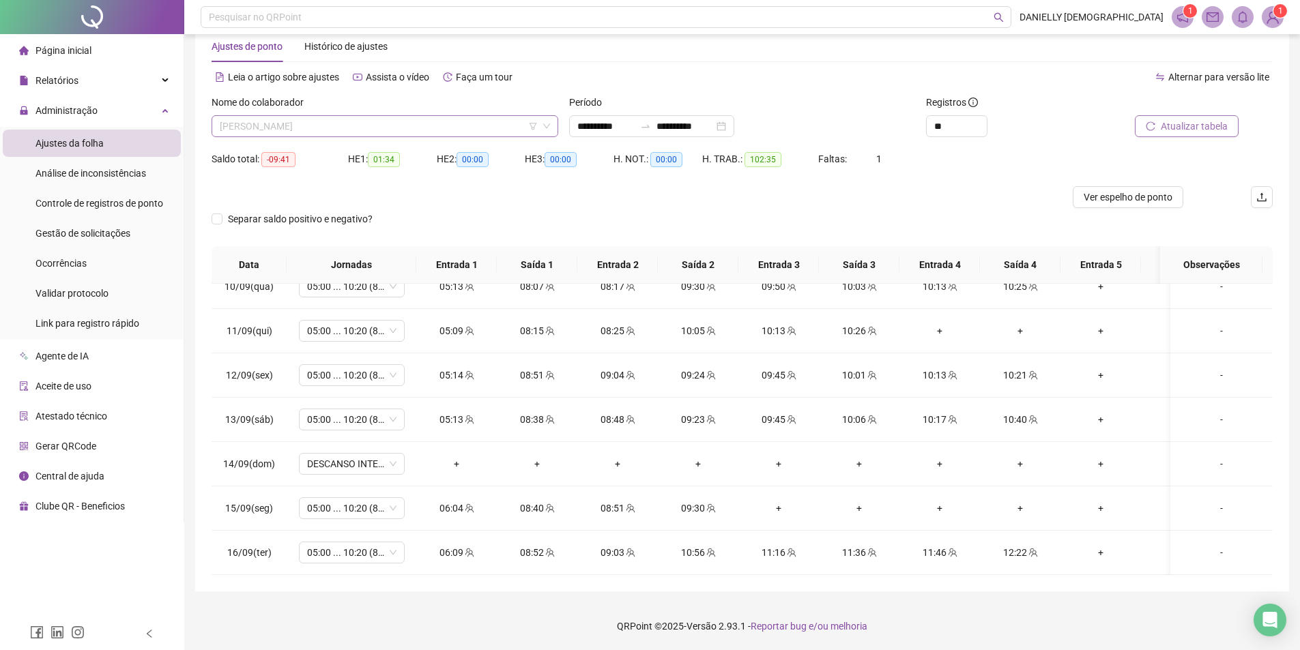
click at [409, 120] on span "[PERSON_NAME]" at bounding box center [385, 126] width 330 height 20
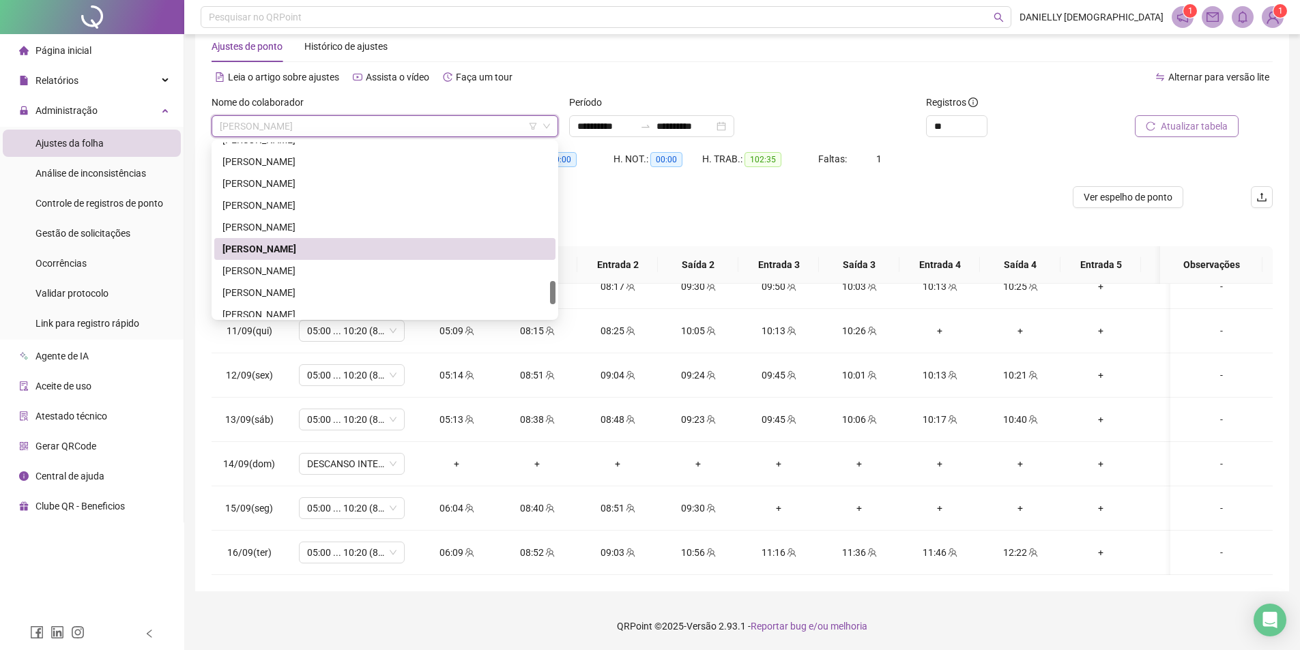
scroll to position [1086, 0]
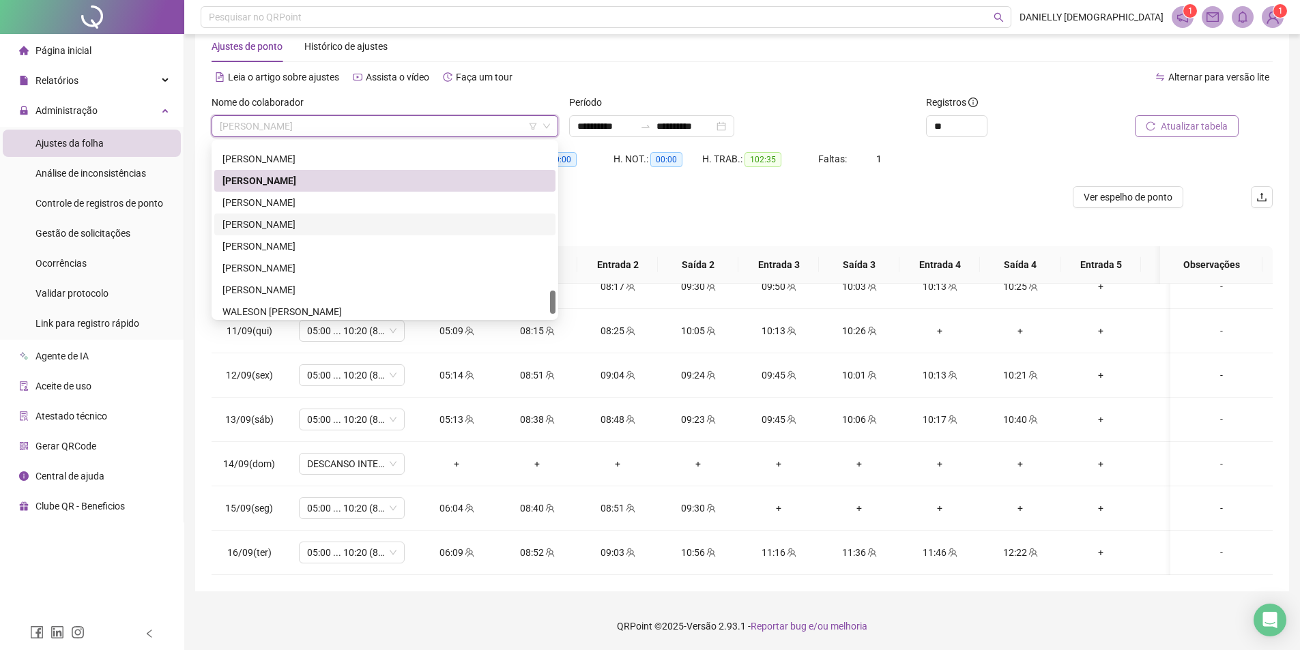
click at [366, 223] on div "[PERSON_NAME]" at bounding box center [384, 224] width 325 height 15
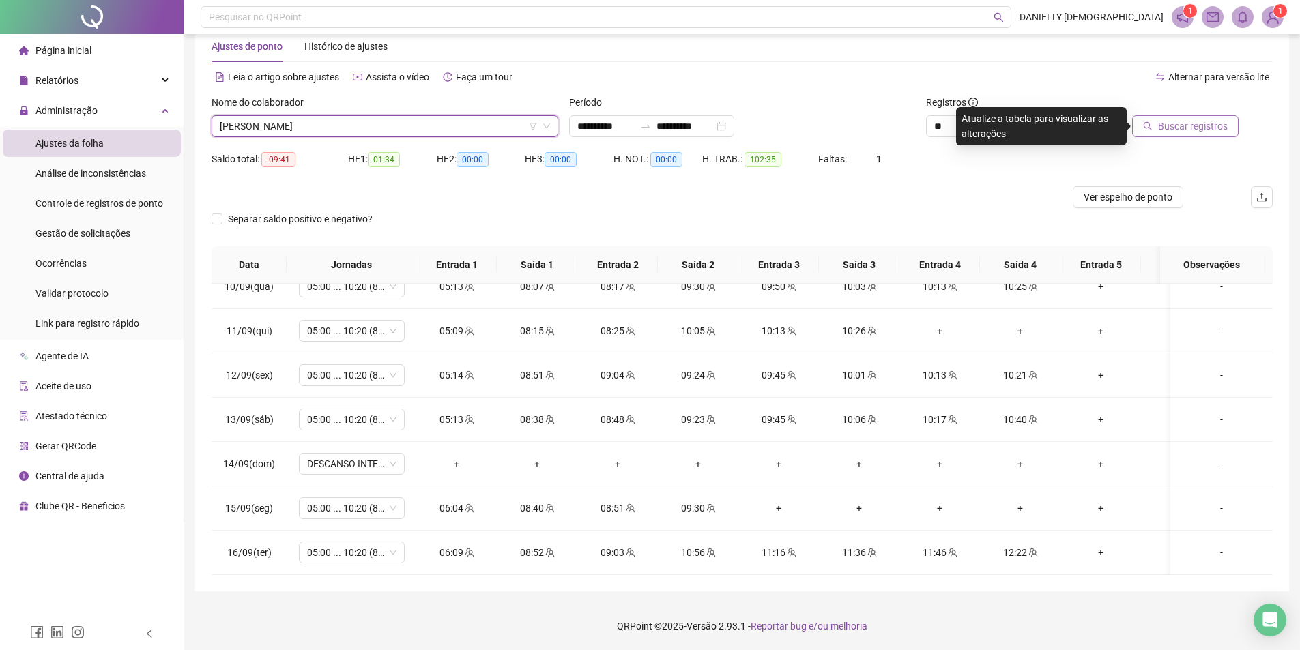
click at [1166, 134] on button "Buscar registros" at bounding box center [1185, 126] width 106 height 22
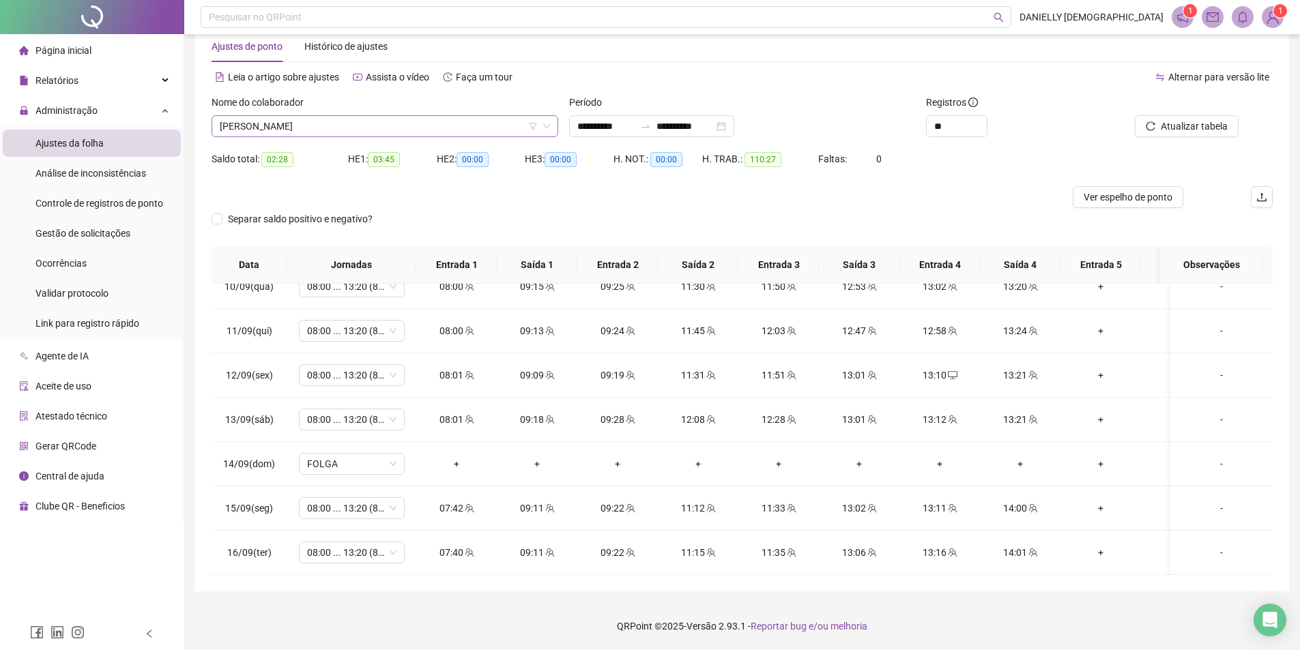
click at [383, 116] on span "[PERSON_NAME]" at bounding box center [385, 126] width 330 height 20
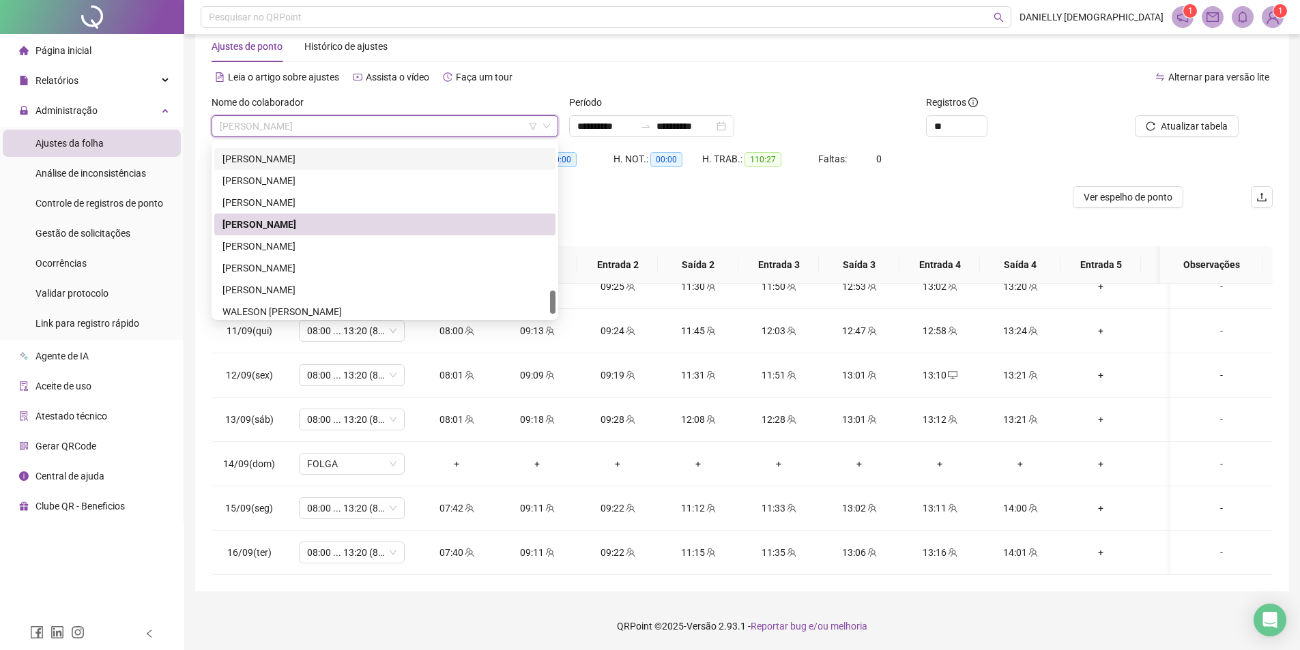
scroll to position [1113, 0]
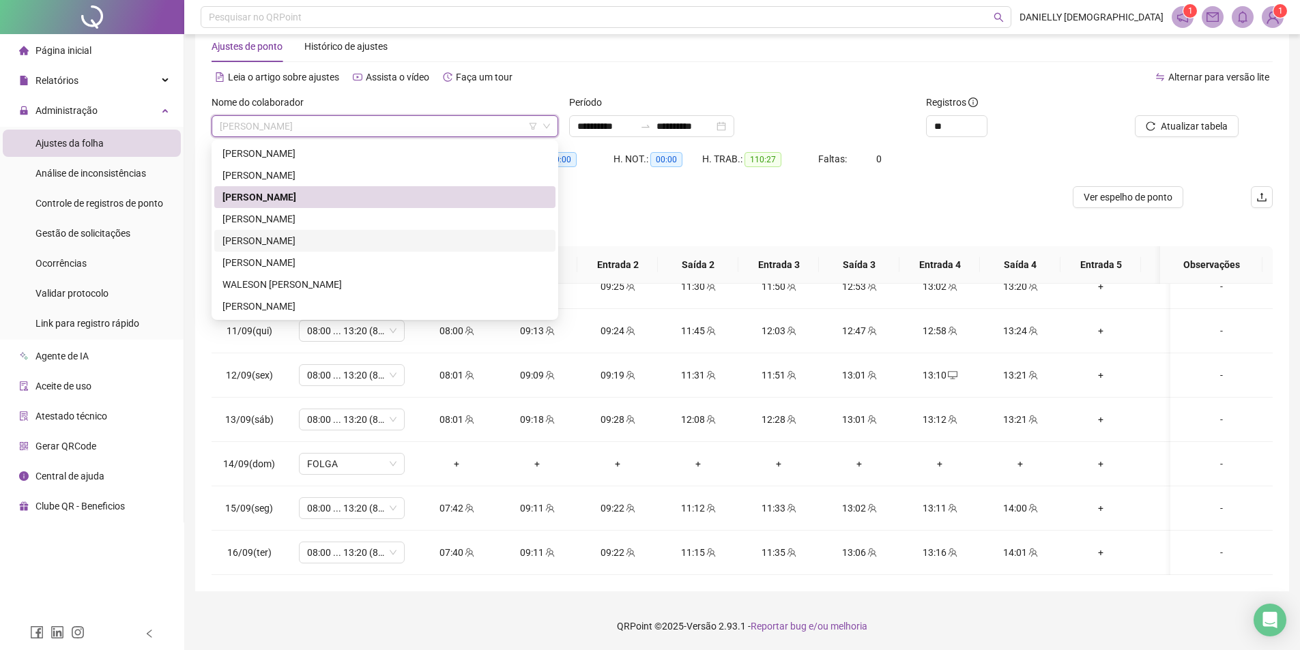
click at [357, 237] on div "[PERSON_NAME]" at bounding box center [384, 240] width 325 height 15
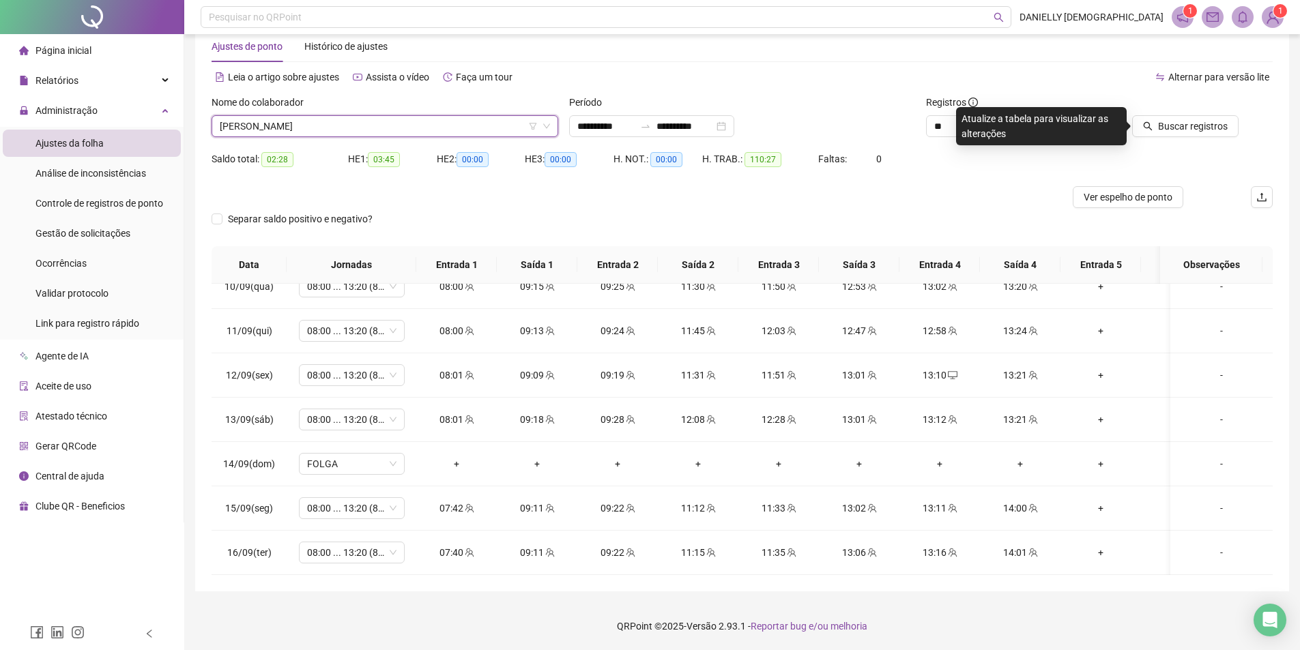
click at [346, 131] on span "[PERSON_NAME]" at bounding box center [385, 126] width 330 height 20
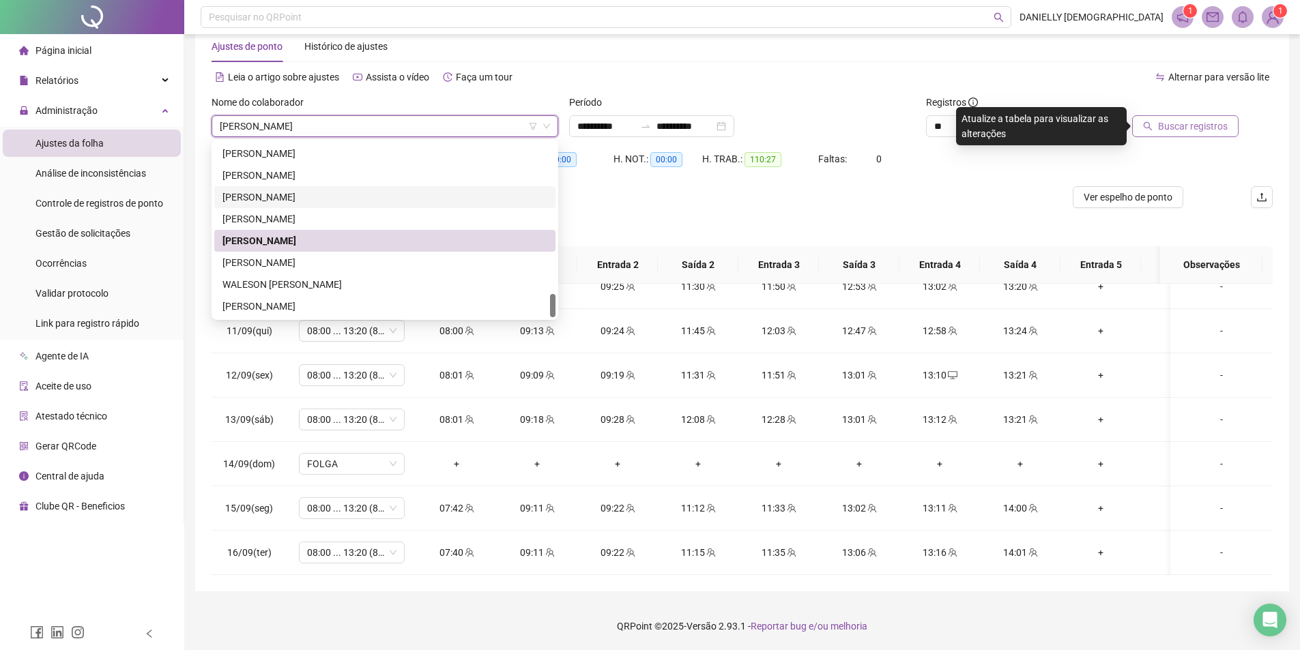
click at [1170, 125] on span "Buscar registros" at bounding box center [1193, 126] width 70 height 15
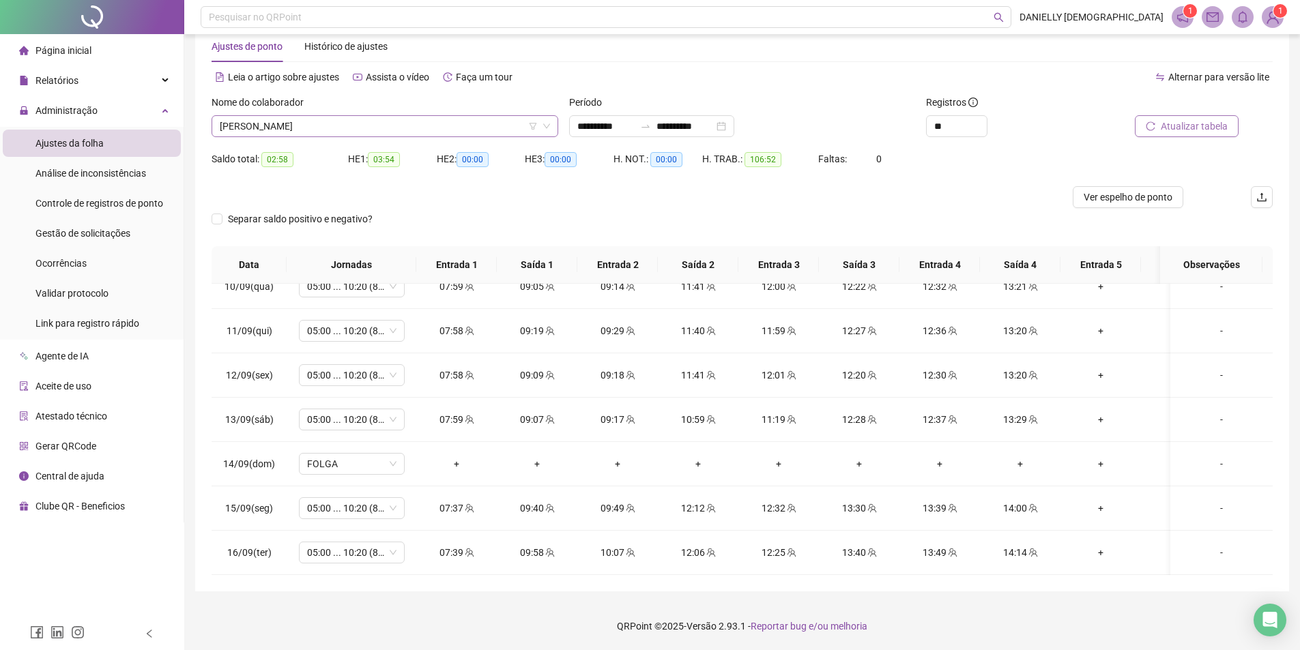
click at [375, 129] on span "[PERSON_NAME]" at bounding box center [385, 126] width 330 height 20
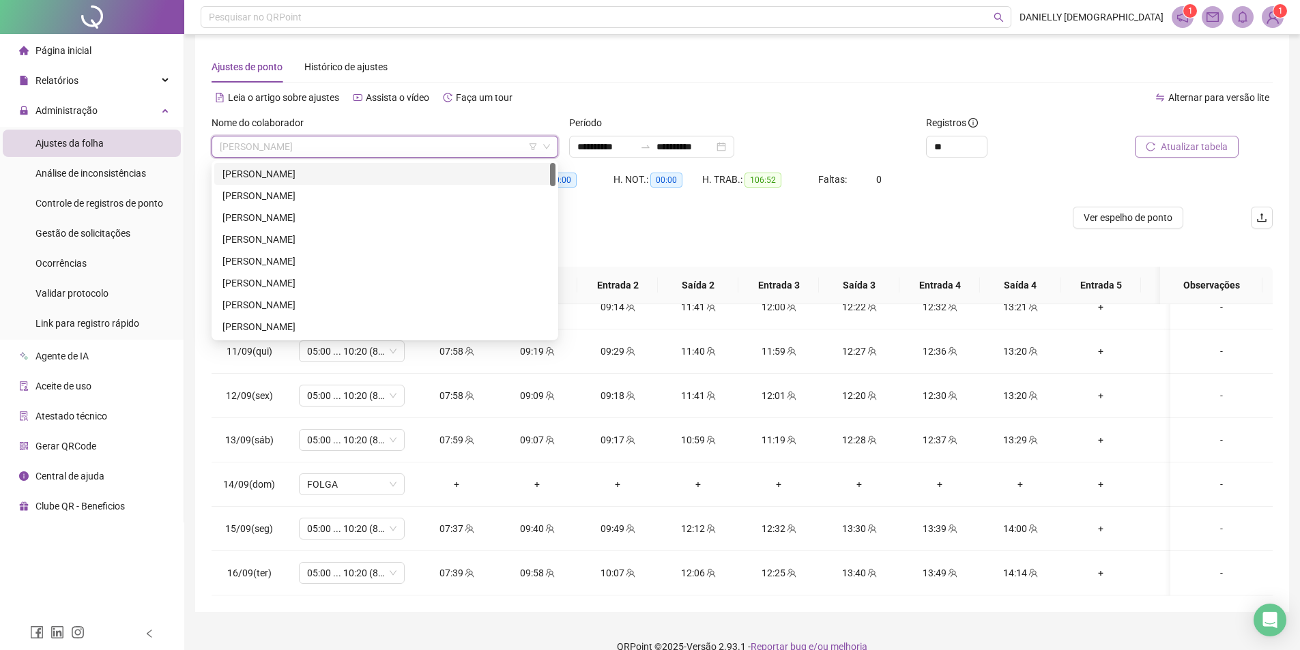
scroll to position [0, 0]
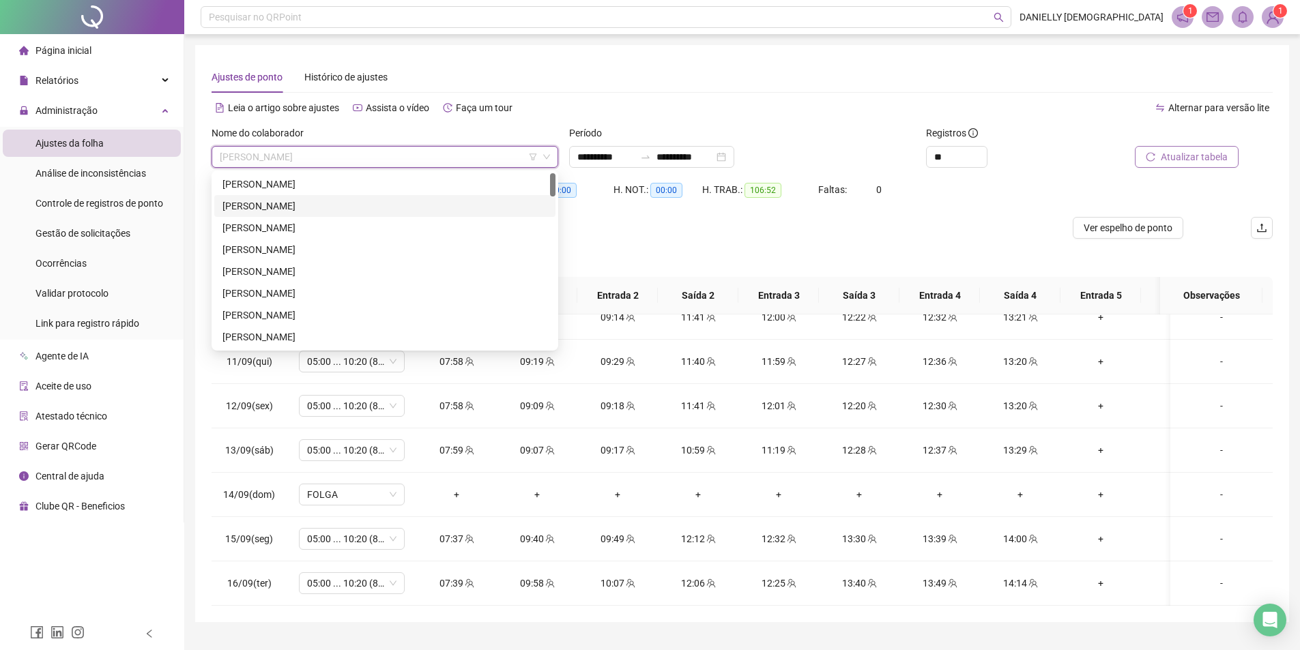
click at [308, 205] on div "[PERSON_NAME]" at bounding box center [384, 206] width 325 height 15
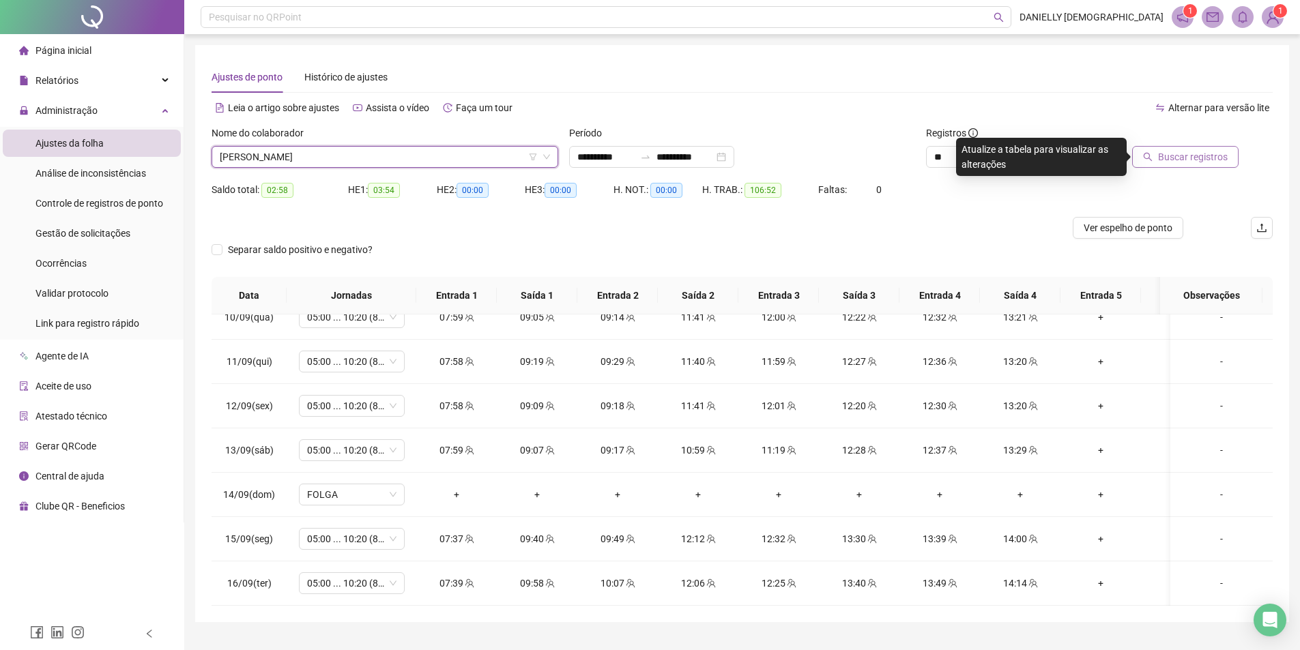
click at [1170, 160] on span "Buscar registros" at bounding box center [1193, 156] width 70 height 15
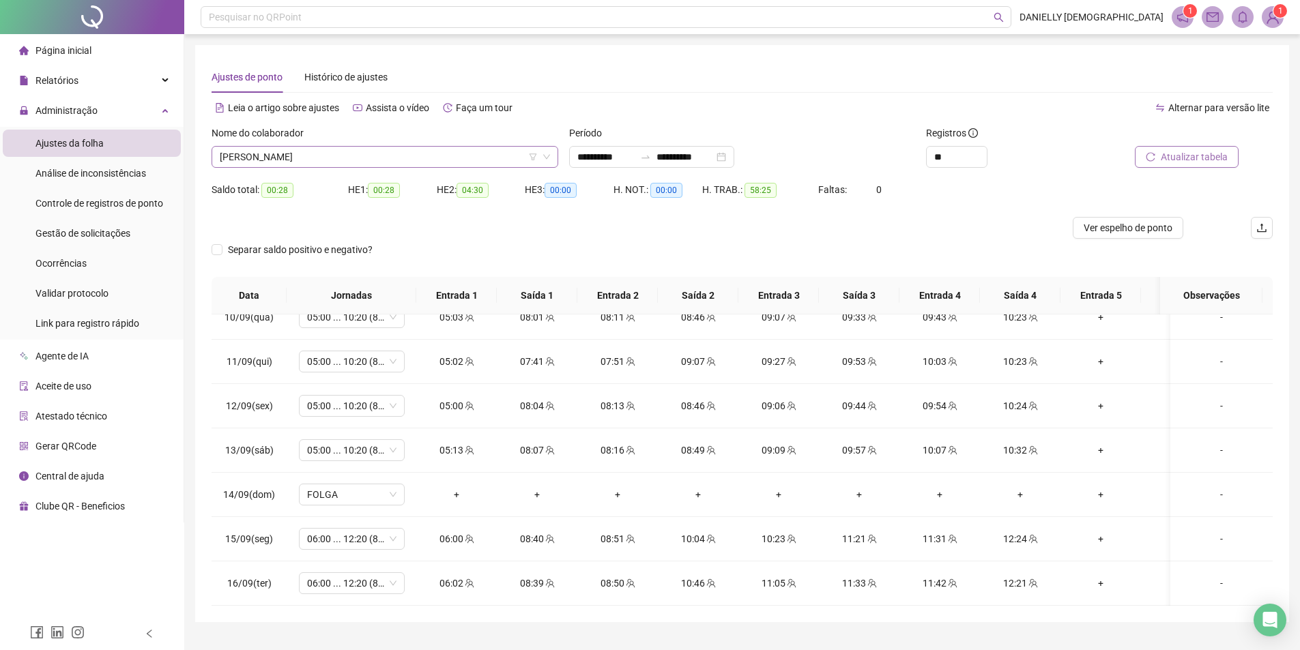
click at [380, 160] on span "[PERSON_NAME]" at bounding box center [385, 157] width 330 height 20
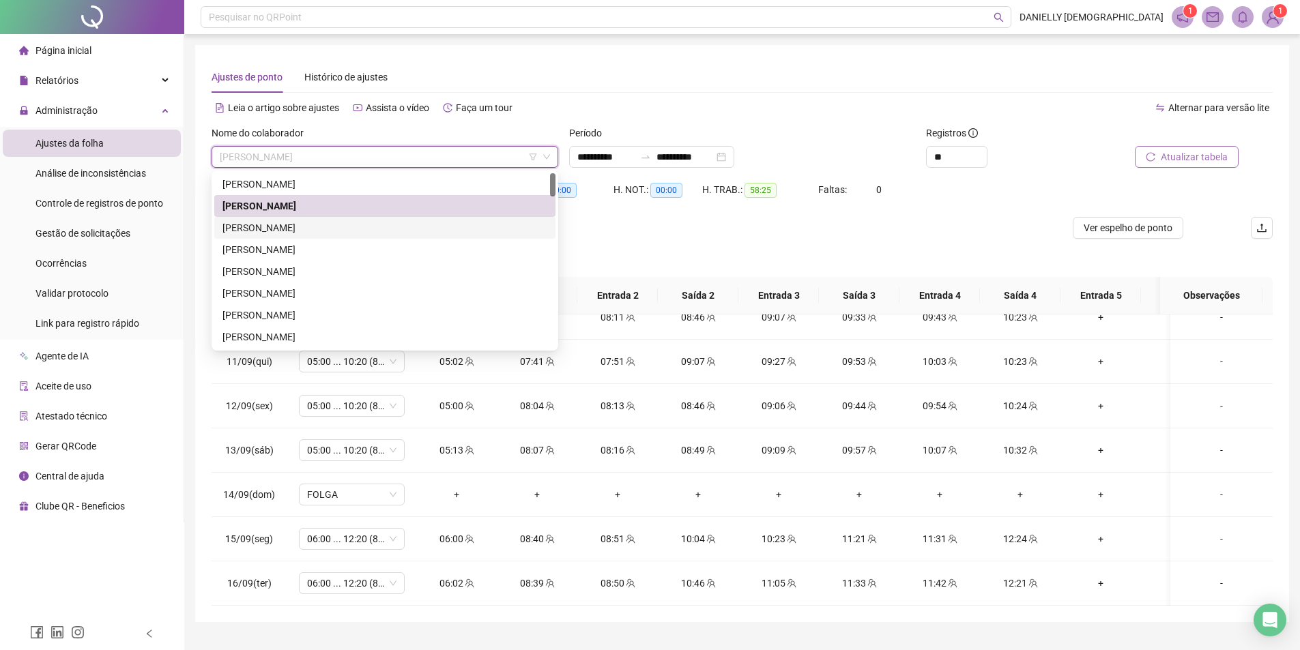
click at [345, 232] on div "[PERSON_NAME]" at bounding box center [384, 227] width 325 height 15
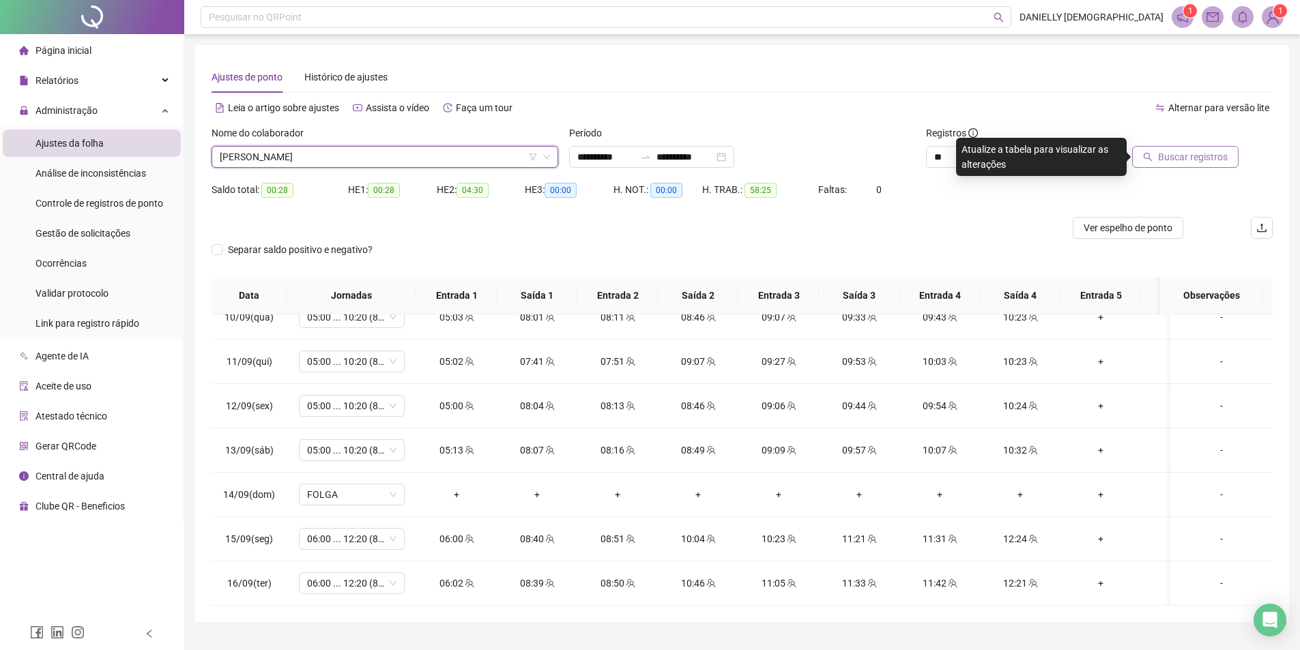
click at [1212, 151] on span "Buscar registros" at bounding box center [1193, 156] width 70 height 15
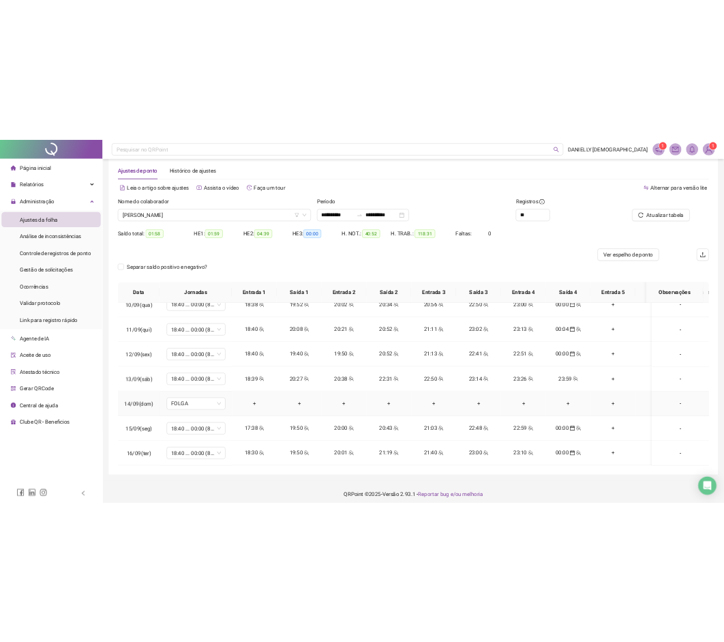
scroll to position [31, 0]
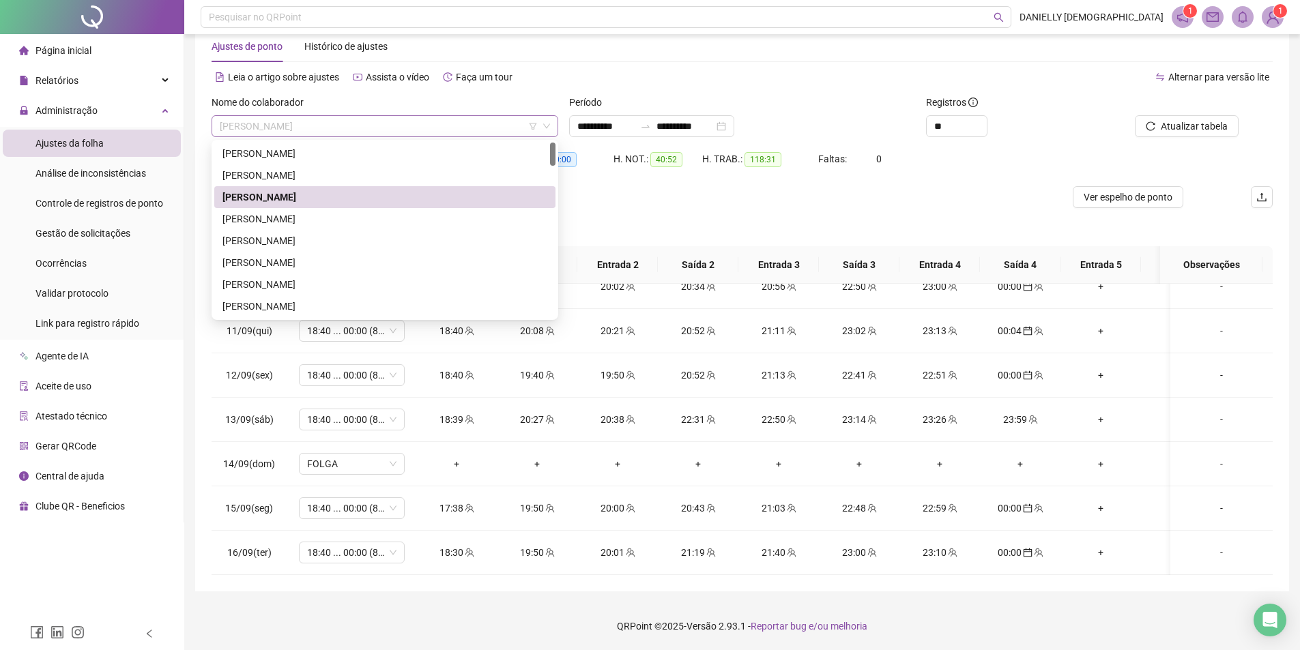
drag, startPoint x: 377, startPoint y: 121, endPoint x: 226, endPoint y: 131, distance: 151.1
click at [226, 131] on span "[PERSON_NAME]" at bounding box center [385, 126] width 330 height 20
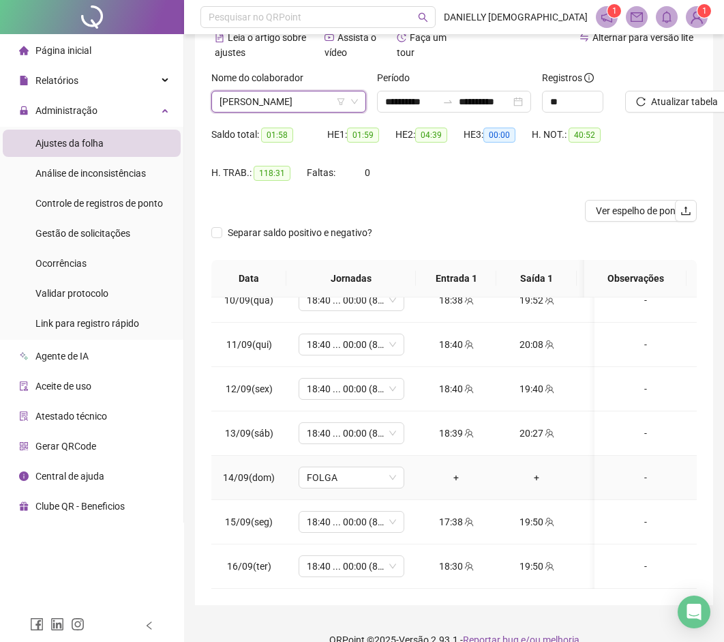
scroll to position [92, 0]
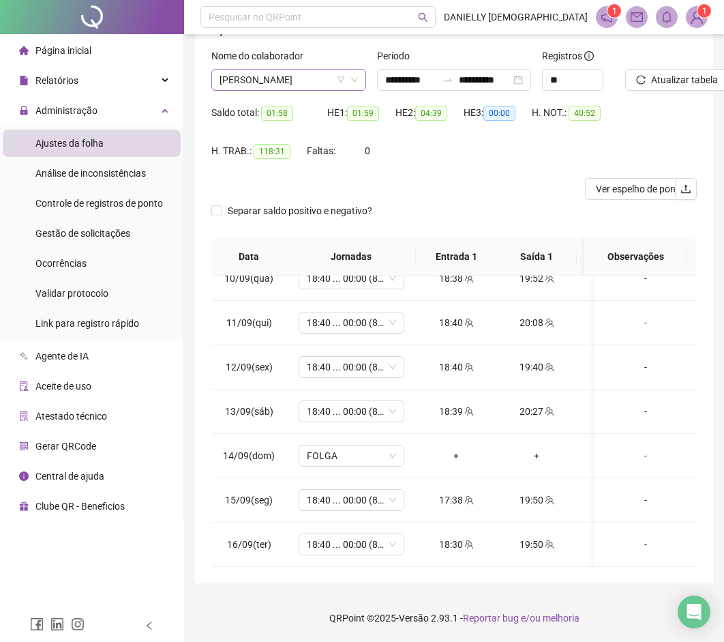
click at [311, 79] on span "[PERSON_NAME]" at bounding box center [289, 80] width 138 height 20
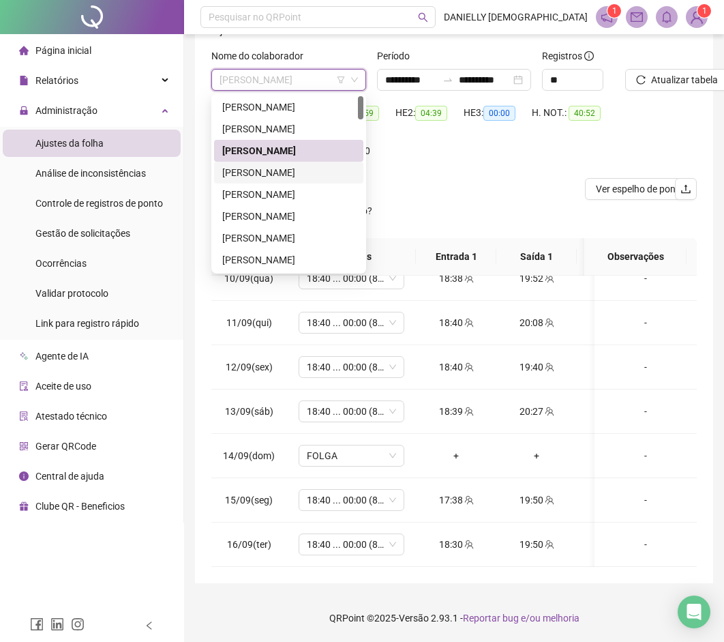
click at [287, 173] on div "[PERSON_NAME]" at bounding box center [288, 172] width 133 height 15
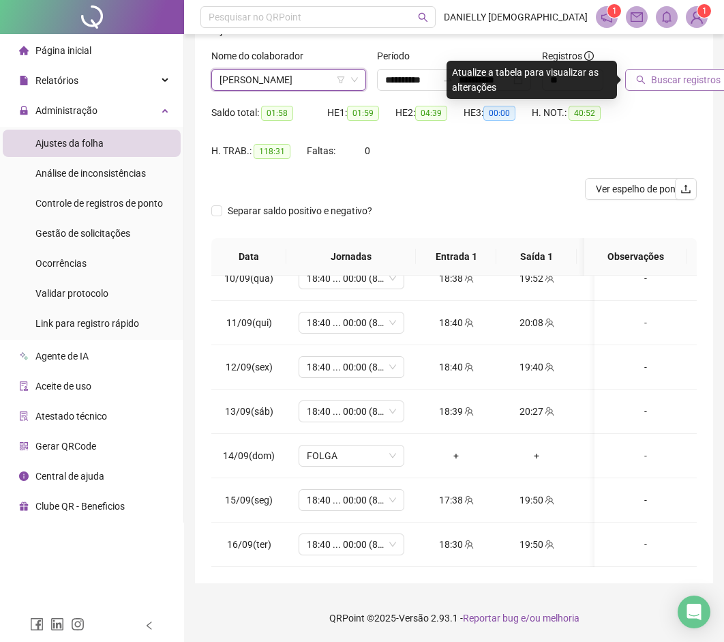
click at [671, 78] on span "Buscar registros" at bounding box center [686, 79] width 70 height 15
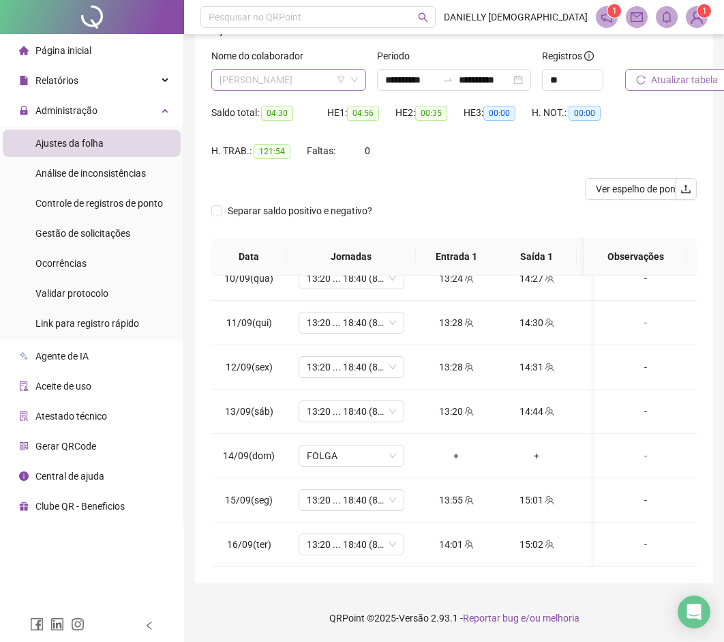
click at [304, 84] on span "[PERSON_NAME]" at bounding box center [289, 80] width 138 height 20
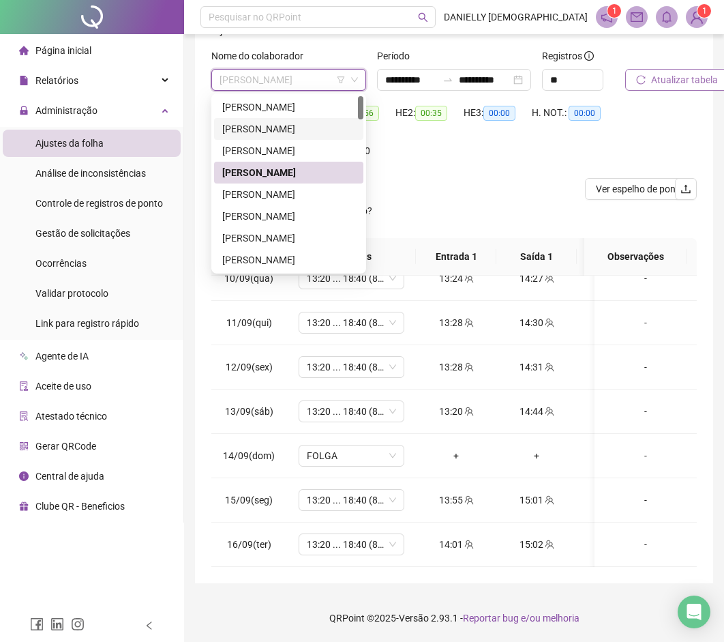
click at [284, 134] on div "[PERSON_NAME]" at bounding box center [288, 128] width 133 height 15
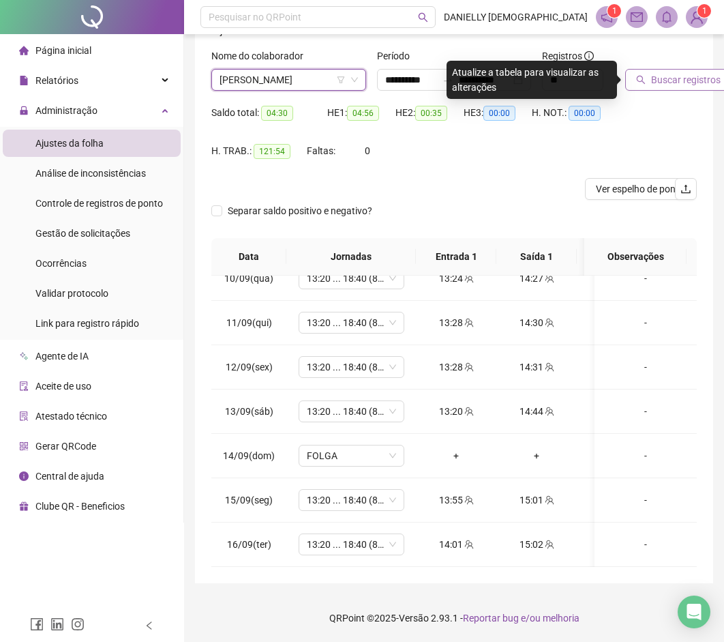
click at [673, 78] on span "Buscar registros" at bounding box center [686, 79] width 70 height 15
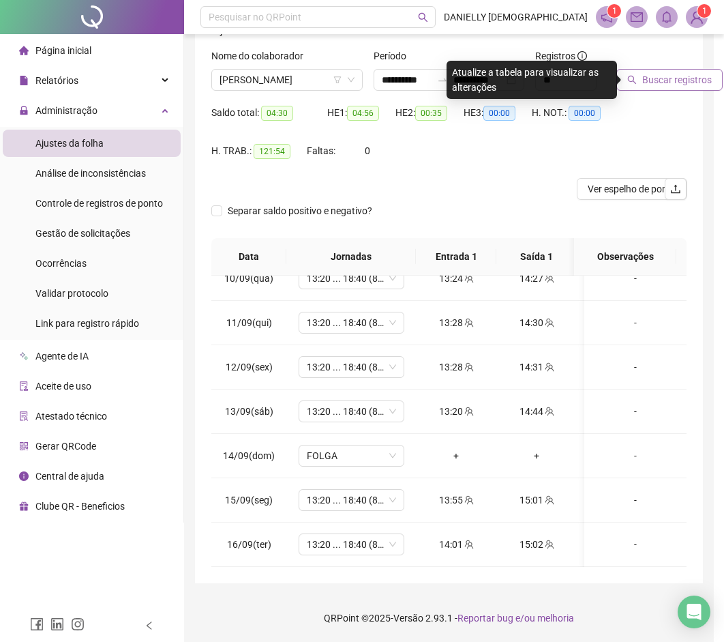
scroll to position [82, 0]
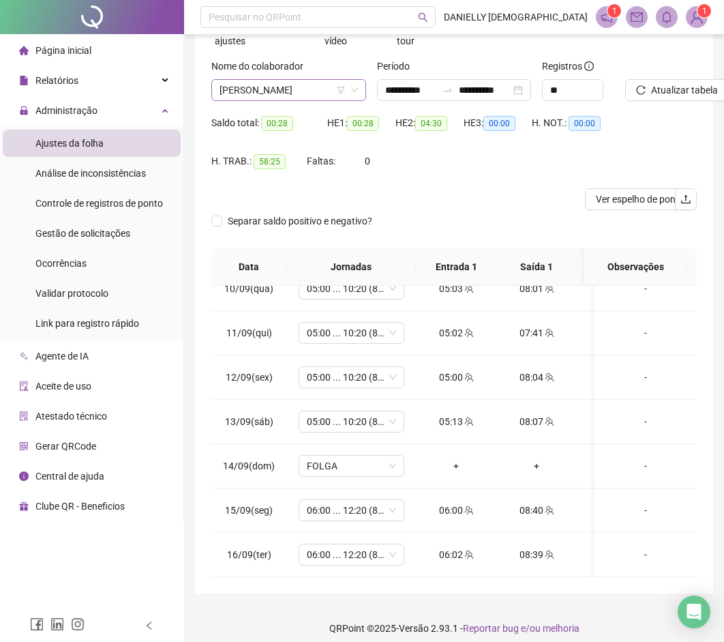
click at [237, 86] on span "[PERSON_NAME]" at bounding box center [289, 90] width 138 height 20
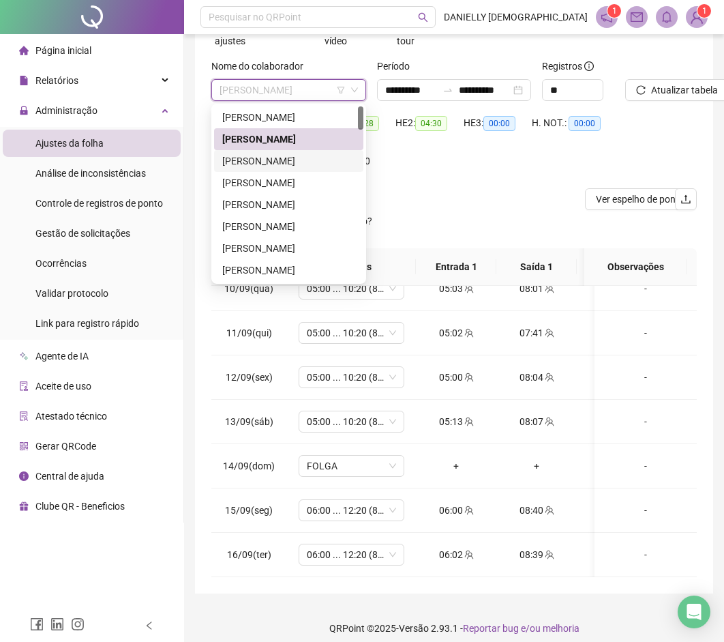
click at [277, 157] on div "[PERSON_NAME]" at bounding box center [288, 160] width 133 height 15
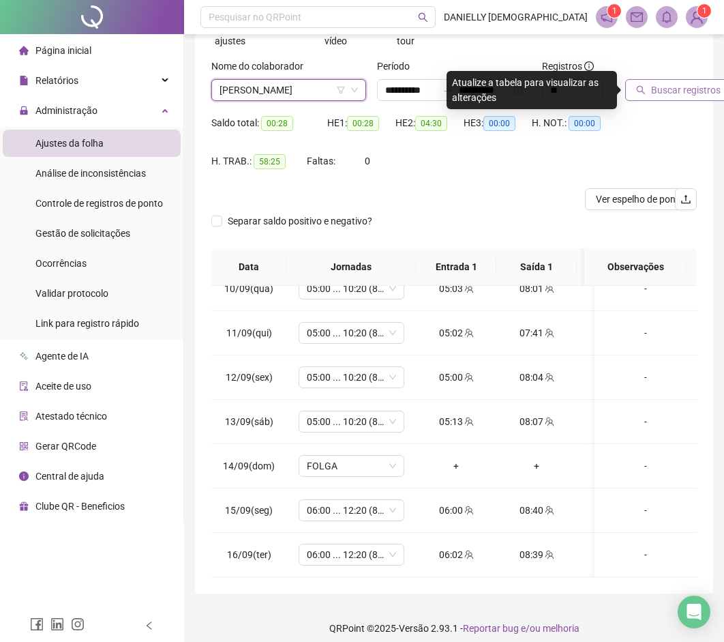
click at [689, 88] on span "Buscar registros" at bounding box center [686, 90] width 70 height 15
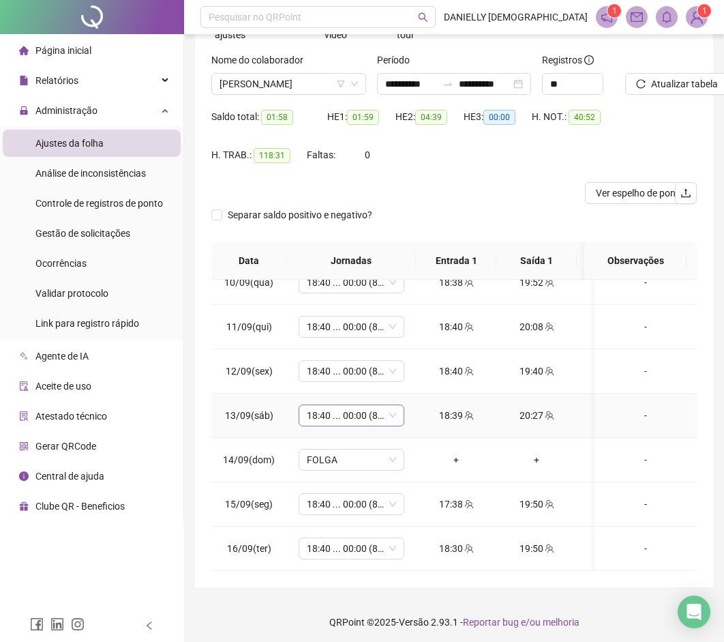
scroll to position [92, 0]
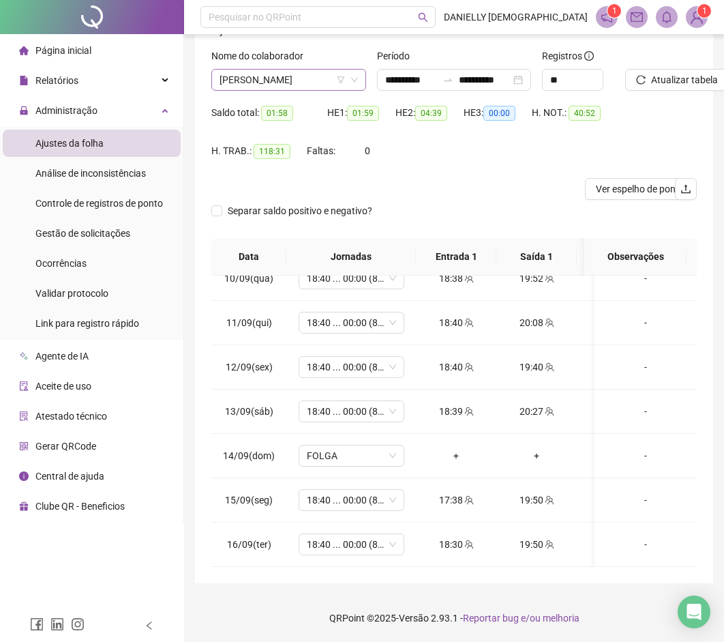
click at [257, 82] on span "[PERSON_NAME]" at bounding box center [289, 80] width 138 height 20
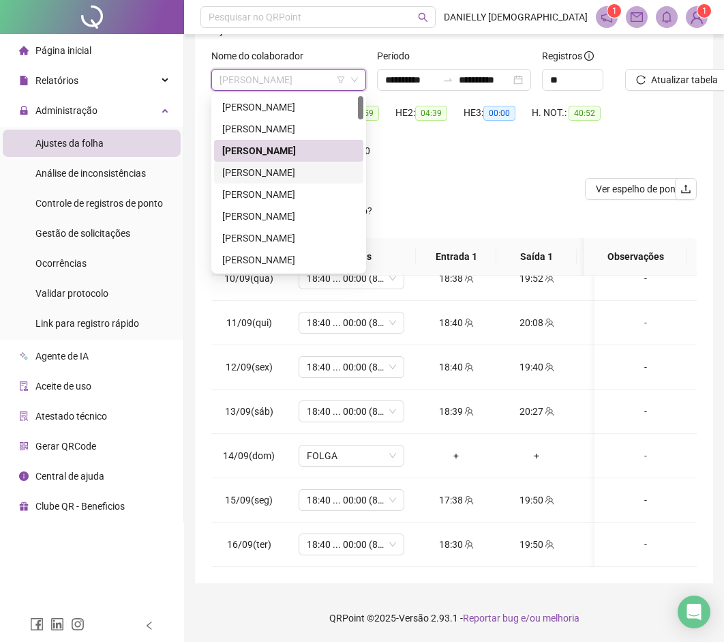
click at [263, 175] on div "[PERSON_NAME]" at bounding box center [288, 172] width 133 height 15
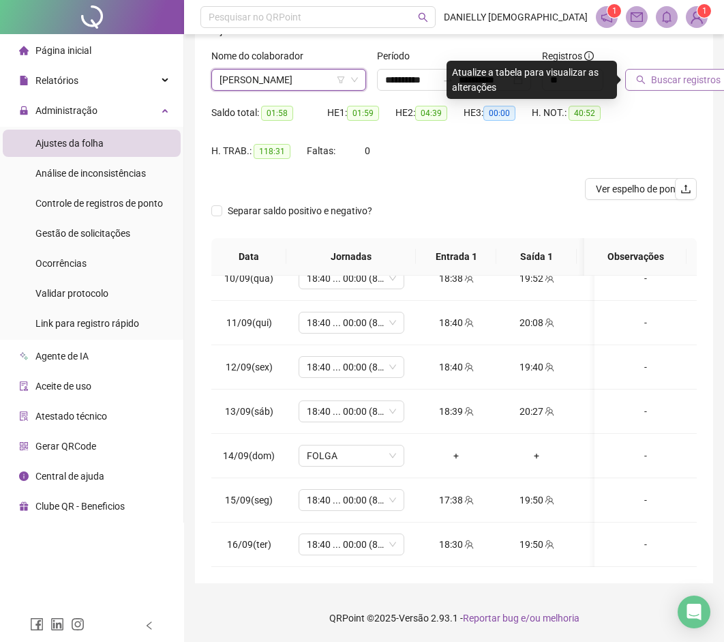
click at [688, 82] on span "Buscar registros" at bounding box center [686, 79] width 70 height 15
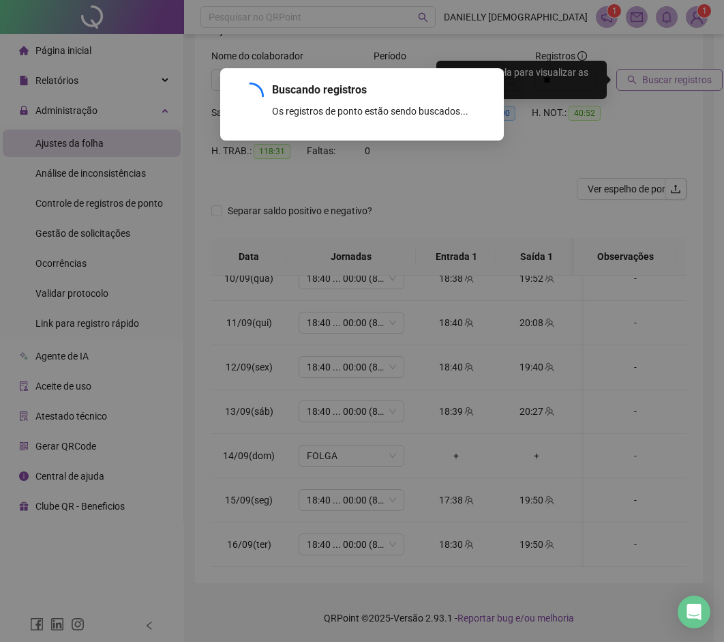
scroll to position [82, 0]
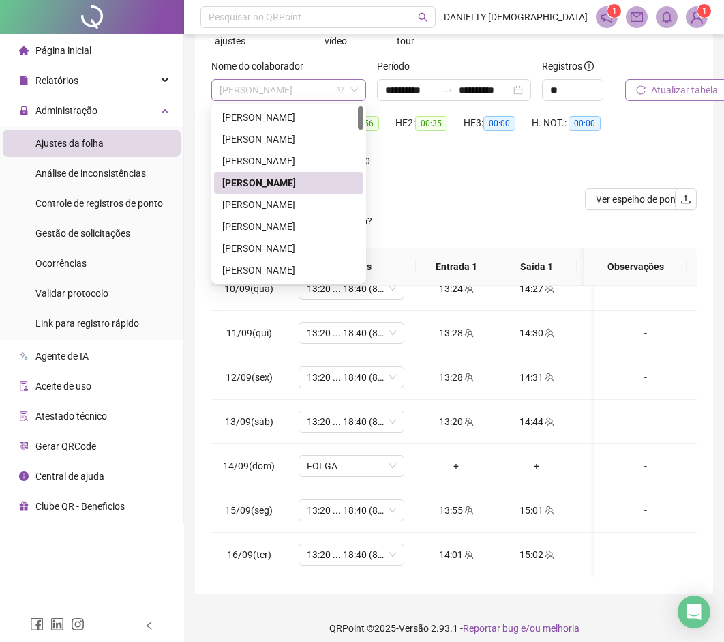
click at [285, 89] on span "[PERSON_NAME]" at bounding box center [289, 90] width 138 height 20
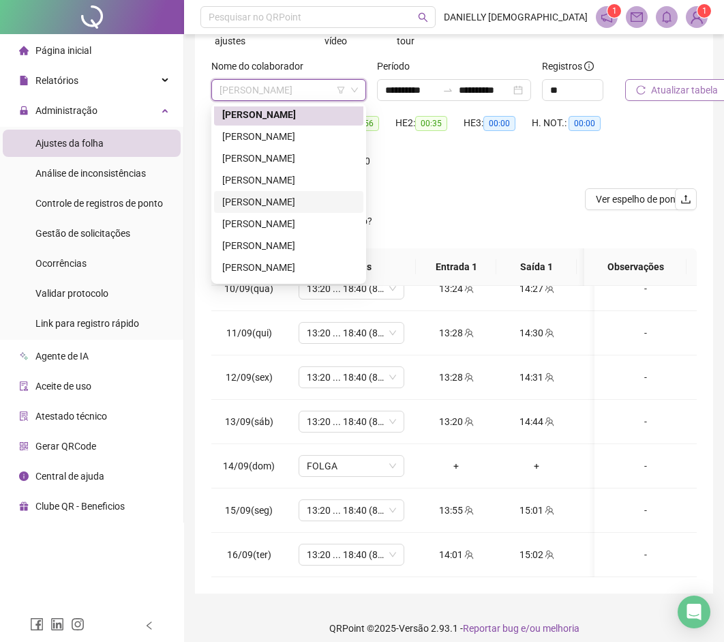
click at [264, 205] on div "[PERSON_NAME]" at bounding box center [288, 201] width 133 height 15
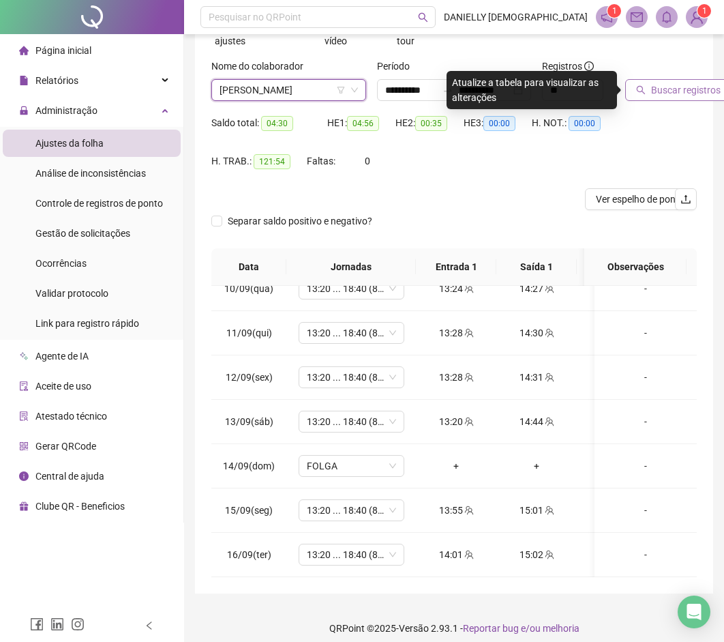
click at [666, 80] on button "Buscar registros" at bounding box center [679, 90] width 106 height 22
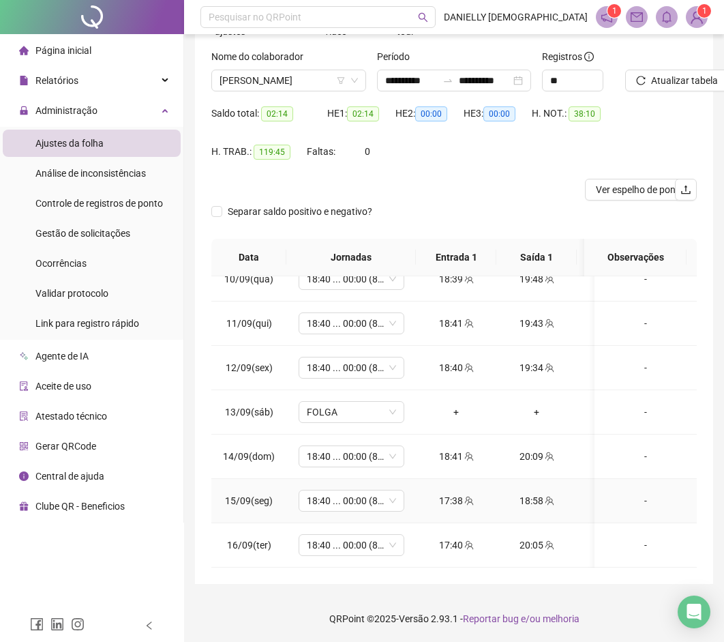
scroll to position [92, 0]
click at [186, 336] on div "**********" at bounding box center [454, 275] width 540 height 734
